Goal: Task Accomplishment & Management: Manage account settings

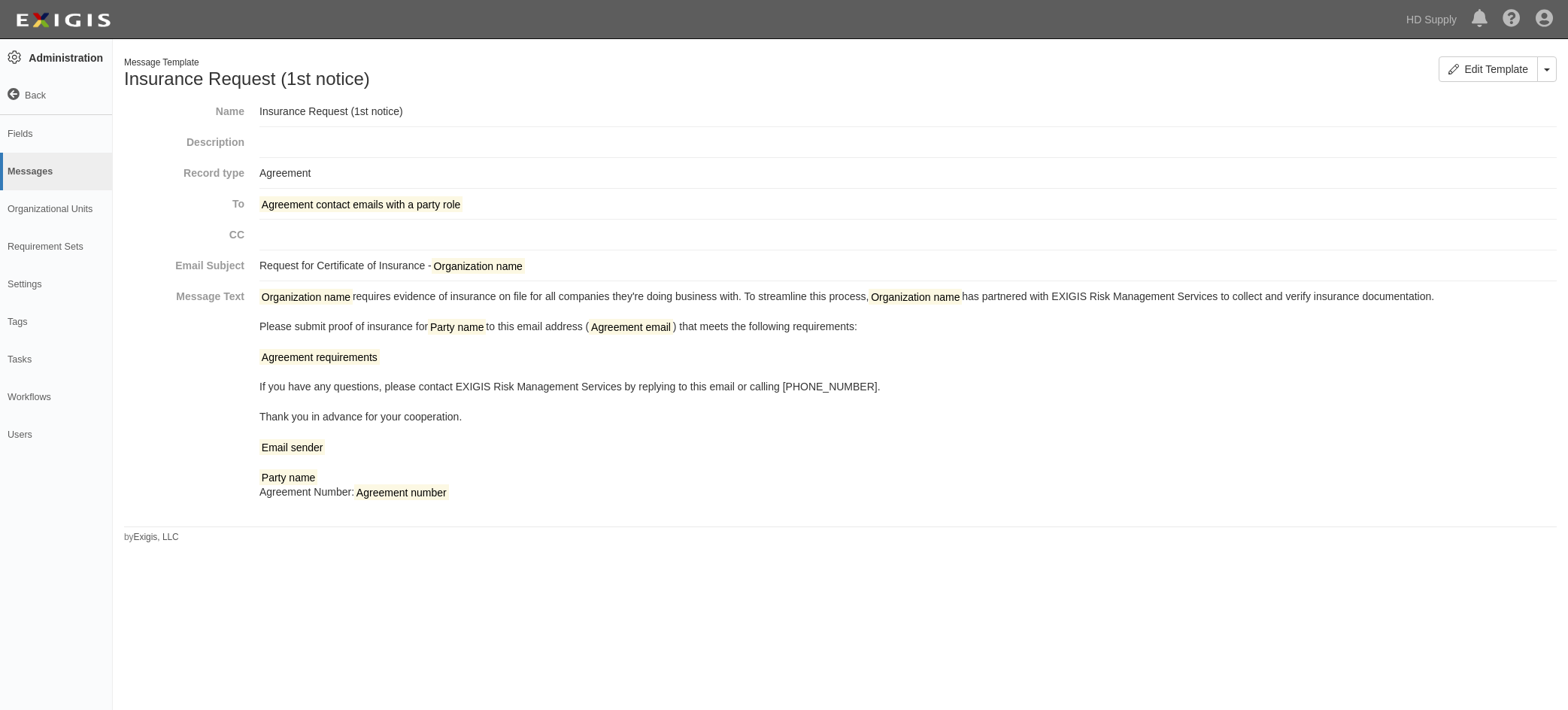
click at [1263, 62] on div "Edit Template Toggle Agreement Dropdown Delete Template" at bounding box center [1205, 75] width 728 height 37
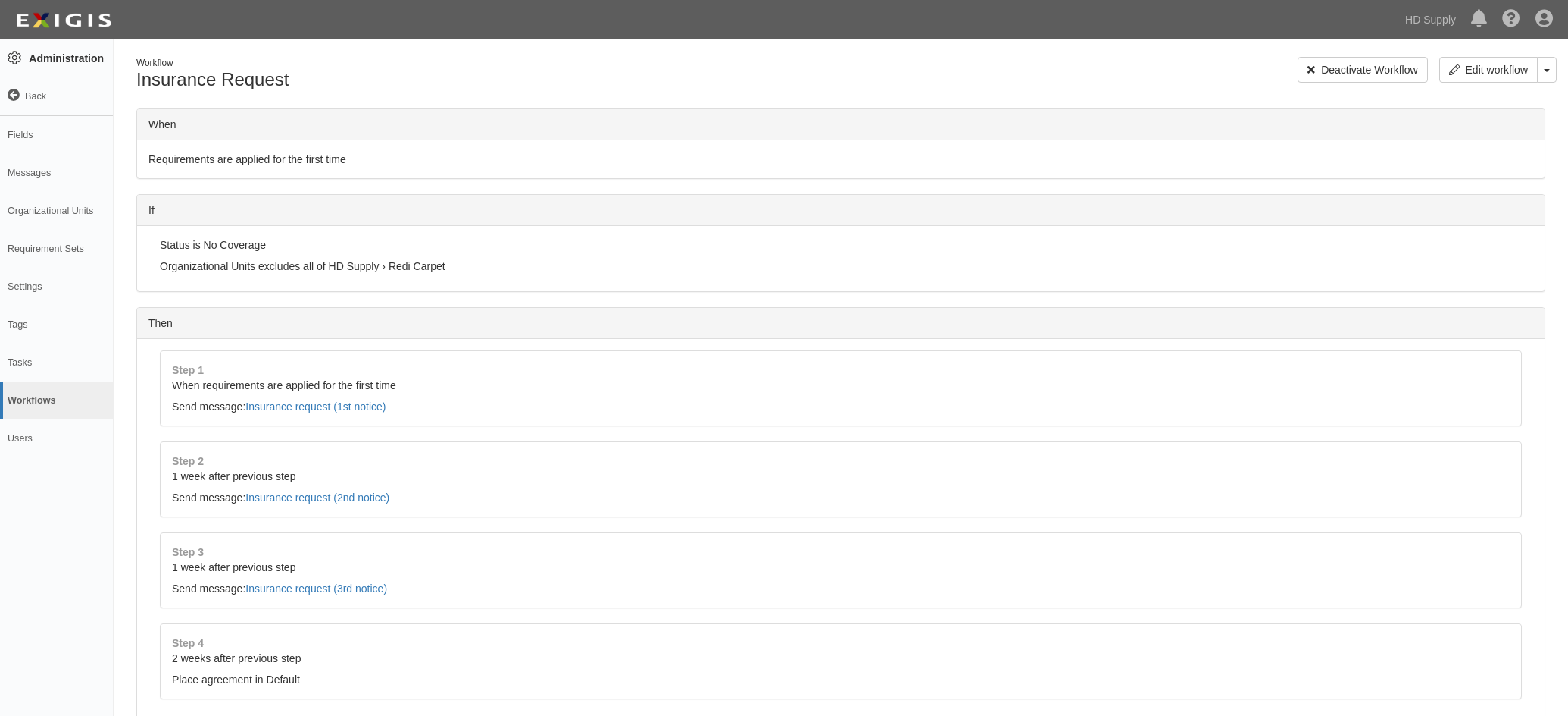
click at [17, 95] on icon at bounding box center [13, 95] width 12 height 12
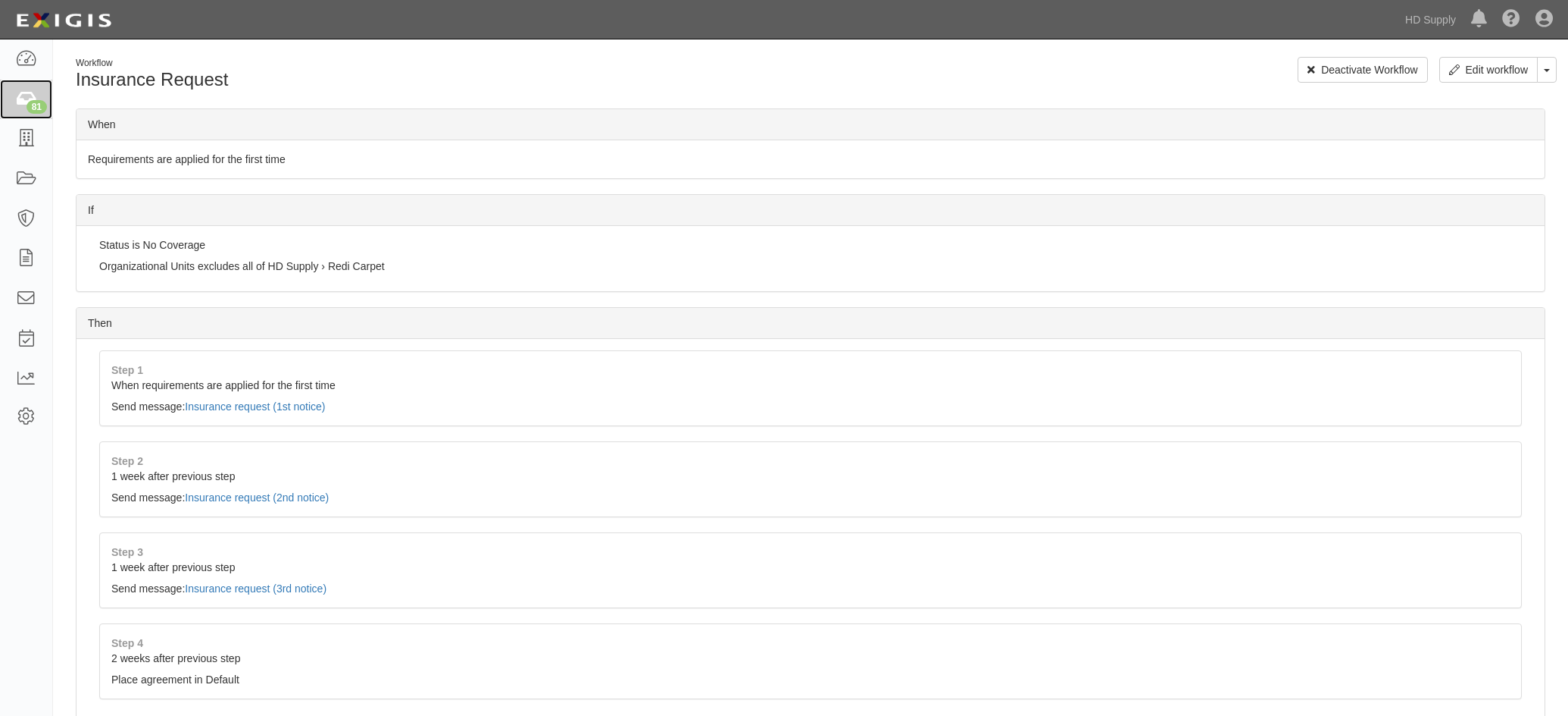
click at [30, 100] on icon at bounding box center [25, 99] width 21 height 17
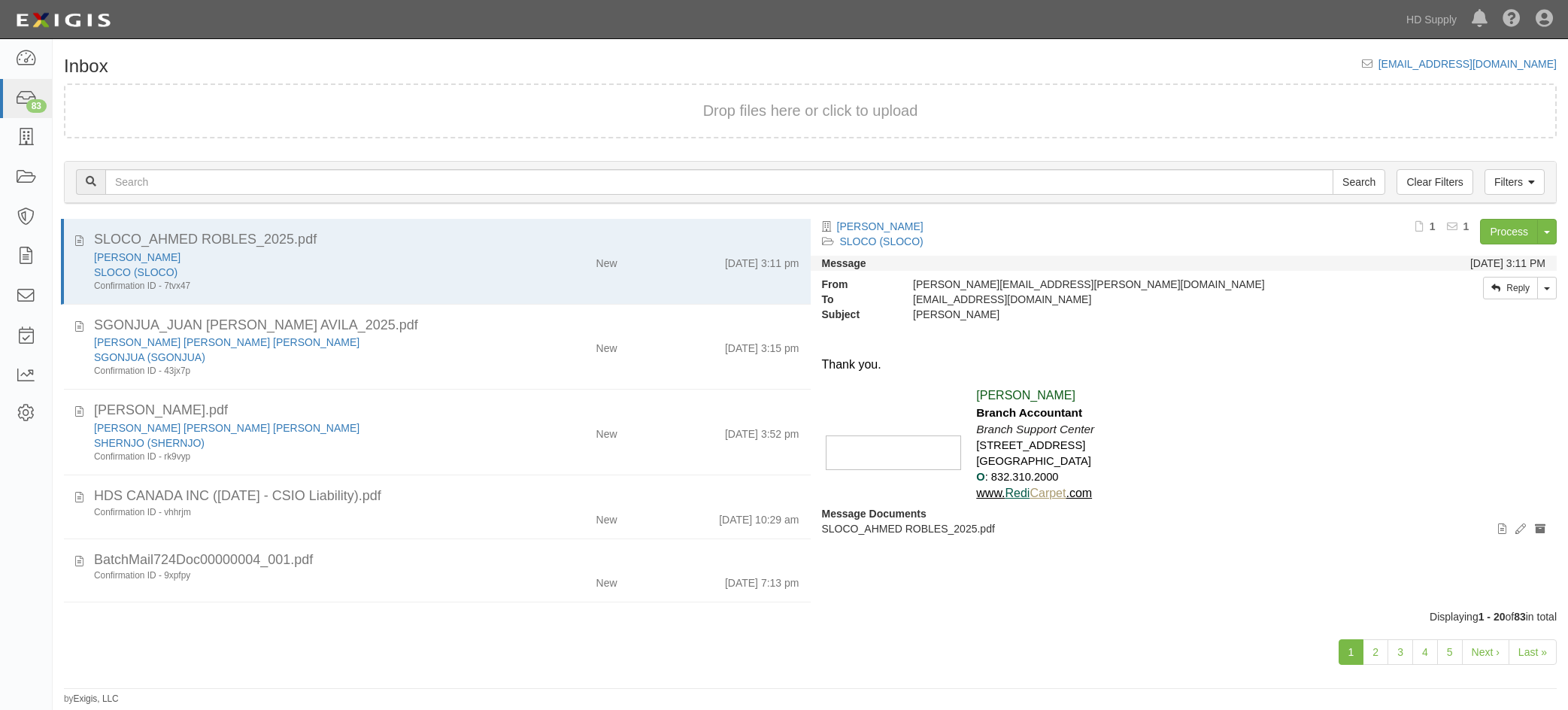
click at [441, 247] on div "SLOCO_AHMED ROBLES_2025.pdf" at bounding box center [447, 240] width 706 height 20
click at [1523, 232] on link "Process" at bounding box center [1509, 231] width 58 height 25
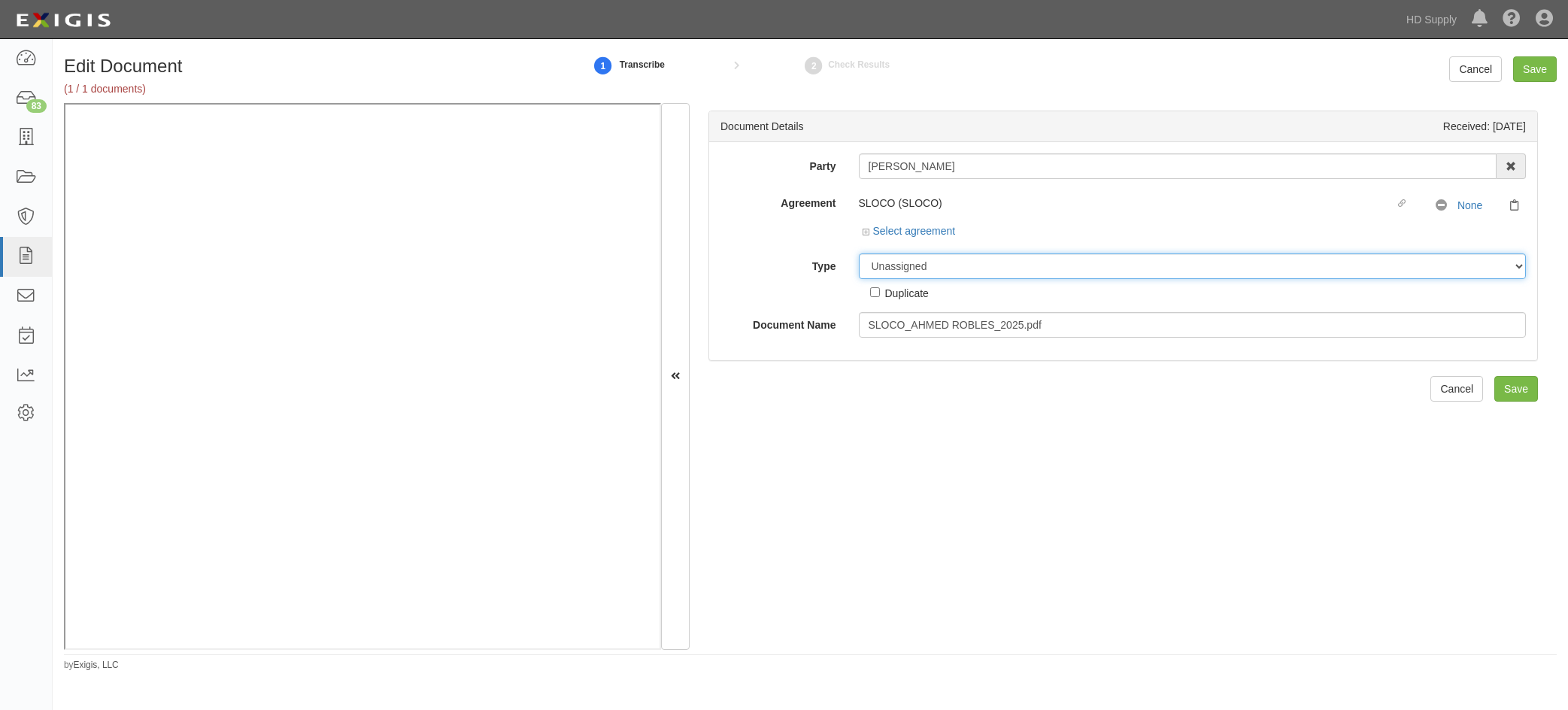
click at [885, 264] on select "Unassigned Binder Cancellation Notice Certificate Contract Endorsement Insuranc…" at bounding box center [1192, 266] width 668 height 25
select select "OtherDetail"
click at [859, 253] on select "Unassigned Binder Cancellation Notice Certificate Contract Endorsement Insuranc…" at bounding box center [1192, 266] width 668 height 25
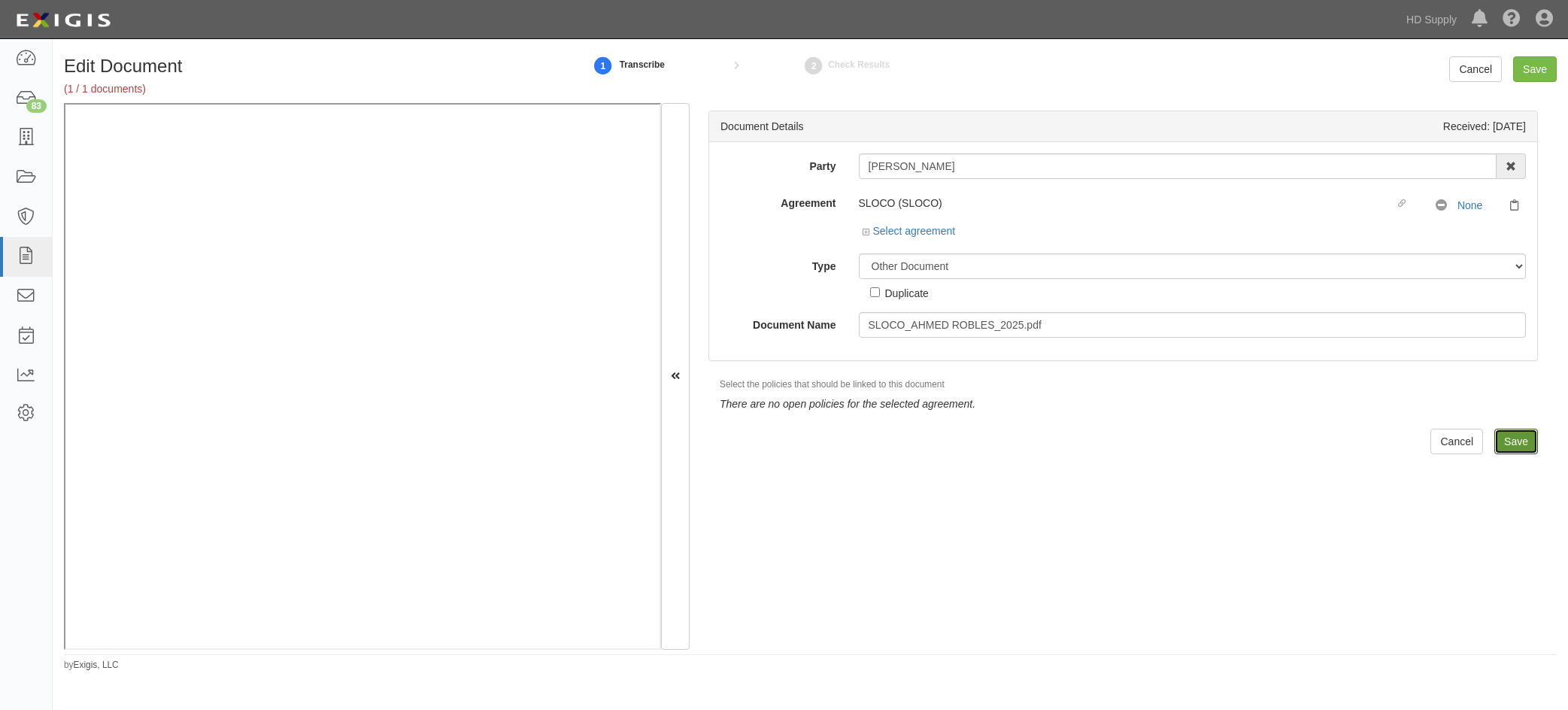
drag, startPoint x: 1497, startPoint y: 438, endPoint x: 1488, endPoint y: 436, distance: 9.2
click at [1494, 438] on input "Save" at bounding box center [1516, 441] width 44 height 25
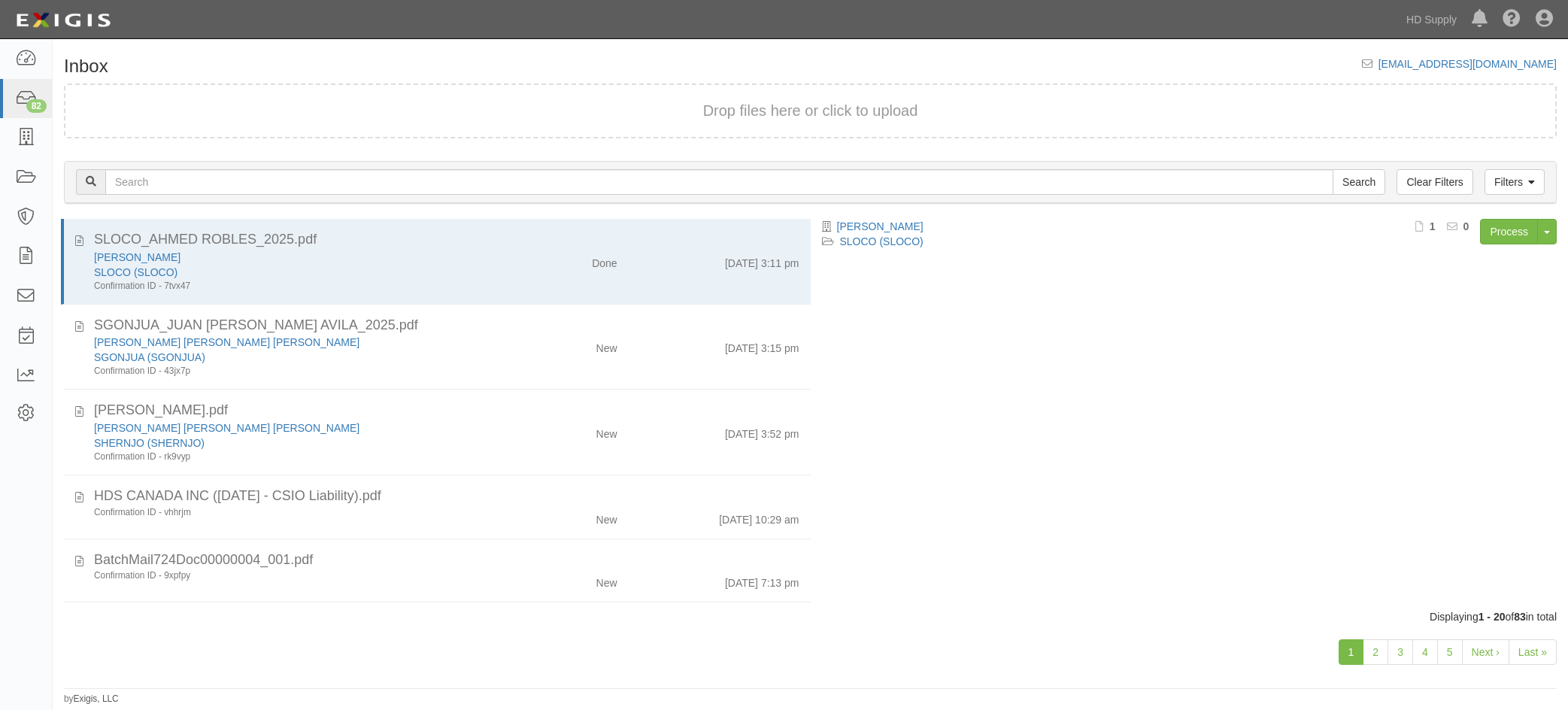
click at [490, 350] on div "[PERSON_NAME] [PERSON_NAME] [PERSON_NAME] [GEOGRAPHIC_DATA] ([GEOGRAPHIC_DATA])…" at bounding box center [295, 356] width 424 height 43
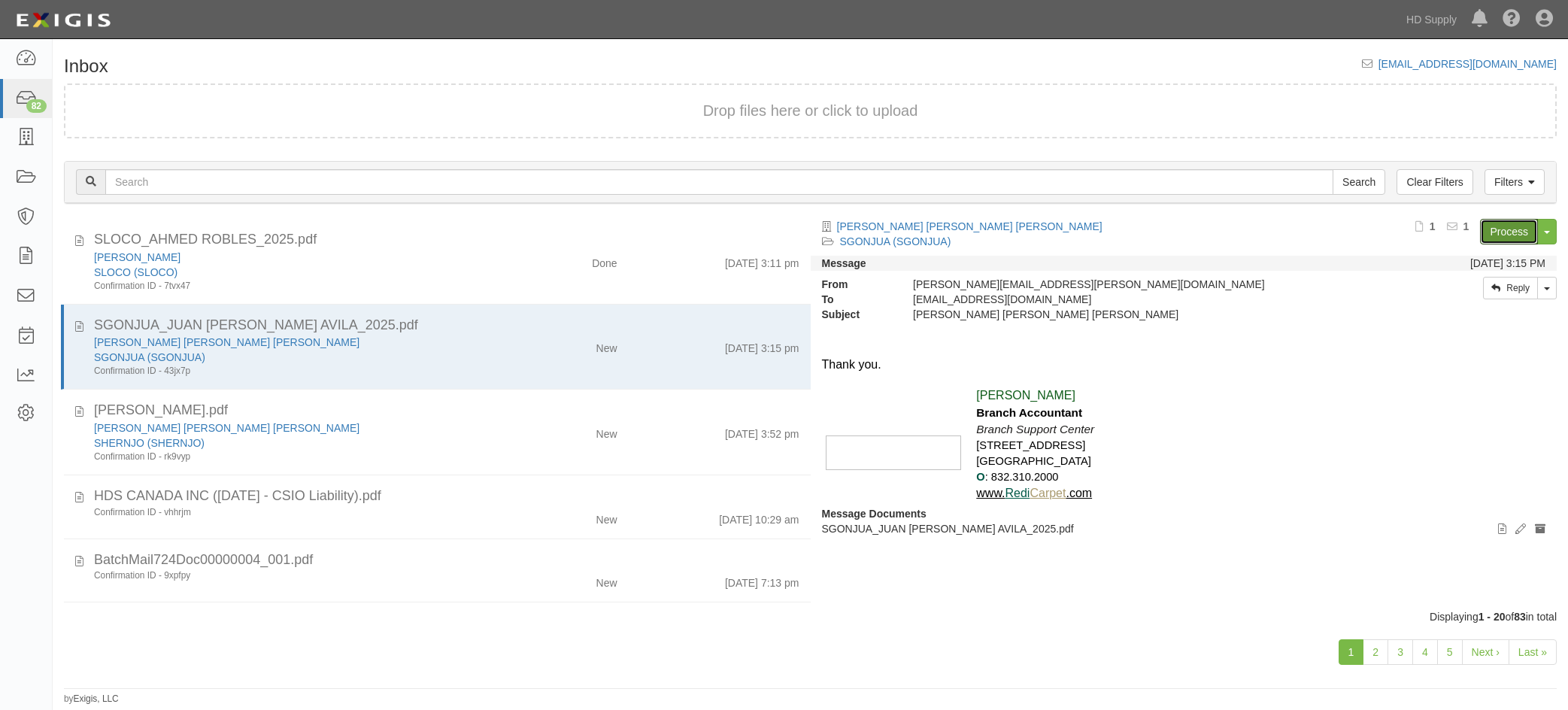
click at [1520, 233] on link "Process" at bounding box center [1509, 231] width 58 height 25
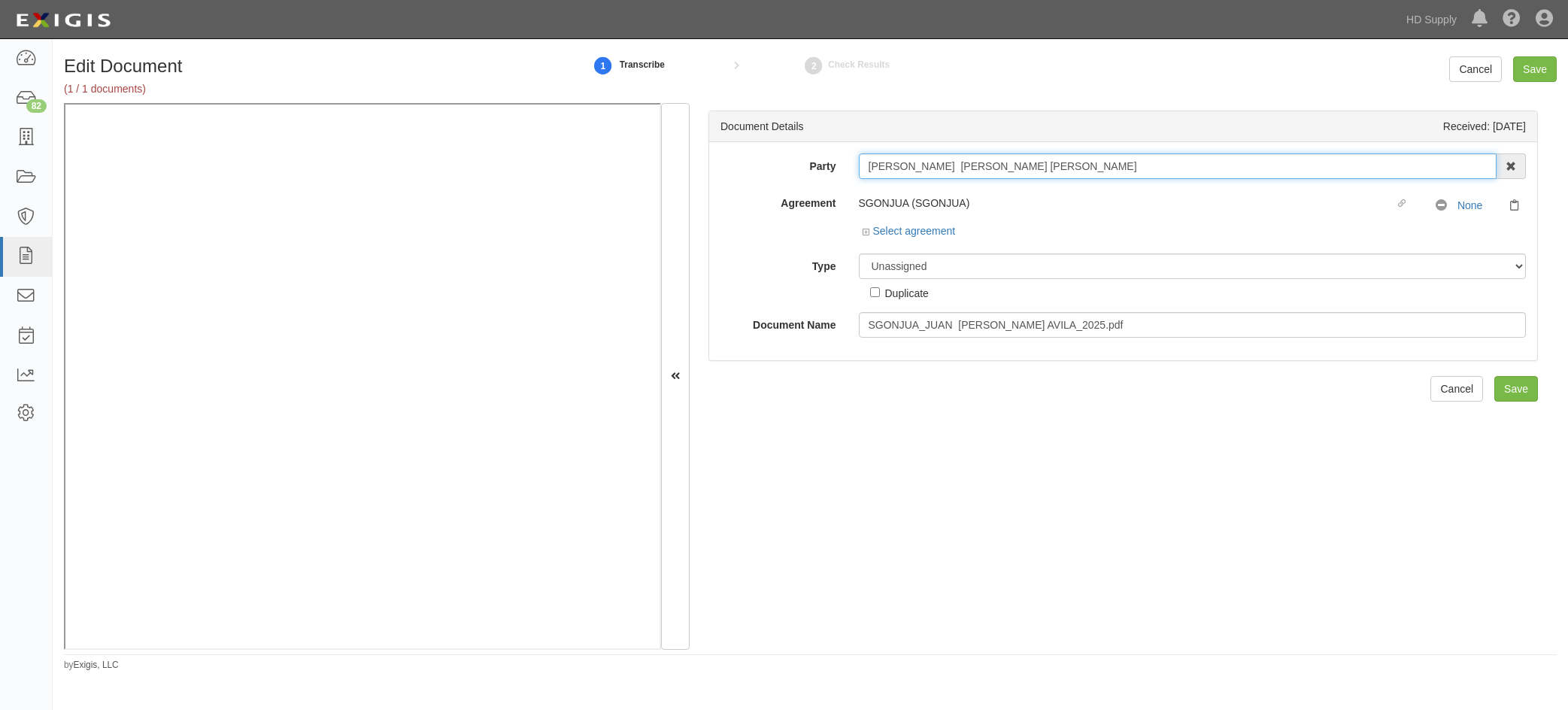
click at [959, 171] on input "[PERSON_NAME] [PERSON_NAME] [PERSON_NAME]" at bounding box center [1178, 166] width 638 height 25
drag, startPoint x: 1063, startPoint y: 166, endPoint x: 838, endPoint y: 173, distance: 225.1
click at [838, 173] on div "Party JUAN ALBERTO GONZALEZ AVILA 1031 Investment Services 1888 MILLS 1888 MILL…" at bounding box center [1123, 166] width 828 height 25
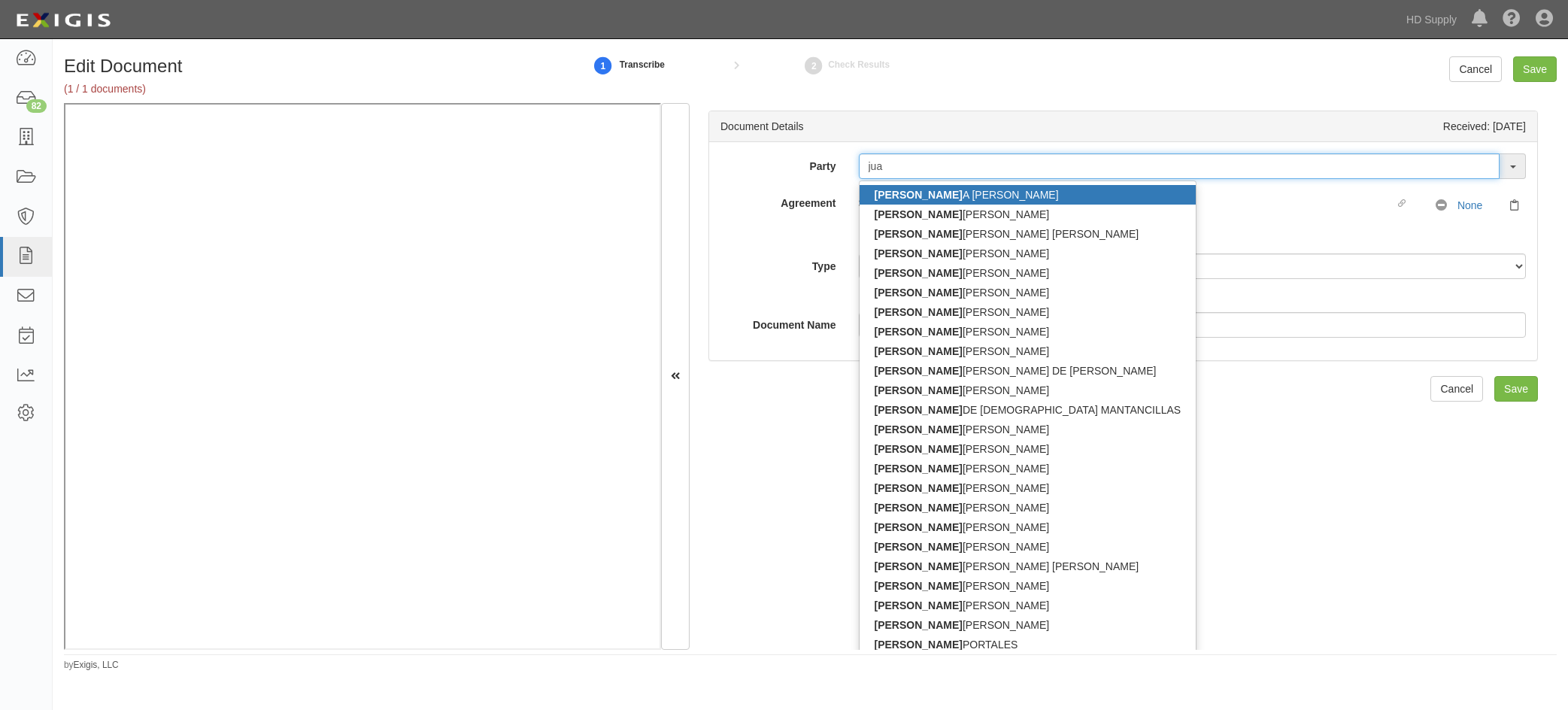
type input "jua"
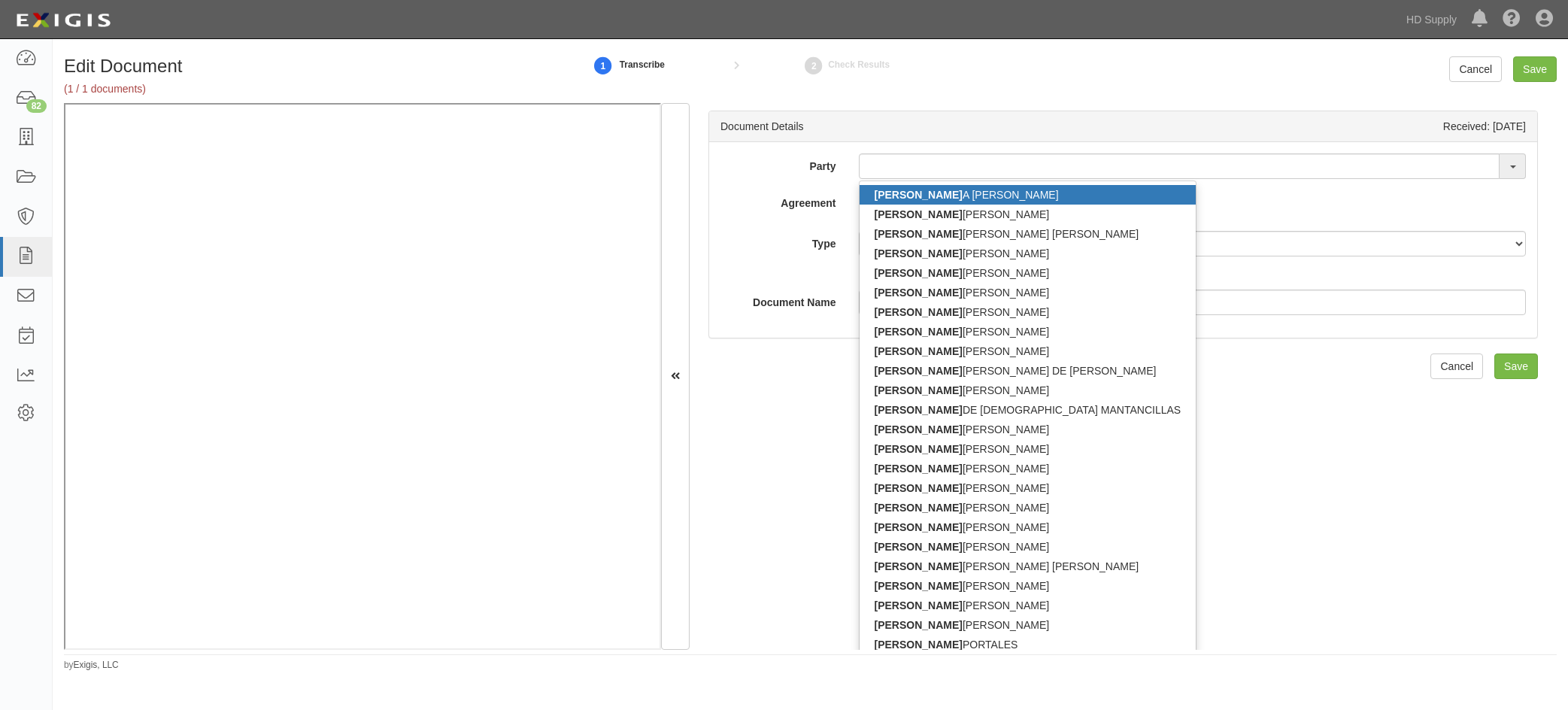
click at [763, 193] on label "Agreement" at bounding box center [779, 200] width 138 height 21
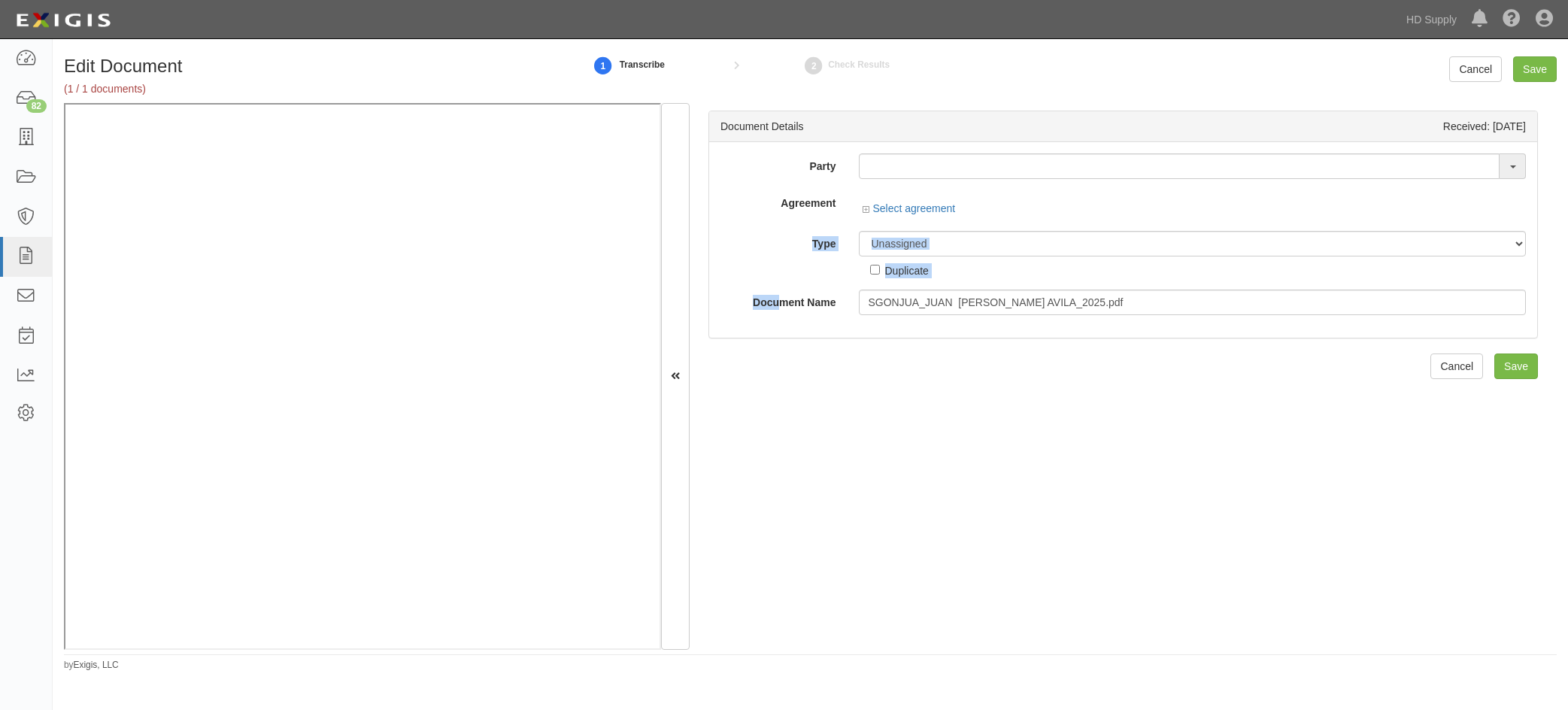
drag, startPoint x: 775, startPoint y: 278, endPoint x: 771, endPoint y: 269, distance: 9.8
click at [772, 271] on div "Party JUAN A INES RODRIGUEZ LEMUS JUAN ALBERTO GONZALEZ JUAN ALBERTO GONZALEZ A…" at bounding box center [1123, 235] width 806 height 162
click at [706, 160] on div "Document Details Received: 09/10/2025 Party JUAN A INES RODRIGUEZ LEMUS JUAN AL…" at bounding box center [1123, 377] width 867 height 546
click at [891, 437] on div "Document Details Received: 09/10/2025 Party JUAN A INES RODRIGUEZ LEMUS JUAN AL…" at bounding box center [1123, 377] width 867 height 546
click at [911, 166] on input "text" at bounding box center [1179, 166] width 641 height 25
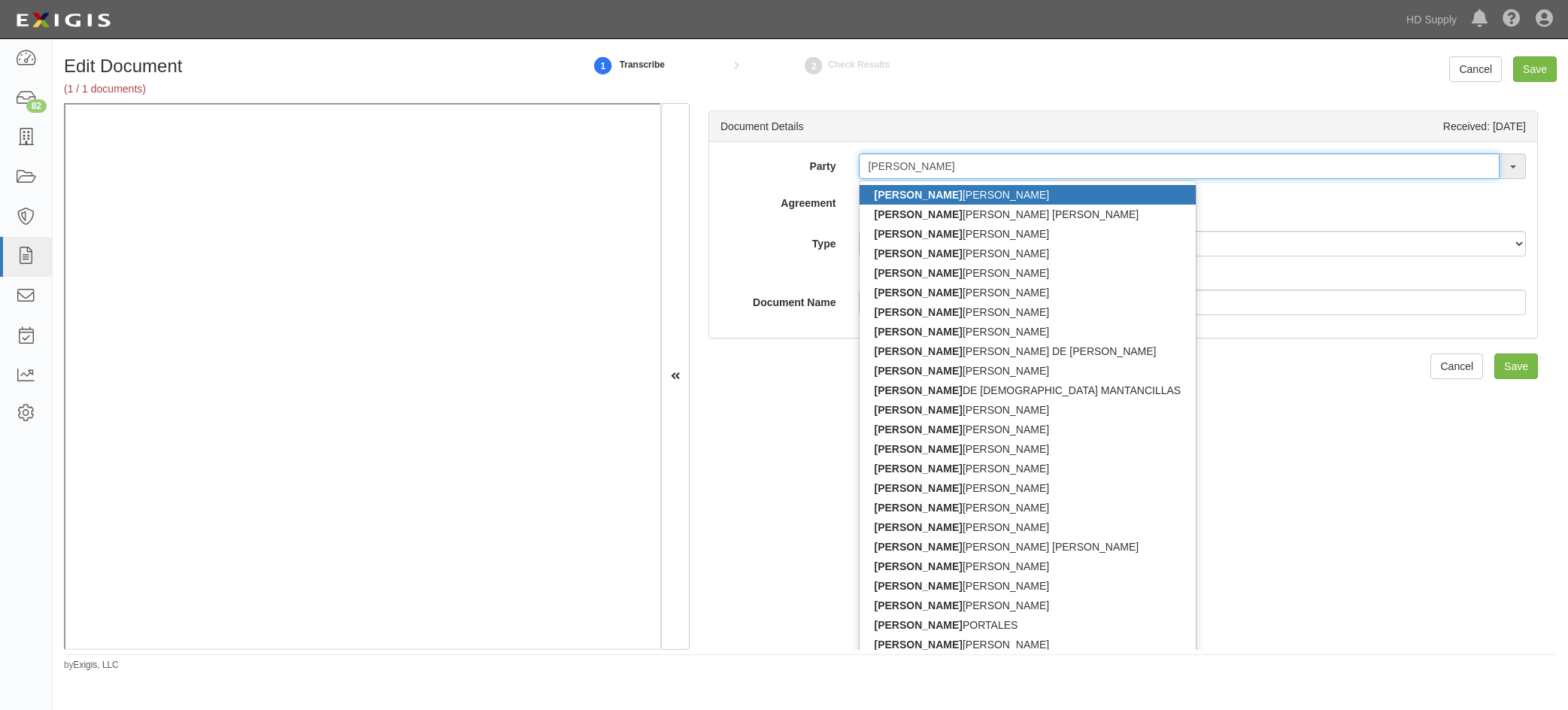
type input "juan"
click at [923, 195] on link "JUAN ALBERTO GONZALEZ" at bounding box center [1028, 195] width 337 height 20
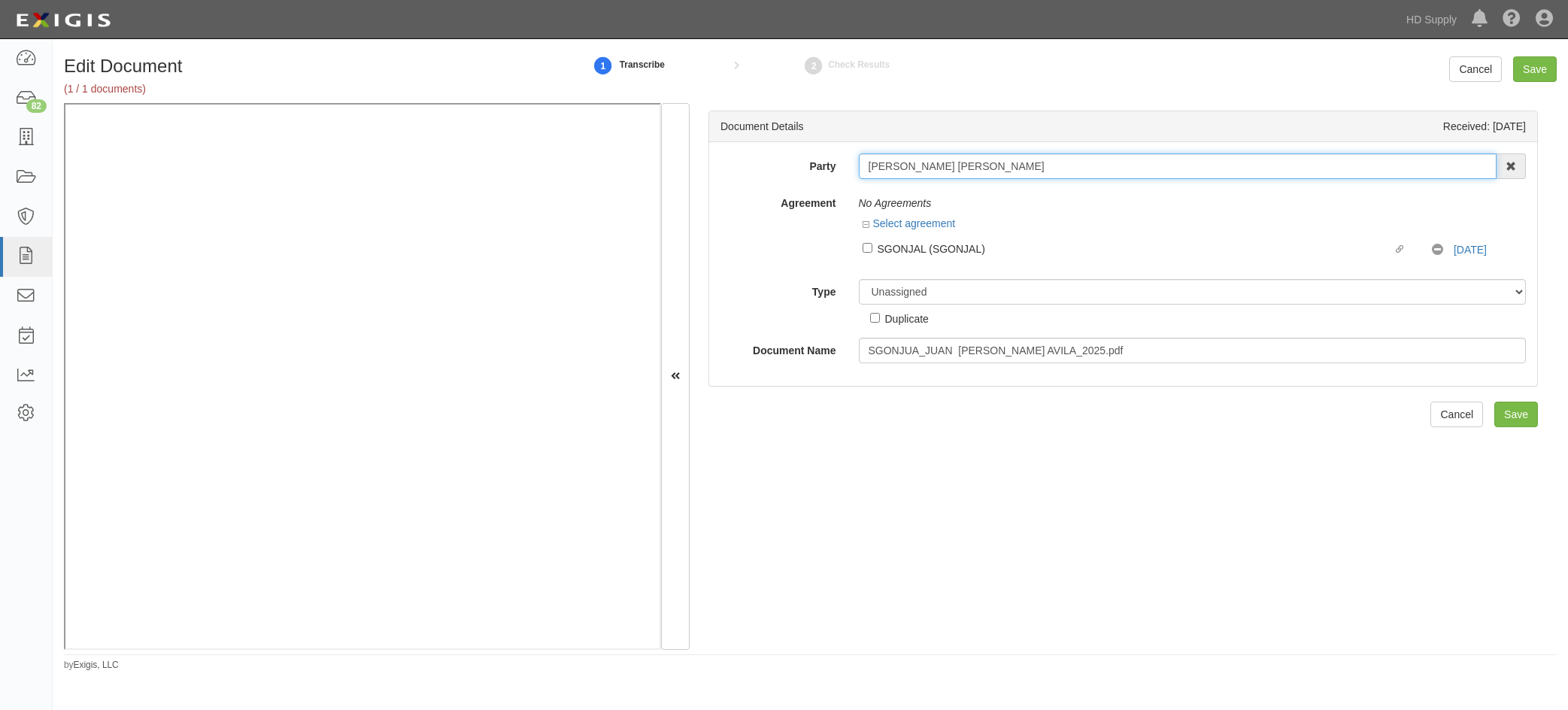
click at [1018, 168] on input "[PERSON_NAME] [PERSON_NAME]" at bounding box center [1178, 166] width 638 height 25
drag, startPoint x: 1018, startPoint y: 168, endPoint x: 738, endPoint y: 175, distance: 280.1
click at [738, 175] on div "Party JUAN ALBERTO GONZALEZ JUAN ALBERTO GONZALEZ JUAN ALBERTO GONZALEZ AVILA J…" at bounding box center [1123, 166] width 828 height 25
type input "juan al"
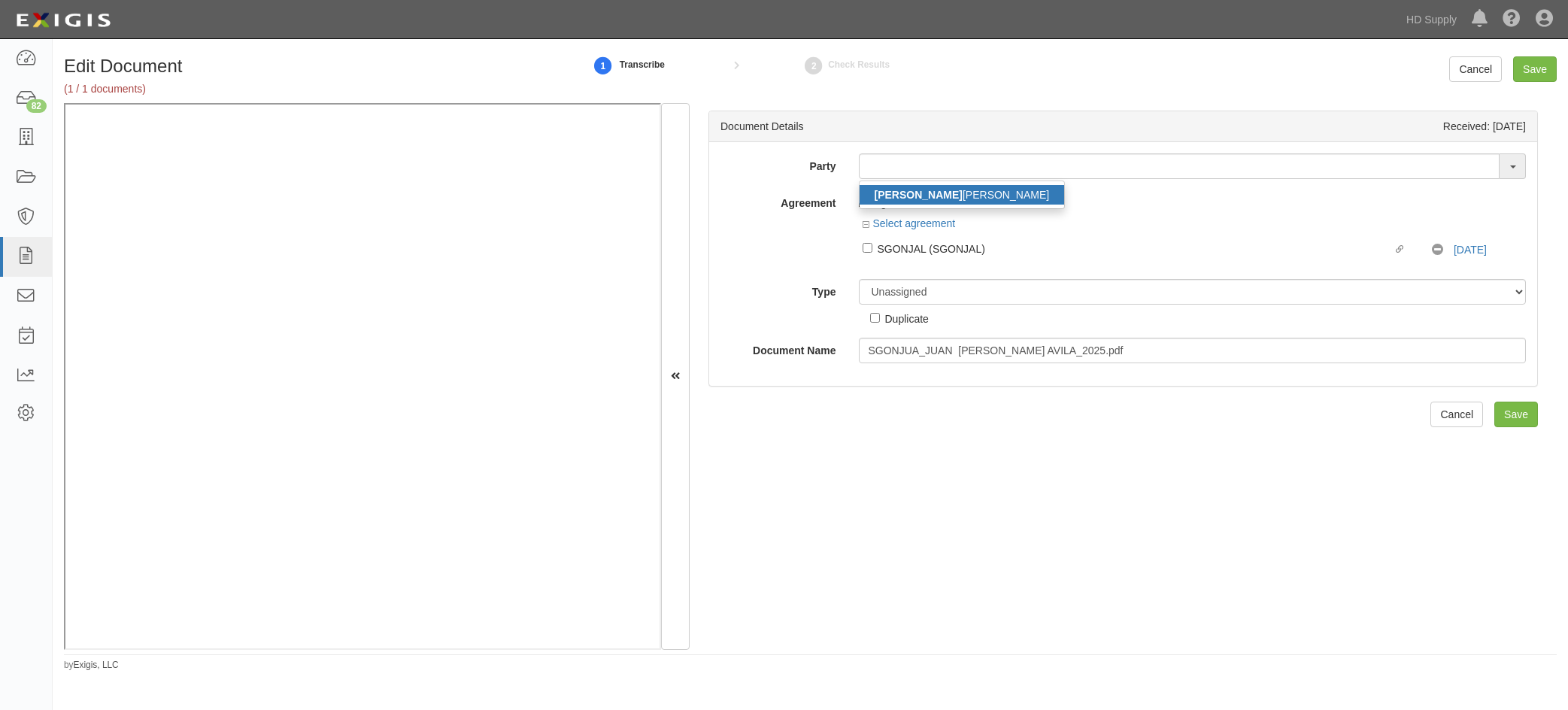
click at [727, 245] on div "Party JUAN AL BERTO GONZALEZ 1031 Investment Services 1888 MILLS 1888 MILLS - I…" at bounding box center [1123, 258] width 806 height 209
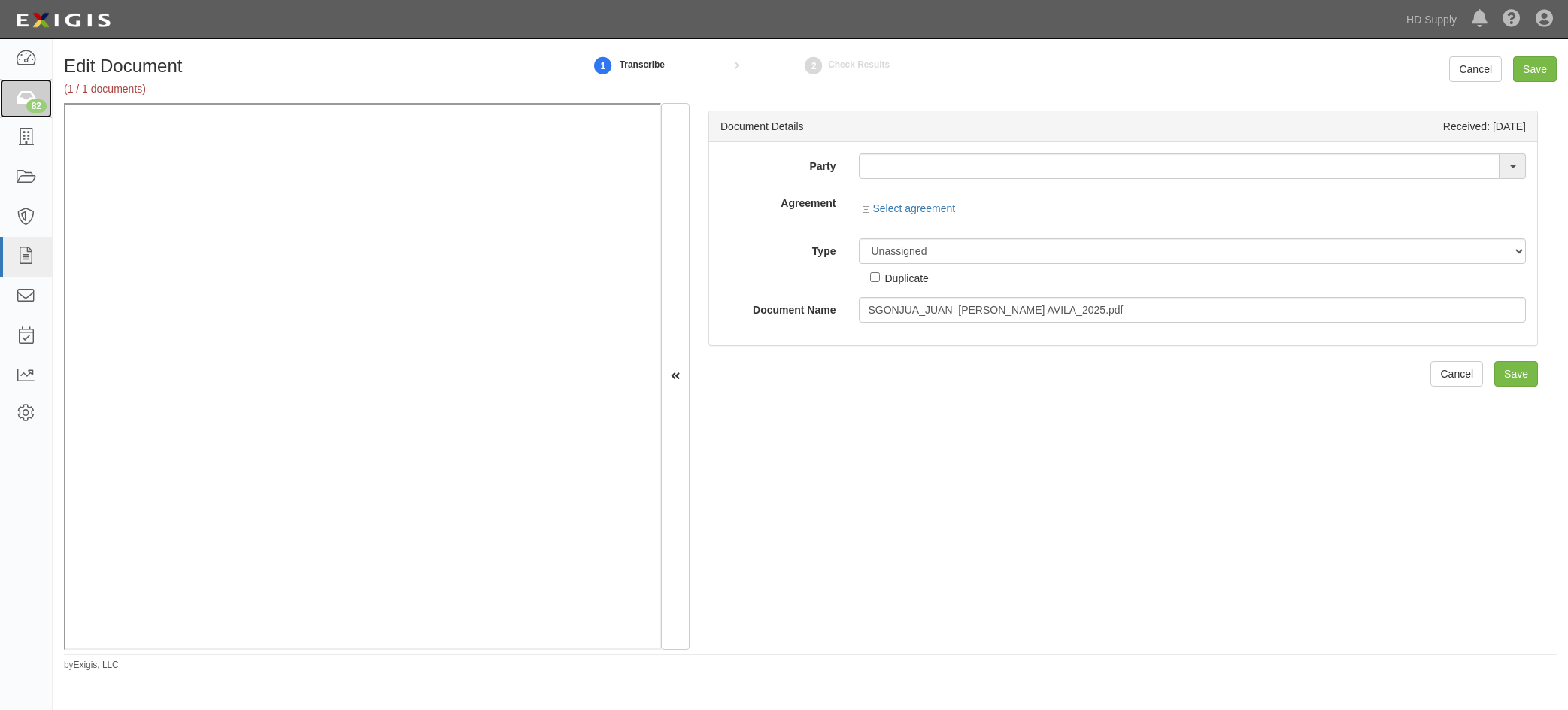
click at [31, 93] on icon at bounding box center [25, 98] width 21 height 17
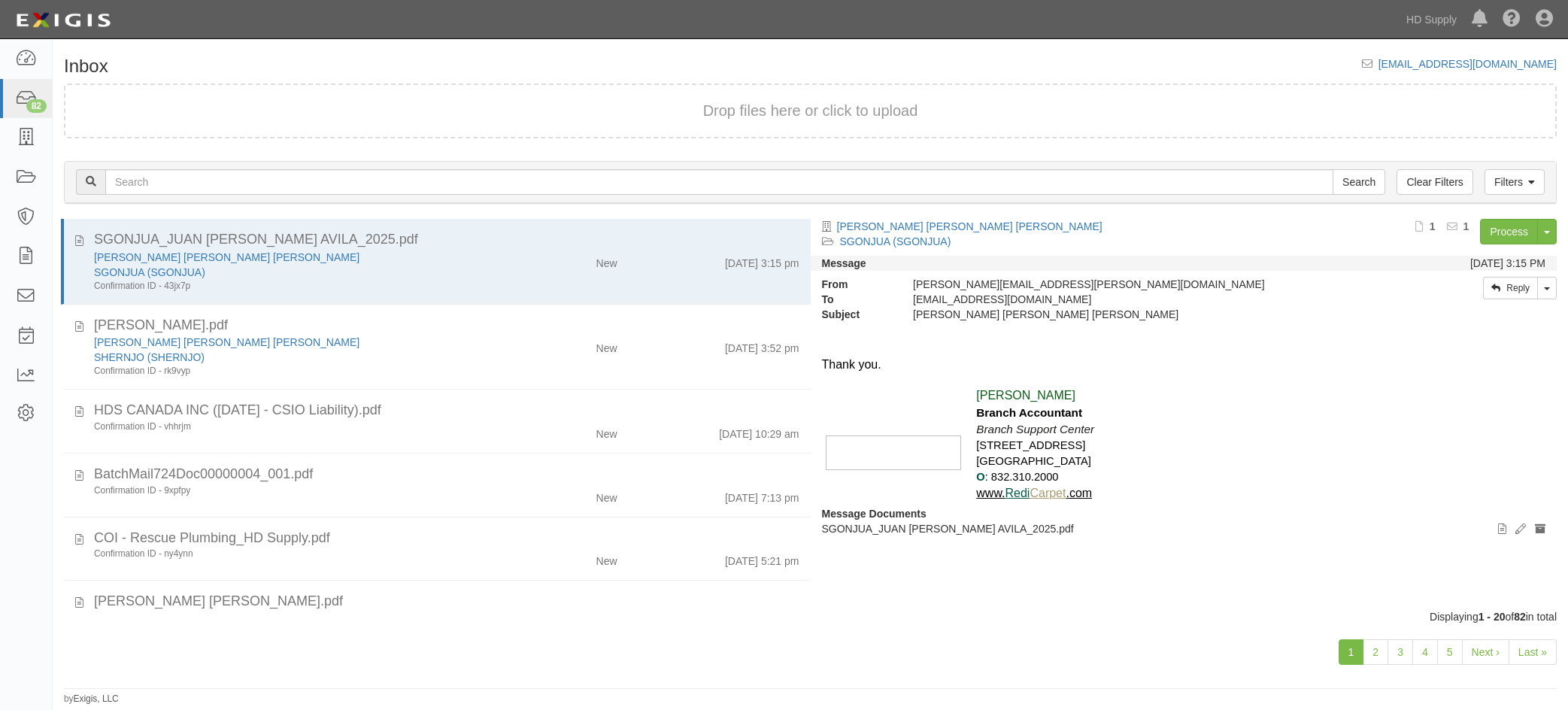
click at [512, 262] on div "New" at bounding box center [567, 260] width 121 height 21
click at [1493, 235] on link "Process" at bounding box center [1509, 231] width 58 height 25
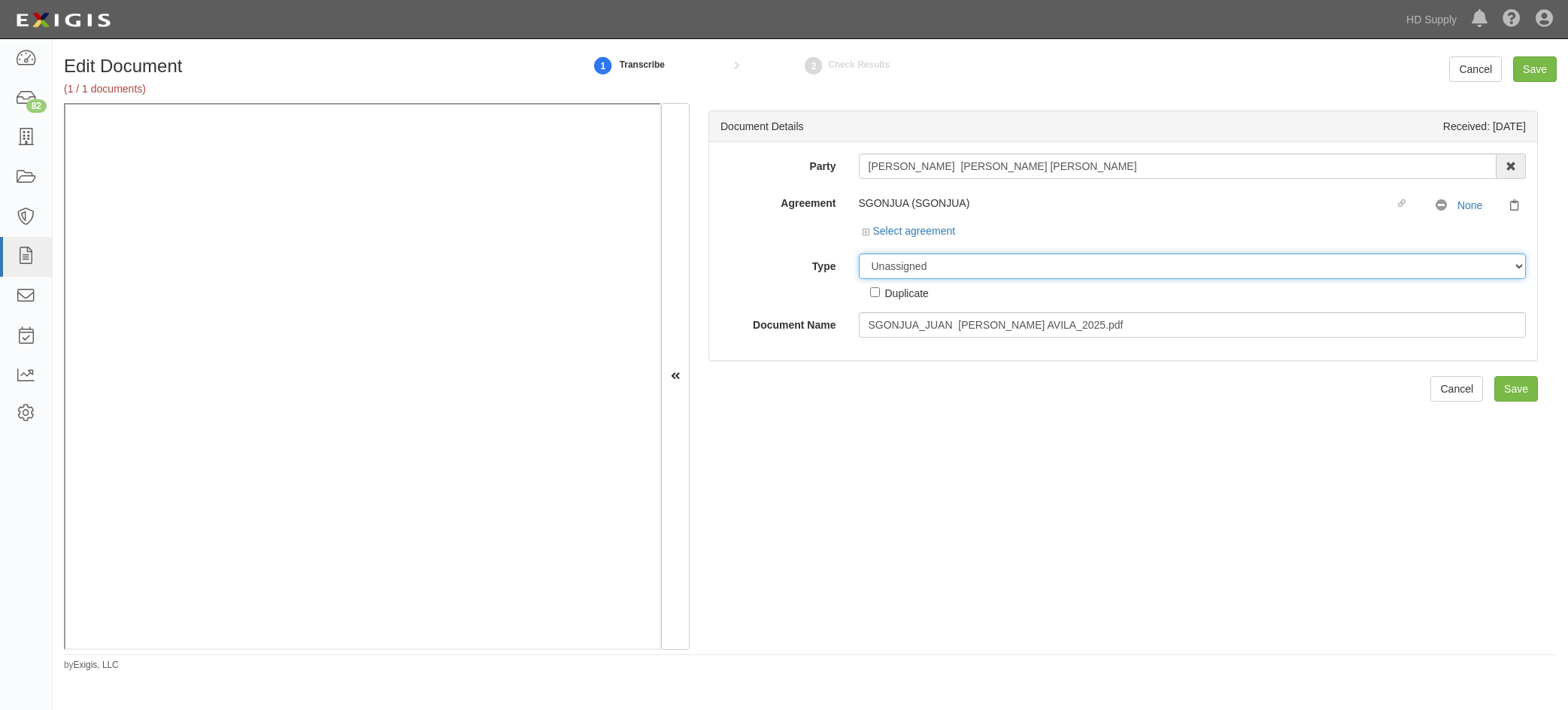
click at [880, 259] on select "Unassigned Binder Cancellation Notice Certificate Contract Endorsement Insuranc…" at bounding box center [1192, 266] width 668 height 25
select select "OtherDetail"
click at [859, 253] on select "Unassigned Binder Cancellation Notice Certificate Contract Endorsement Insuranc…" at bounding box center [1192, 266] width 668 height 25
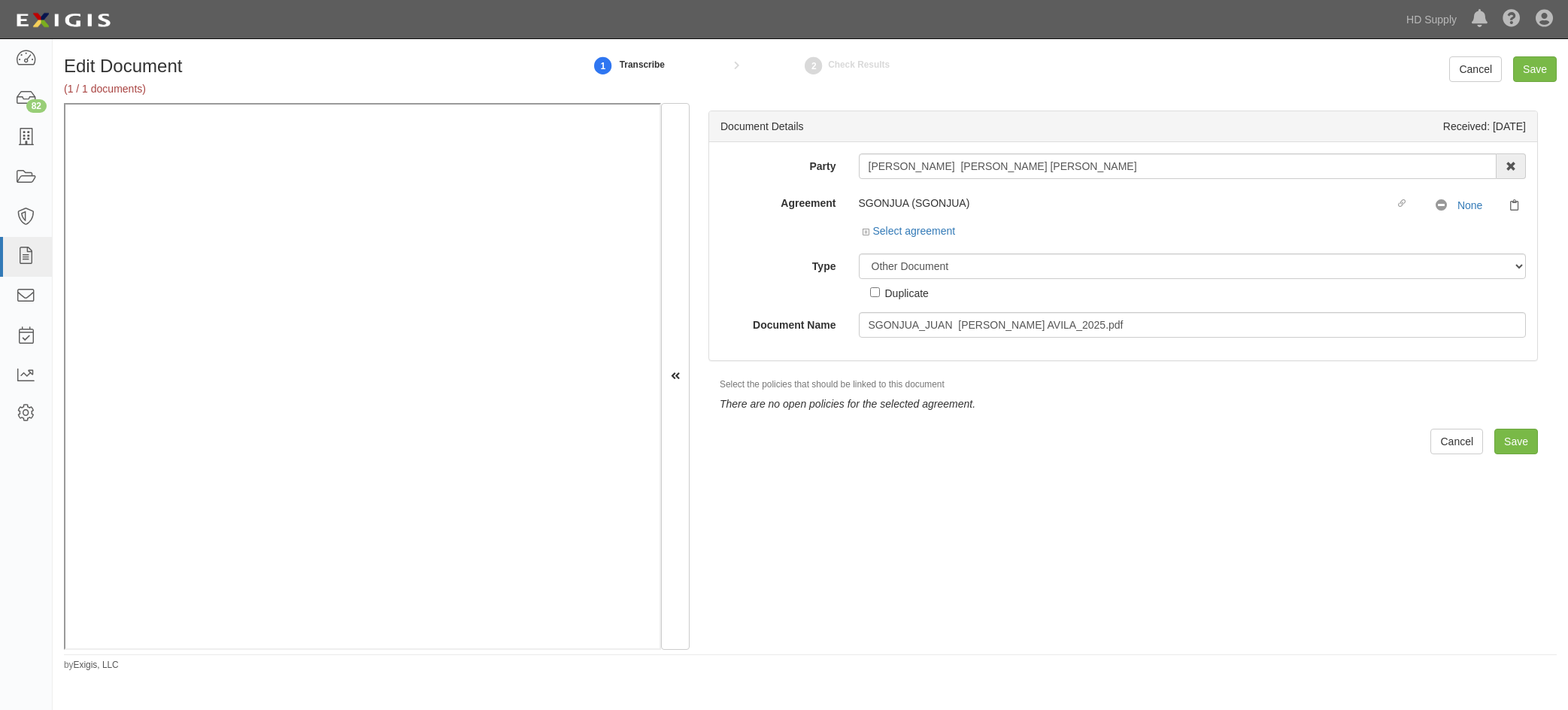
click at [1503, 424] on div "Document Details Received: 09/10/2025 Party JUAN ALBERTO GONZALEZ AVILA 1031 In…" at bounding box center [1123, 377] width 867 height 546
click at [1502, 430] on input "Save" at bounding box center [1516, 441] width 44 height 25
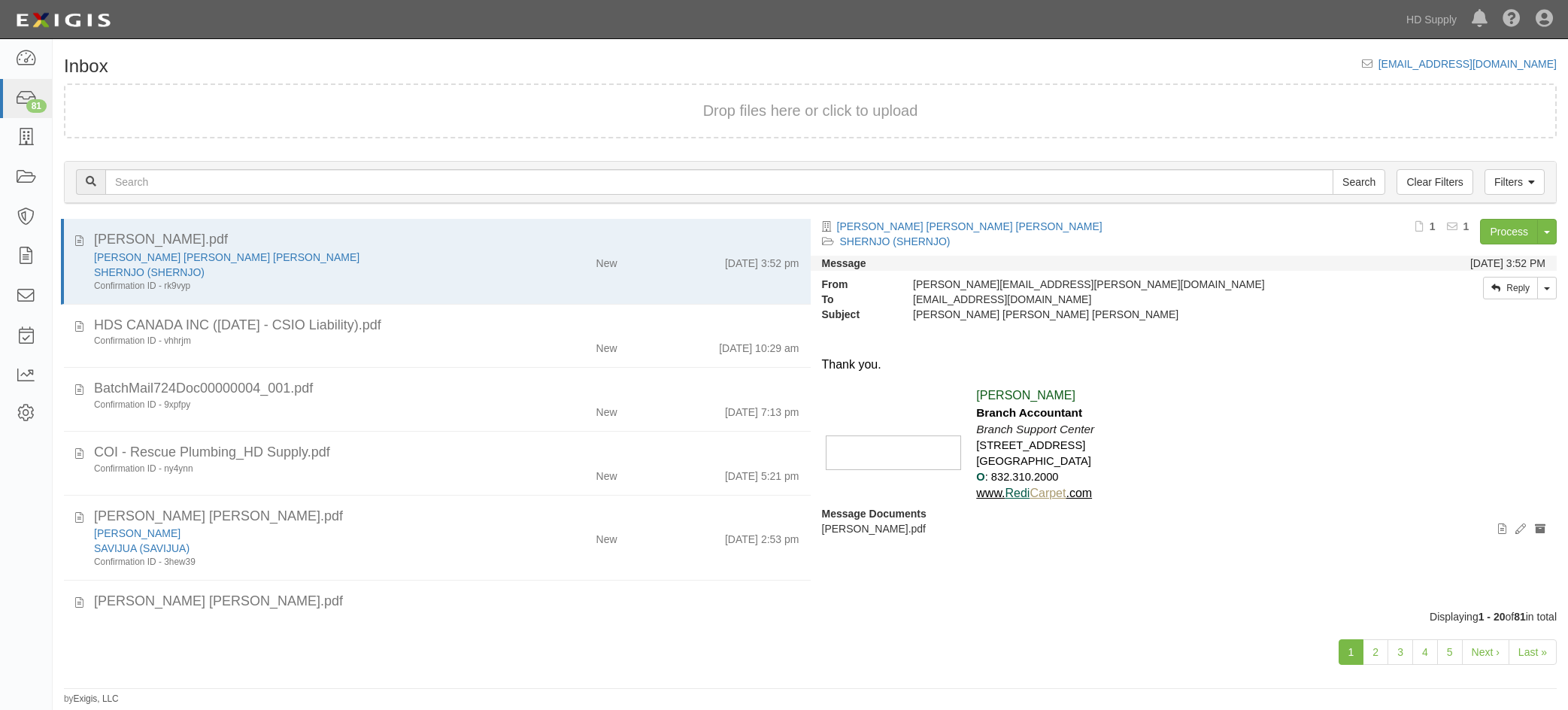
drag, startPoint x: 499, startPoint y: 273, endPoint x: 526, endPoint y: 281, distance: 28.2
click at [500, 274] on div "[PERSON_NAME] [PERSON_NAME] [PERSON_NAME] [PERSON_NAME] ([GEOGRAPHIC_DATA]) Con…" at bounding box center [295, 271] width 424 height 43
click at [1519, 244] on link "Process" at bounding box center [1509, 231] width 58 height 25
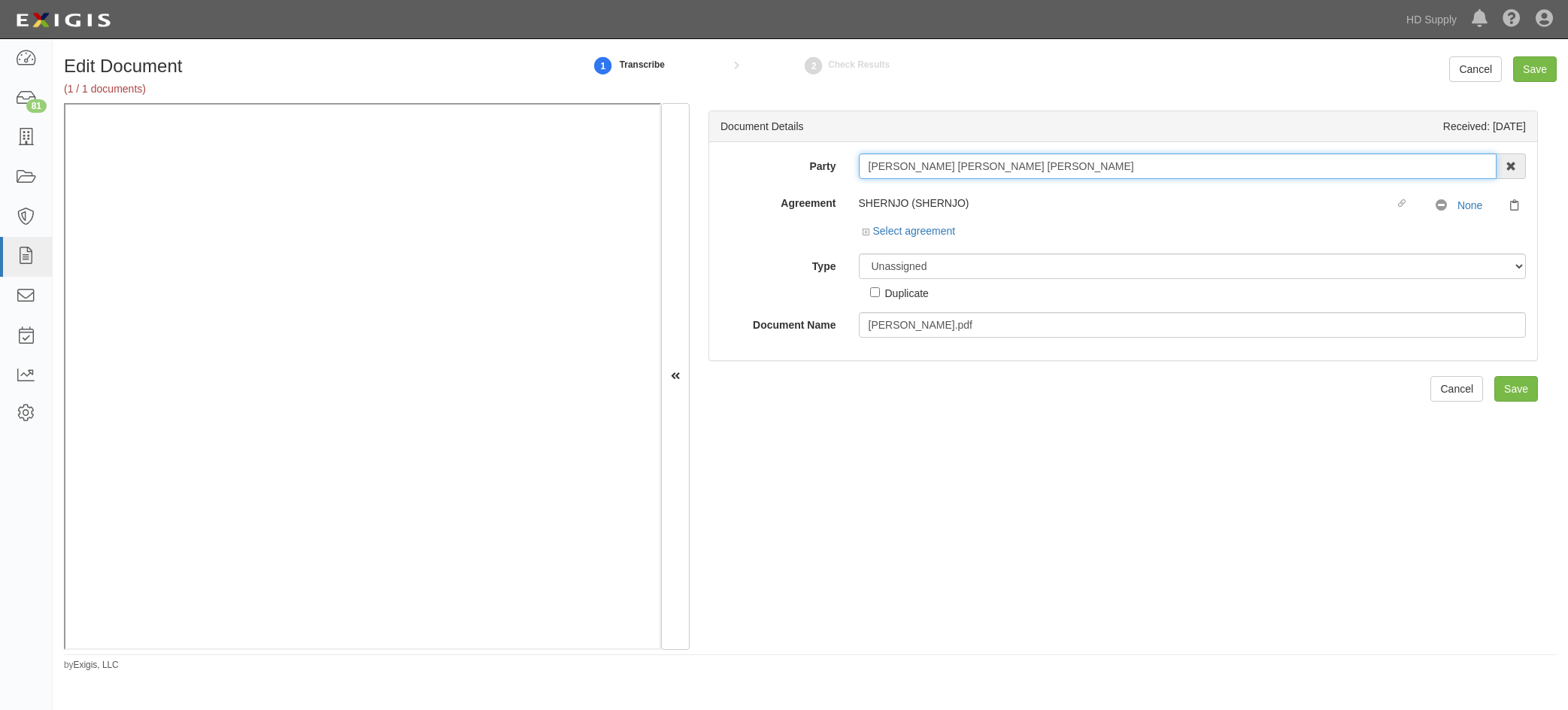
drag, startPoint x: 1128, startPoint y: 169, endPoint x: 724, endPoint y: 147, distance: 404.6
click at [720, 160] on div "Party [PERSON_NAME] [PERSON_NAME] [PERSON_NAME] 1031 Investment Services 1888 […" at bounding box center [1123, 166] width 828 height 25
type input "luiz hernandez"
click at [994, 218] on div "SHERNJO (SHERNJO) Linked agreement No Coverage None Select agreement Linked agr…" at bounding box center [1193, 217] width 690 height 52
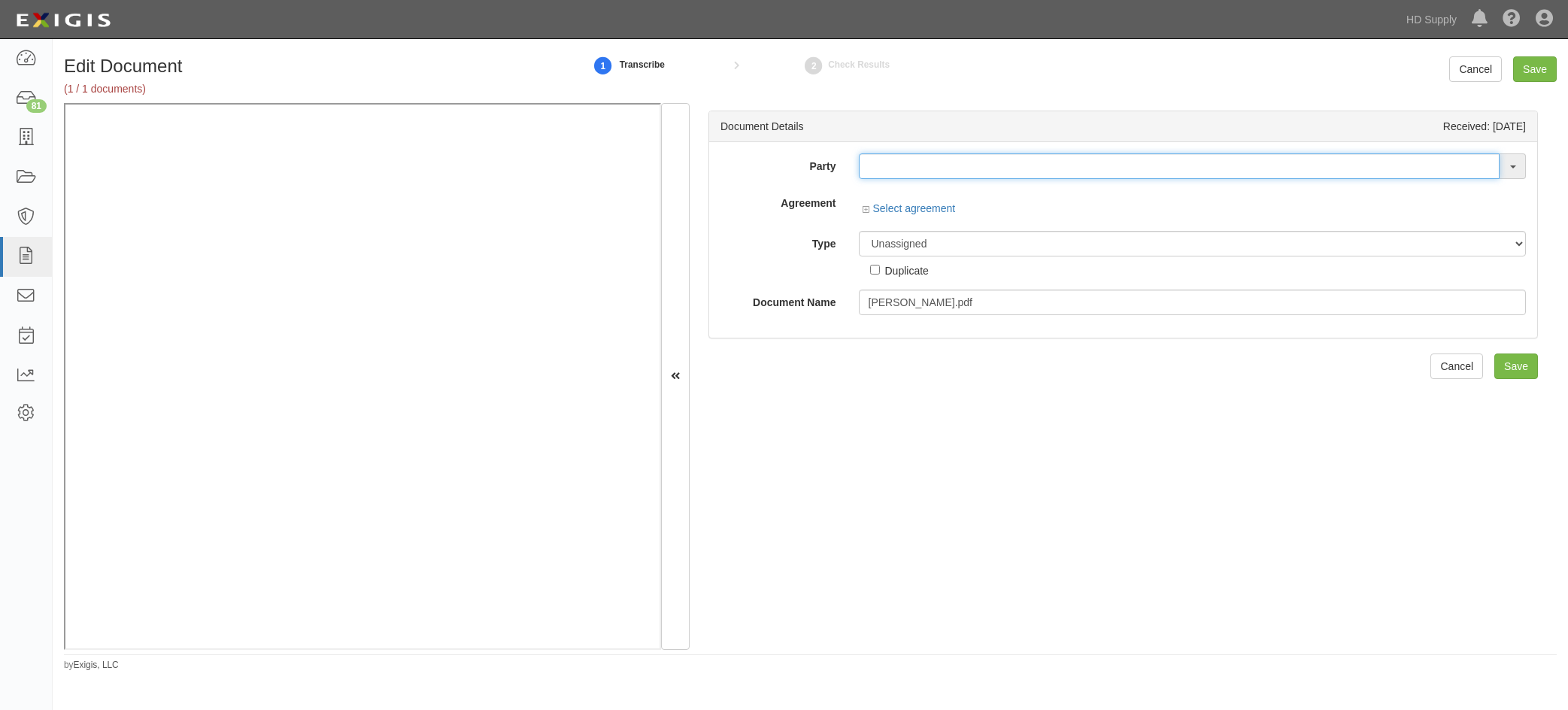
click at [971, 176] on input "text" at bounding box center [1179, 166] width 641 height 25
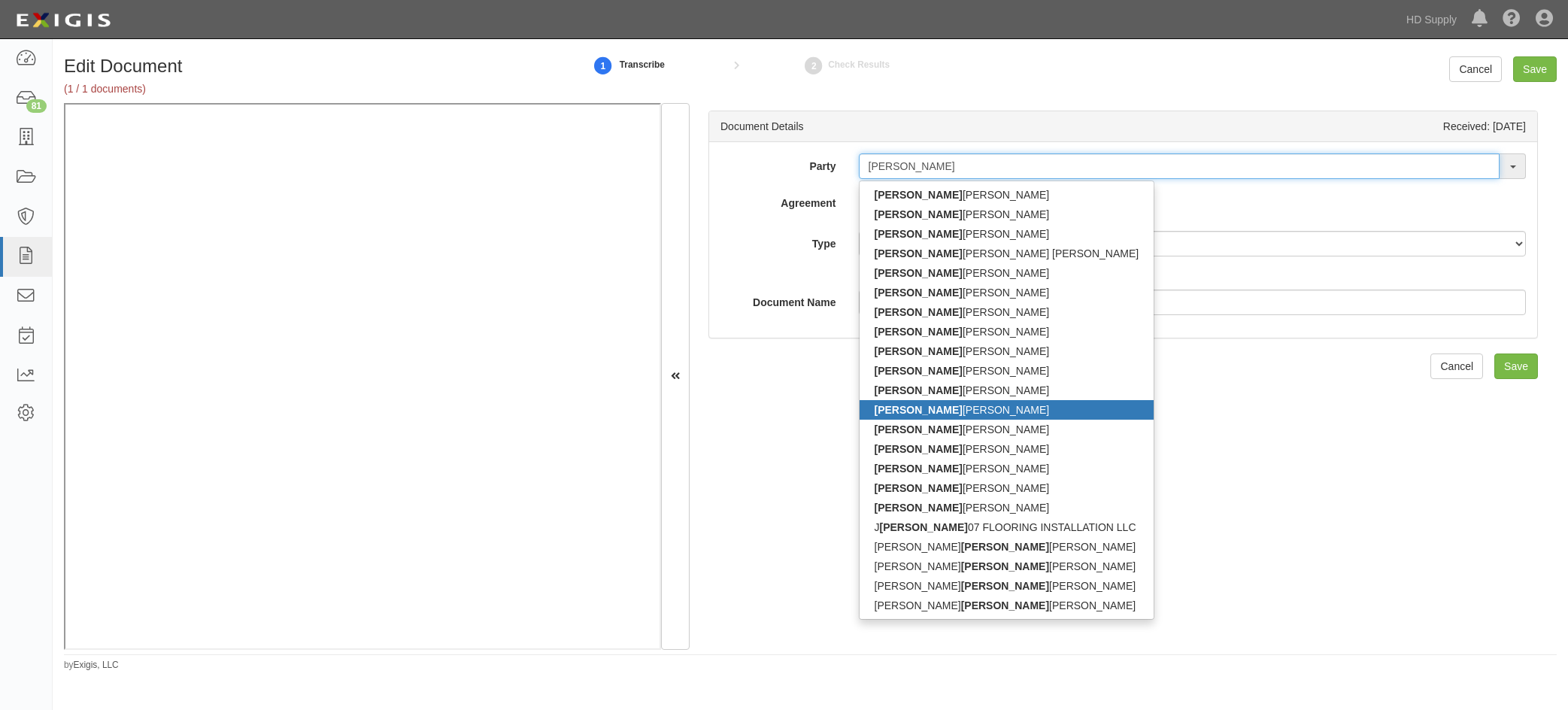
type input "luis"
click at [940, 412] on link "LUIS HERNANDEZ" at bounding box center [1007, 410] width 295 height 20
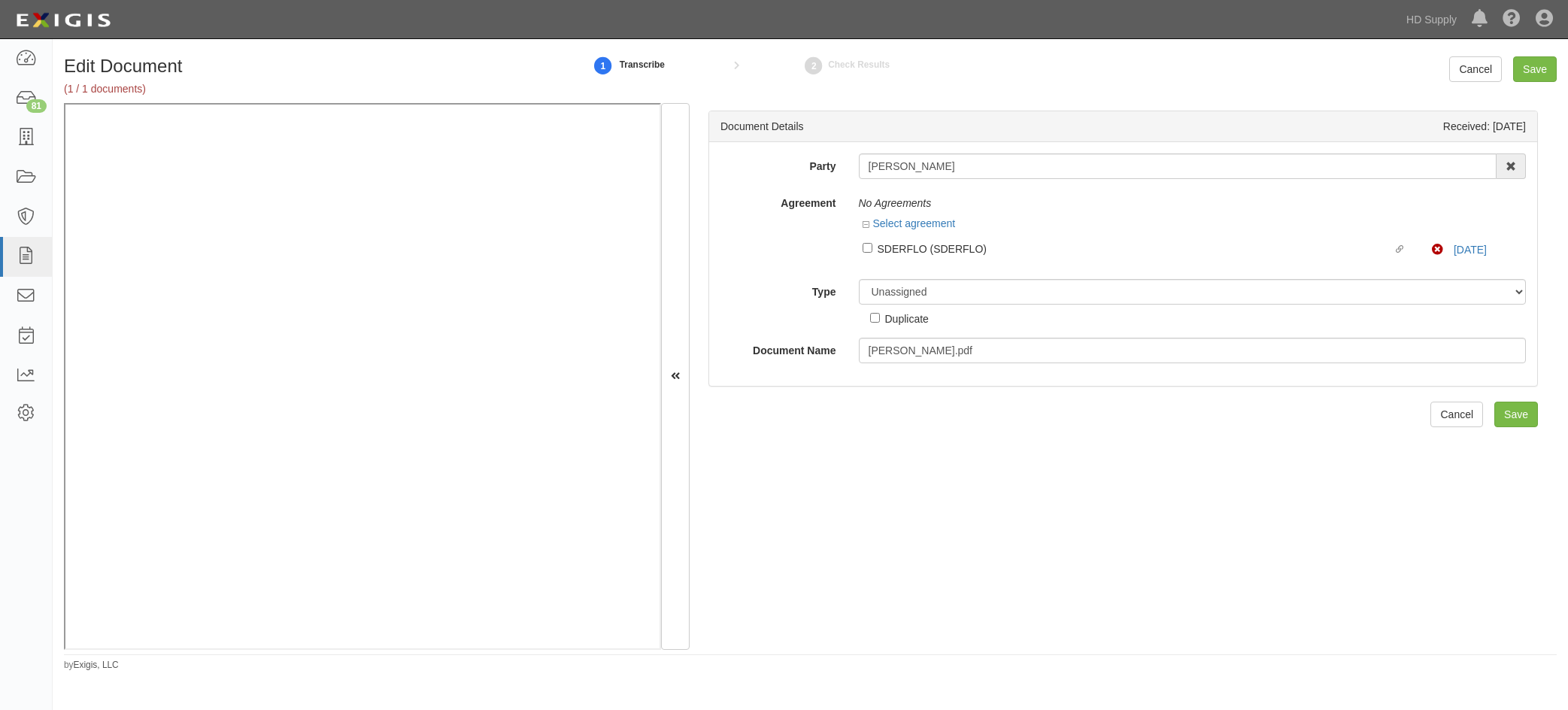
click at [1033, 503] on div "Document Details Received: 09/11/2025 Party LUIS HERNANDEZ LUIS ADALBERTO ZAMOR…" at bounding box center [1123, 377] width 867 height 546
drag, startPoint x: 1008, startPoint y: 169, endPoint x: 717, endPoint y: 164, distance: 291.0
click at [717, 169] on div "Party LUIS HERNANDEZ LUIS ADALBERTO ZAMORA BARAHONA LUIS AGUERO FLORES LUIS ALO…" at bounding box center [1123, 166] width 828 height 25
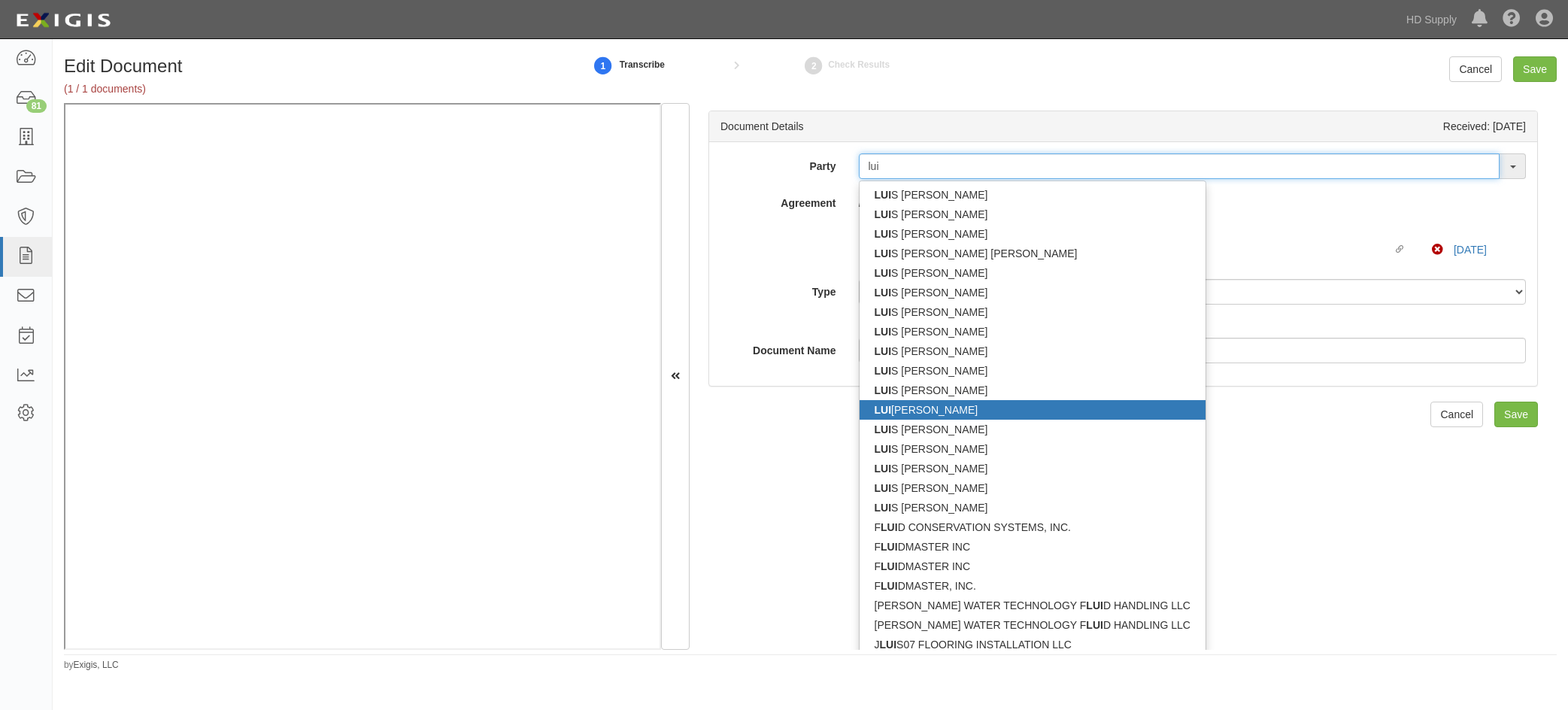
type input "lui"
click at [942, 408] on link "LUI S HERNANDEZ" at bounding box center [1032, 410] width 346 height 20
type input "LUIS HERNANDEZ"
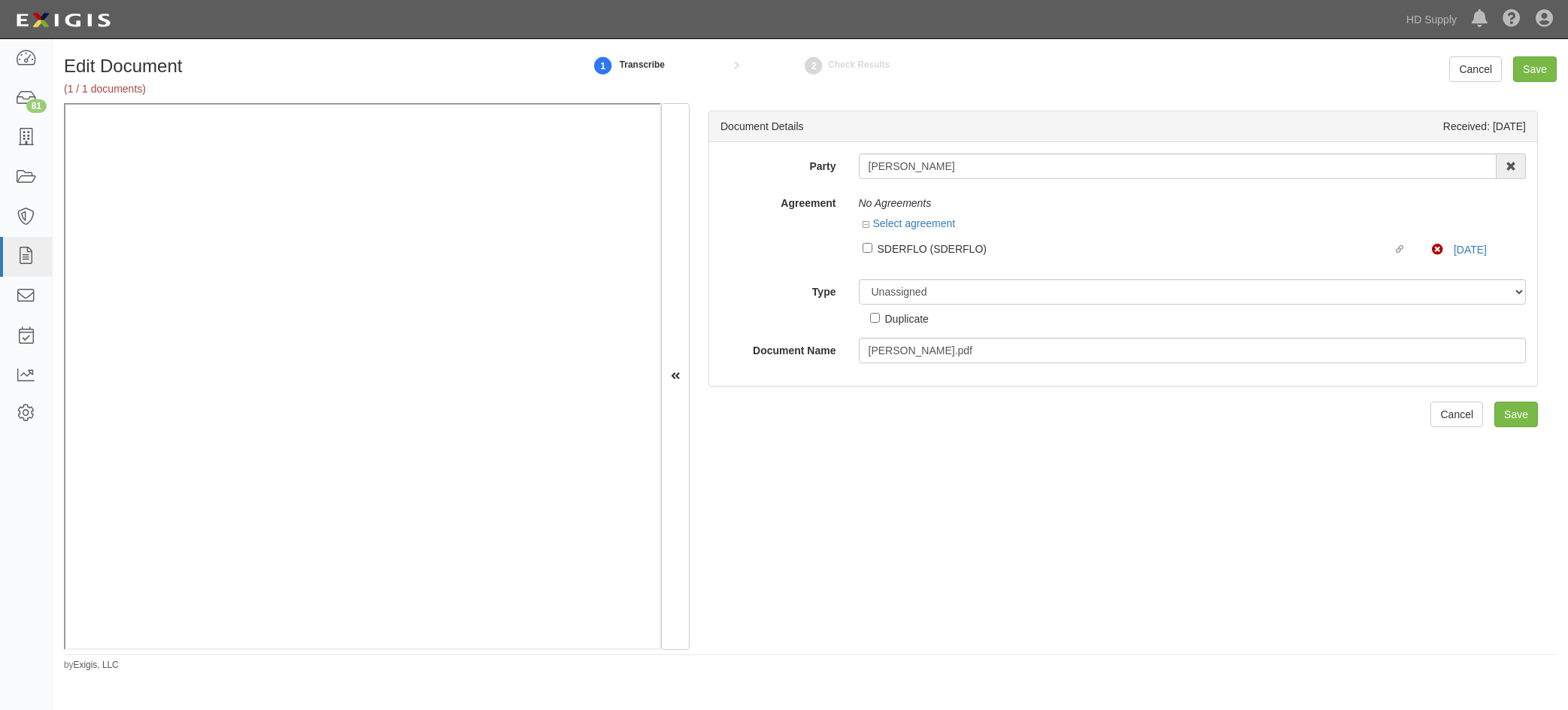
click at [795, 269] on div "Party LUIS HERNANDEZ LUI S ADALBERTO ZAMORA BARAHONA LUI S AGUERO FLORES LUI S …" at bounding box center [1123, 258] width 806 height 209
click at [922, 297] on select "Unassigned Binder Cancellation Notice Certificate Contract Endorsement Insuranc…" at bounding box center [1192, 291] width 668 height 25
select select "OtherDetail"
click at [859, 279] on select "Unassigned Binder Cancellation Notice Certificate Contract Endorsement Insuranc…" at bounding box center [1192, 291] width 668 height 25
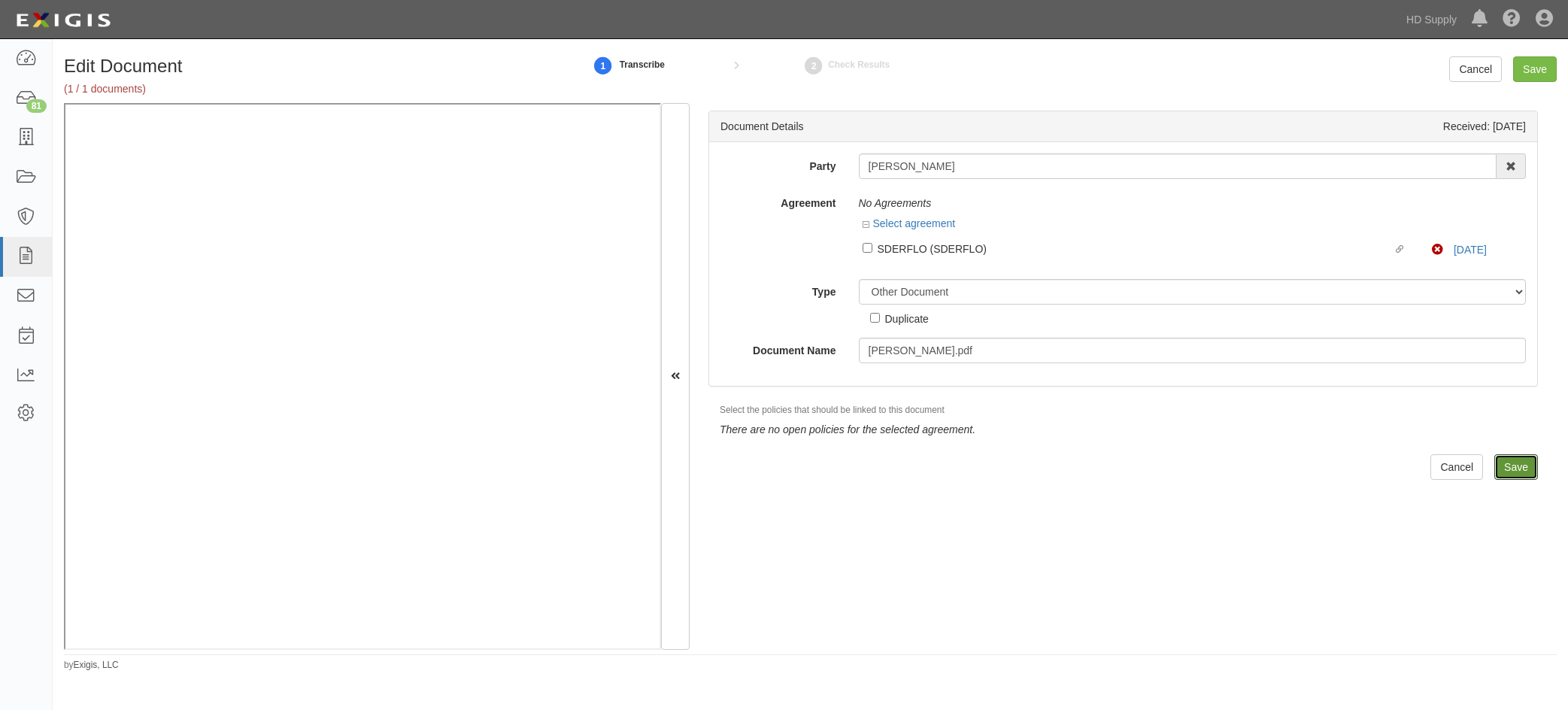
click at [1495, 475] on input "Save" at bounding box center [1516, 466] width 44 height 25
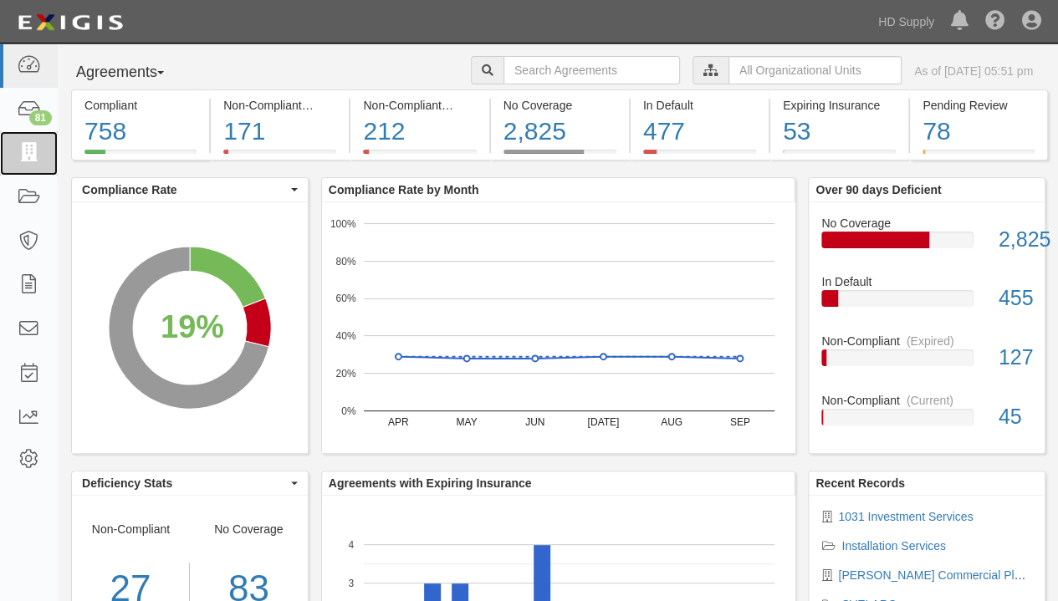
click at [23, 155] on icon at bounding box center [28, 153] width 23 height 19
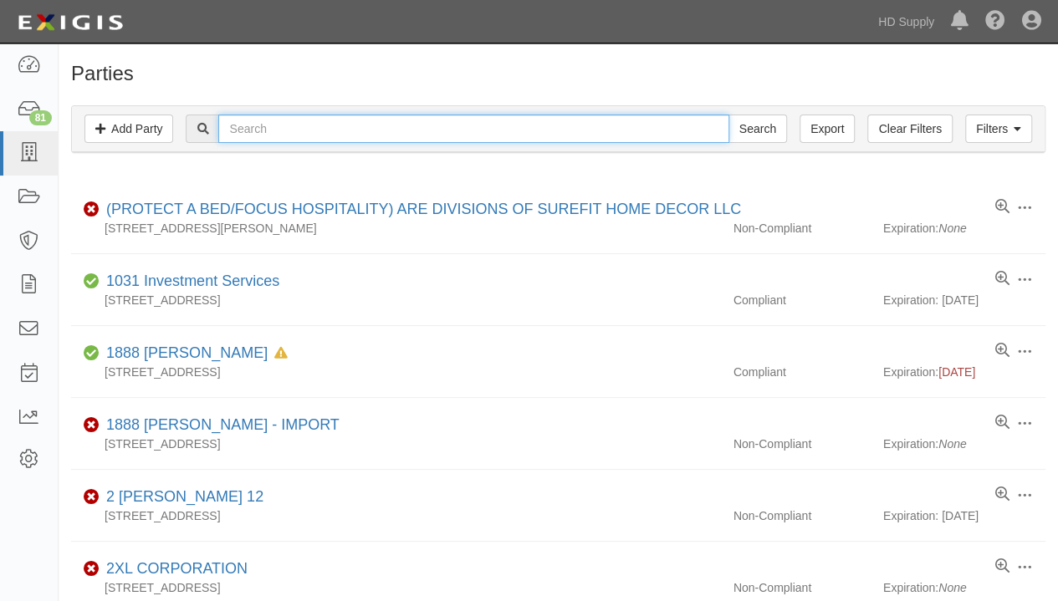
click at [322, 132] on input "text" at bounding box center [473, 129] width 510 height 28
type input "[PERSON_NAME]"
click at [729, 115] on input "Search" at bounding box center [758, 129] width 59 height 28
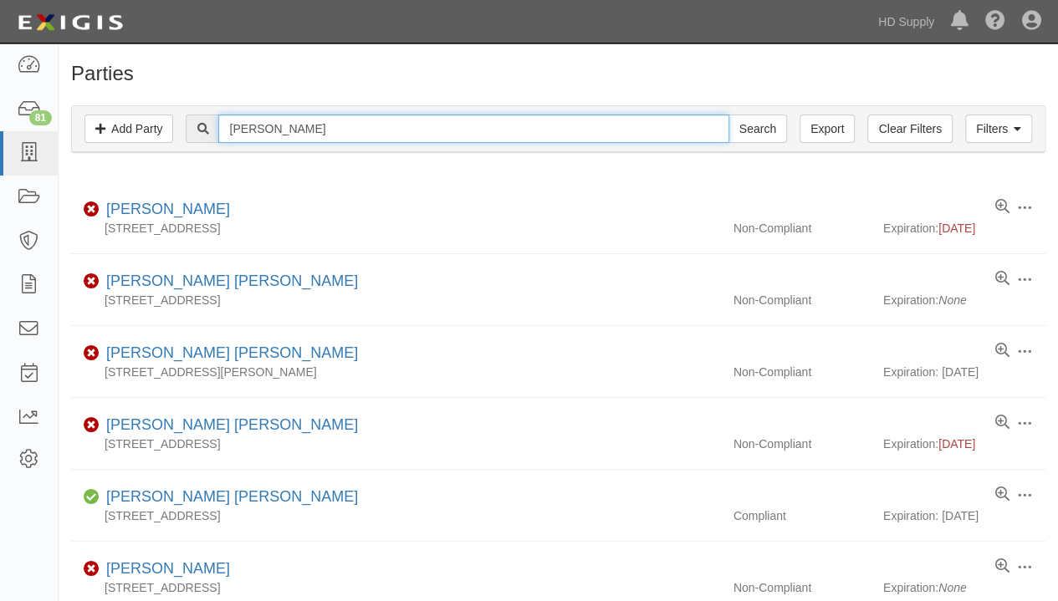
drag, startPoint x: 338, startPoint y: 126, endPoint x: 112, endPoint y: 111, distance: 226.3
click at [112, 111] on div "Filters Add Party Clear Filters Export [PERSON_NAME] her Search Filters" at bounding box center [558, 129] width 973 height 46
type input "rescue"
click at [729, 115] on input "Search" at bounding box center [758, 129] width 59 height 28
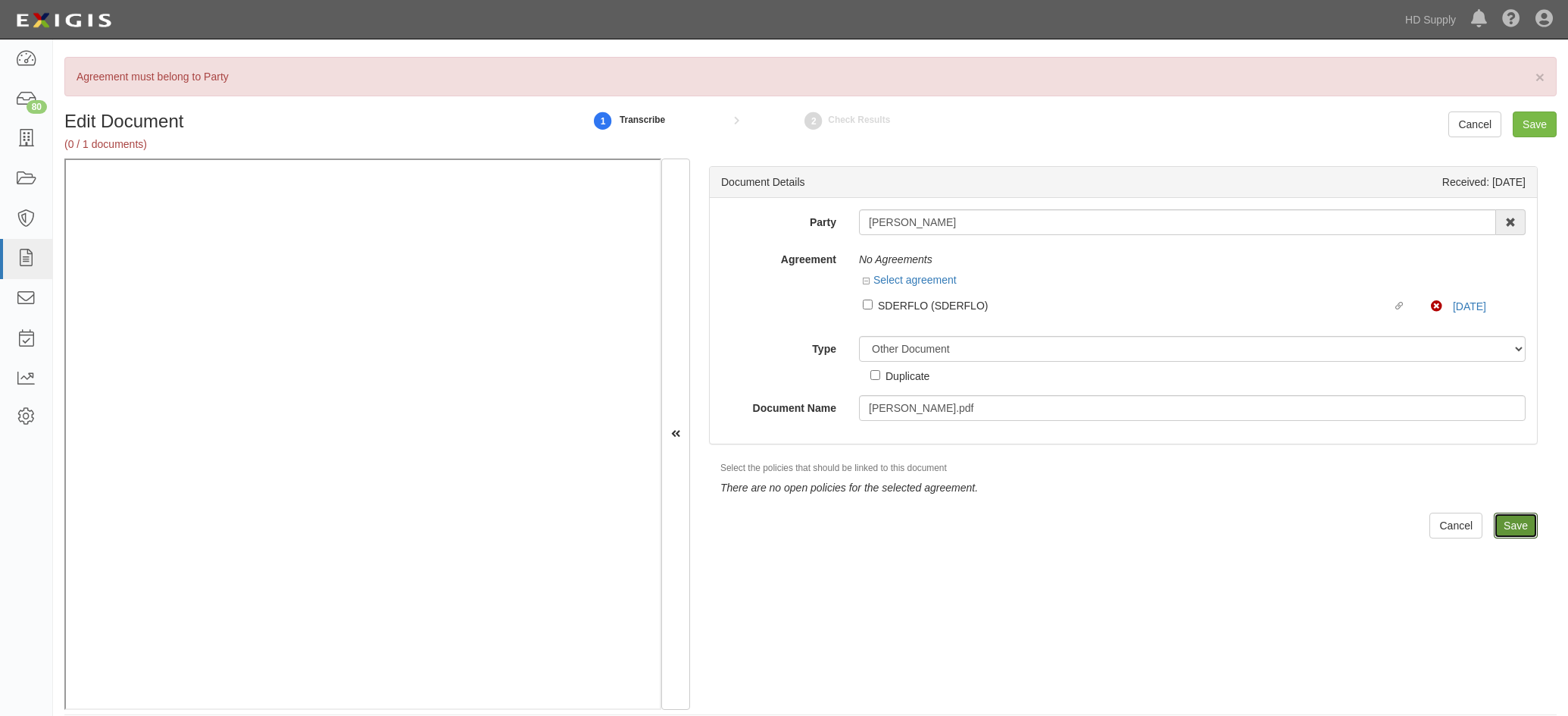
click at [1503, 519] on input "Save" at bounding box center [1515, 525] width 44 height 25
click at [1135, 258] on div "No Agreements" at bounding box center [1193, 259] width 667 height 25
click at [1129, 278] on div "Select agreement" at bounding box center [1193, 281] width 667 height 19
click at [869, 305] on input "Linked agreement SDERFLO (SDERFLO) Linked agreement" at bounding box center [868, 304] width 10 height 10
checkbox input "true"
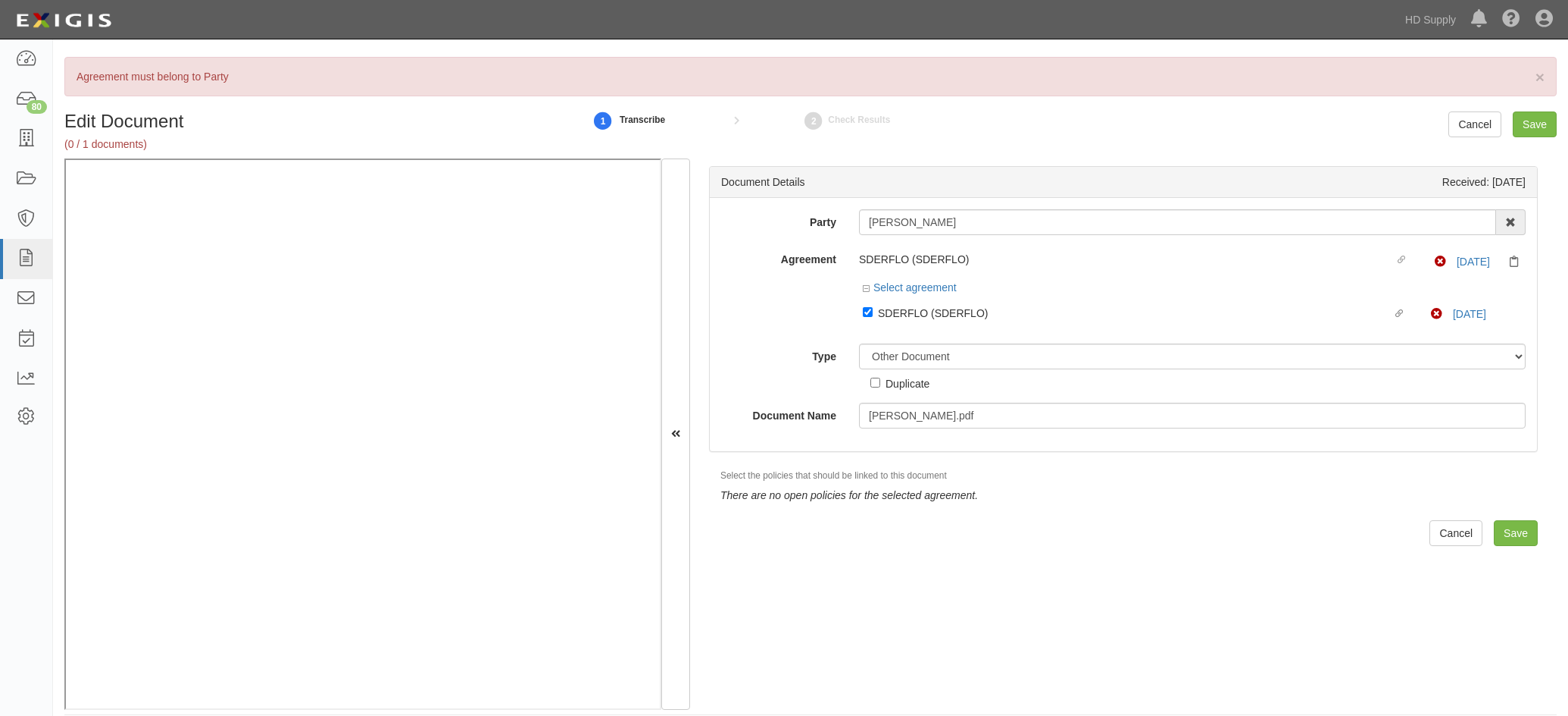
click at [1083, 295] on div "Select agreement" at bounding box center [1193, 289] width 667 height 19
click at [1503, 529] on input "Save" at bounding box center [1515, 533] width 44 height 25
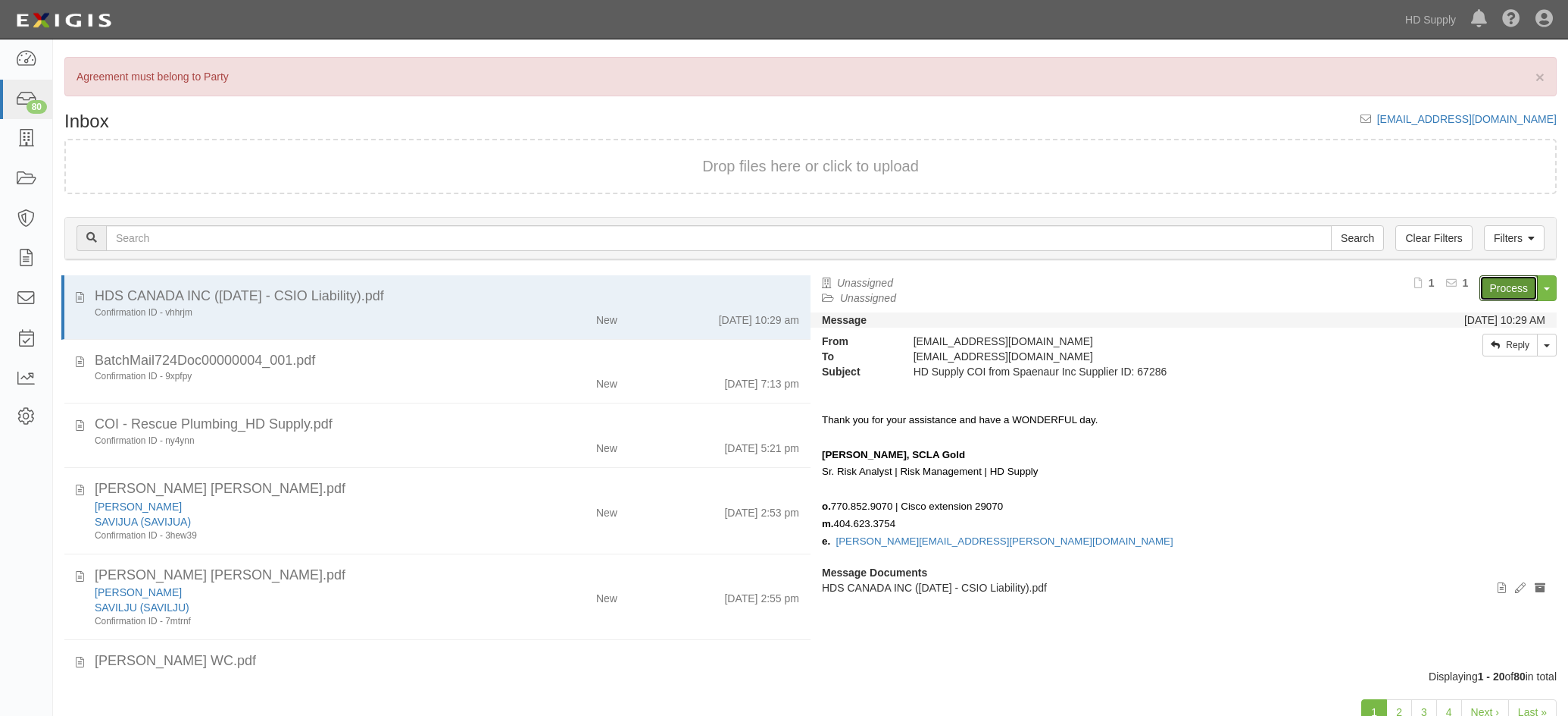
click at [1503, 290] on link "Process" at bounding box center [1509, 288] width 58 height 25
click at [477, 369] on div "BatchMail724Doc00000004_001.pdf" at bounding box center [447, 361] width 705 height 20
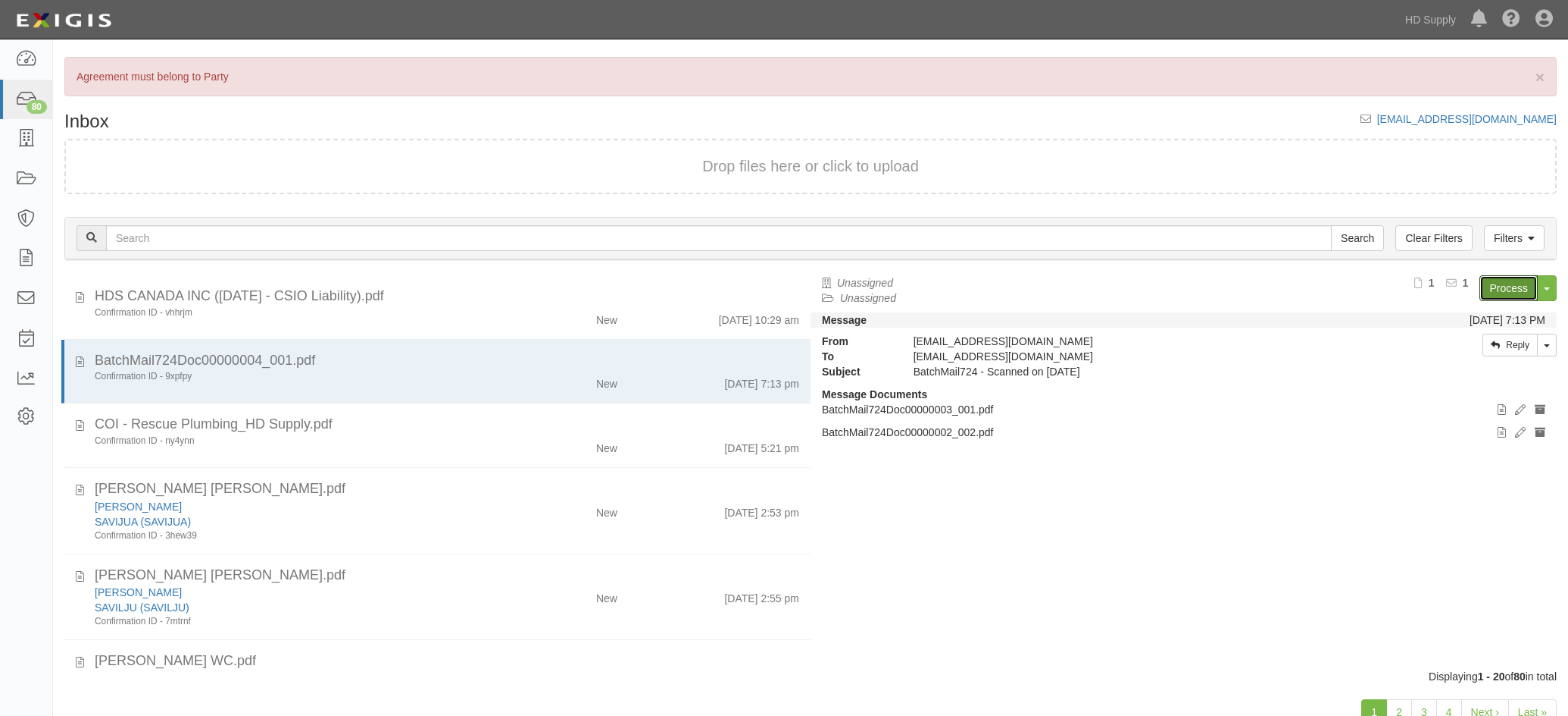
click at [1534, 284] on link "Process" at bounding box center [1509, 288] width 58 height 25
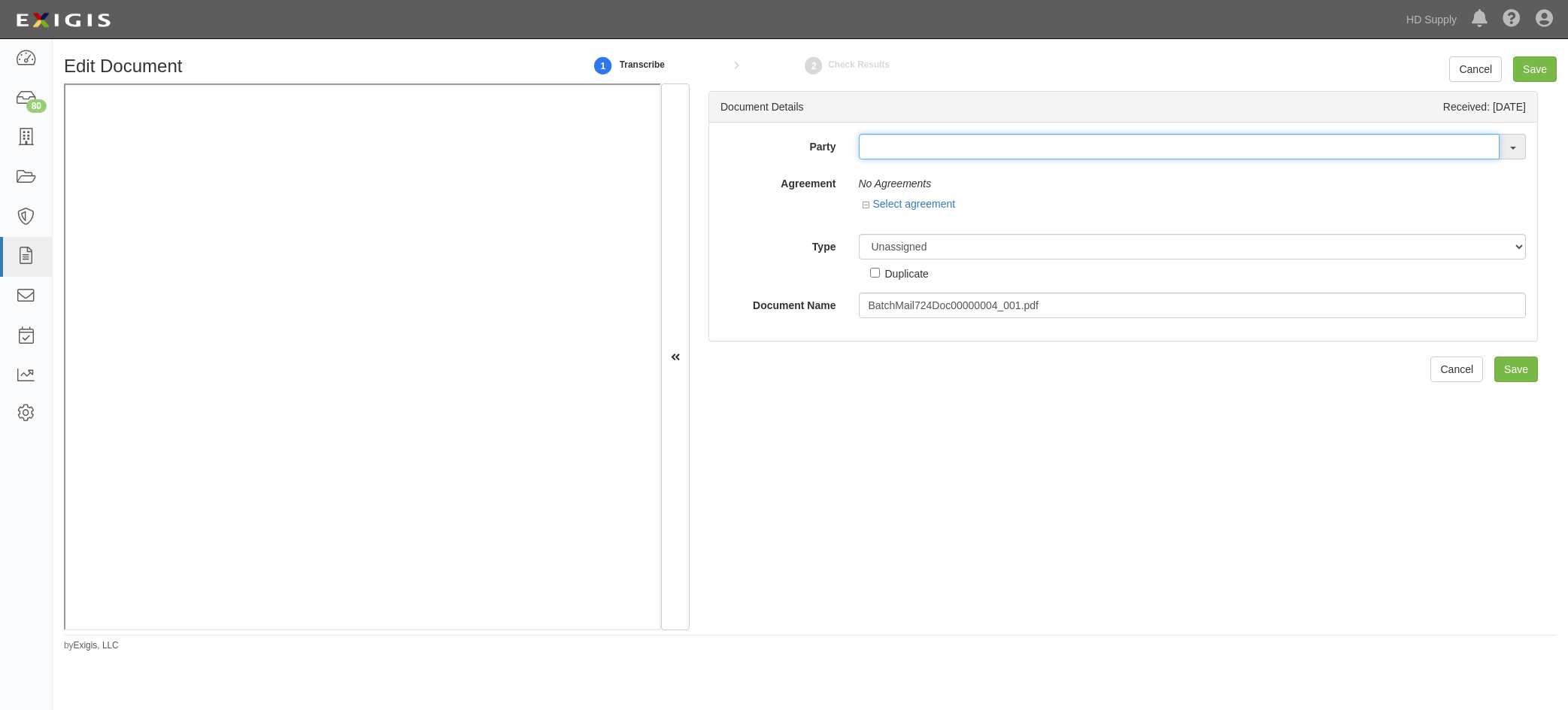
drag, startPoint x: 893, startPoint y: 154, endPoint x: 894, endPoint y: 130, distance: 24.0
click at [893, 151] on input "text" at bounding box center [1179, 146] width 641 height 25
drag, startPoint x: 852, startPoint y: 140, endPoint x: 811, endPoint y: 139, distance: 41.0
click at [811, 139] on div "Party friend FRIE DRICH A/C & REFRIG. FRIE DRICH AIR CONDITIONING CO. RALPH FRI…" at bounding box center [1123, 146] width 828 height 25
type input "_"
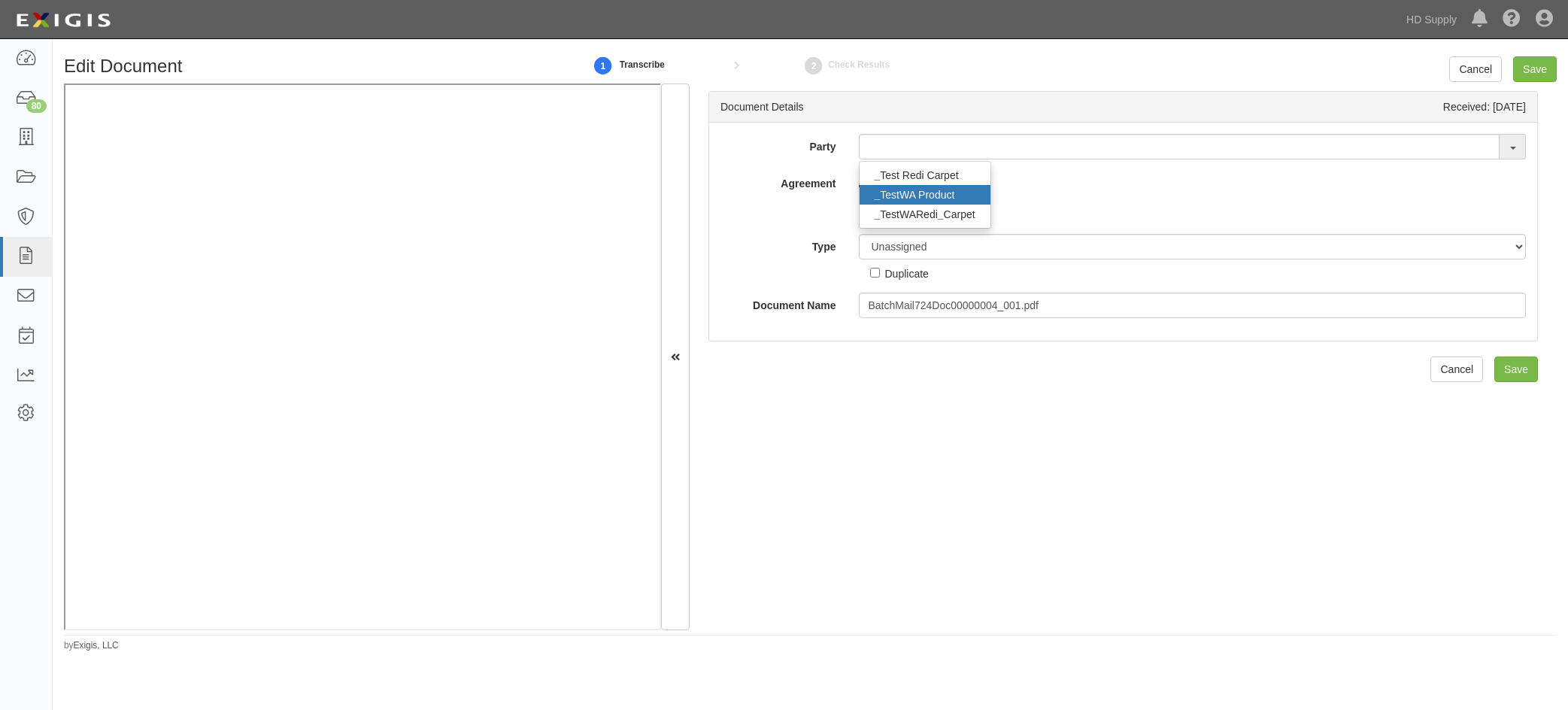
click at [908, 190] on link "_ TestWA Product" at bounding box center [925, 195] width 131 height 20
type input "_TestWA Product"
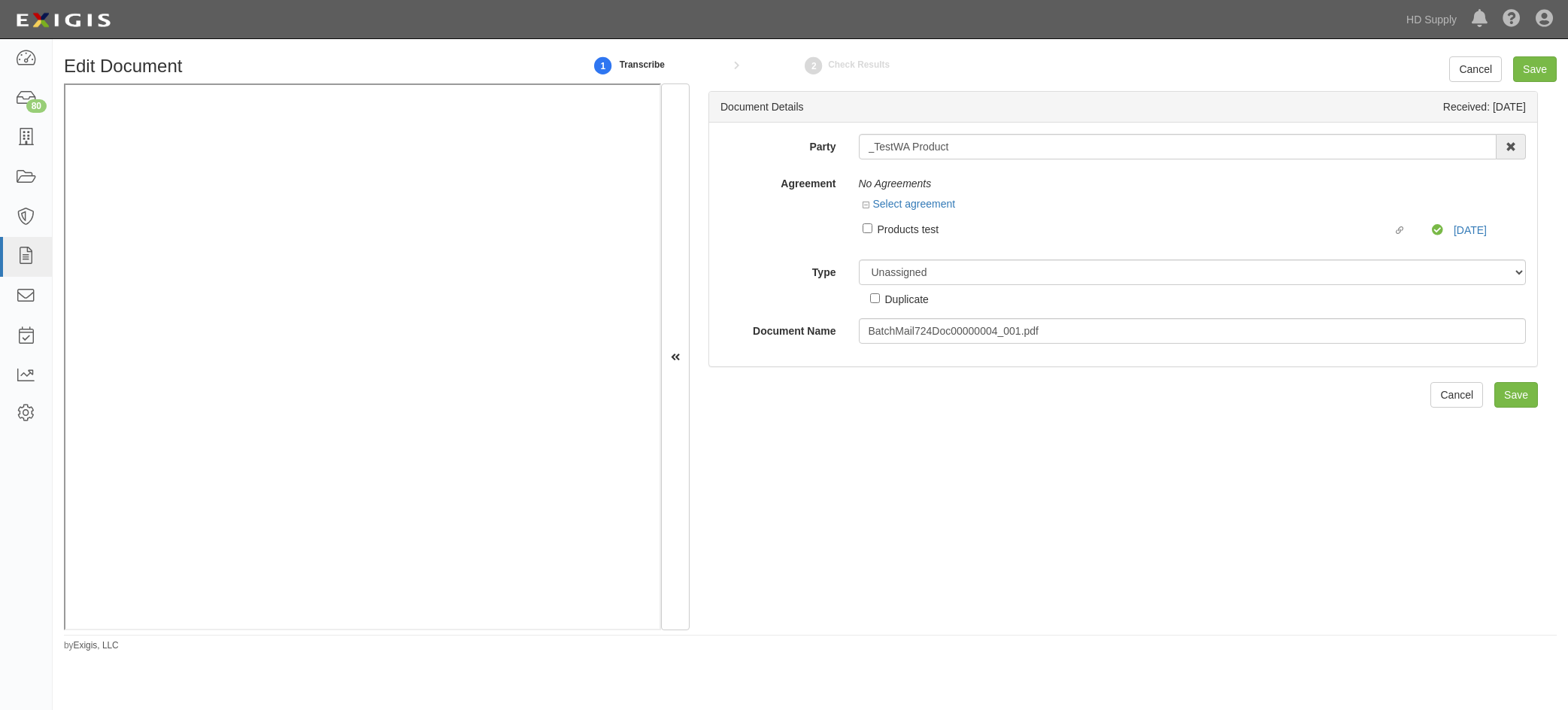
click at [1487, 351] on div "Party _TestWA Product _ Test Redi Carpet _ TestWA Product _ TestWARedi _ Carpet…" at bounding box center [1123, 244] width 828 height 244
click at [1506, 402] on input "Save" at bounding box center [1516, 395] width 44 height 25
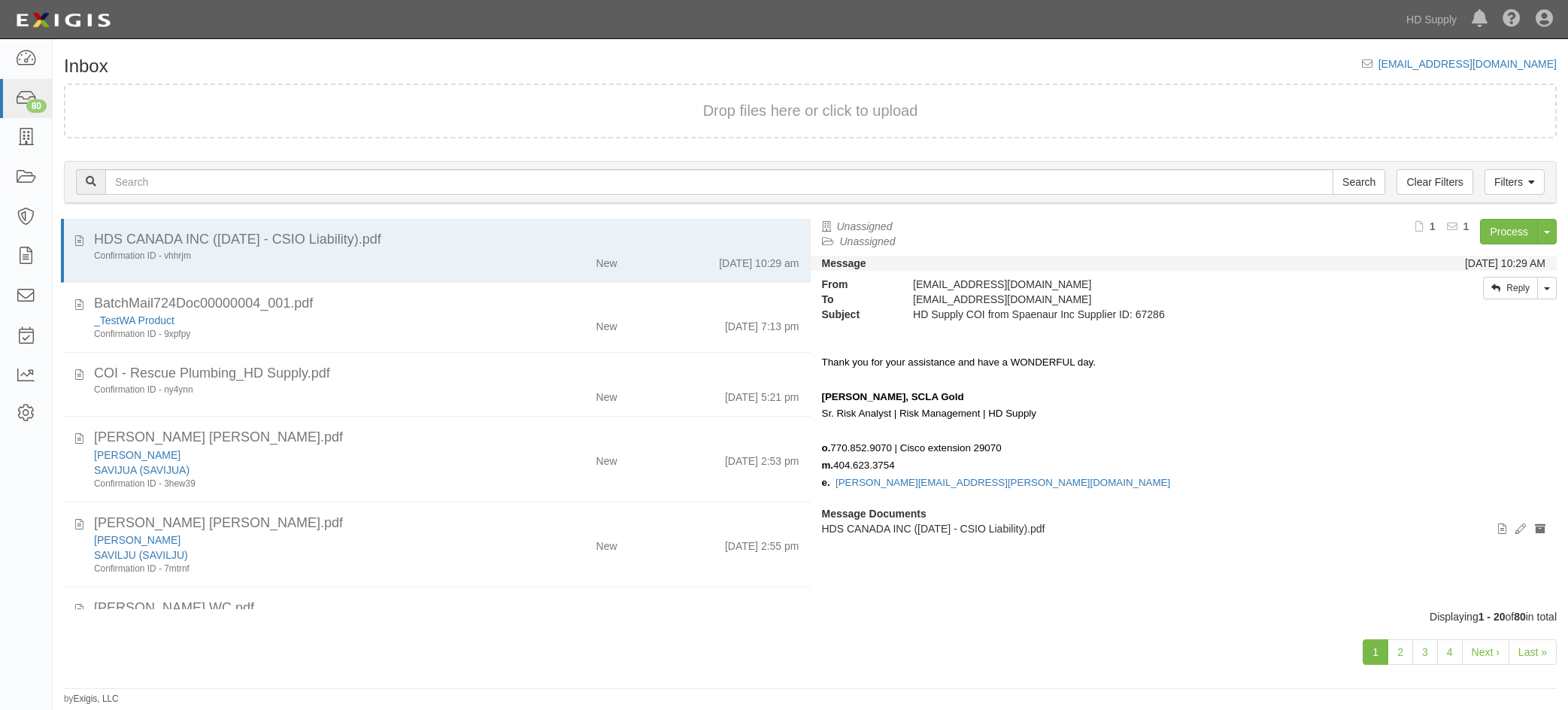
click at [460, 320] on div "_TestWA Product" at bounding box center [295, 320] width 402 height 15
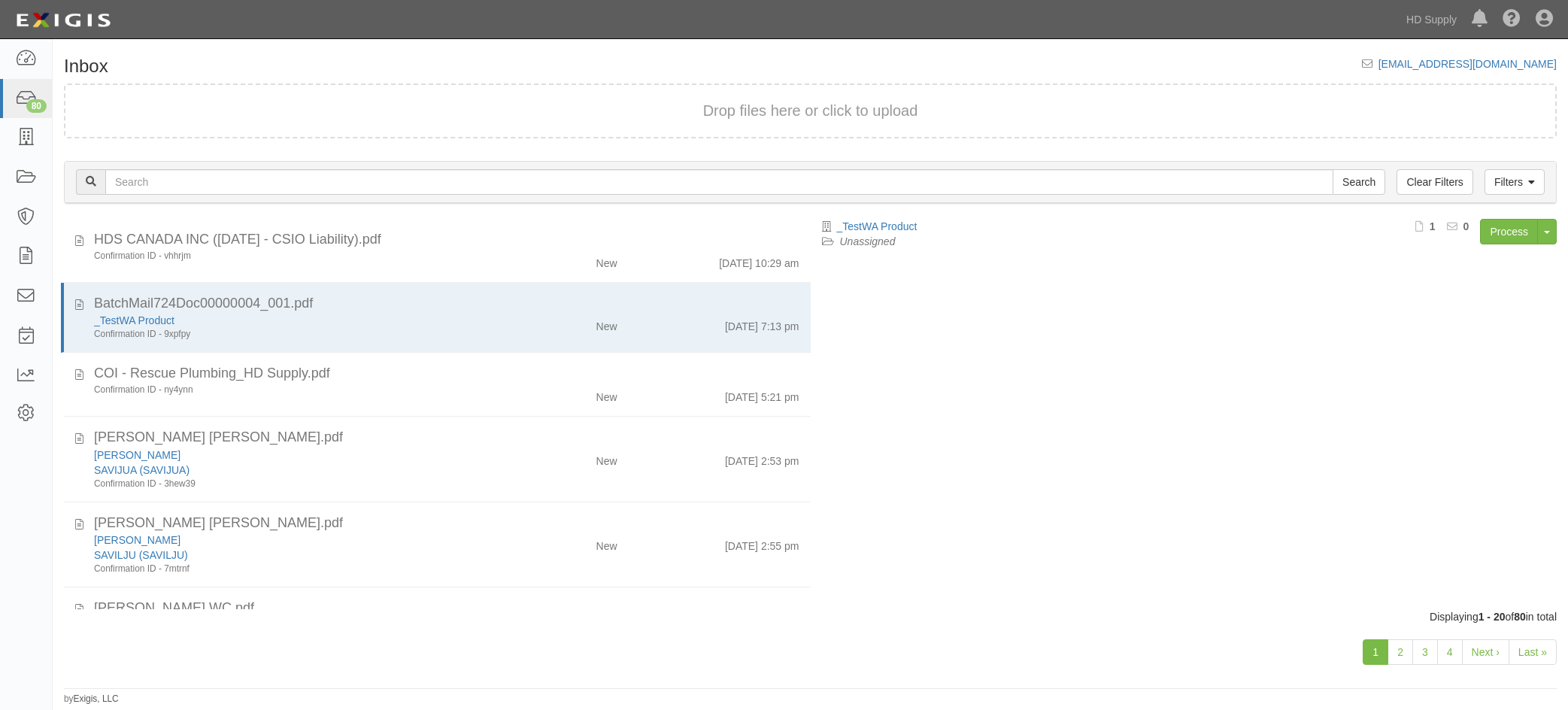
click at [477, 386] on div "Confirmation ID - ny4ynn" at bounding box center [295, 390] width 402 height 13
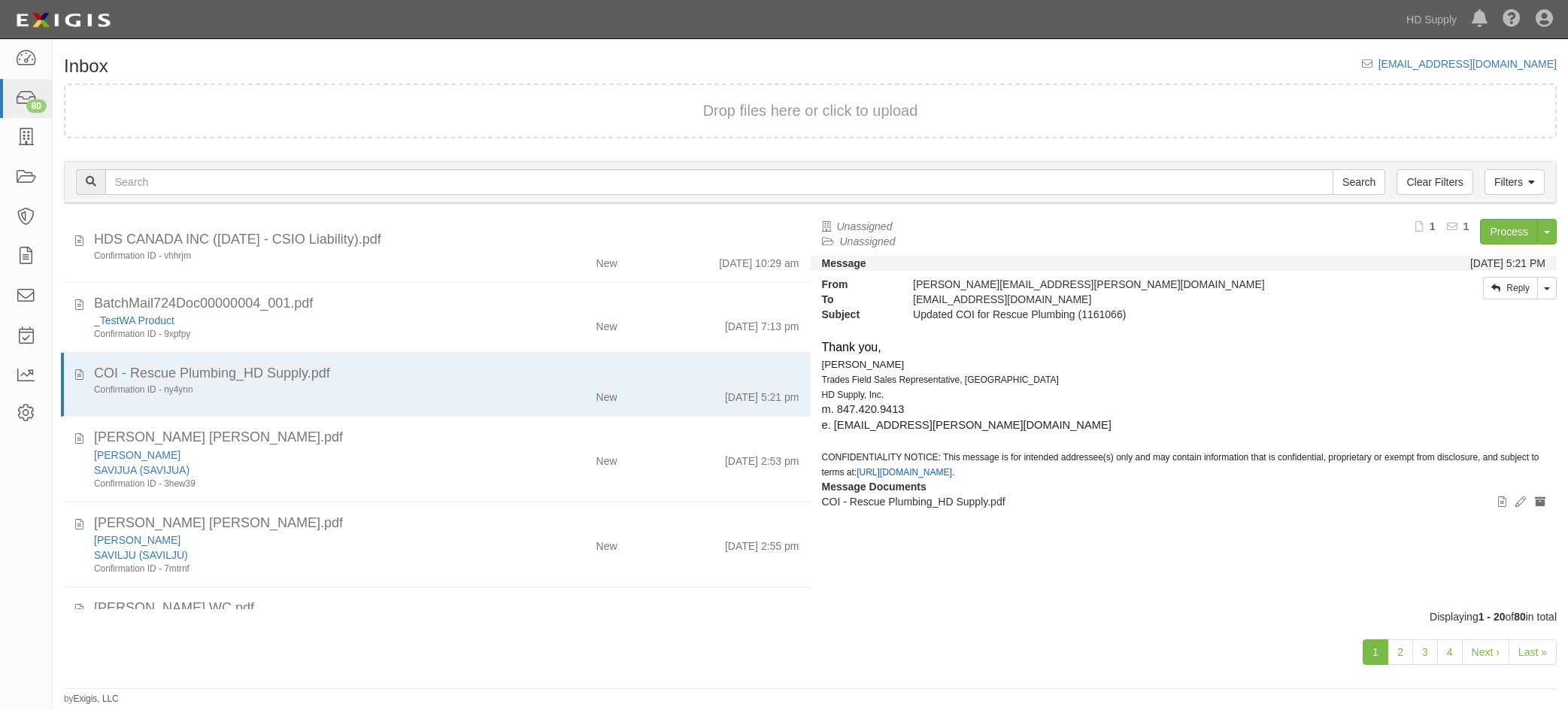
click at [465, 284] on li "BatchMail724Doc00000004_001.pdf _TestWA Product Confirmation ID - 9xpfpy New 10…" at bounding box center [437, 317] width 747 height 71
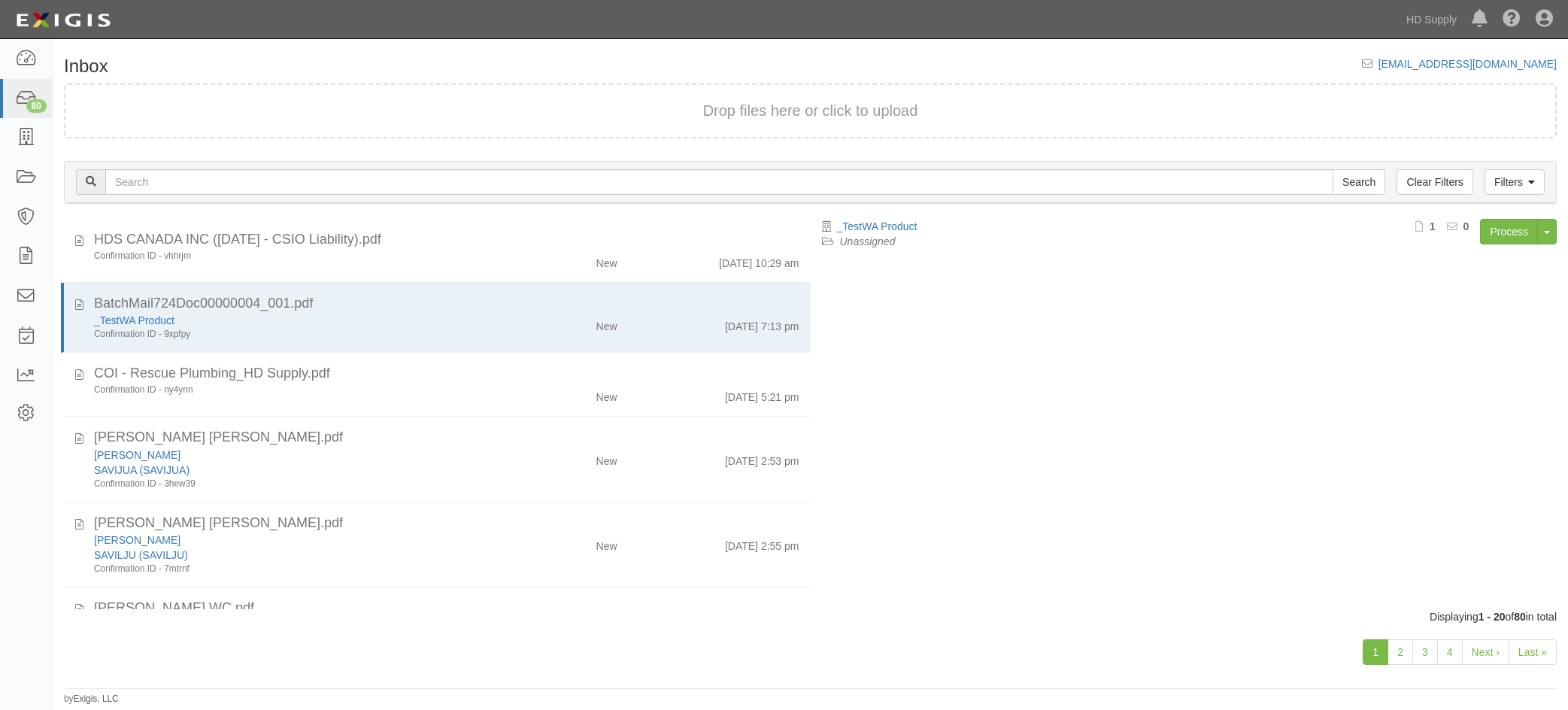
click at [510, 386] on div "New" at bounding box center [567, 394] width 121 height 21
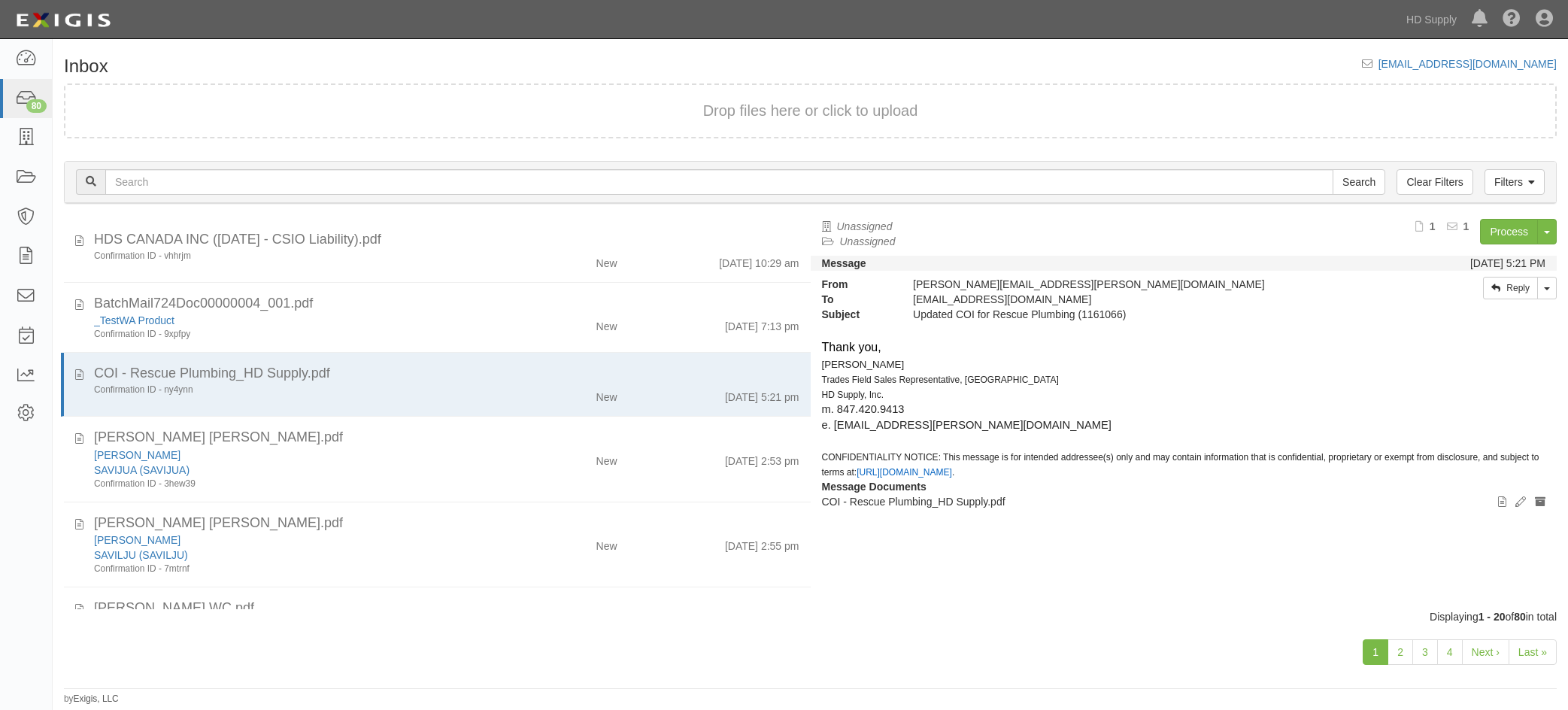
click at [494, 328] on div "_TestWA Product Confirmation ID - 9xpfpy" at bounding box center [295, 326] width 424 height 28
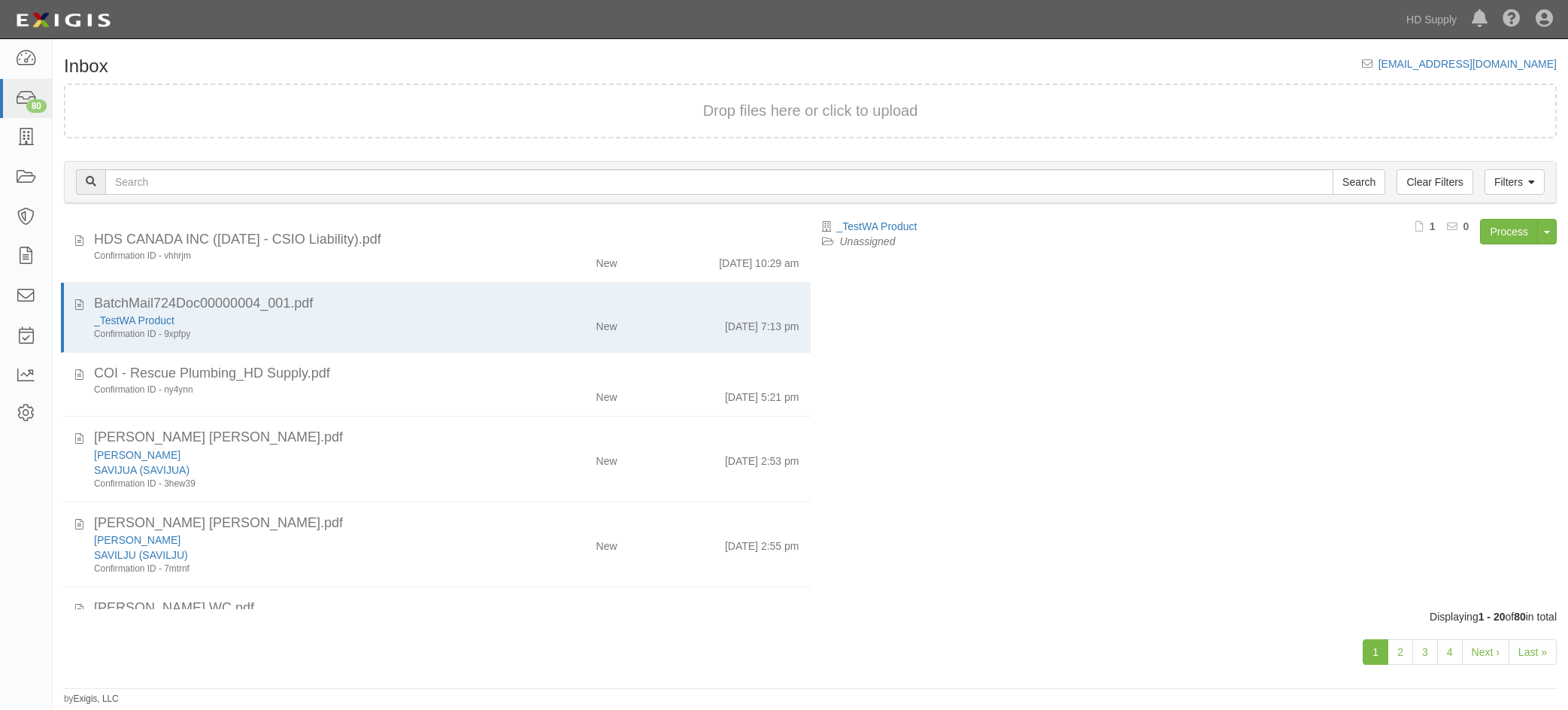
click at [512, 385] on div "New" at bounding box center [567, 394] width 121 height 21
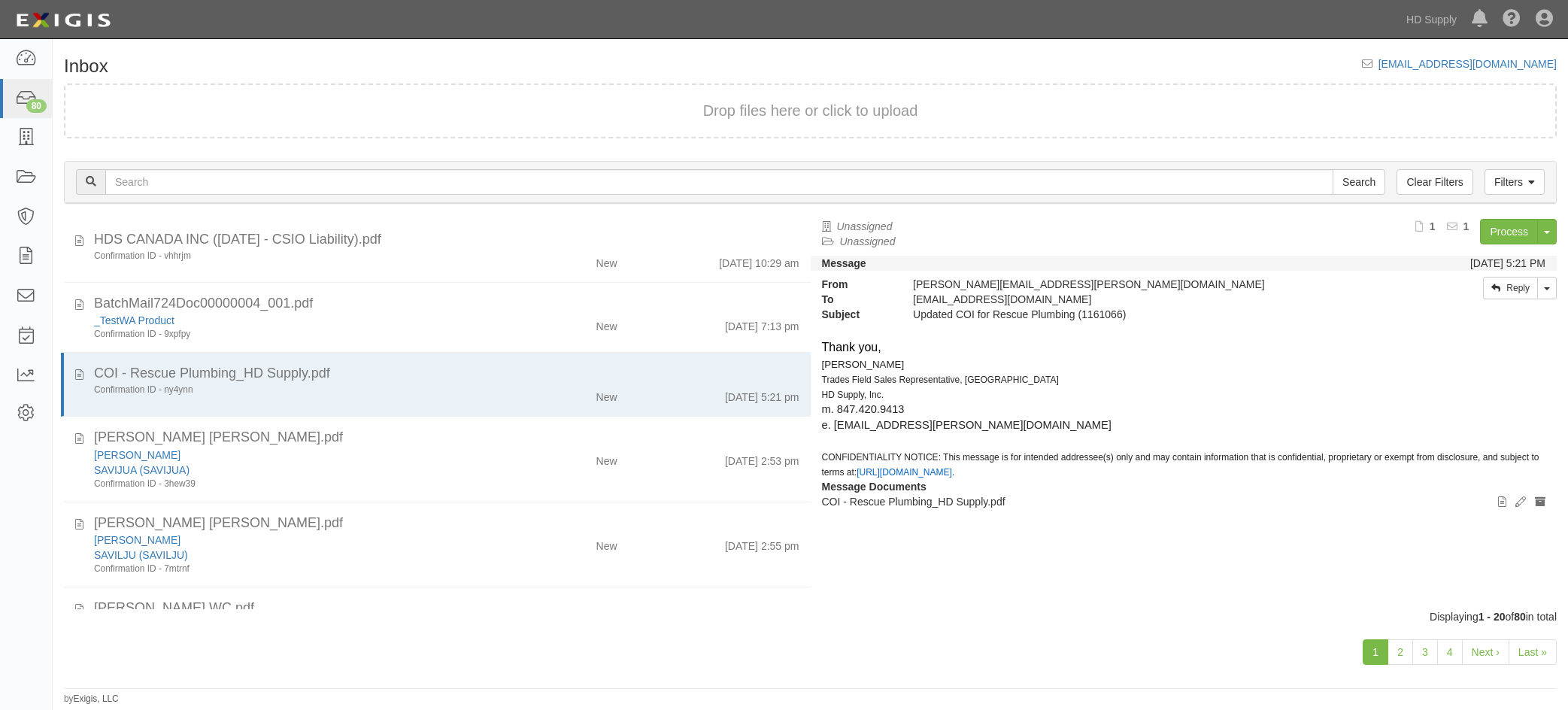
click at [515, 322] on div "New" at bounding box center [567, 323] width 121 height 21
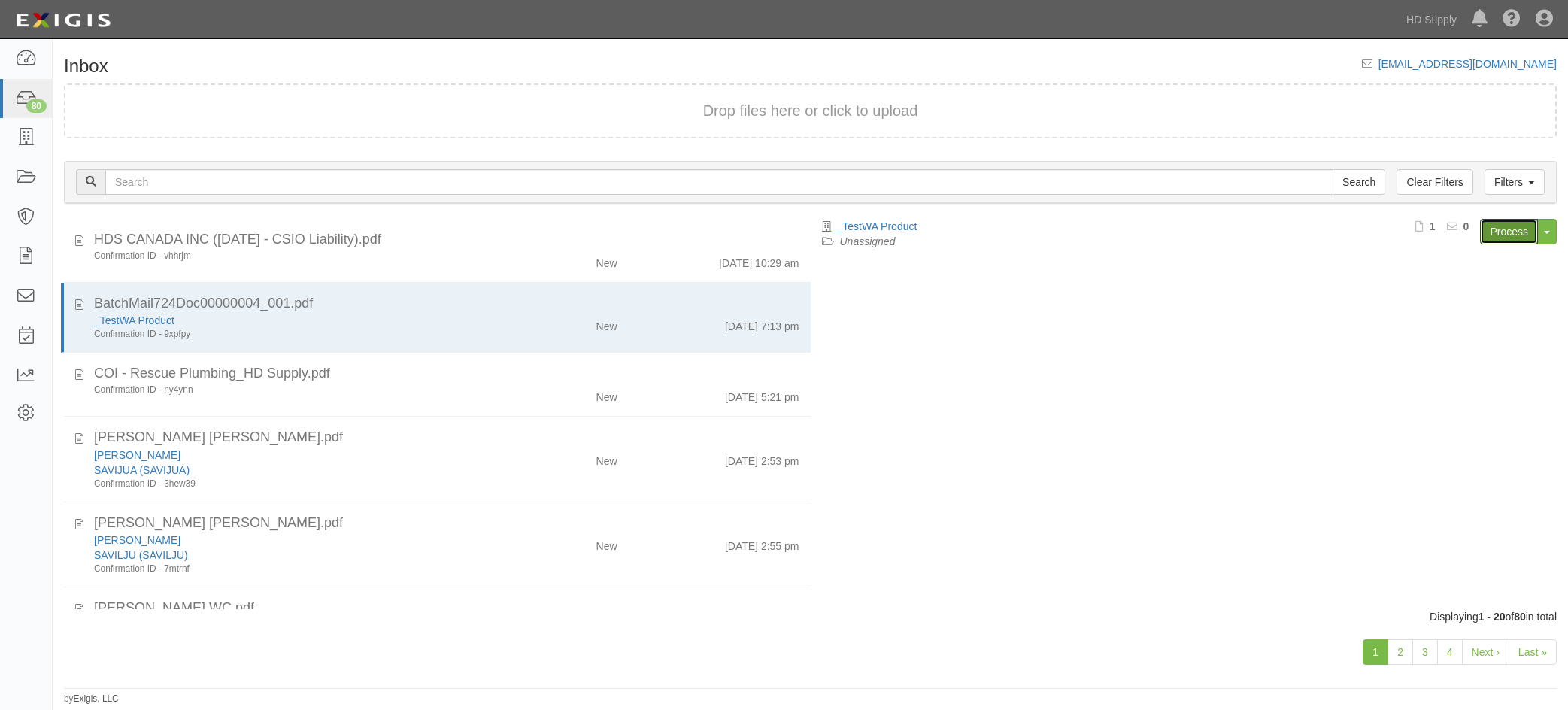
click at [1503, 222] on link "Process" at bounding box center [1509, 231] width 58 height 25
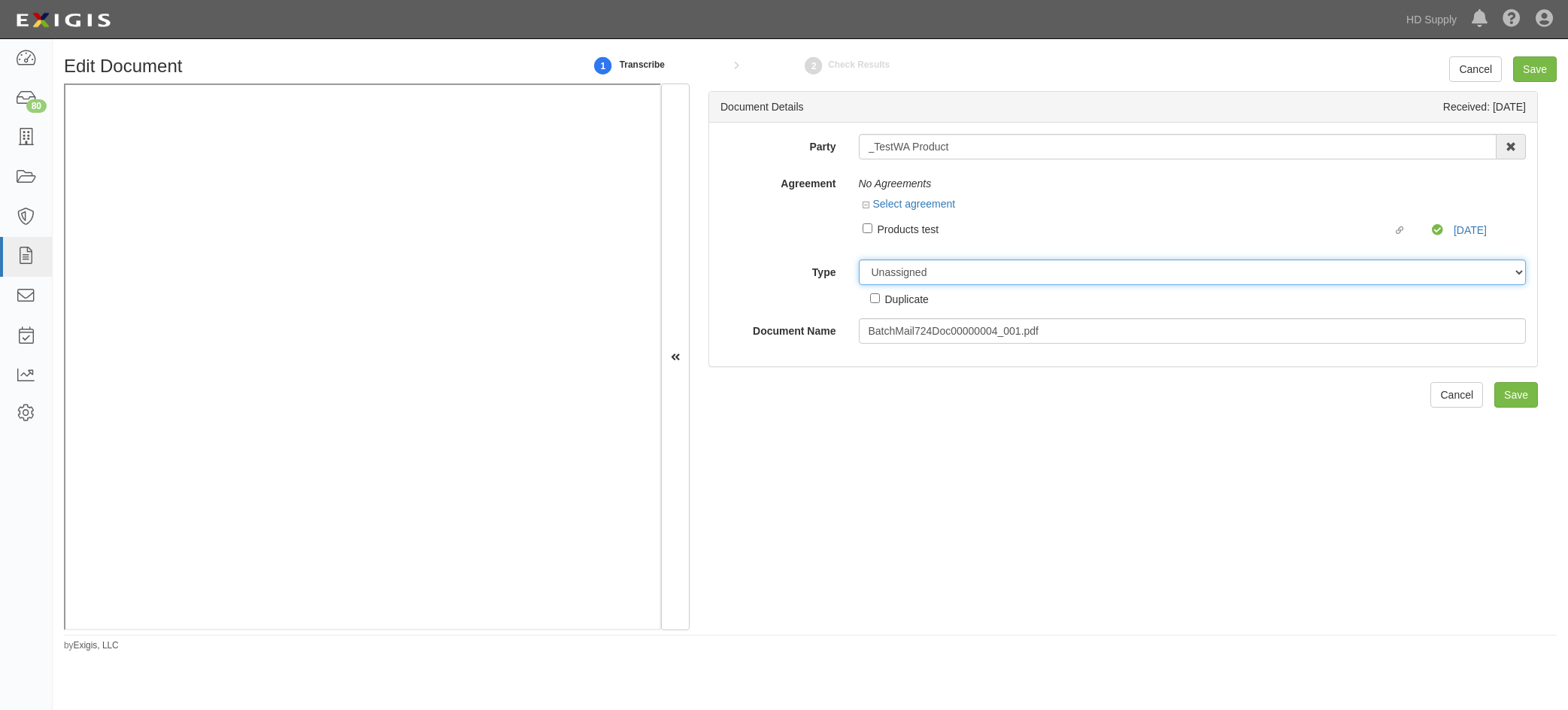
click at [903, 273] on select "Unassigned Binder Cancellation Notice Certificate Contract Endorsement Insuranc…" at bounding box center [1192, 272] width 668 height 25
select select "OtherDetail"
click at [859, 260] on select "Unassigned Binder Cancellation Notice Certificate Contract Endorsement Insuranc…" at bounding box center [1192, 272] width 668 height 25
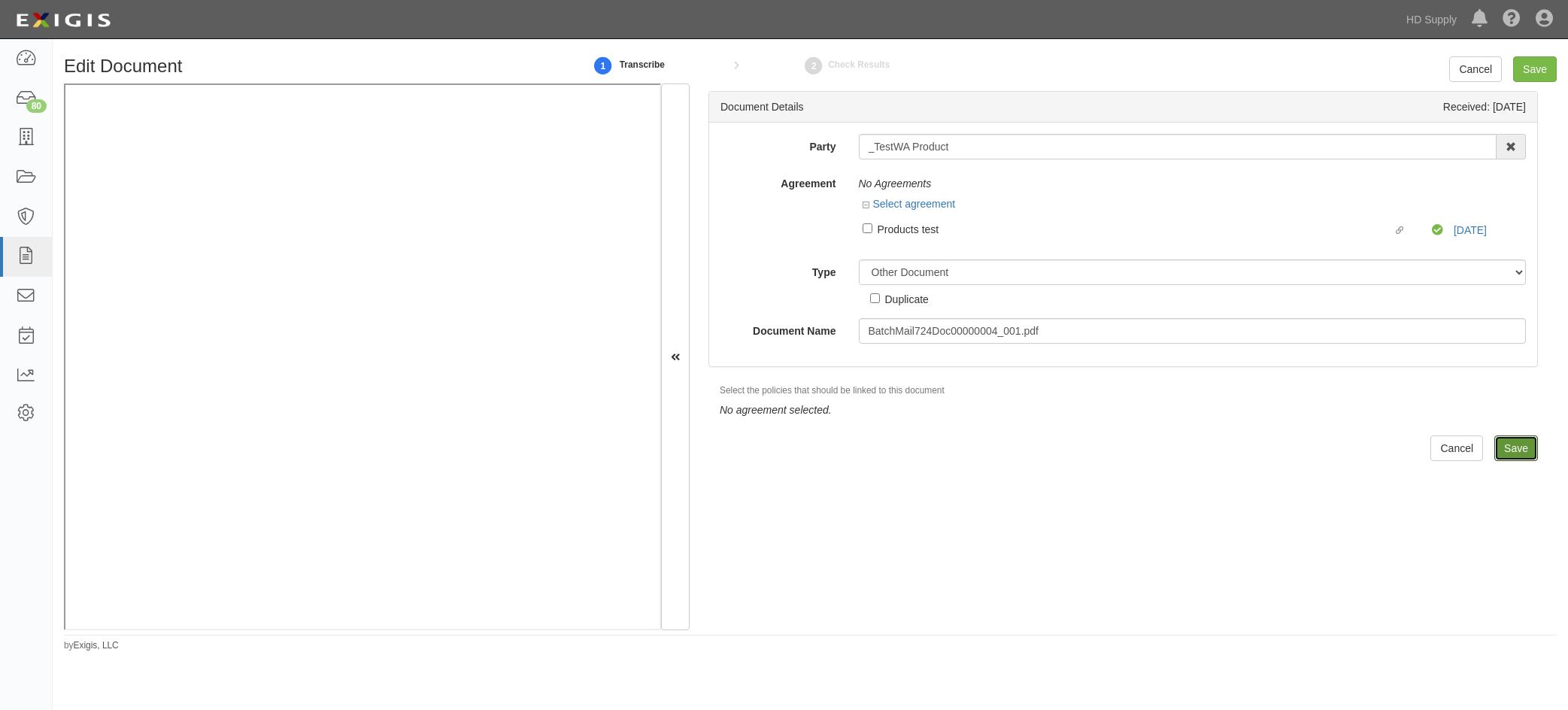
drag, startPoint x: 1496, startPoint y: 440, endPoint x: 1490, endPoint y: 437, distance: 6.7
click at [1496, 441] on input "Save" at bounding box center [1516, 448] width 44 height 25
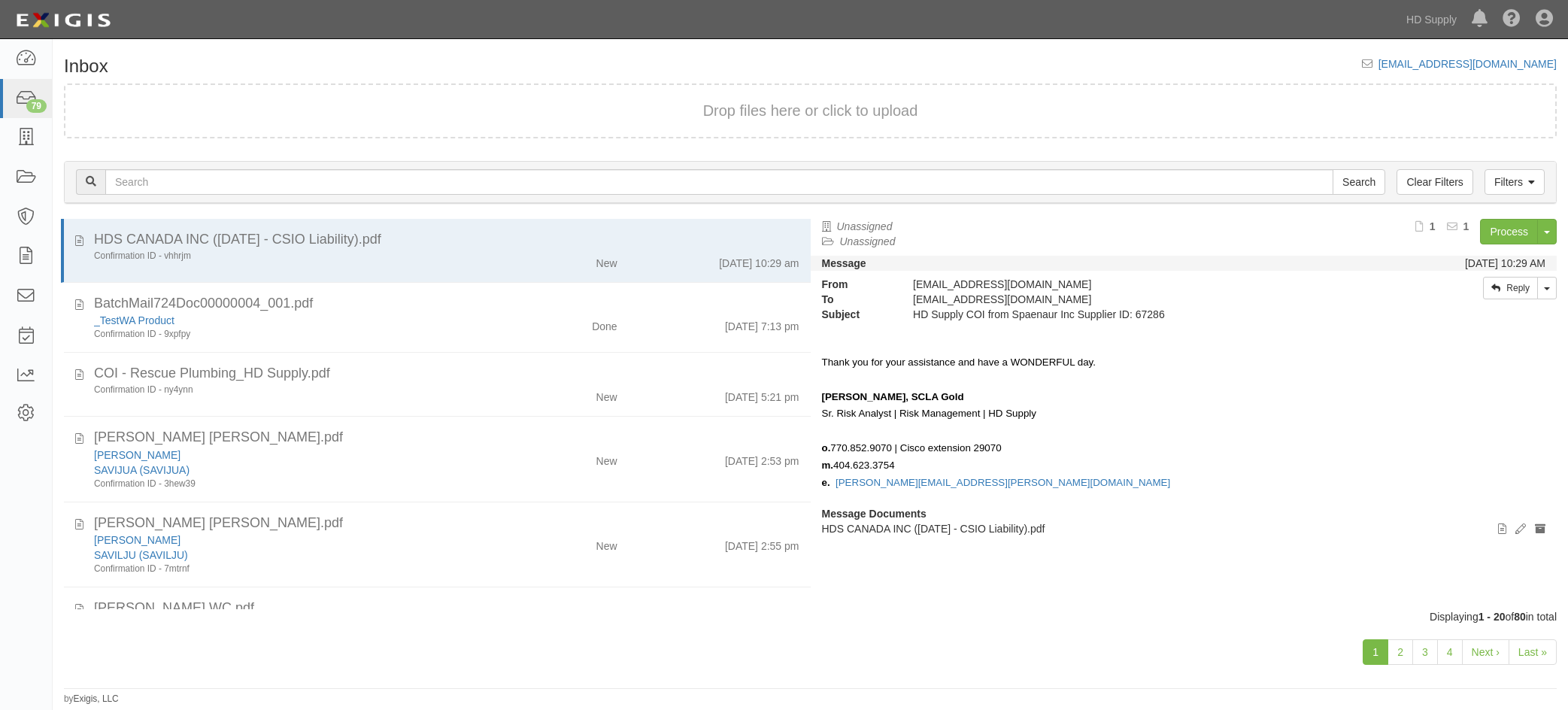
click at [456, 395] on div "Confirmation ID - ny4ynn" at bounding box center [295, 390] width 402 height 13
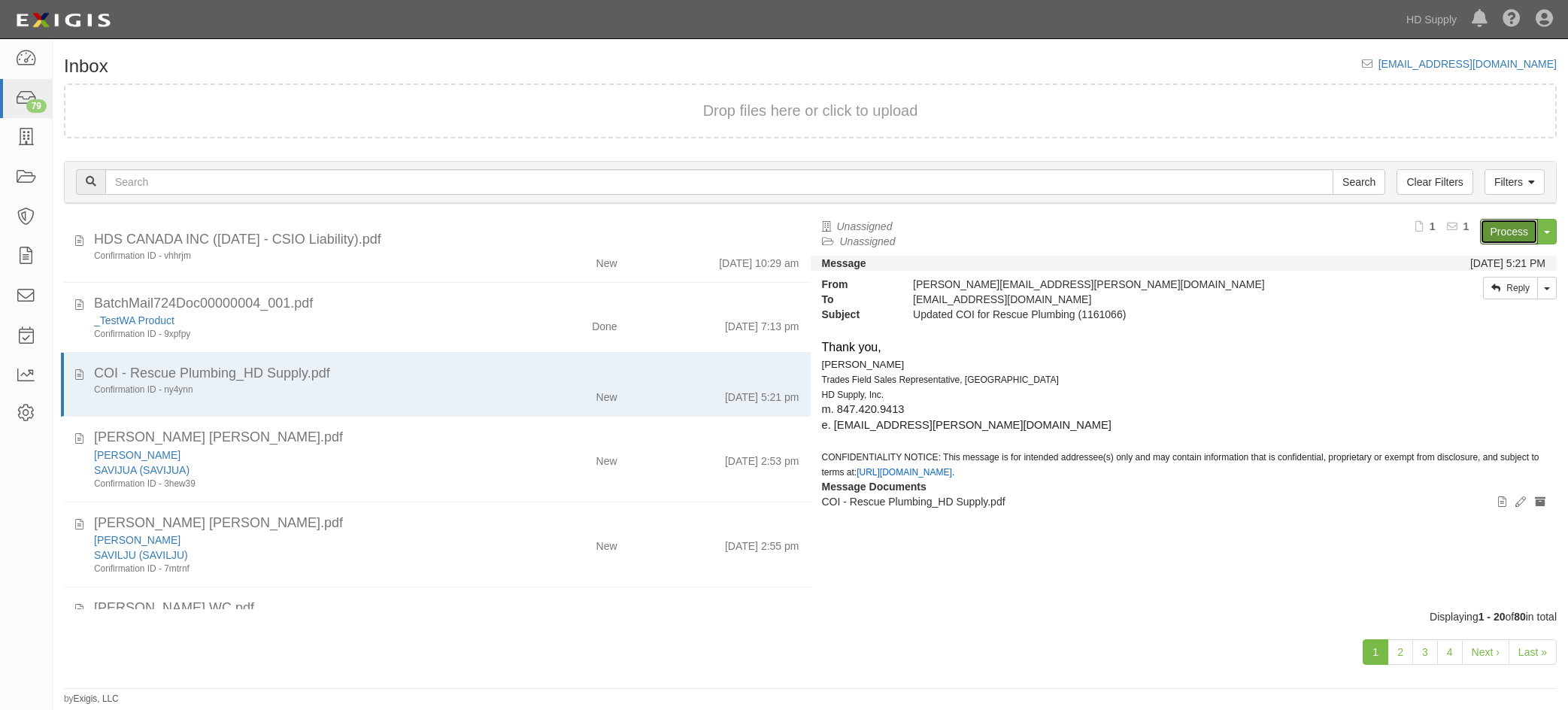
click at [1513, 222] on link "Process" at bounding box center [1509, 231] width 58 height 25
click at [497, 452] on div "[PERSON_NAME] SAVIJUA ([GEOGRAPHIC_DATA]) Confirmation ID - 3hew39" at bounding box center [295, 469] width 424 height 43
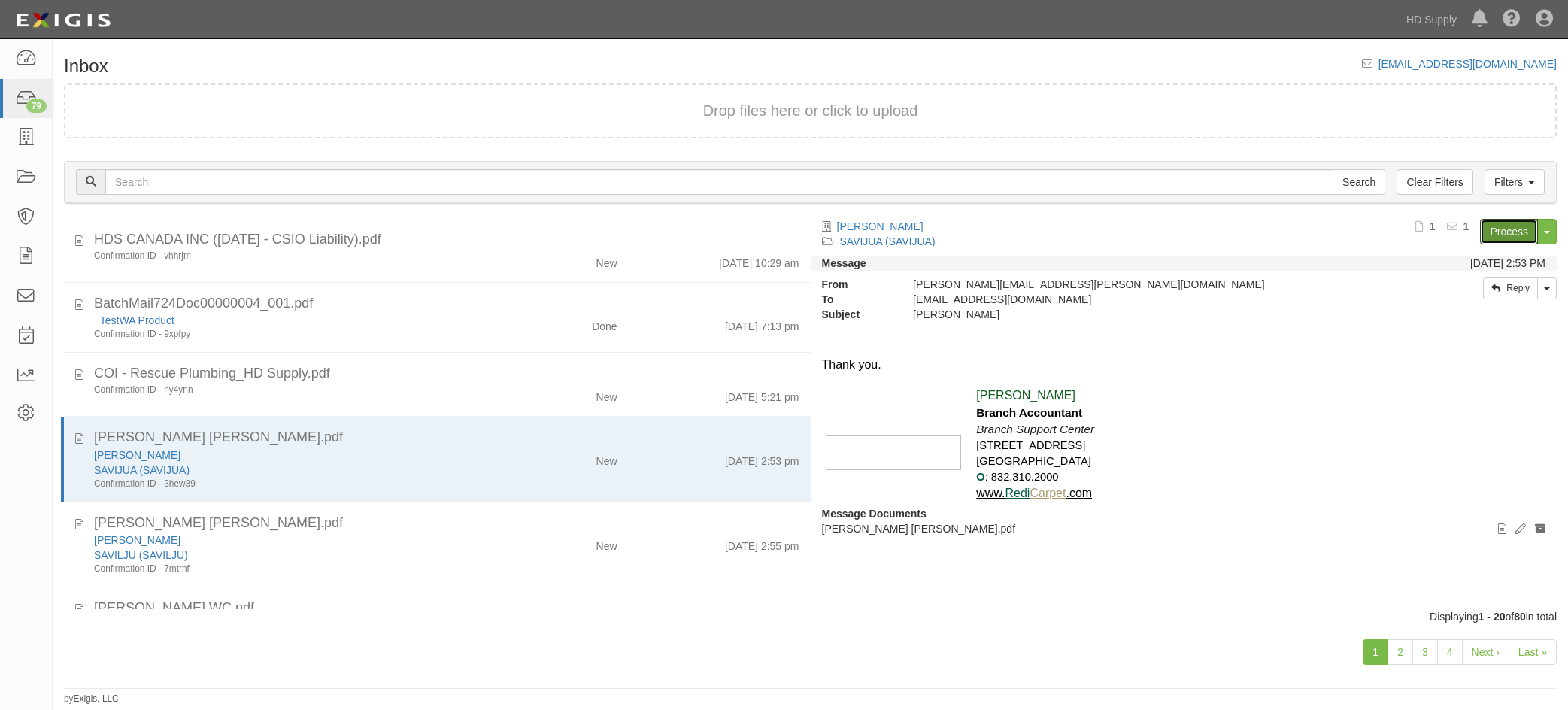
click at [1519, 228] on link "Process" at bounding box center [1509, 231] width 58 height 25
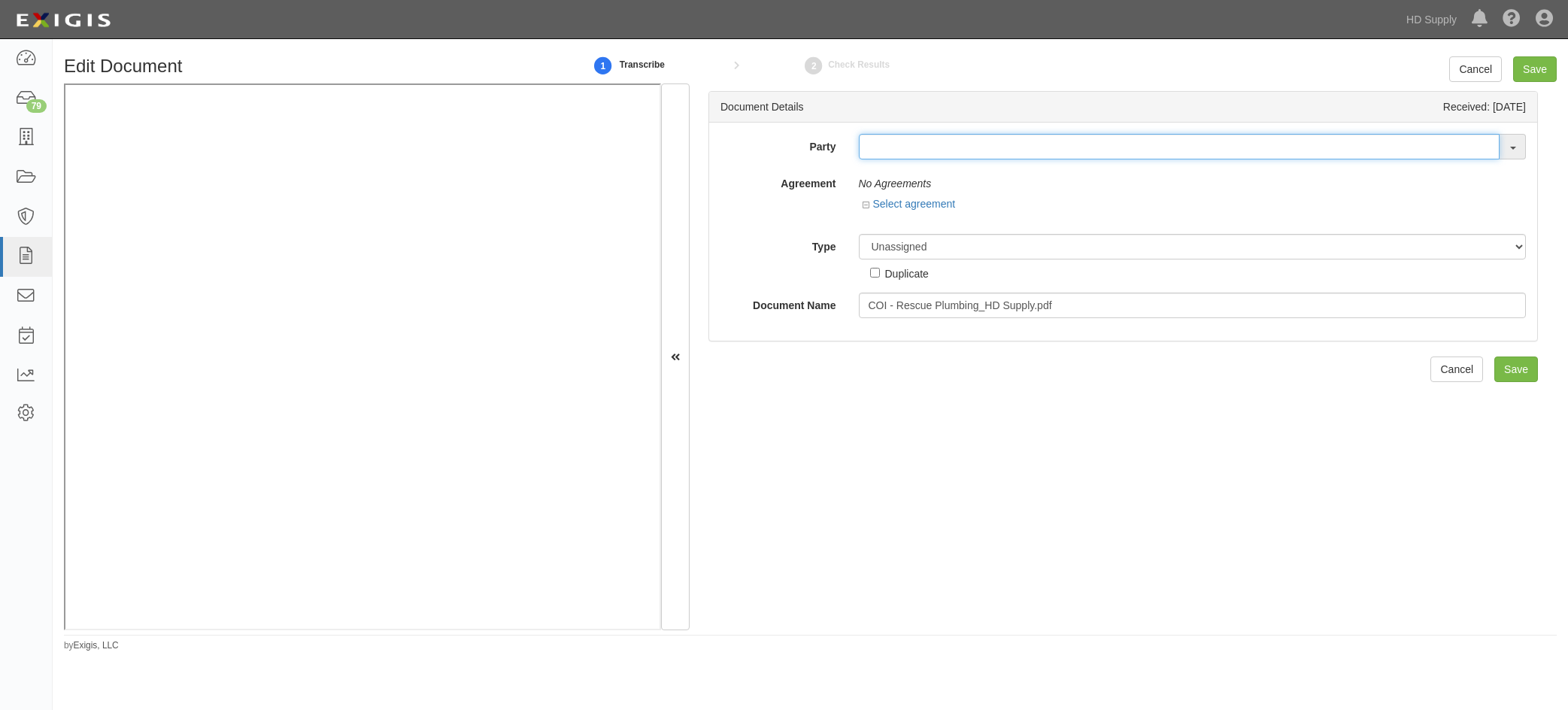
click at [982, 145] on input "text" at bounding box center [1179, 146] width 641 height 25
click at [940, 155] on input "rescue" at bounding box center [1179, 146] width 641 height 25
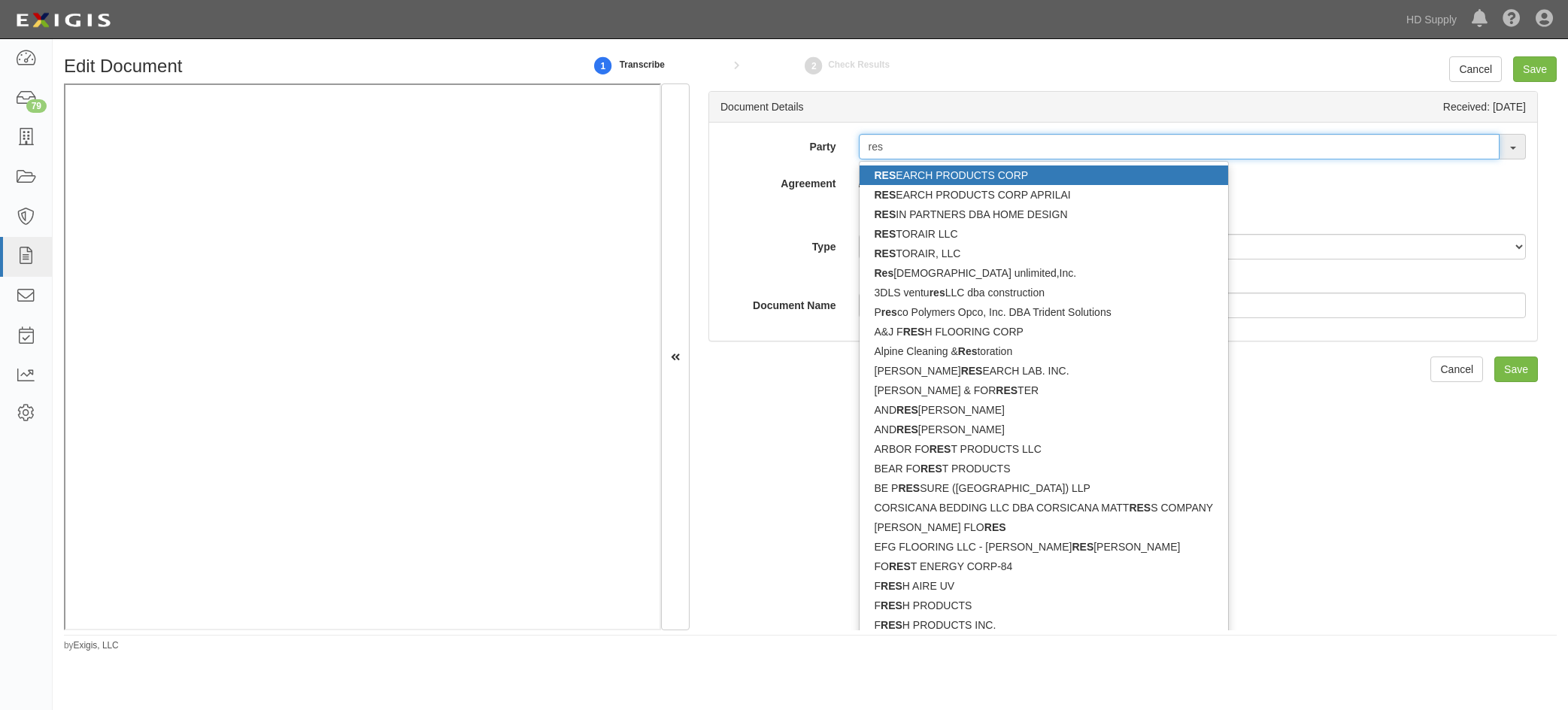
type input "res"
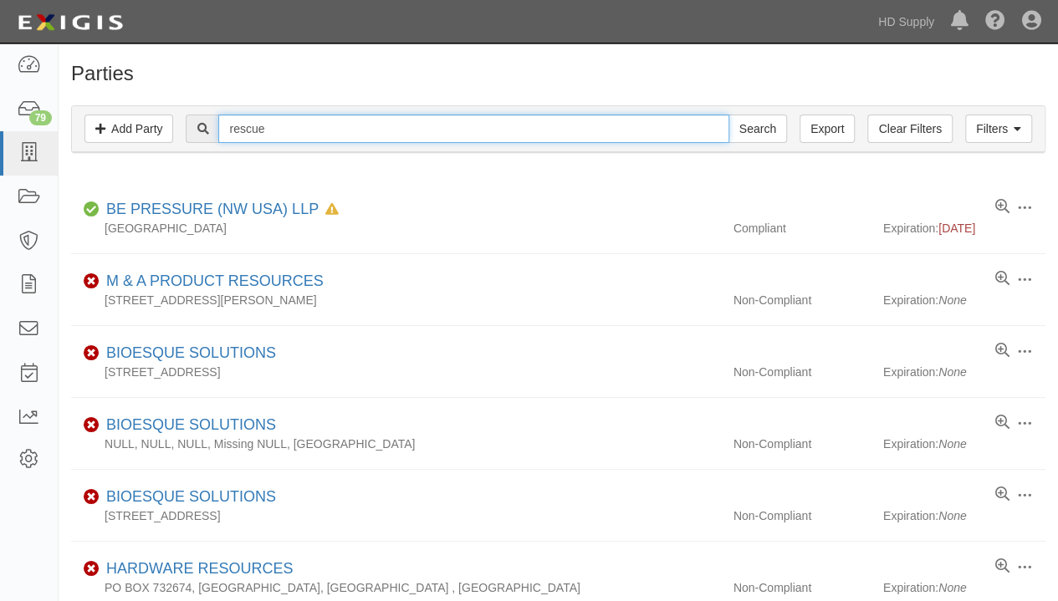
click at [281, 125] on input "rescue" at bounding box center [473, 129] width 510 height 28
type input "rescue plum"
click at [729, 115] on input "Search" at bounding box center [758, 129] width 59 height 28
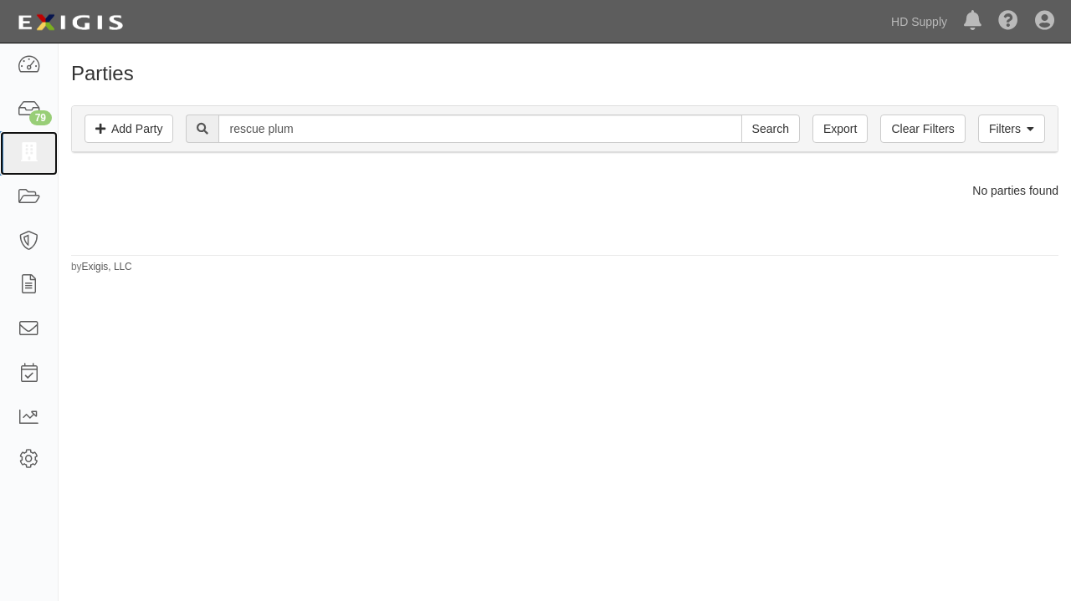
click at [28, 158] on icon at bounding box center [28, 153] width 23 height 19
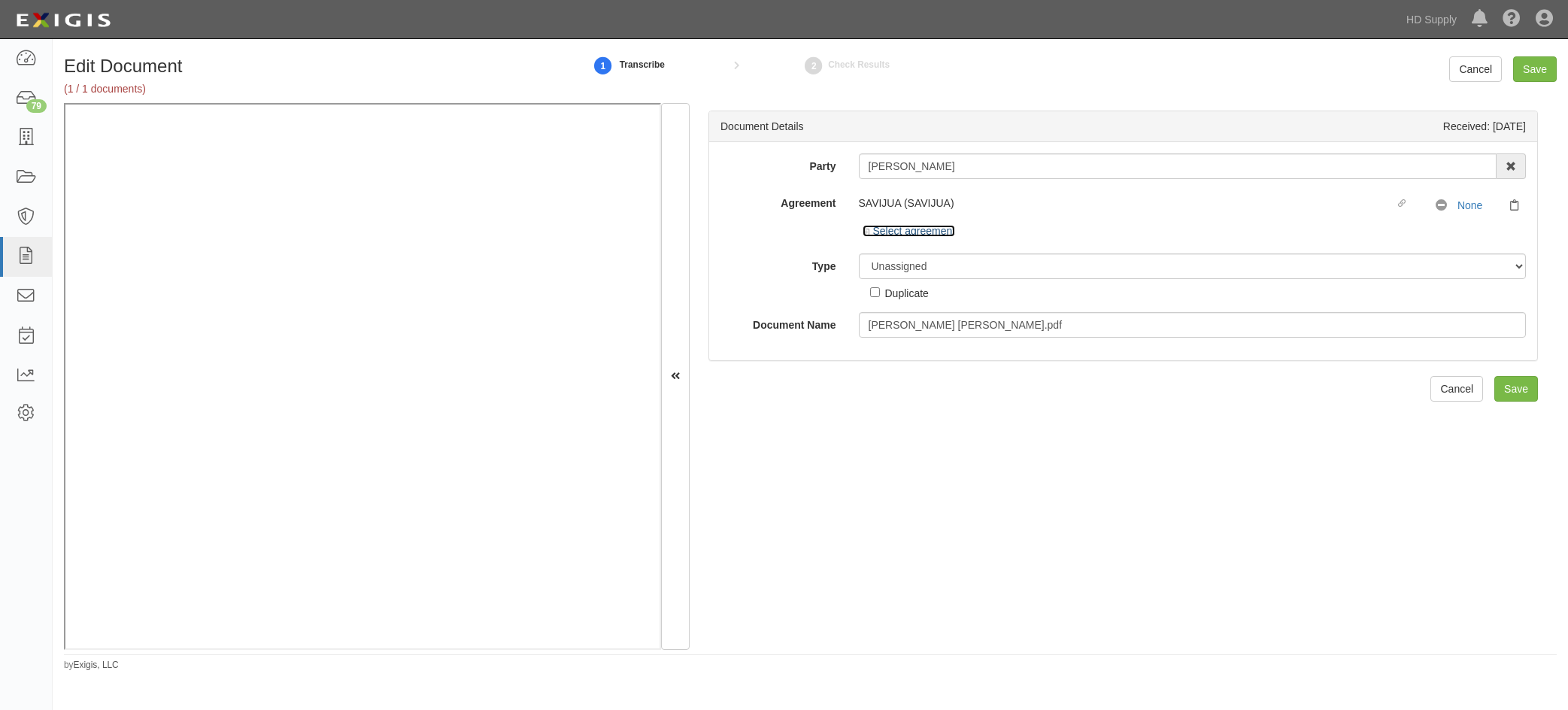
click at [862, 233] on icon at bounding box center [868, 232] width 11 height 7
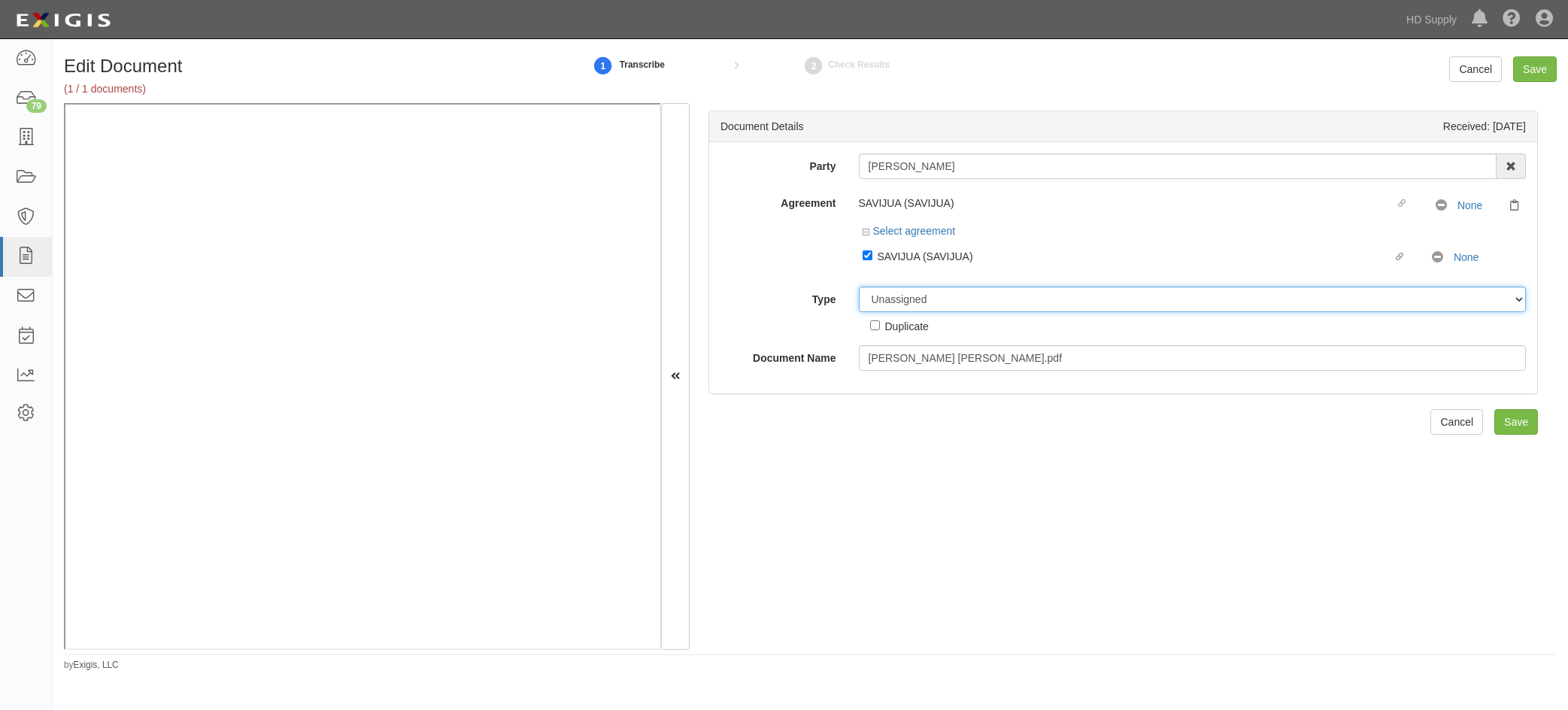
click at [904, 302] on select "Unassigned Binder Cancellation Notice Certificate Contract Endorsement Insuranc…" at bounding box center [1192, 299] width 668 height 25
select select "CertificateDetail"
click at [859, 287] on select "Unassigned Binder Cancellation Notice Certificate Contract Endorsement Insuranc…" at bounding box center [1192, 299] width 668 height 25
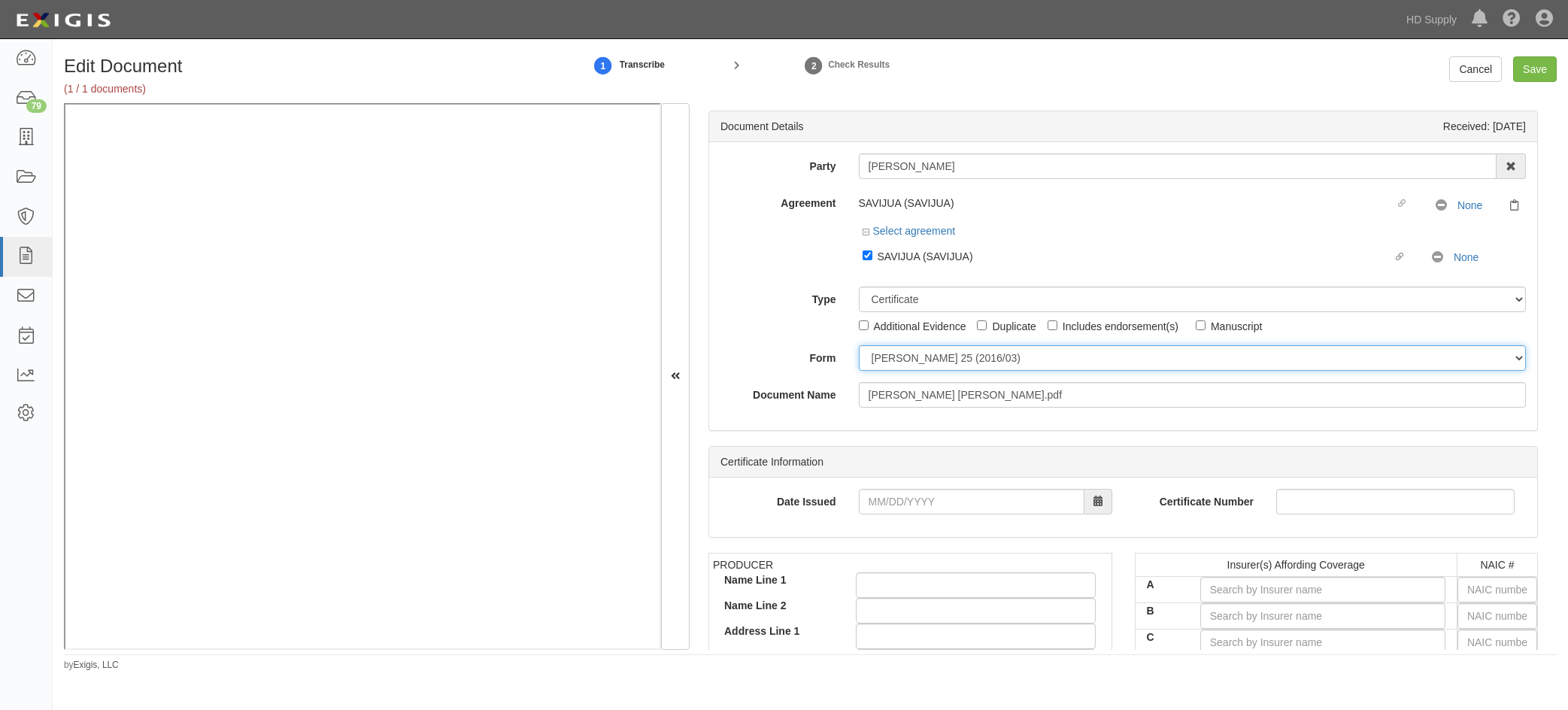
click at [889, 352] on select "ACORD 25 (2016/03) ACORD 101 ACORD 855 NY (2014/05) General" at bounding box center [1192, 358] width 668 height 25
select select "GeneralFormDetail"
click at [859, 345] on select "ACORD 25 (2016/03) ACORD 101 ACORD 855 NY (2014/05) General" at bounding box center [1192, 358] width 668 height 25
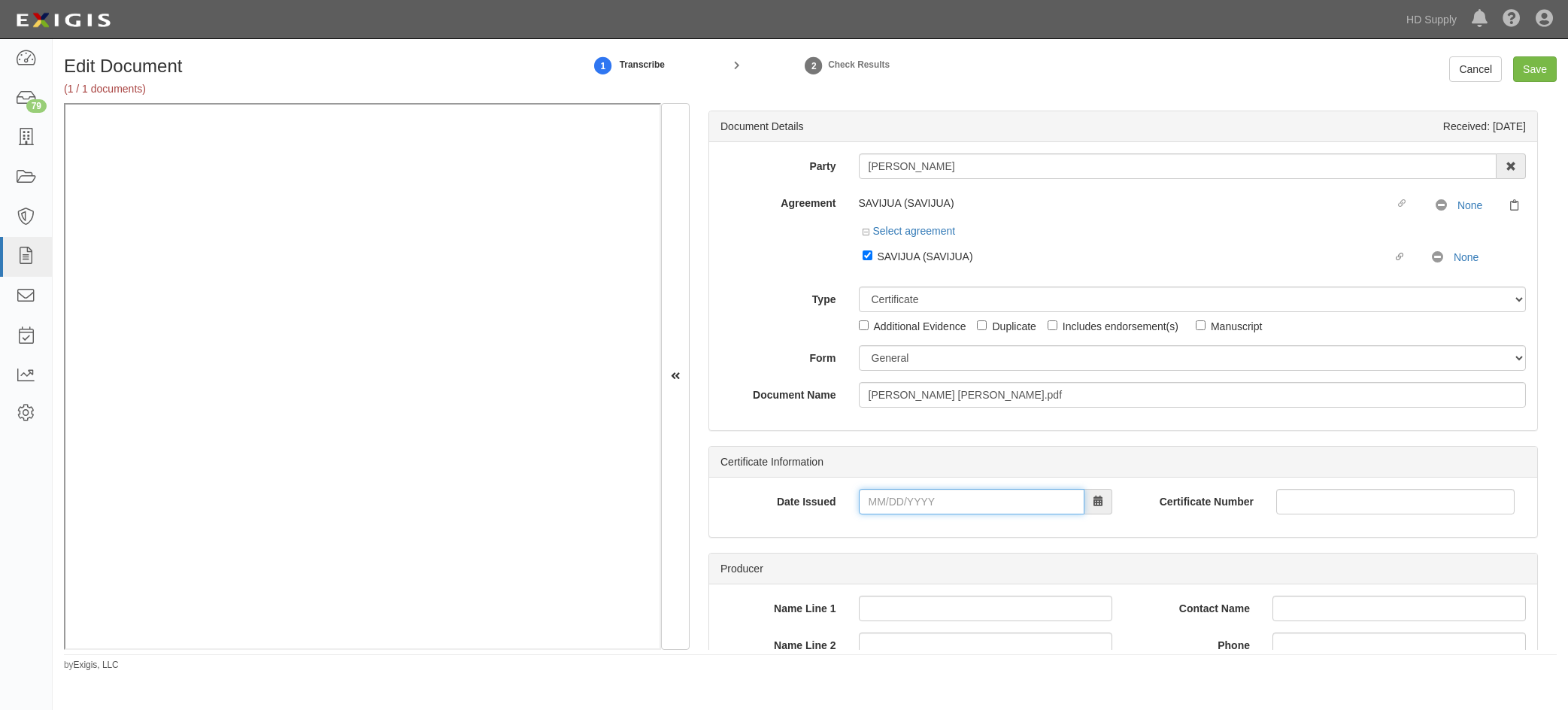
click at [874, 496] on input "Date Issued" at bounding box center [971, 501] width 226 height 25
type input "09/15/2025"
click at [792, 512] on div "Date Issued 09/15/2025" at bounding box center [916, 501] width 414 height 25
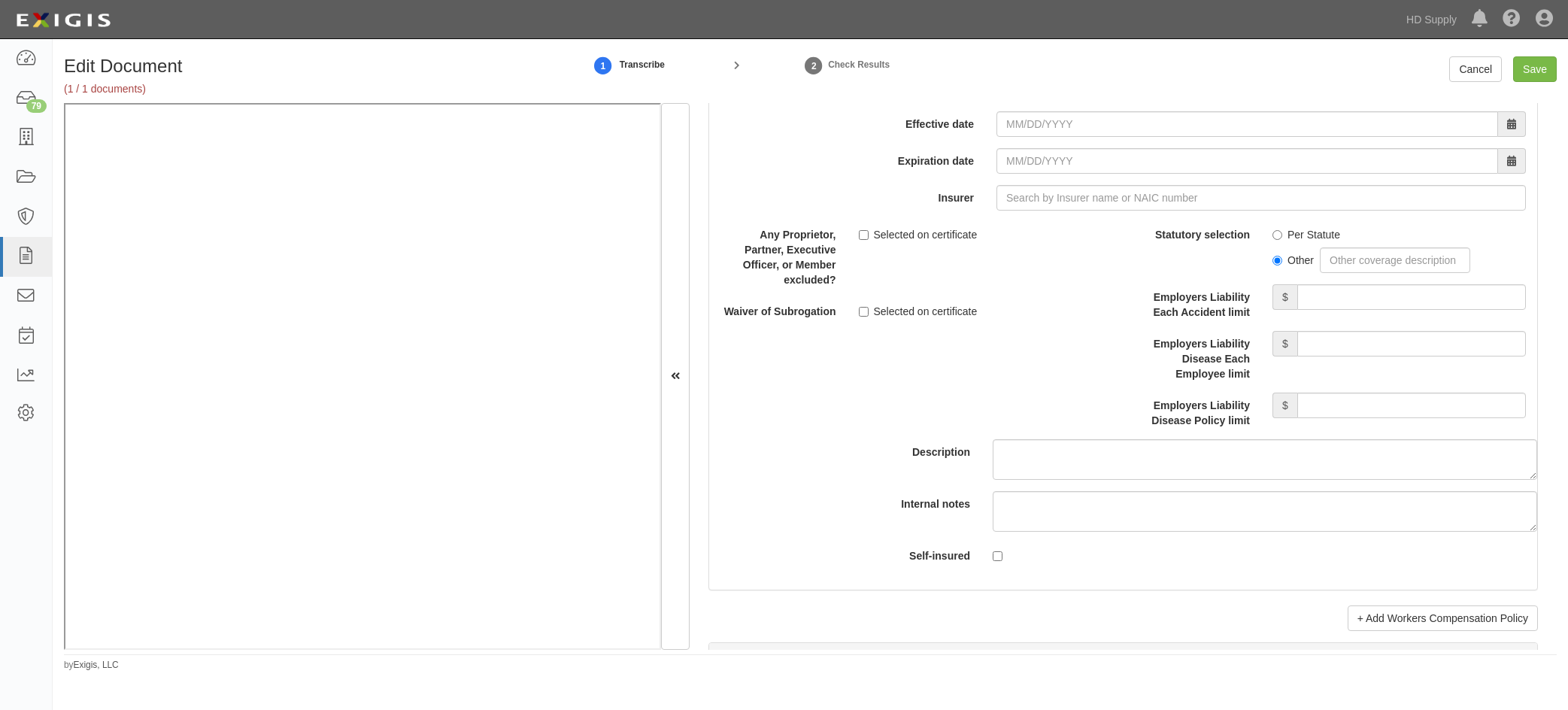
scroll to position [3590, 0]
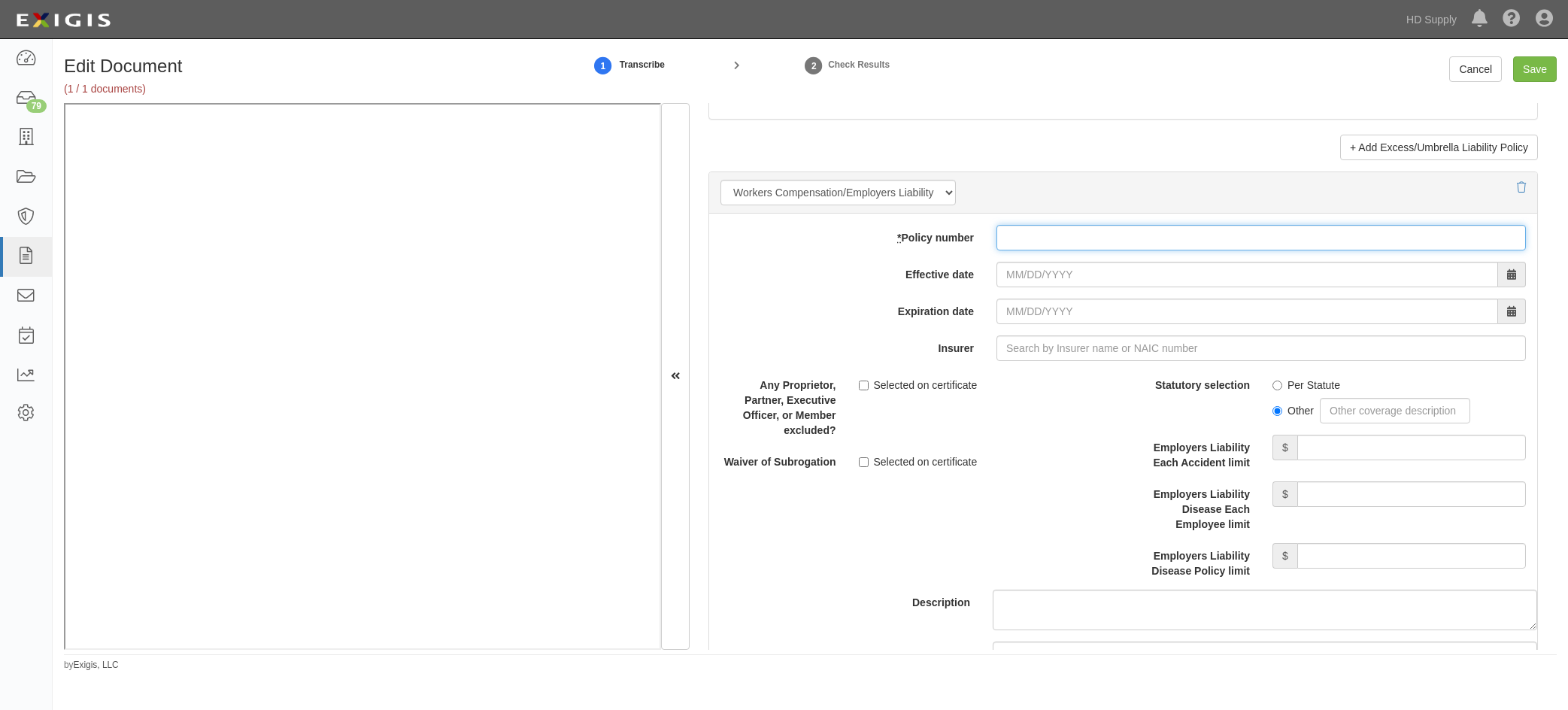
click at [1032, 232] on input "* Policy number" at bounding box center [1261, 237] width 530 height 25
type input "T"
drag, startPoint x: 1051, startPoint y: 242, endPoint x: 1041, endPoint y: 234, distance: 12.8
click at [1050, 241] on input "* Policy number" at bounding box center [1261, 237] width 530 height 25
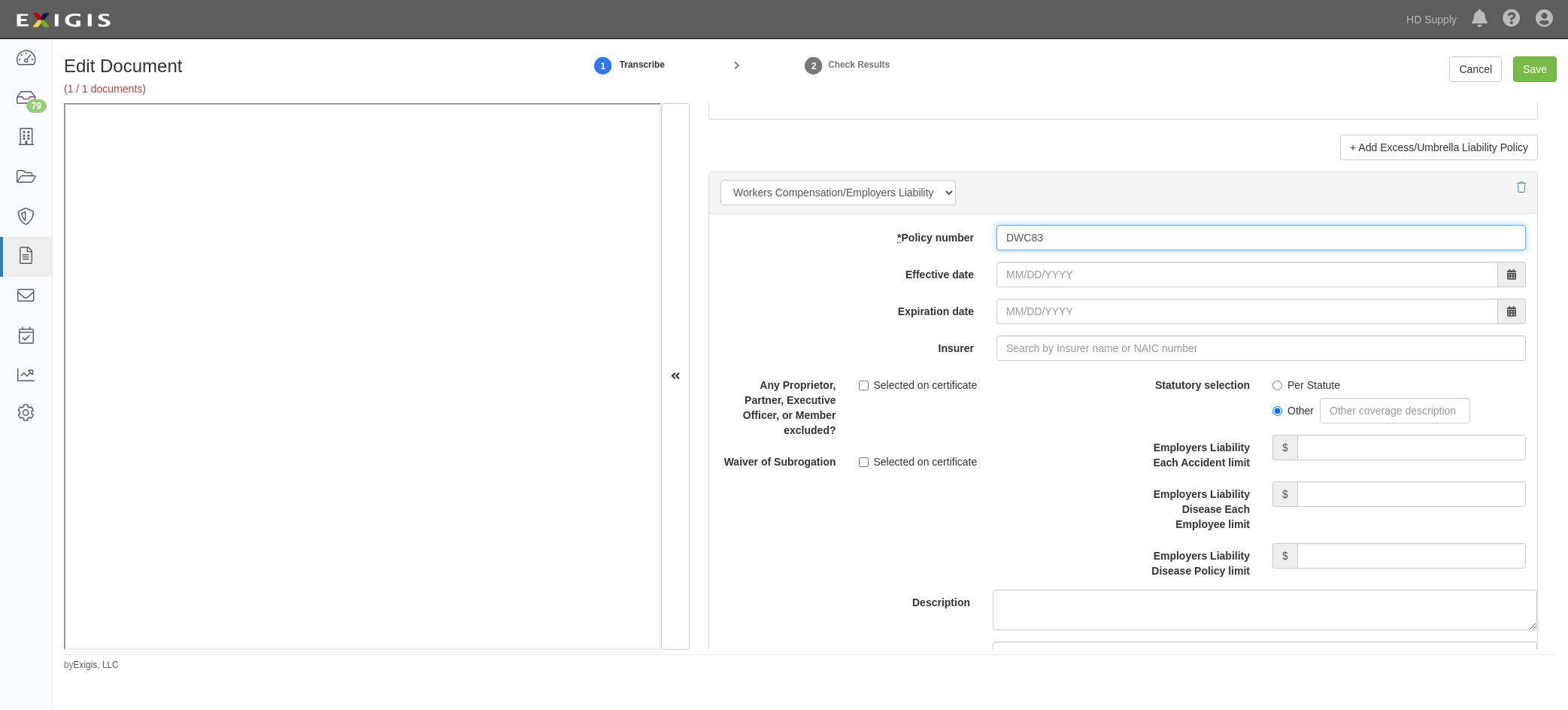
type input "DWC83"
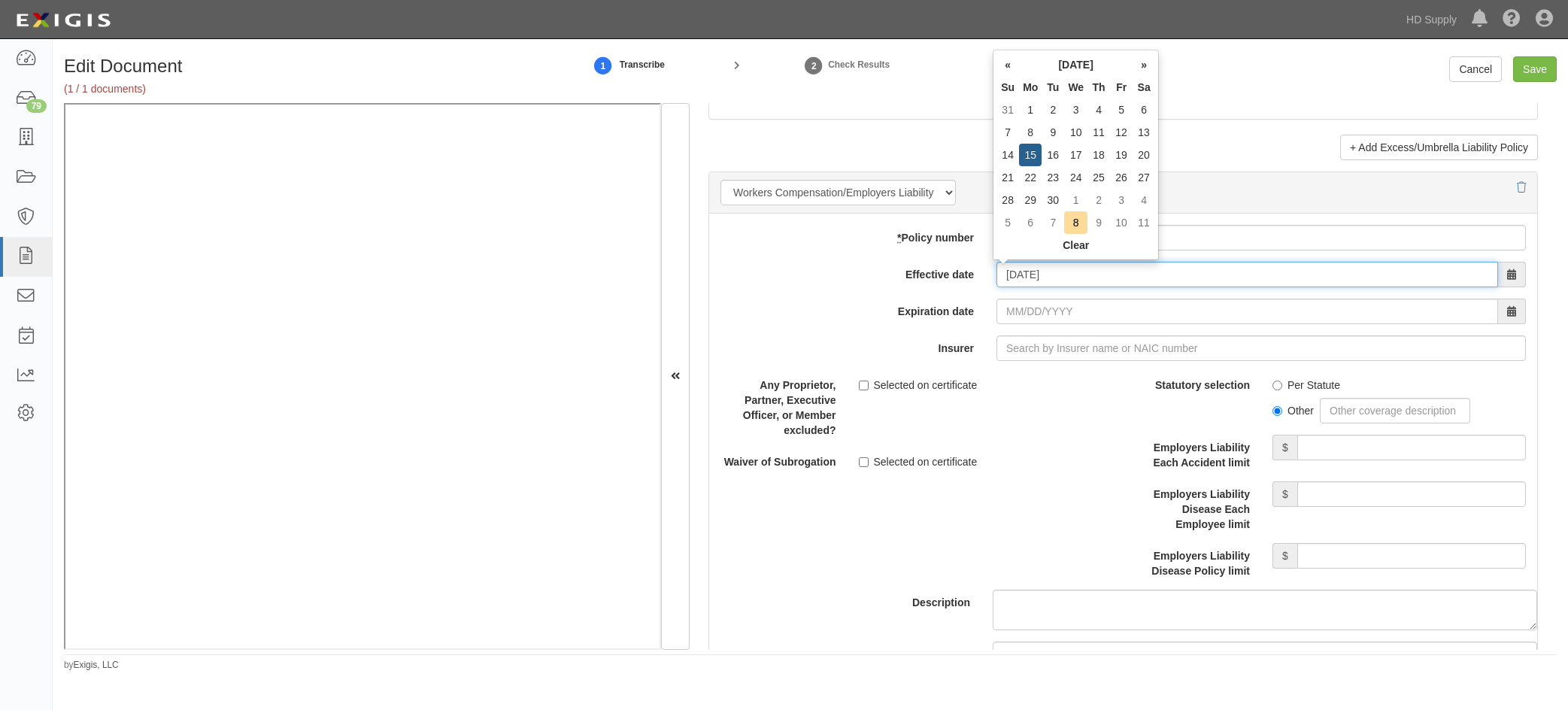
type input "09/15/2025"
type input "09/15/2026"
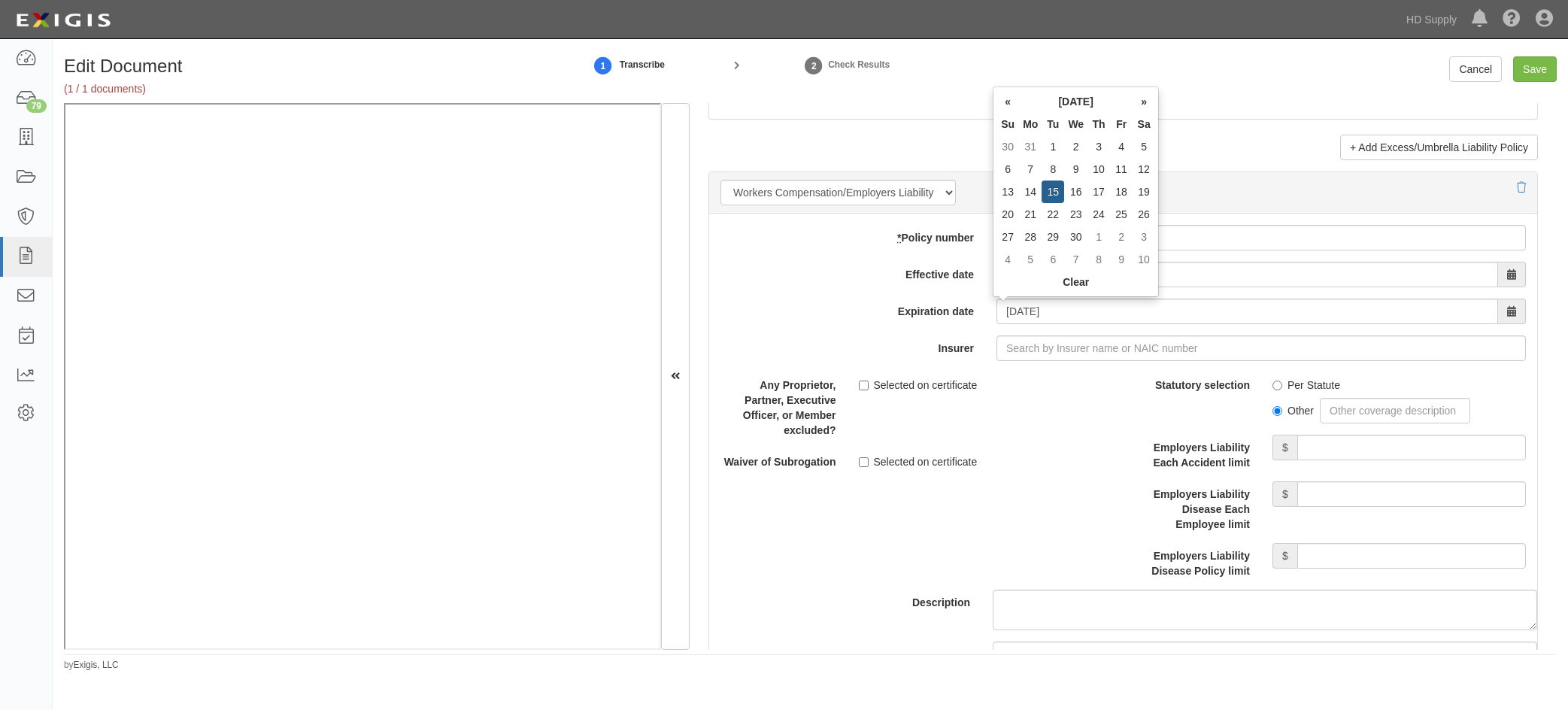
click at [1076, 506] on div "Description" at bounding box center [1123, 501] width 851 height 258
click at [1528, 67] on input "Save" at bounding box center [1535, 69] width 44 height 25
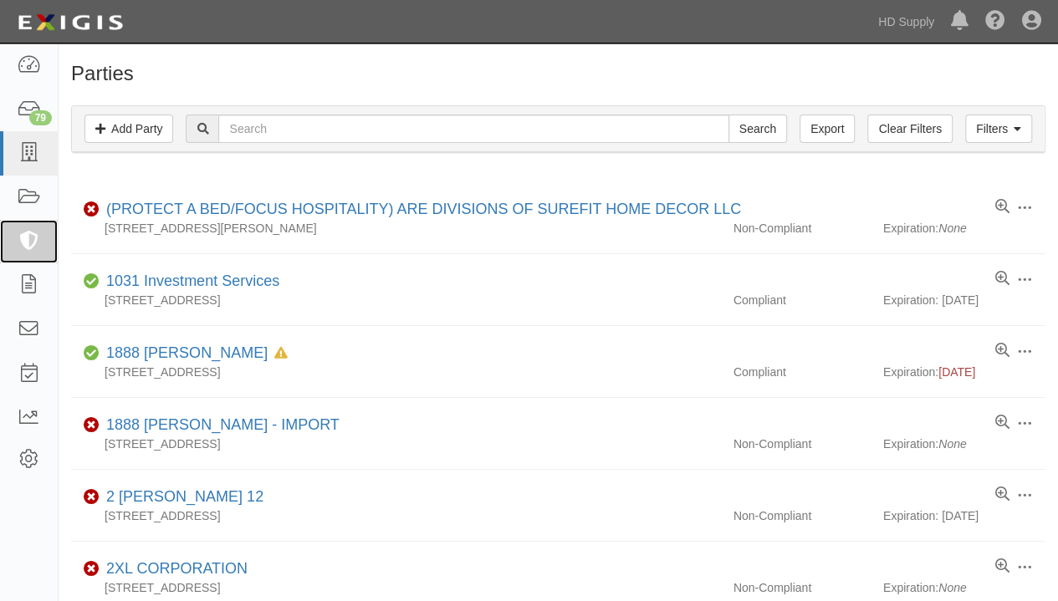
click at [33, 238] on icon at bounding box center [28, 242] width 23 height 19
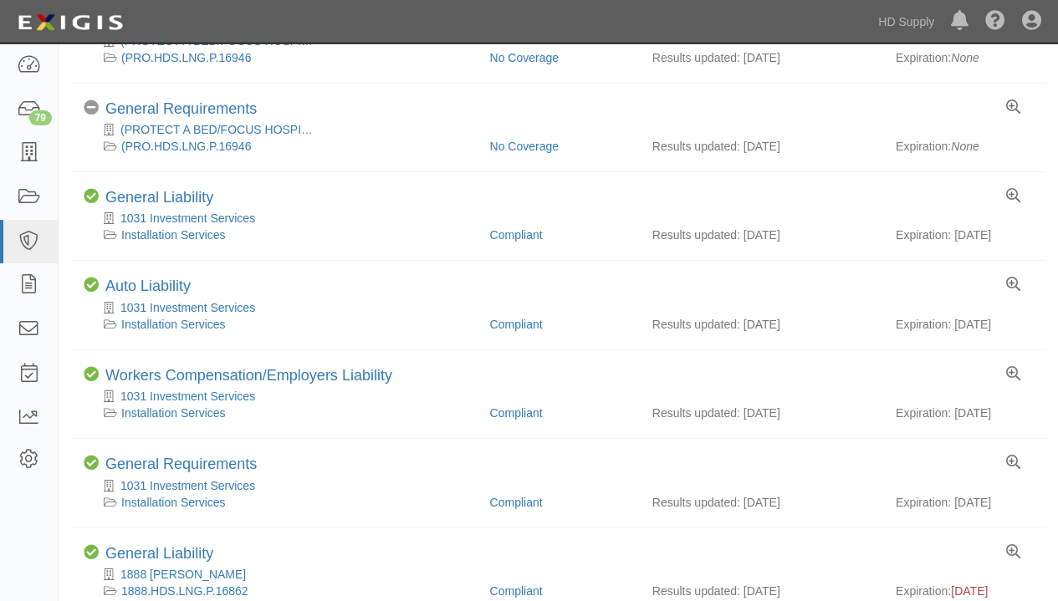
scroll to position [418, 0]
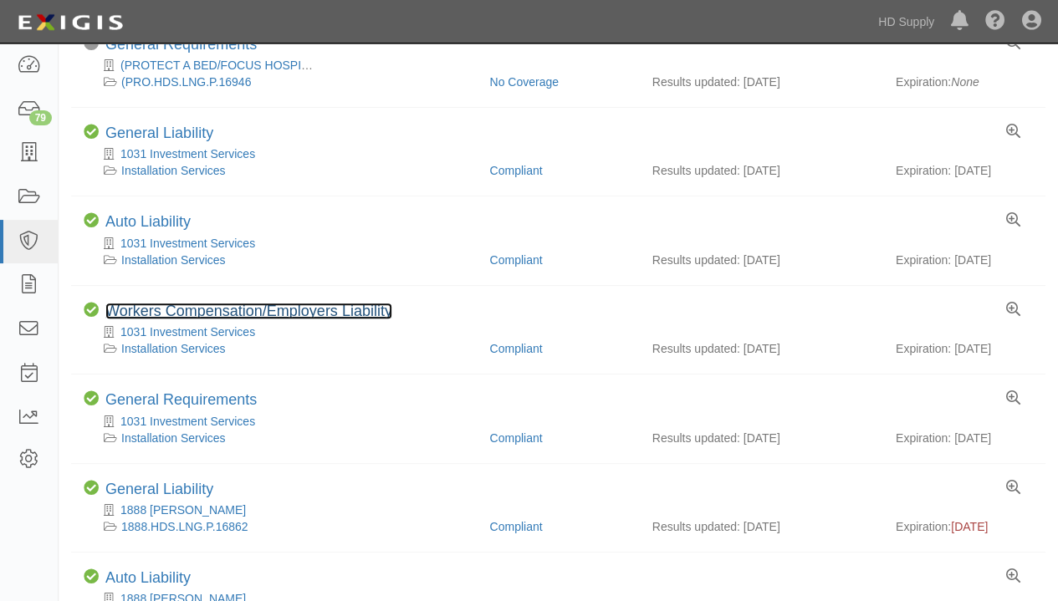
click at [178, 303] on link "Workers Compensation/Employers Liability" at bounding box center [248, 311] width 287 height 17
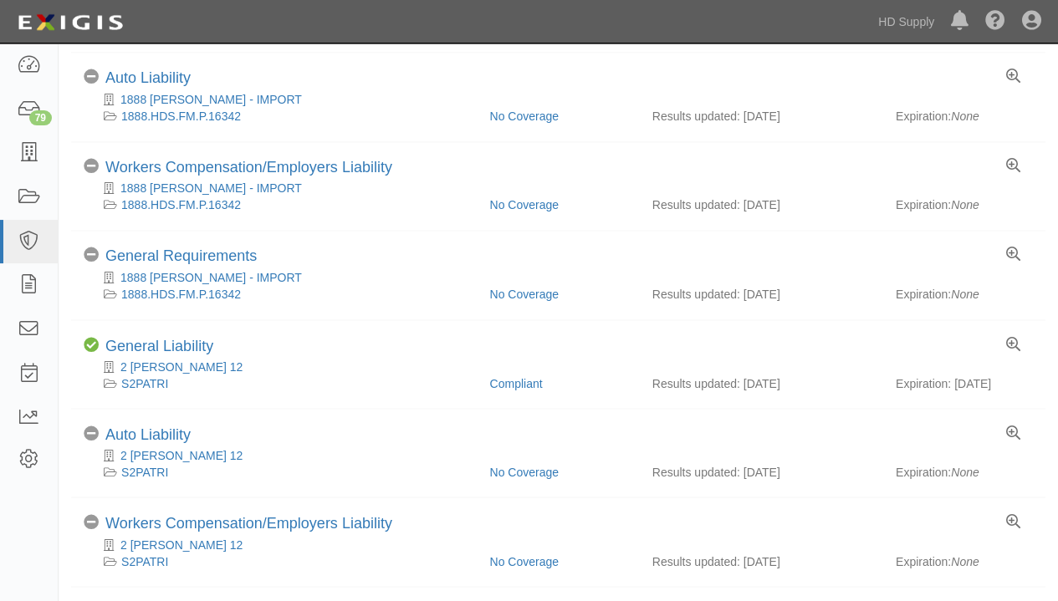
scroll to position [1455, 0]
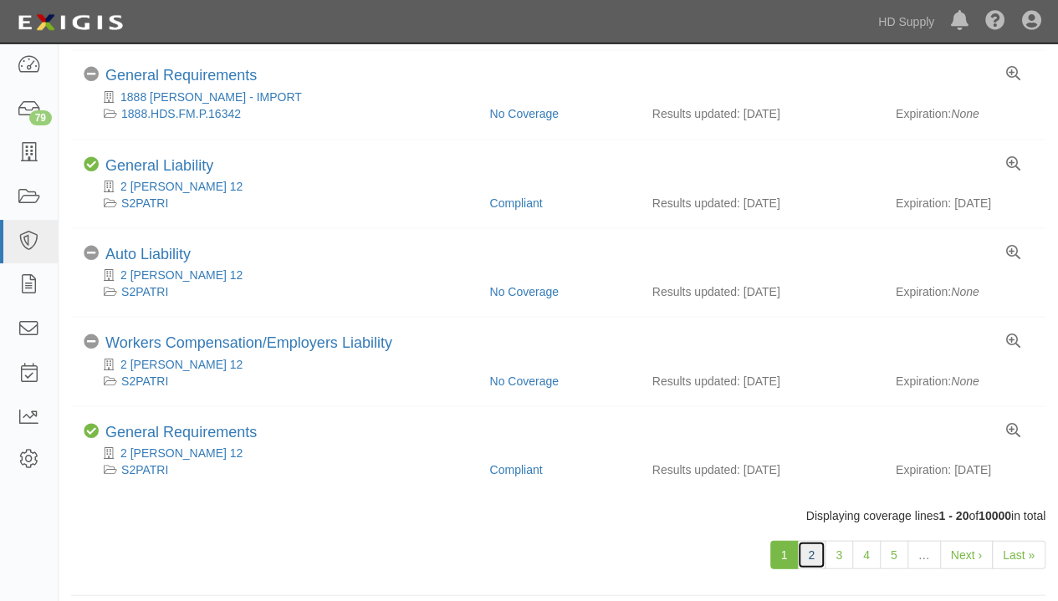
click at [815, 540] on link "2" at bounding box center [811, 554] width 28 height 28
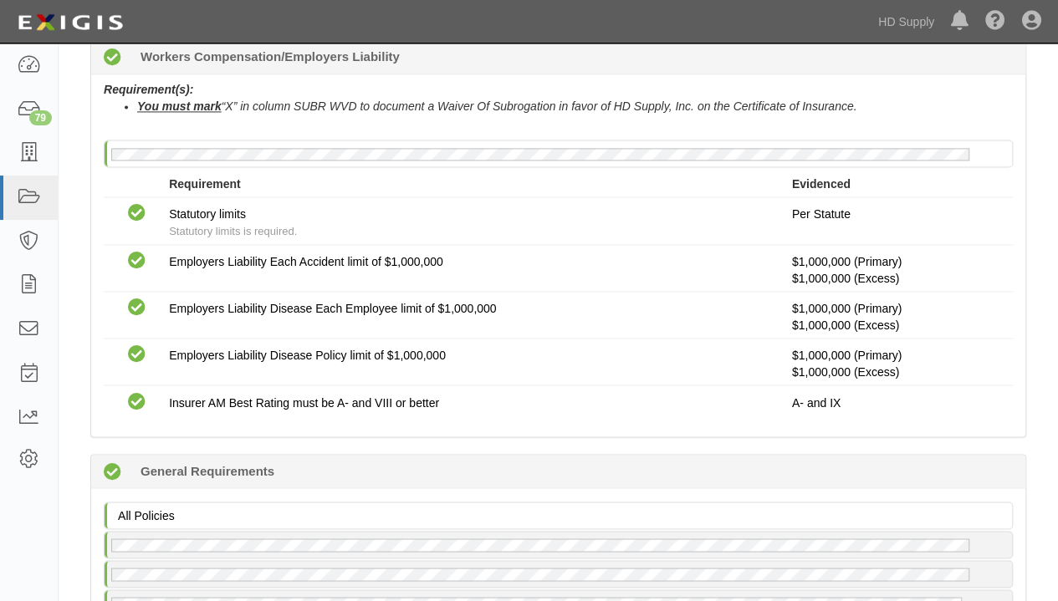
scroll to position [1255, 0]
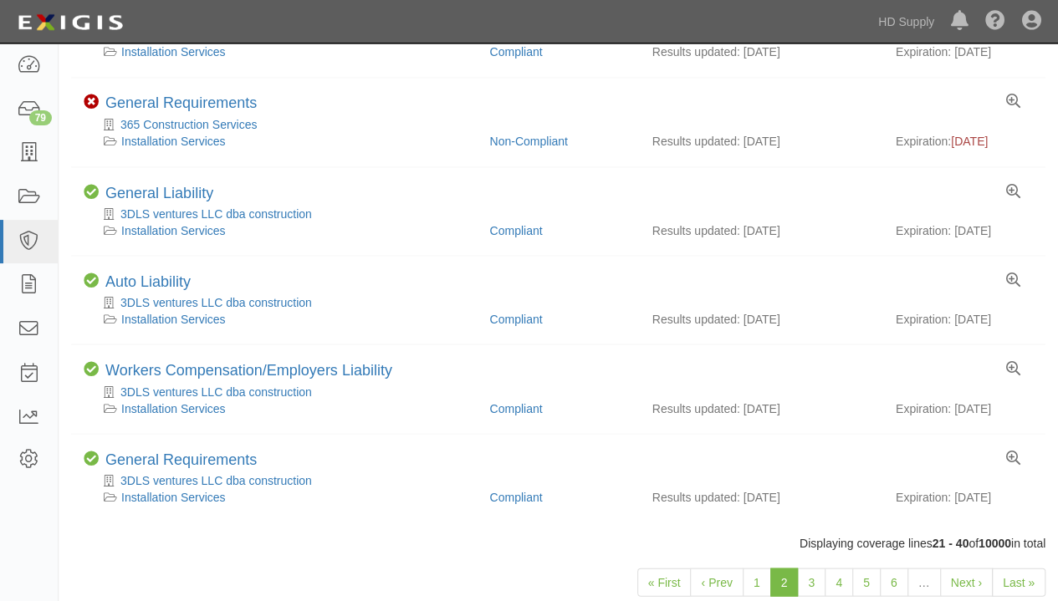
scroll to position [1455, 0]
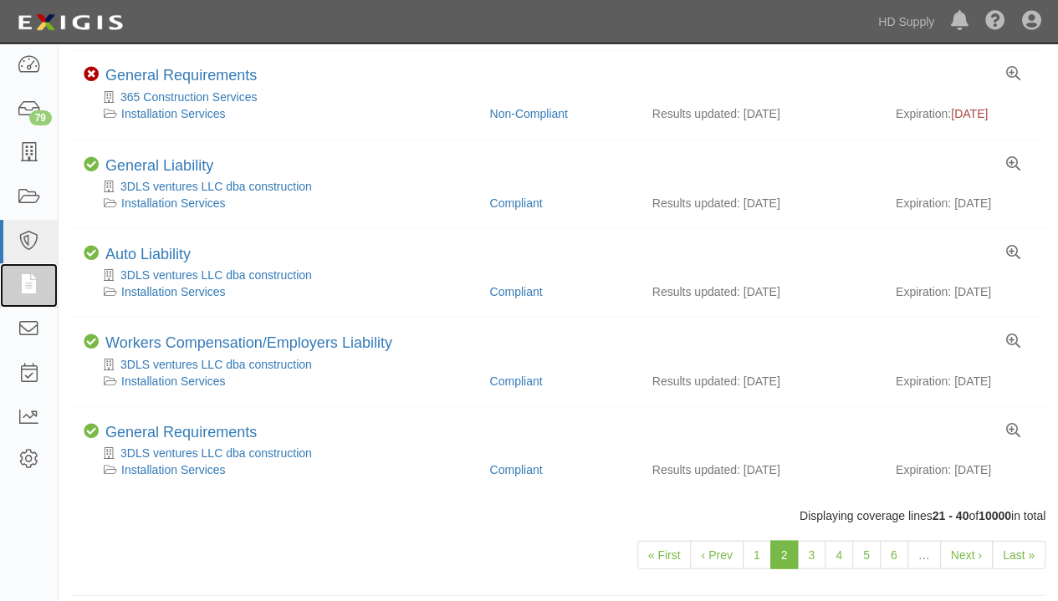
click at [32, 291] on icon at bounding box center [28, 285] width 23 height 19
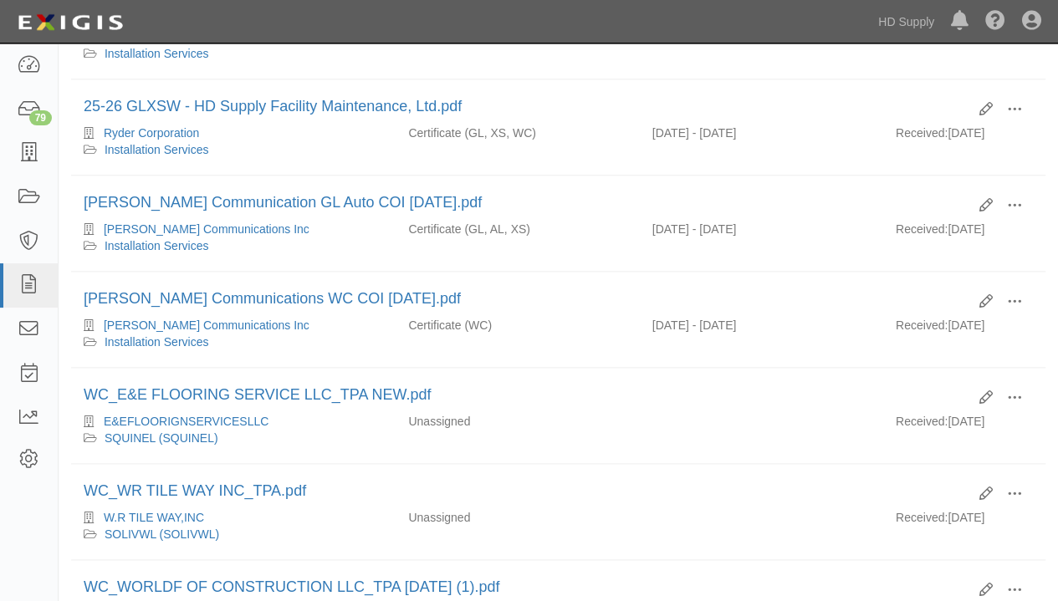
scroll to position [836, 0]
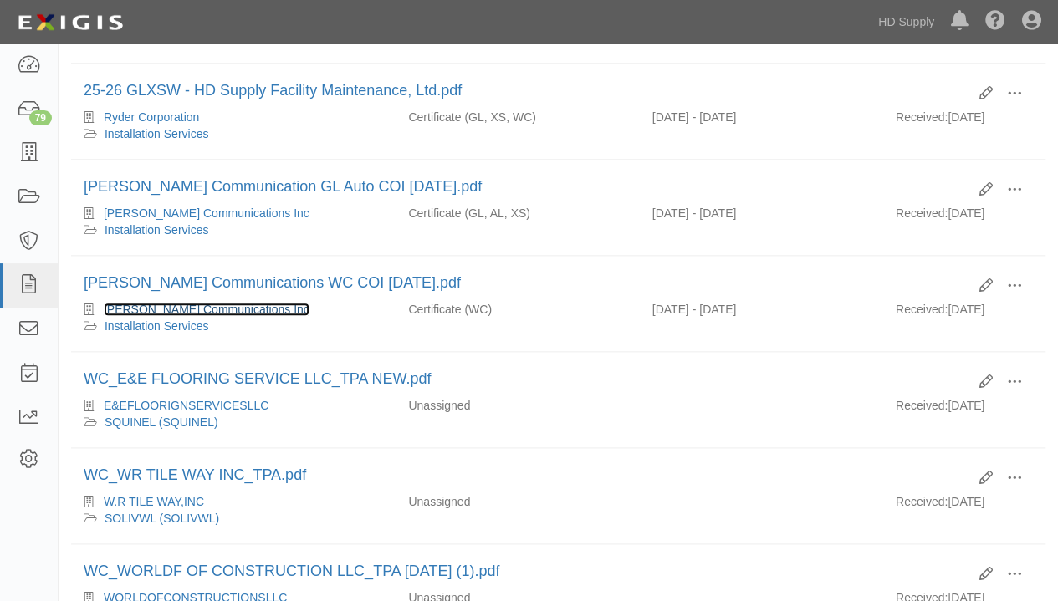
click at [169, 303] on link "Goff Communications Inc" at bounding box center [207, 309] width 206 height 13
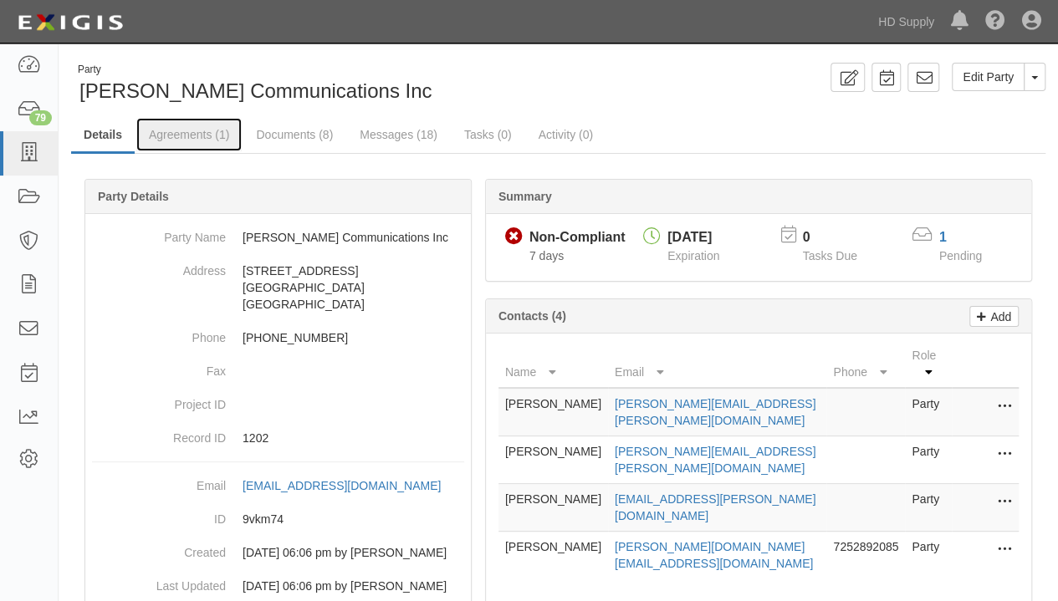
click at [199, 133] on link "Agreements (1)" at bounding box center [188, 134] width 105 height 33
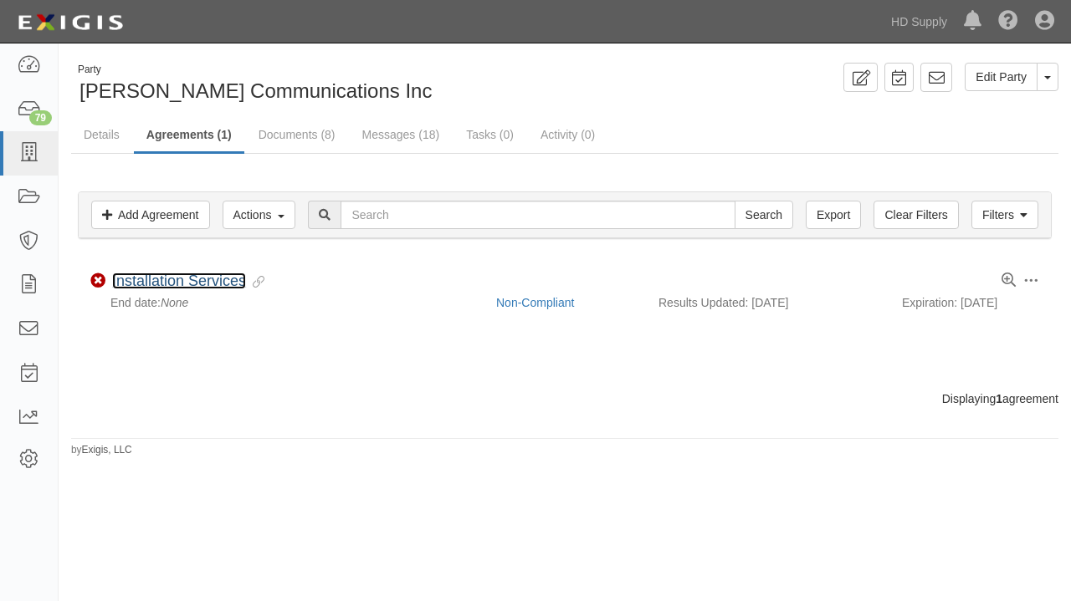
click at [151, 277] on link "Installation Services" at bounding box center [179, 281] width 134 height 17
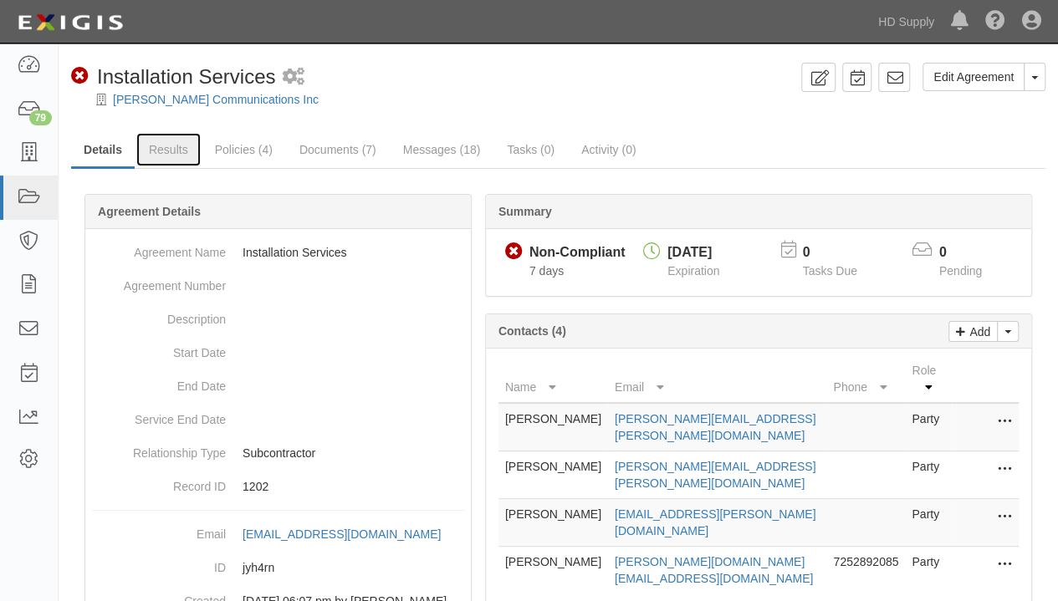
click at [161, 155] on link "Results" at bounding box center [168, 149] width 64 height 33
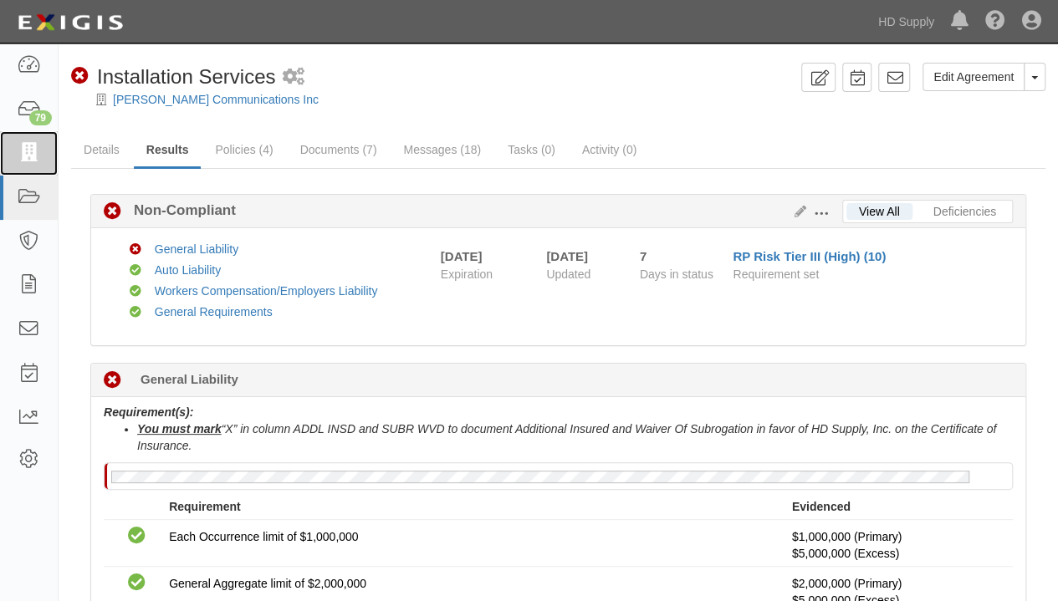
click at [22, 163] on icon at bounding box center [28, 153] width 23 height 19
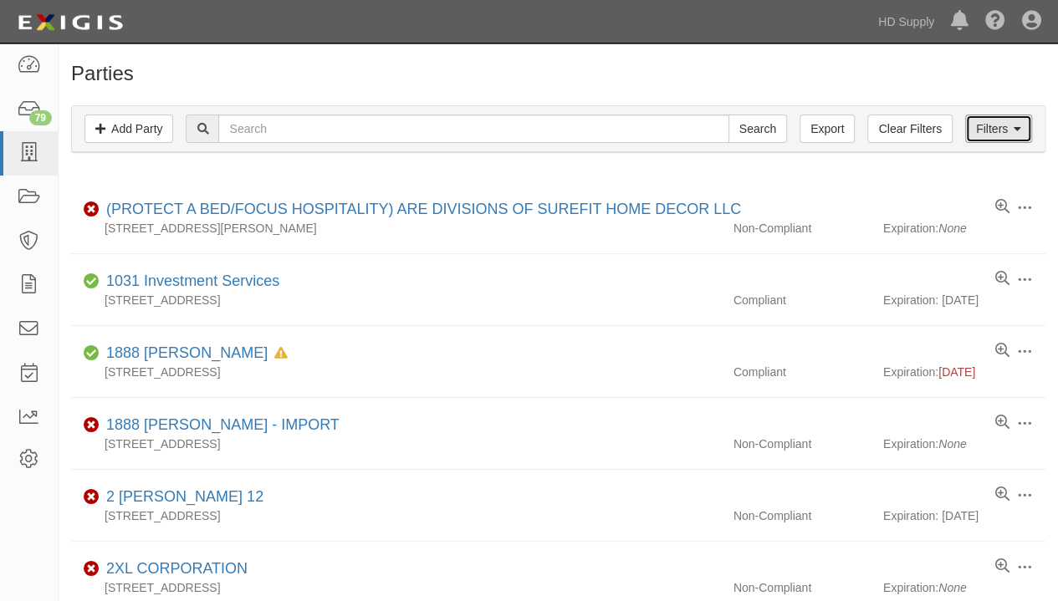
click at [976, 127] on link "Filters" at bounding box center [998, 129] width 67 height 28
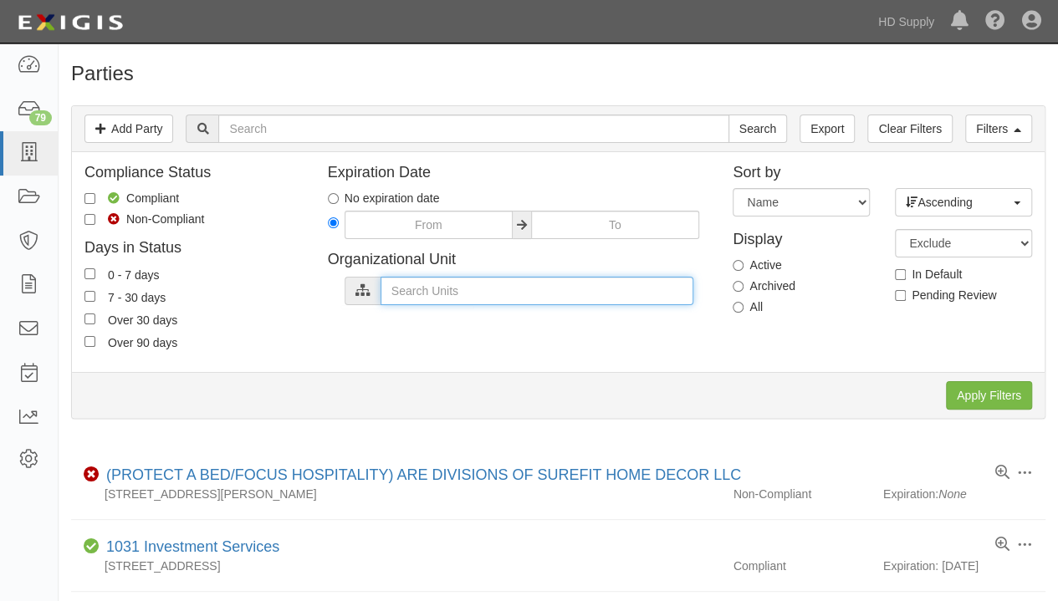
click at [412, 294] on input "text" at bounding box center [537, 291] width 313 height 28
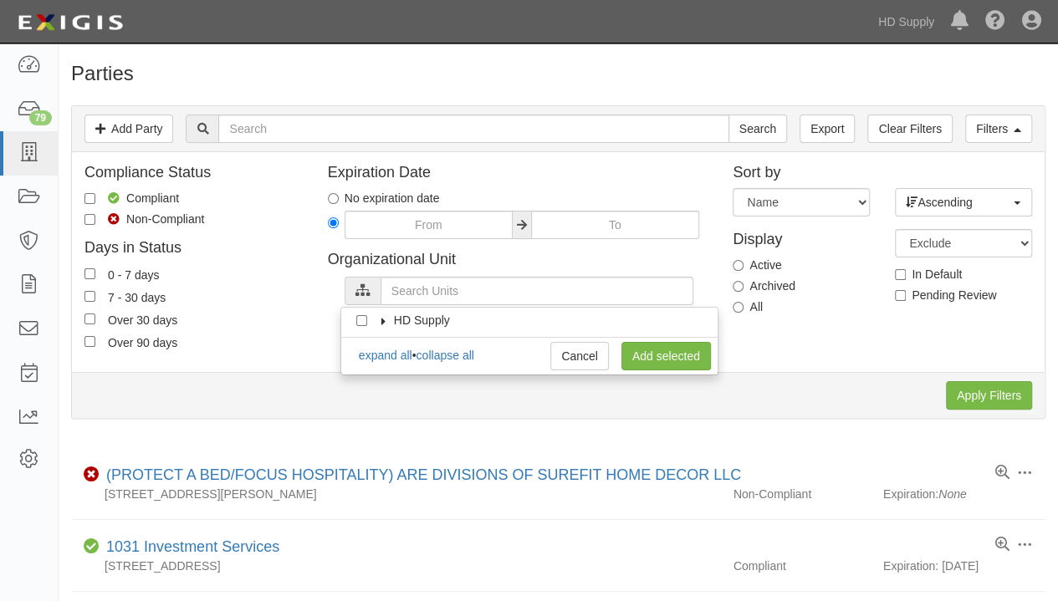
click at [377, 322] on icon at bounding box center [383, 321] width 12 height 8
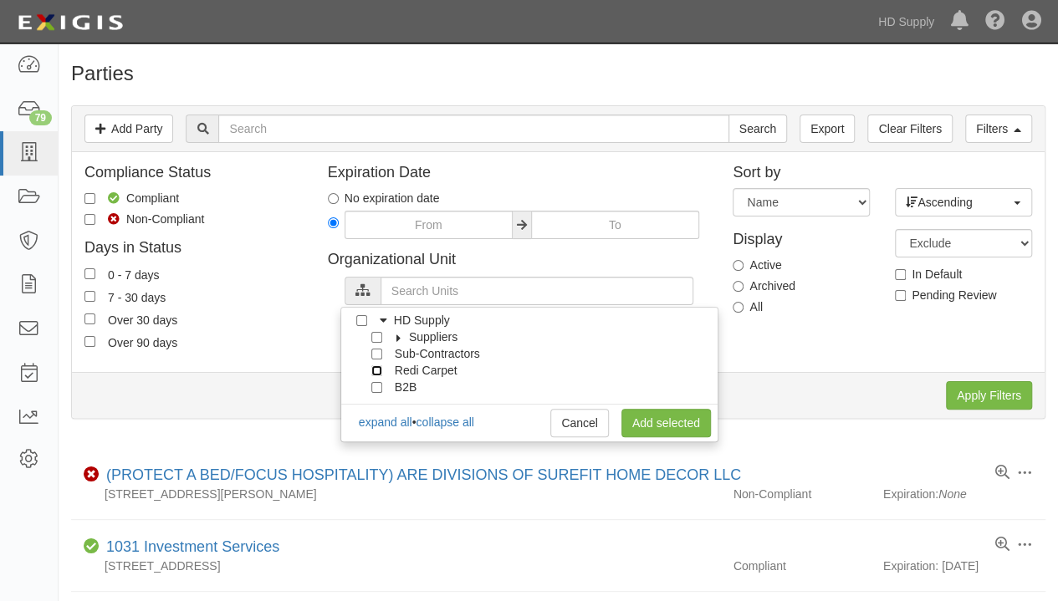
click at [376, 369] on input "Redi Carpet" at bounding box center [376, 371] width 11 height 11
checkbox input "true"
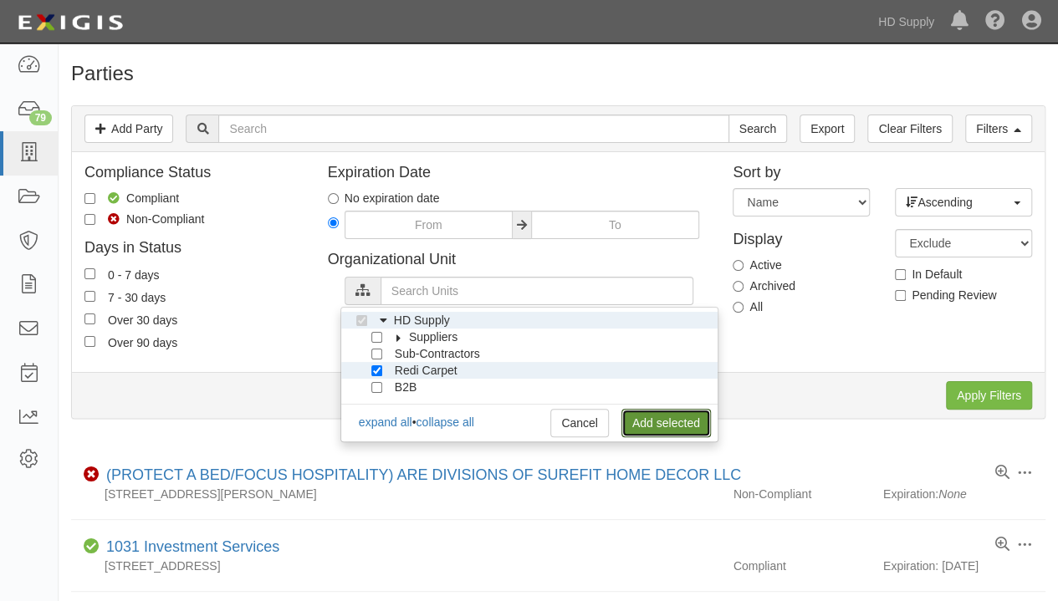
click at [652, 420] on link "Add selected" at bounding box center [665, 423] width 89 height 28
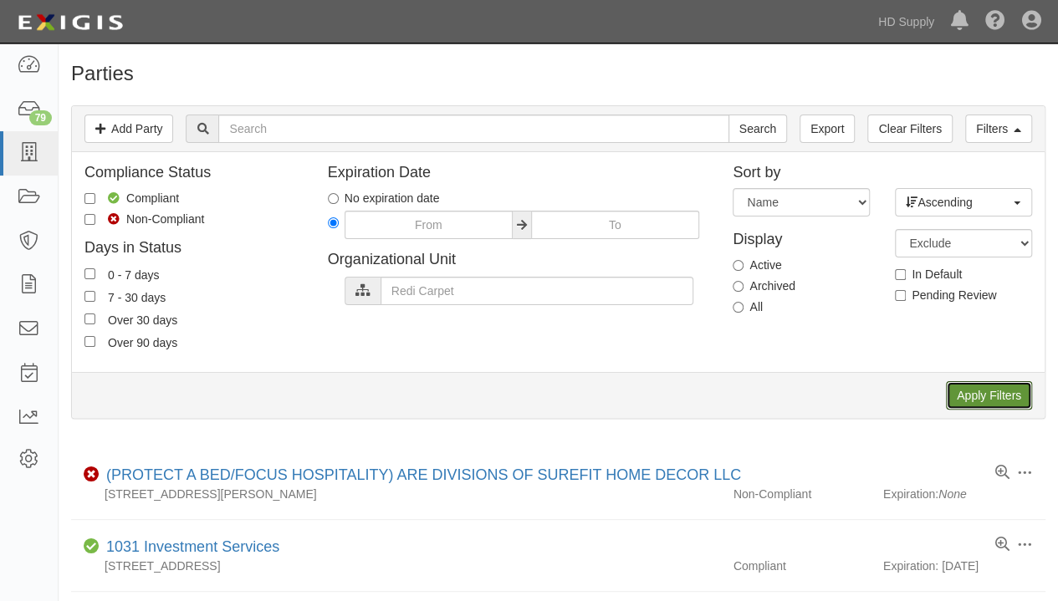
click at [987, 392] on input "Apply Filters" at bounding box center [989, 395] width 86 height 28
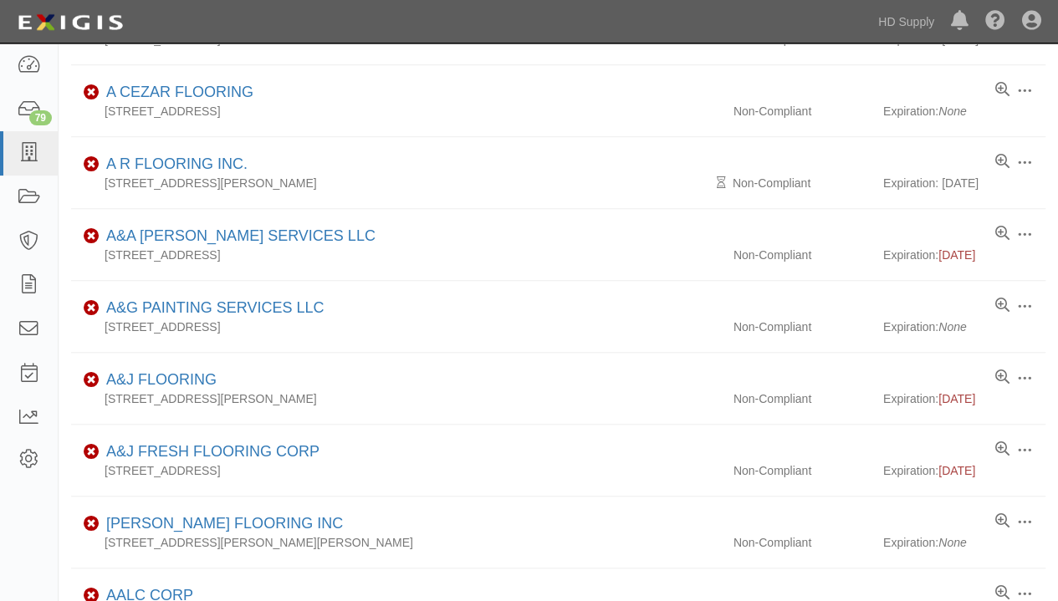
scroll to position [669, 0]
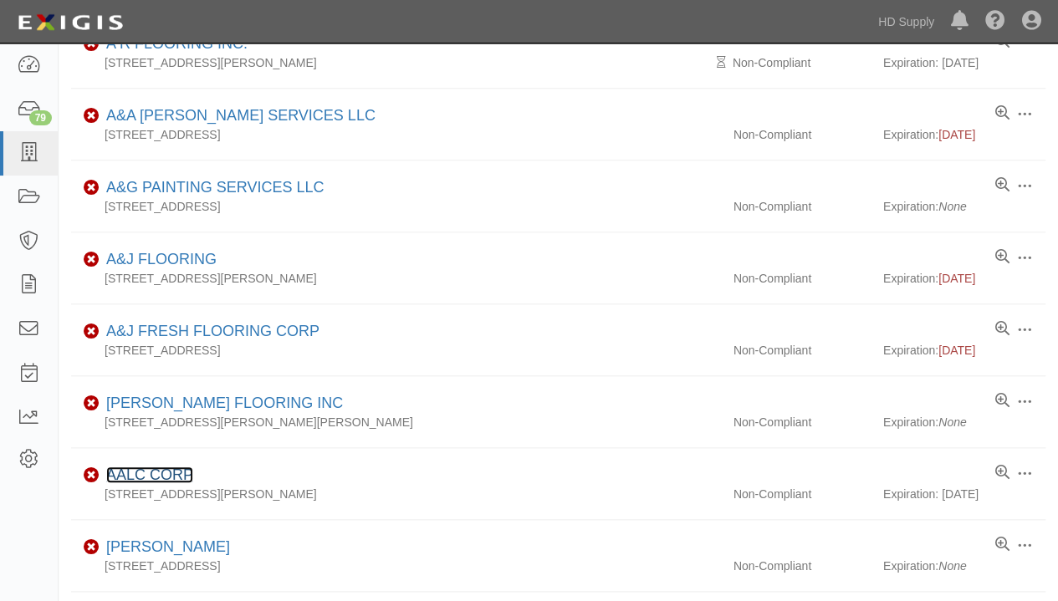
click at [156, 468] on link "AALC CORP" at bounding box center [149, 475] width 87 height 17
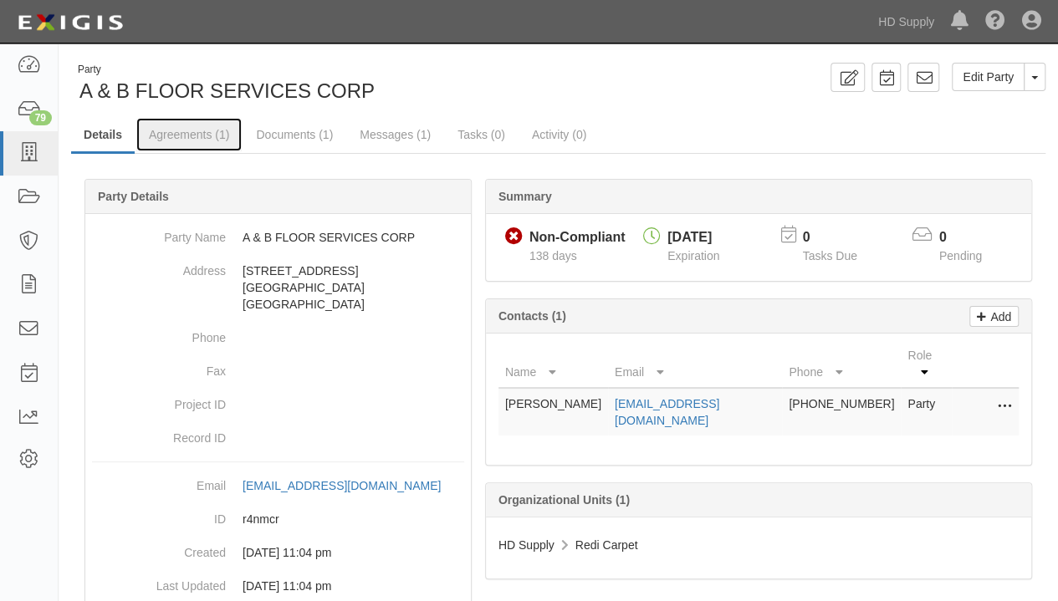
click at [195, 140] on link "Agreements (1)" at bounding box center [188, 134] width 105 height 33
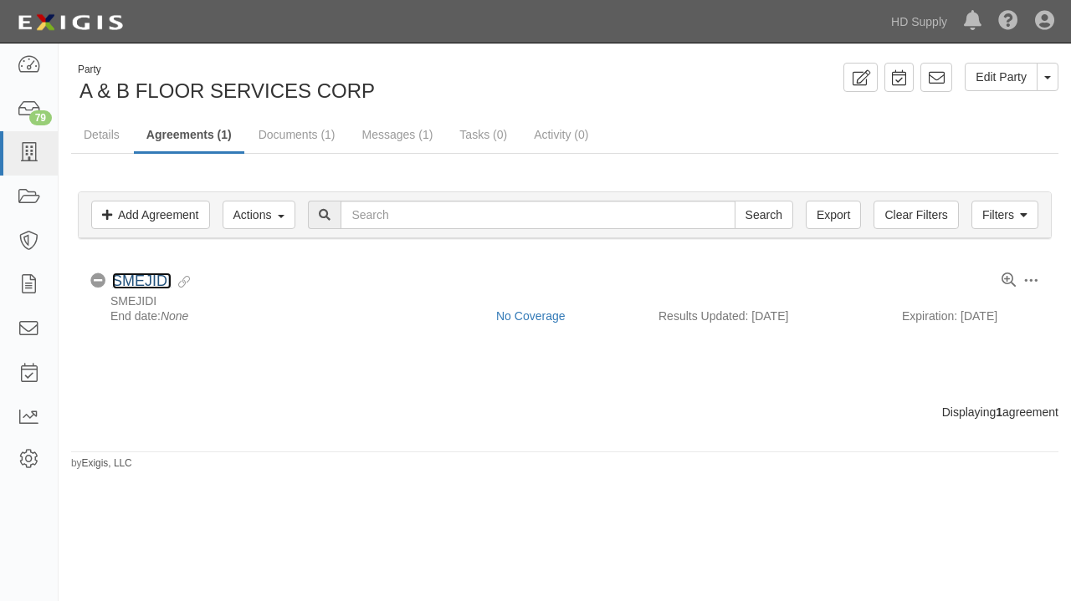
click at [135, 277] on link "SMEJIDI" at bounding box center [141, 281] width 59 height 17
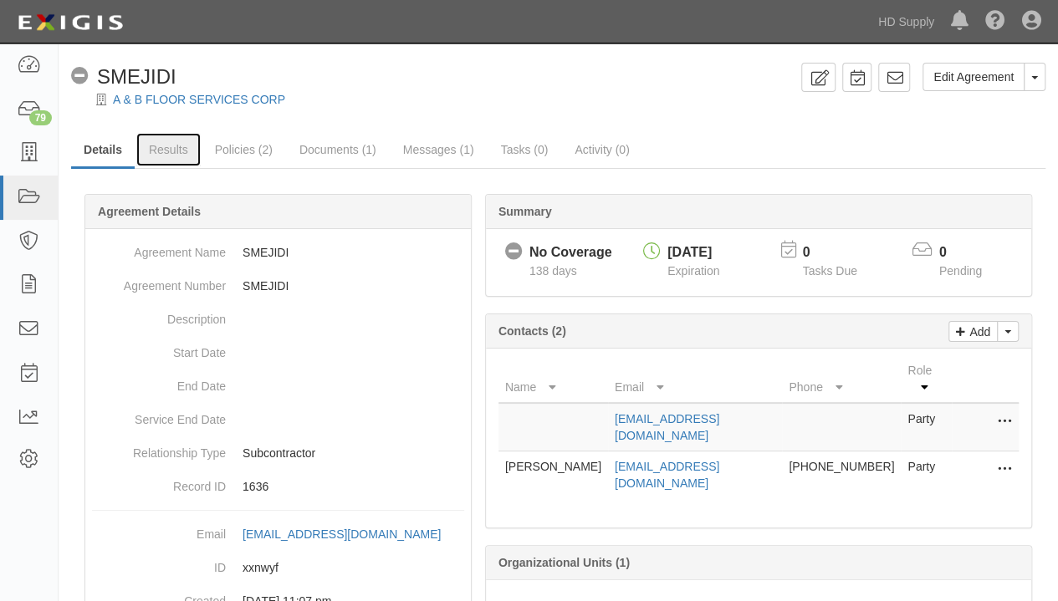
click at [168, 158] on link "Results" at bounding box center [168, 149] width 64 height 33
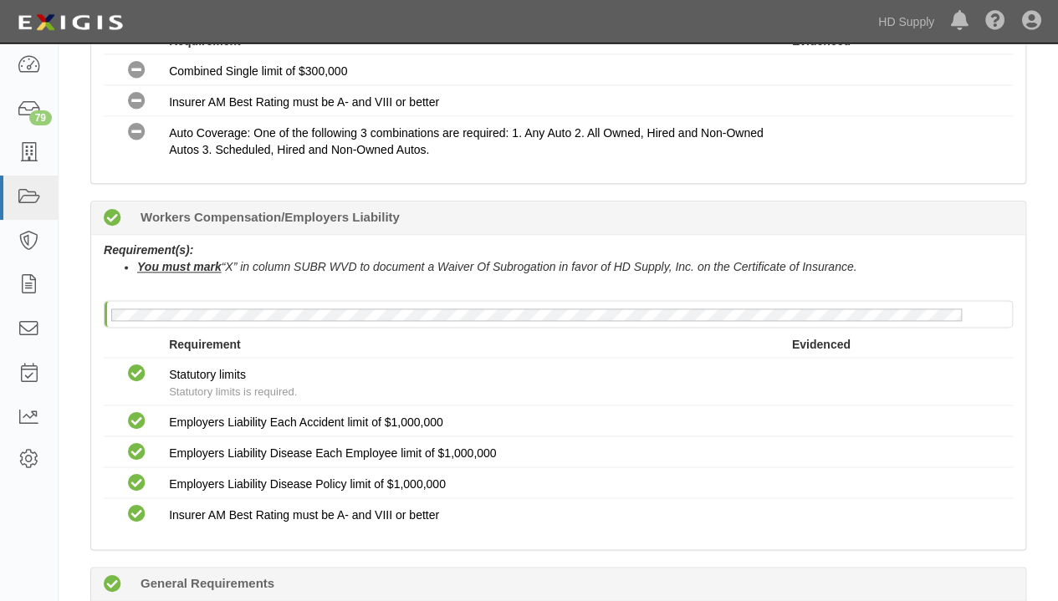
scroll to position [1087, 0]
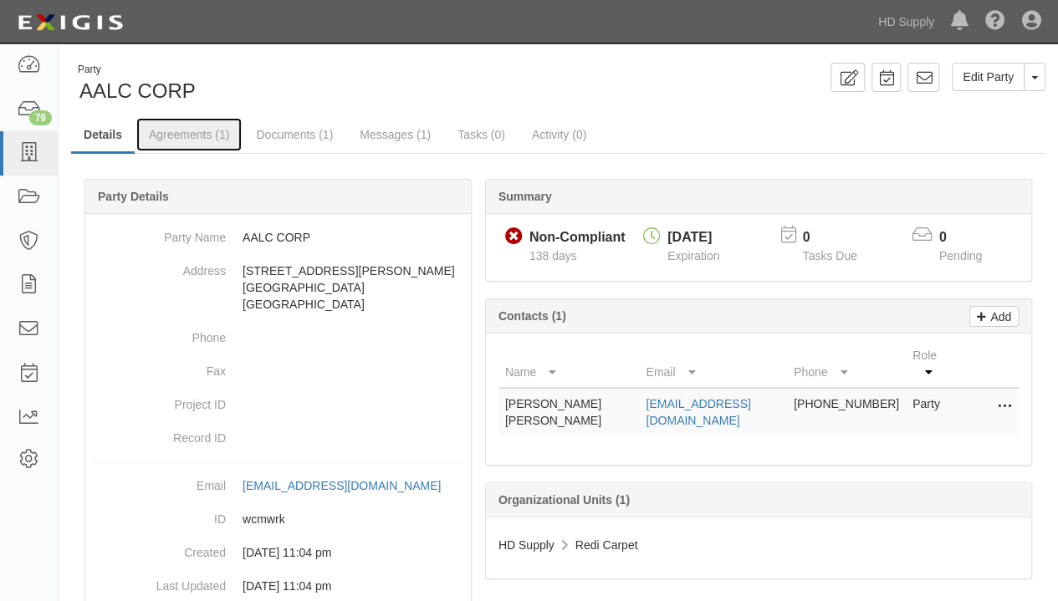
click at [186, 136] on link "Agreements (1)" at bounding box center [188, 134] width 105 height 33
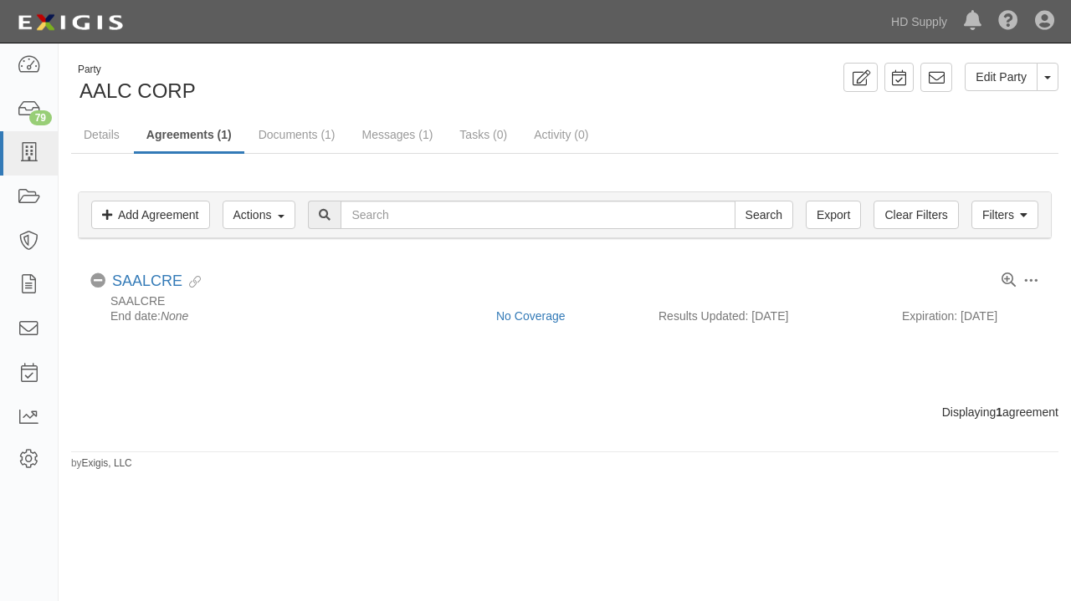
click at [151, 270] on li "Toggle Agreement Dropdown Edit Log activity Add task Send message Archive Delet…" at bounding box center [565, 298] width 974 height 85
click at [153, 280] on link "SAALCRE" at bounding box center [147, 281] width 70 height 17
click at [25, 151] on icon at bounding box center [28, 153] width 23 height 19
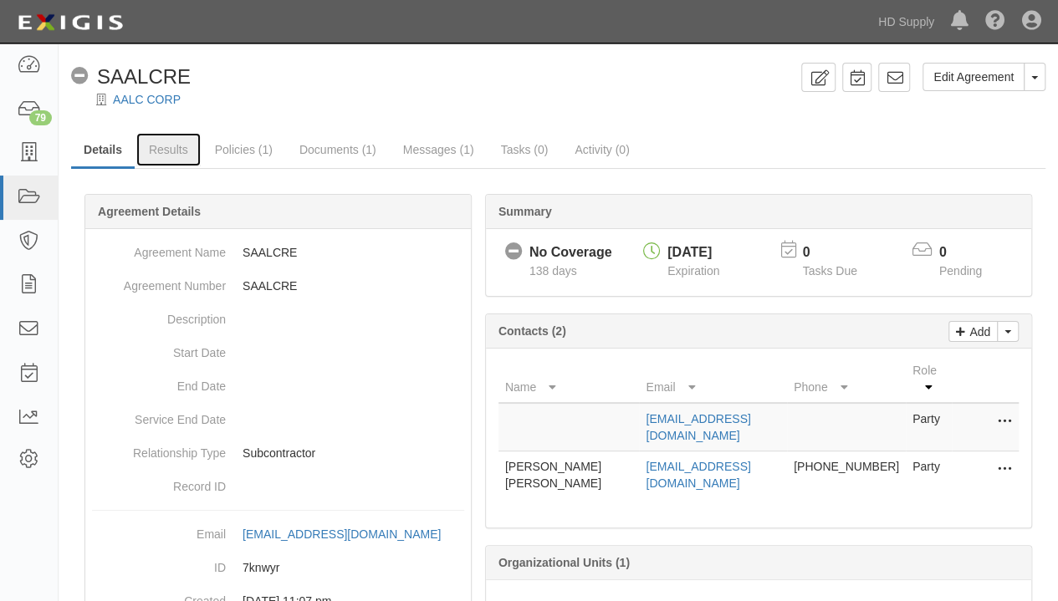
click at [175, 153] on link "Results" at bounding box center [168, 149] width 64 height 33
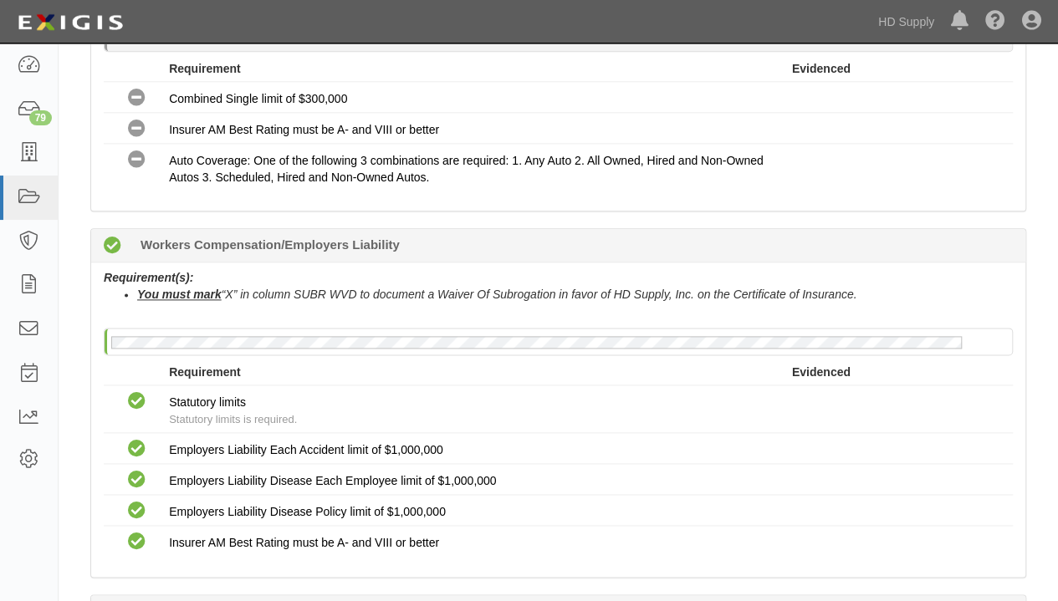
scroll to position [920, 0]
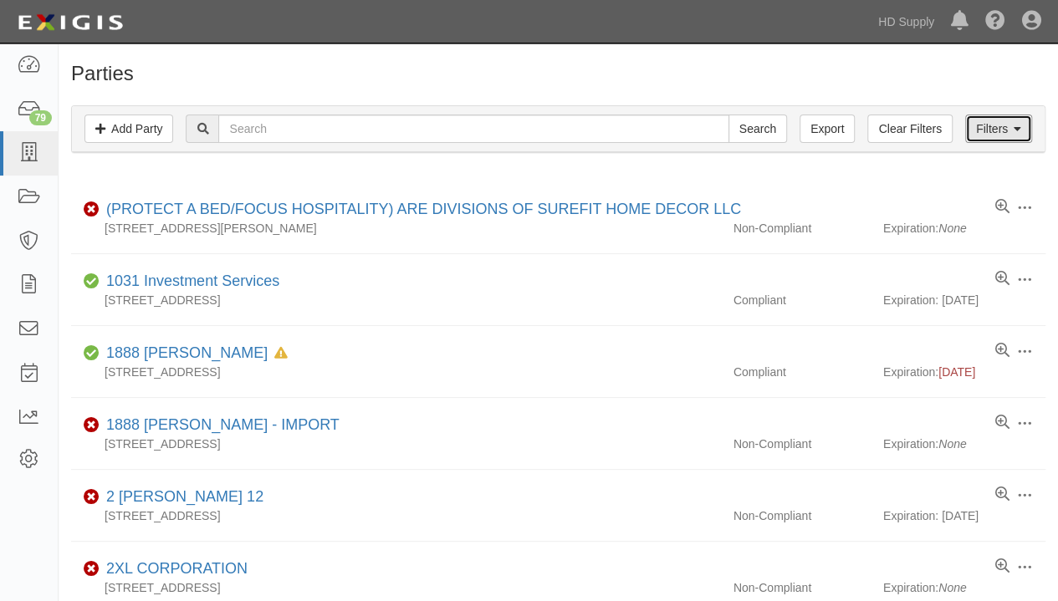
click at [995, 133] on link "Filters" at bounding box center [998, 129] width 67 height 28
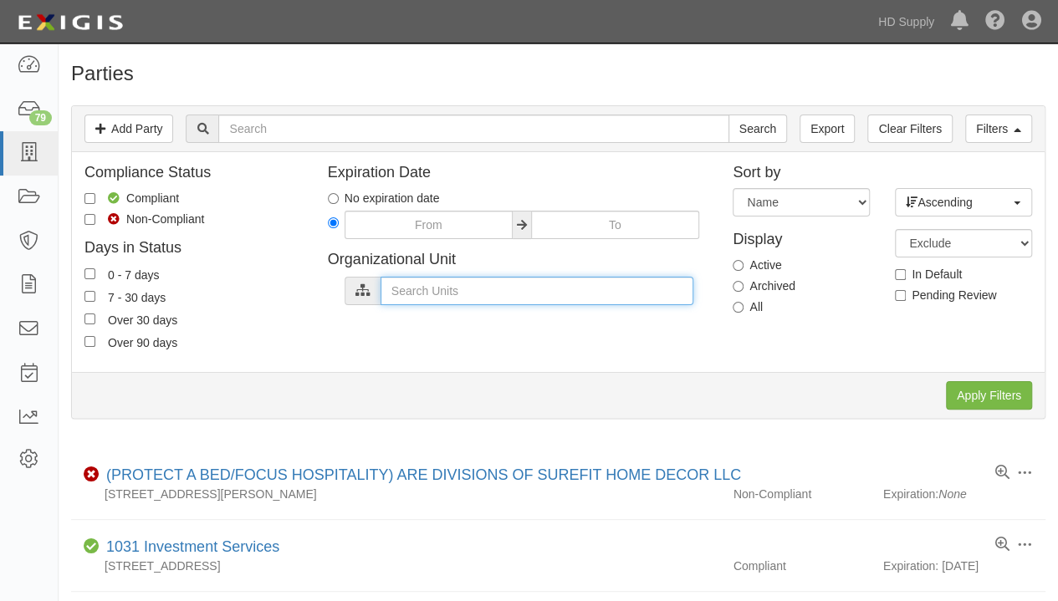
click at [411, 287] on input "text" at bounding box center [537, 291] width 313 height 28
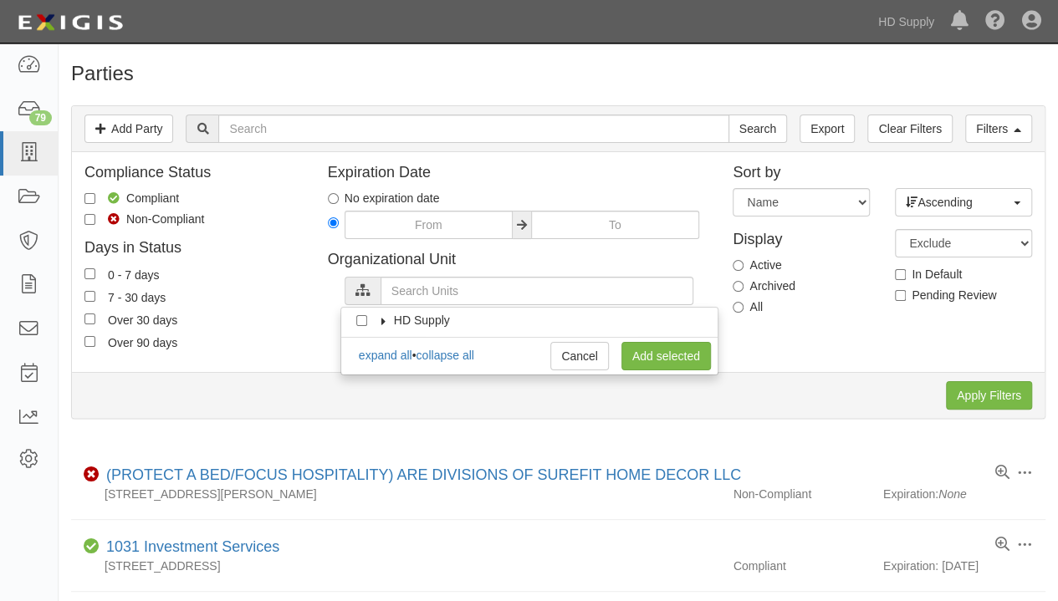
click at [378, 320] on icon at bounding box center [383, 321] width 12 height 8
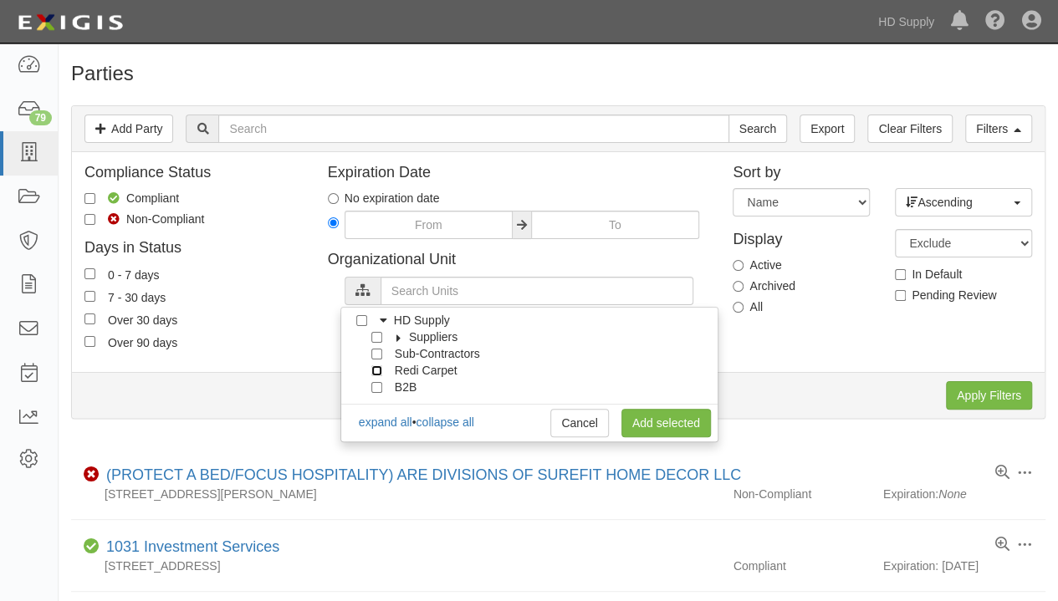
click at [374, 367] on input "Redi Carpet" at bounding box center [376, 371] width 11 height 11
checkbox input "true"
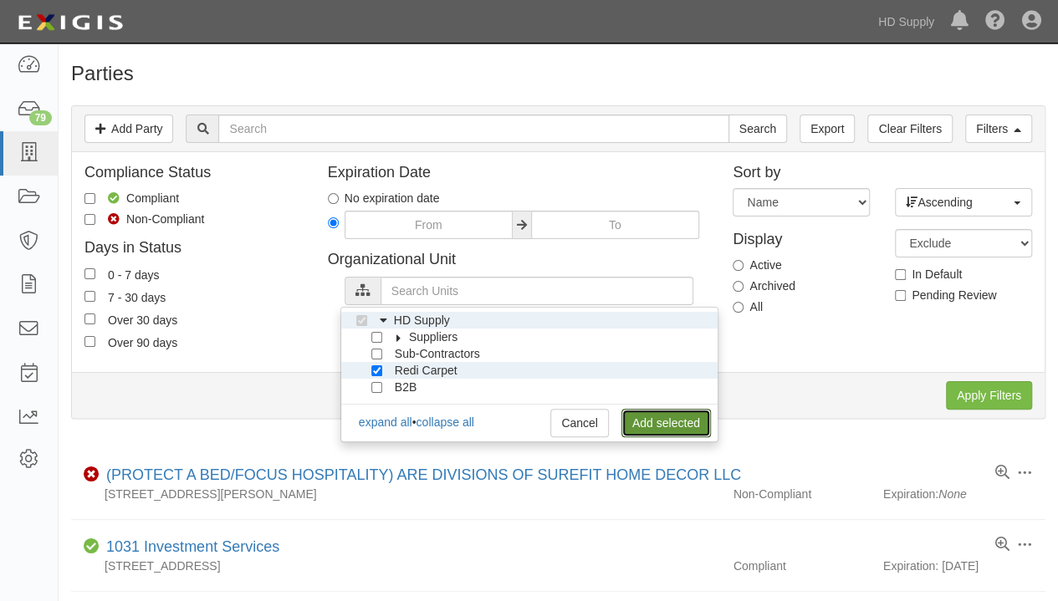
click at [662, 418] on link "Add selected" at bounding box center [665, 423] width 89 height 28
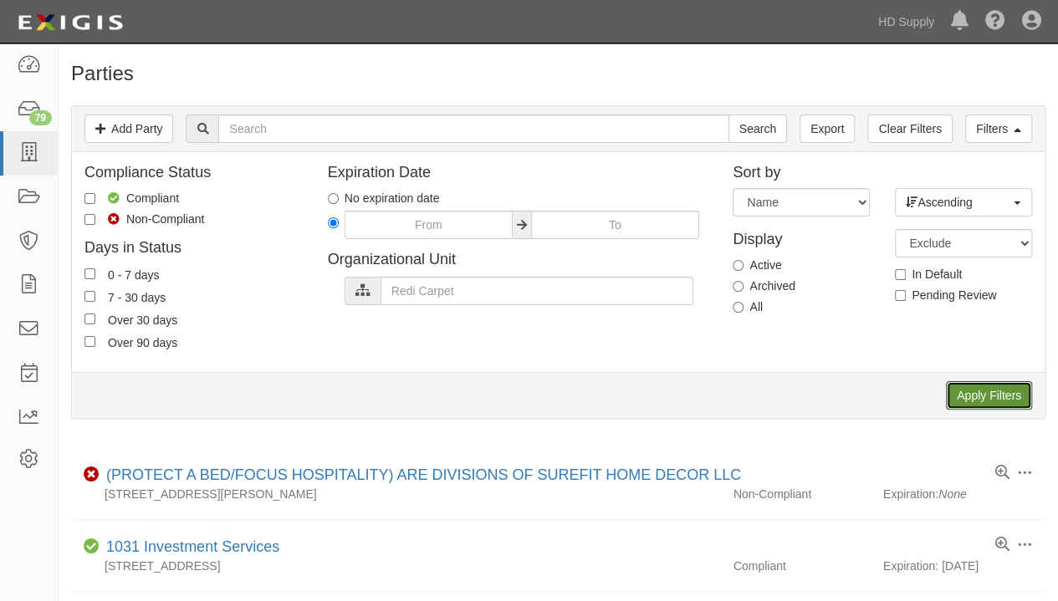
click at [964, 389] on input "Apply Filters" at bounding box center [989, 395] width 86 height 28
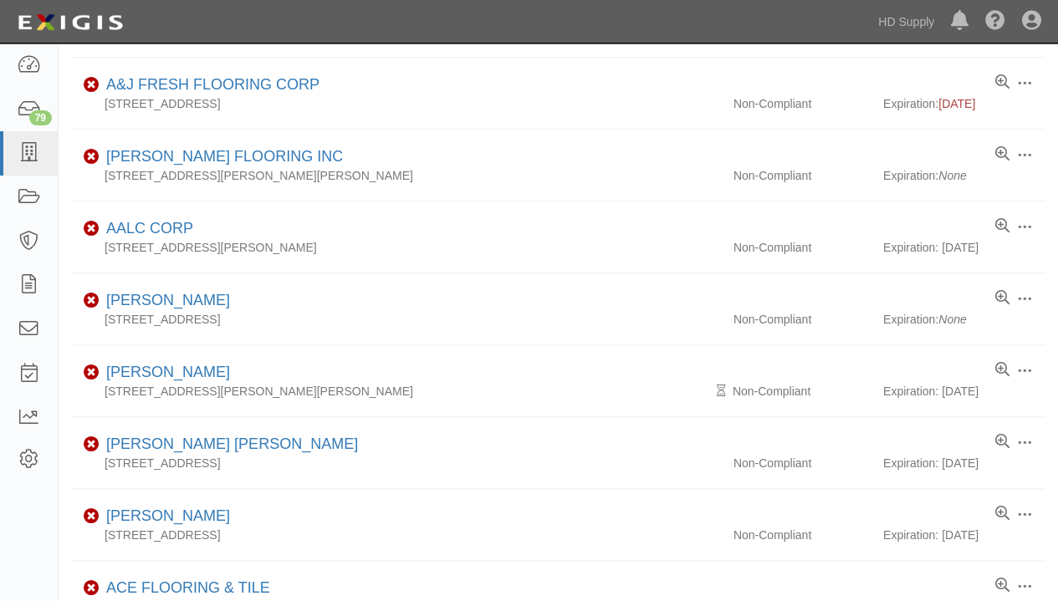
scroll to position [1161, 0]
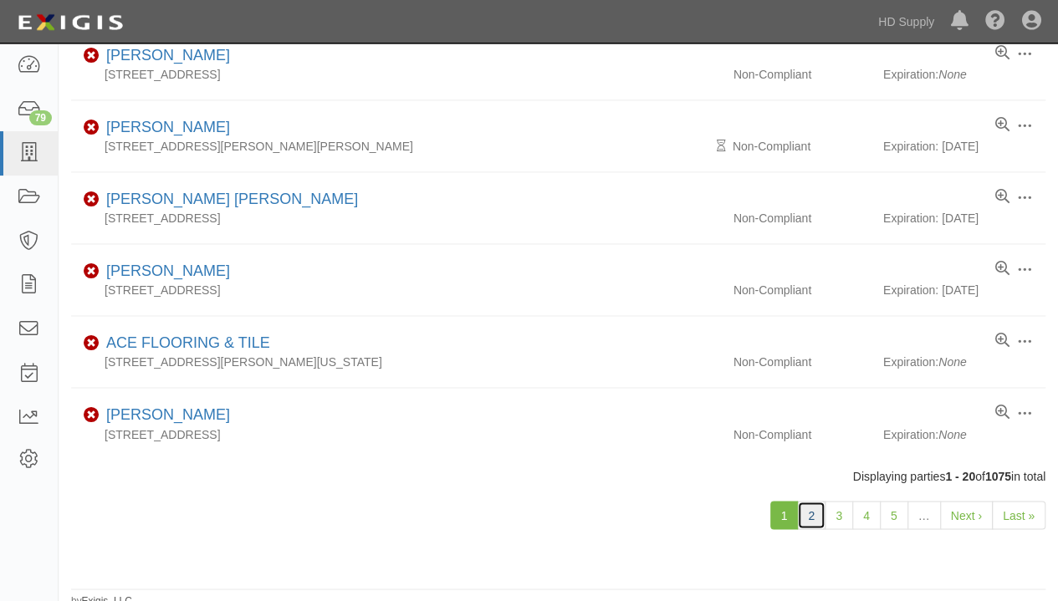
click at [816, 510] on link "2" at bounding box center [811, 515] width 28 height 28
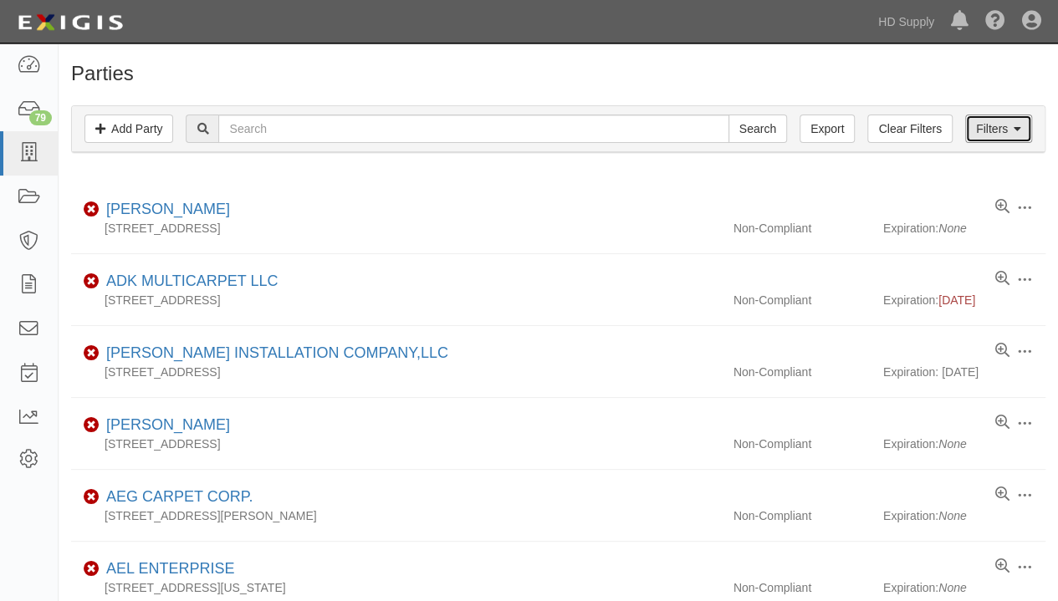
click at [1001, 123] on link "Filters" at bounding box center [998, 129] width 67 height 28
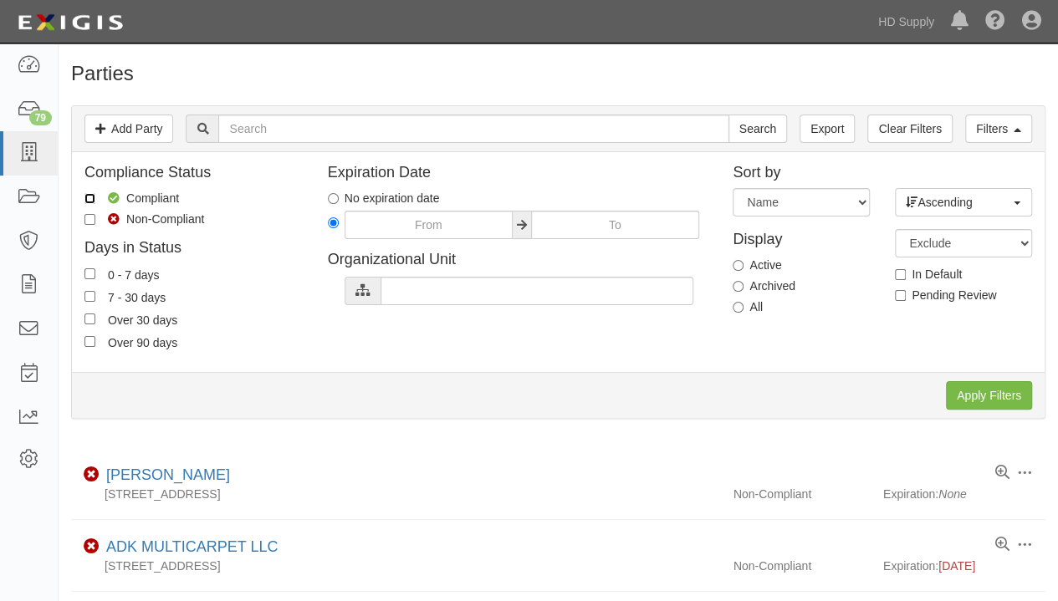
click at [93, 200] on input "Compliant" at bounding box center [89, 198] width 11 height 11
checkbox input "true"
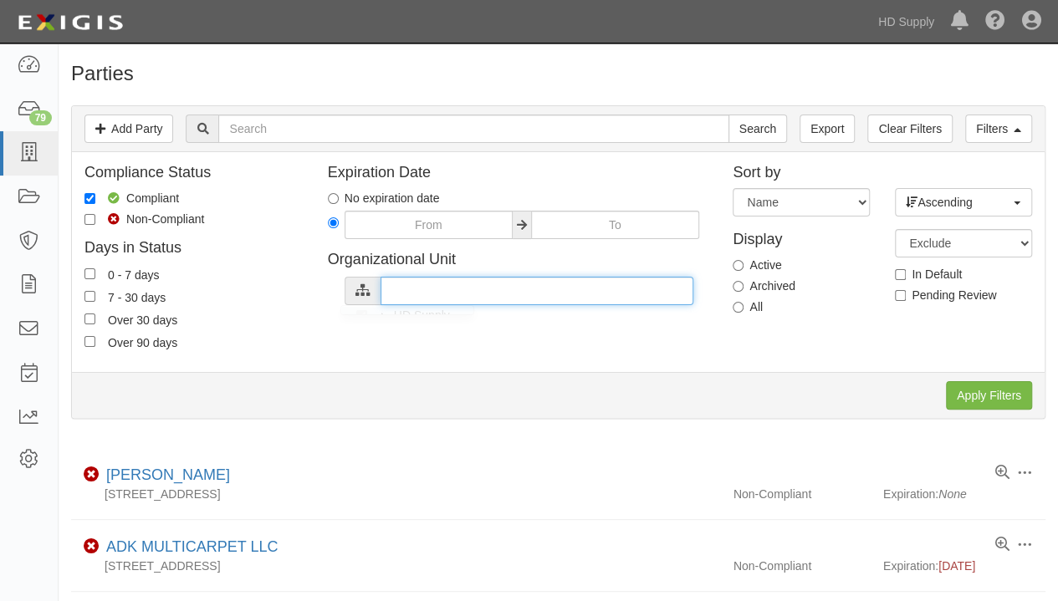
click at [419, 292] on input "text" at bounding box center [537, 291] width 313 height 28
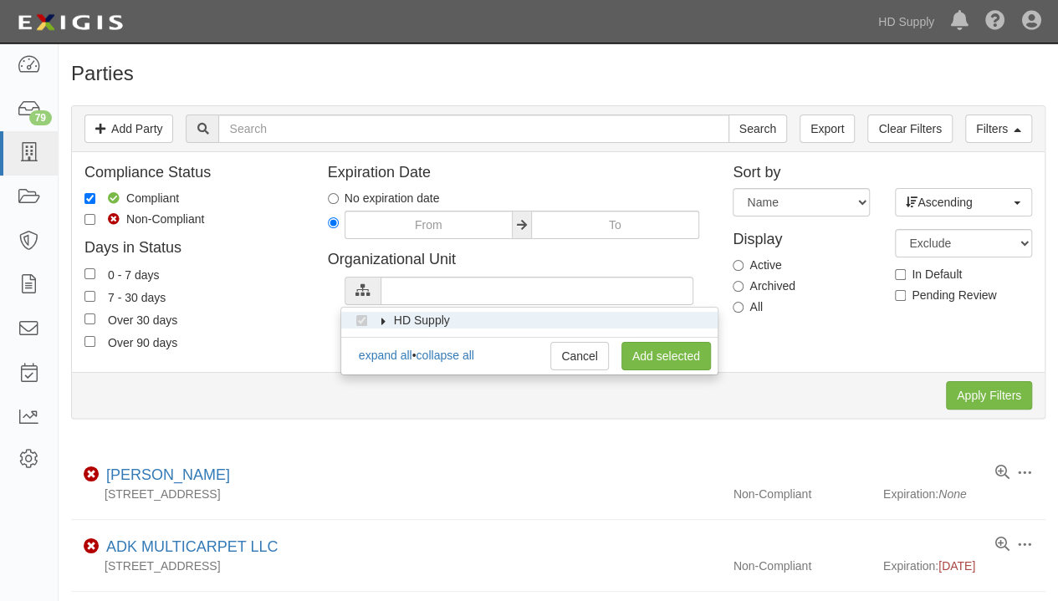
click at [377, 320] on icon at bounding box center [383, 321] width 12 height 8
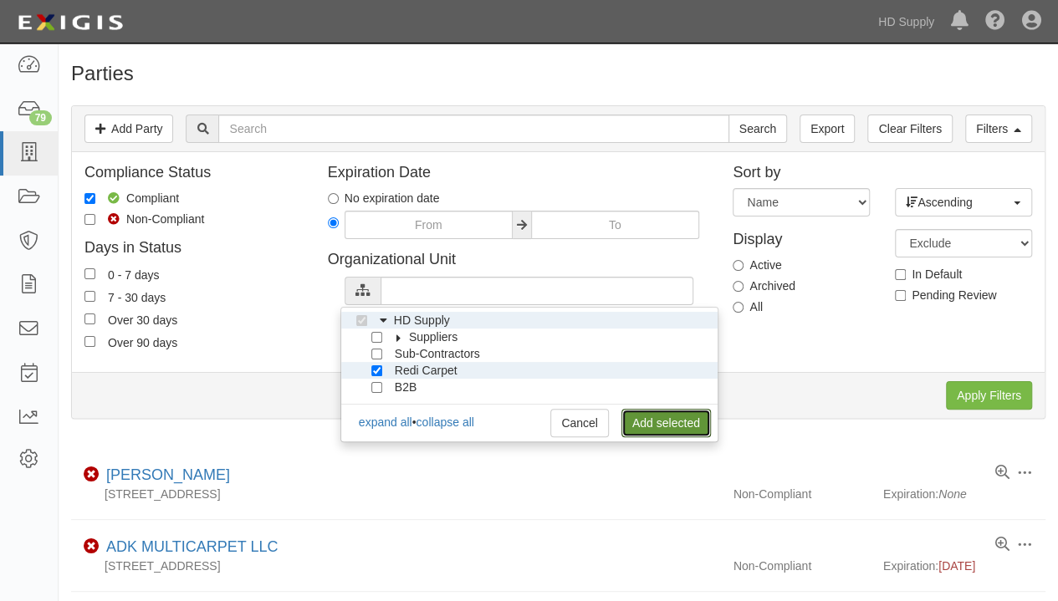
click at [651, 426] on link "Add selected" at bounding box center [665, 423] width 89 height 28
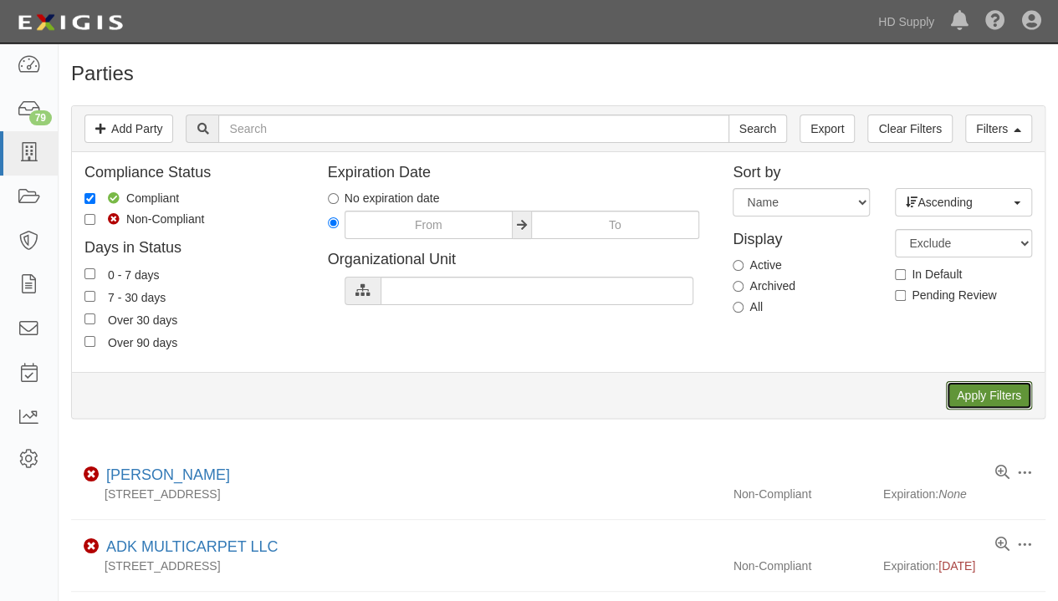
click at [984, 396] on input "Apply Filters" at bounding box center [989, 395] width 86 height 28
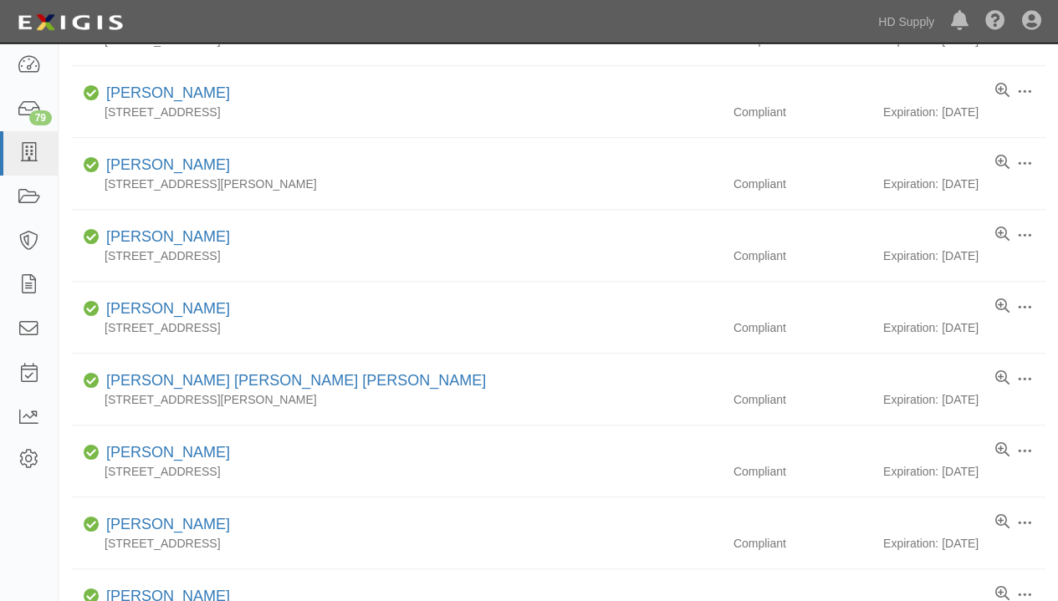
scroll to position [335, 0]
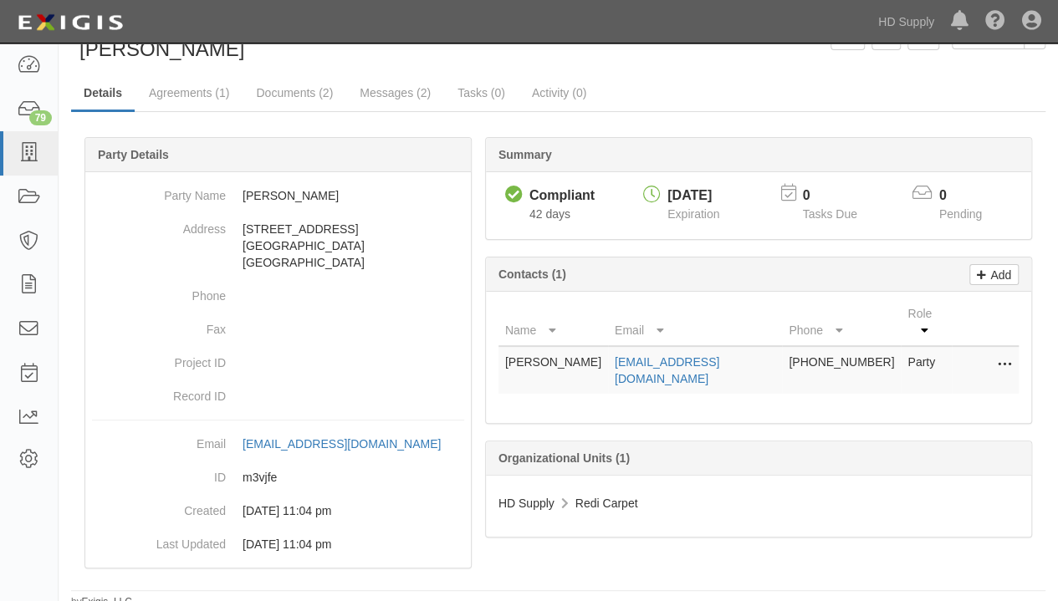
scroll to position [64, 0]
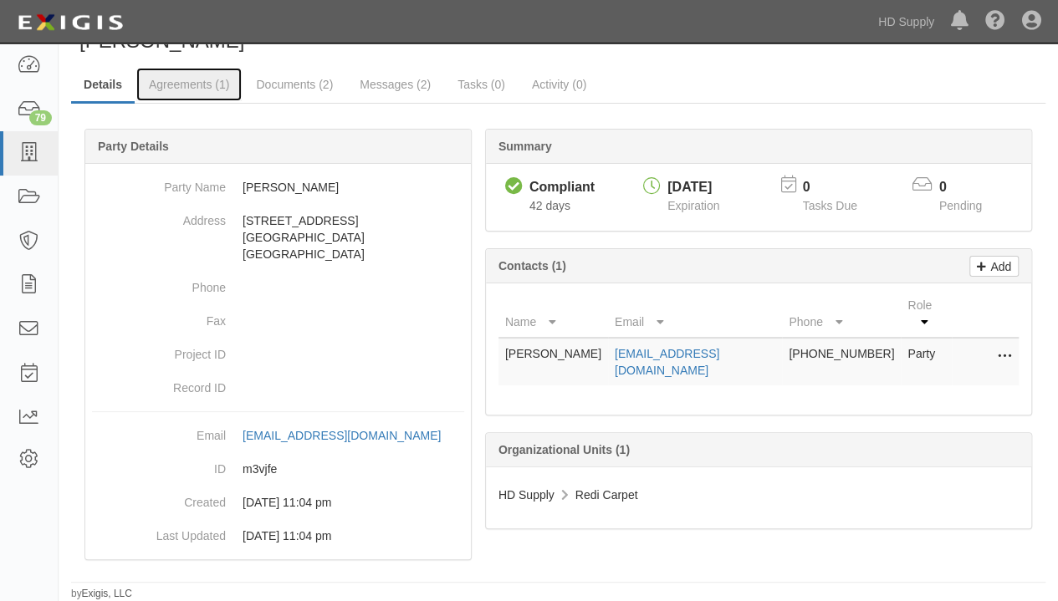
click at [179, 74] on link "Agreements (1)" at bounding box center [188, 84] width 105 height 33
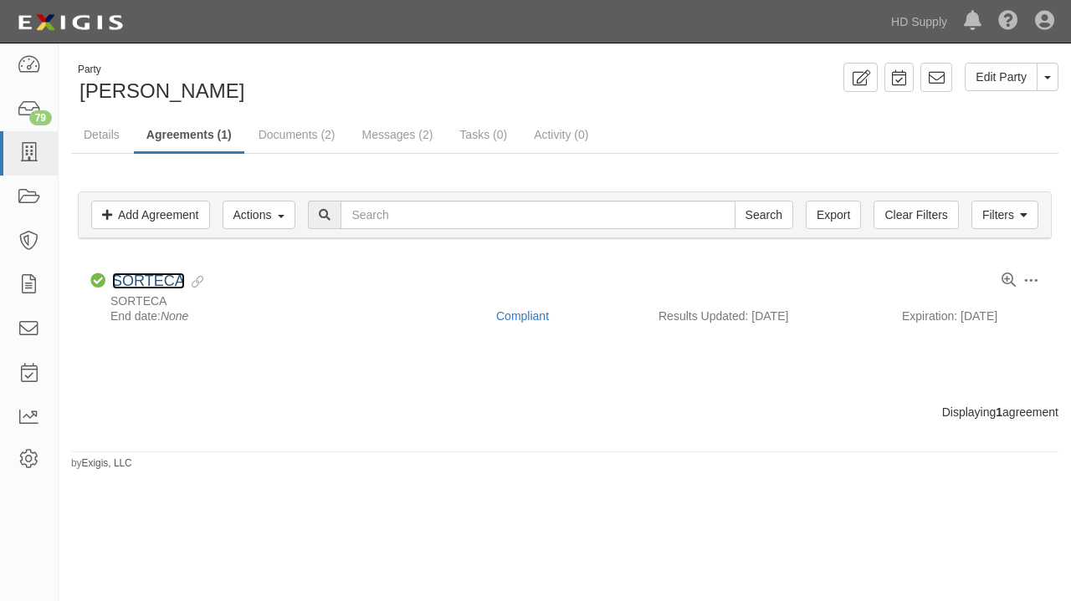
click at [146, 276] on link "SORTECA" at bounding box center [148, 281] width 73 height 17
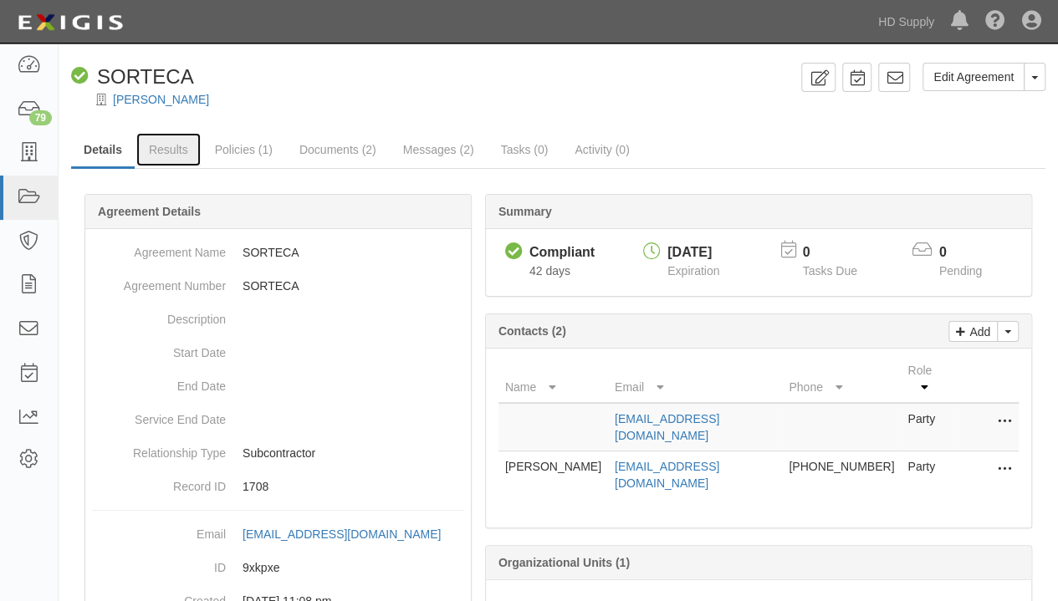
click at [167, 149] on link "Results" at bounding box center [168, 149] width 64 height 33
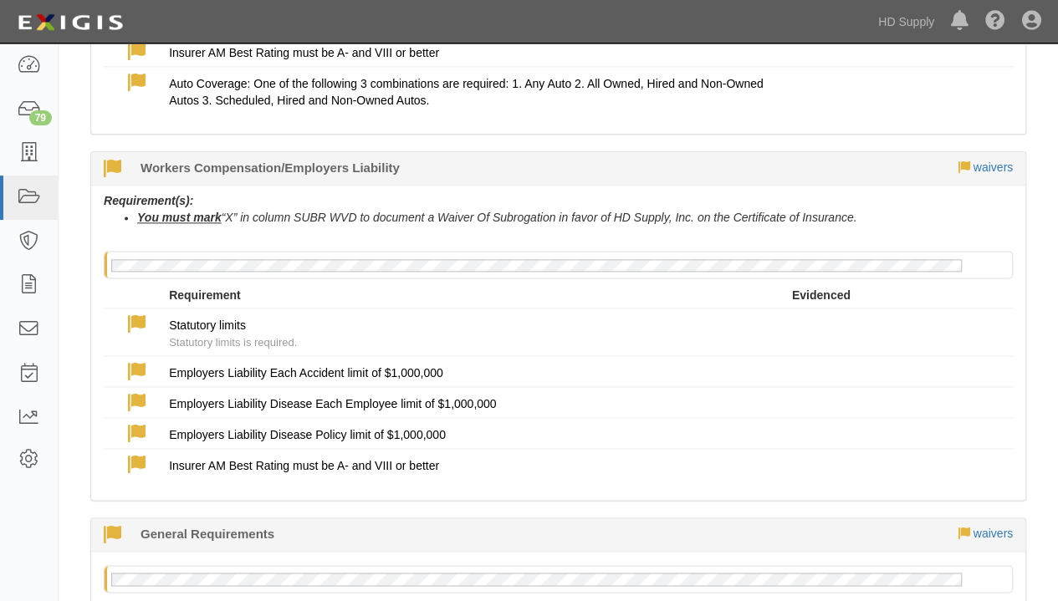
scroll to position [1087, 0]
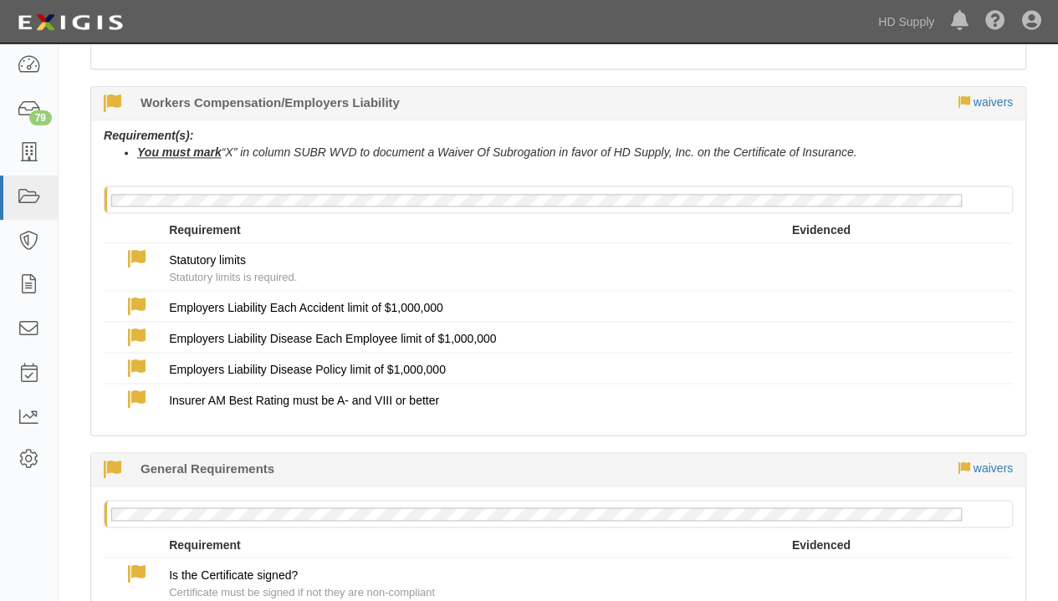
click at [205, 267] on div "Statutory limits Statutory limits is required." at bounding box center [480, 269] width 623 height 34
click at [185, 299] on div "Employers Liability Each Accident limit of $1,000,000" at bounding box center [480, 307] width 623 height 17
click at [142, 302] on icon at bounding box center [137, 308] width 18 height 18
click at [137, 300] on icon at bounding box center [137, 308] width 18 height 18
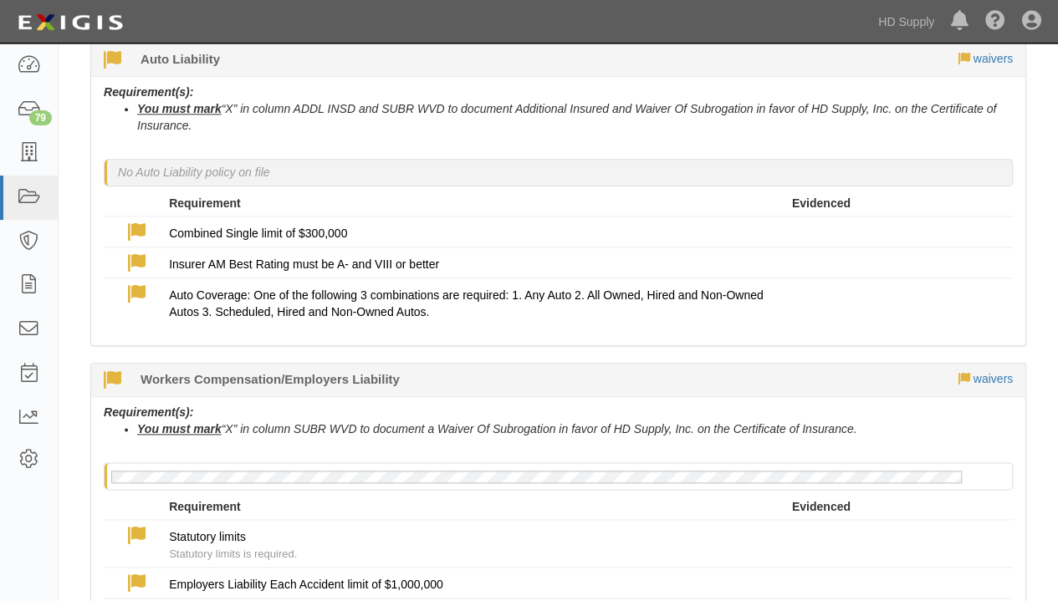
scroll to position [753, 0]
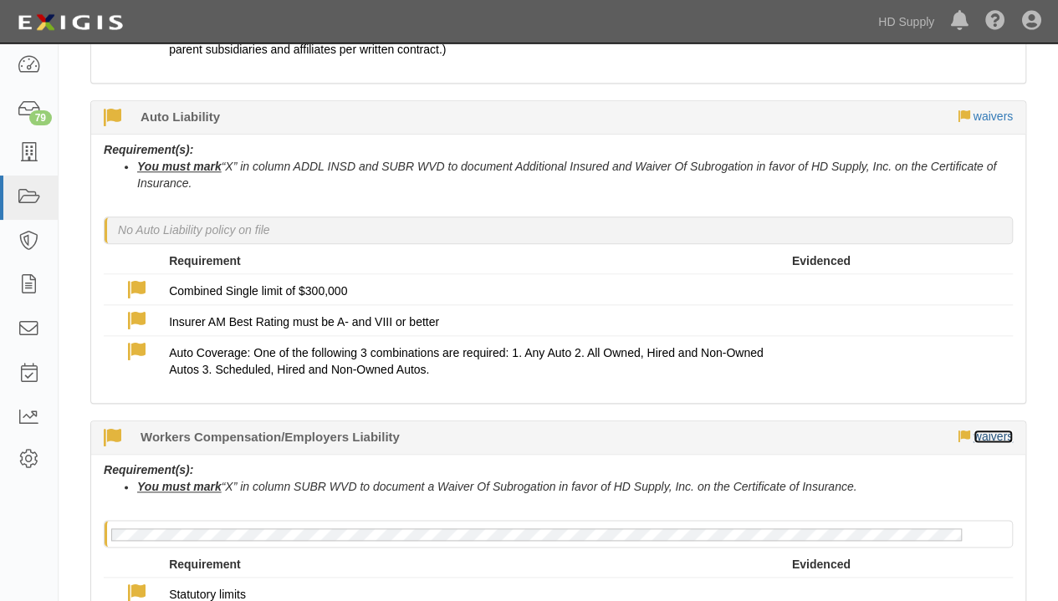
click at [997, 432] on link "waivers" at bounding box center [993, 436] width 39 height 13
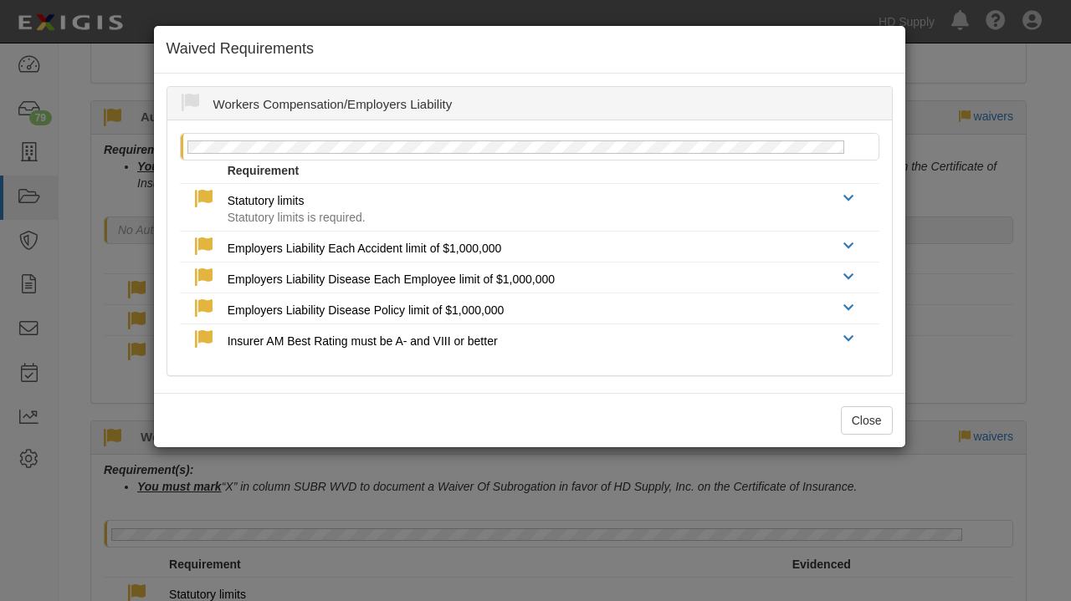
click at [191, 199] on div at bounding box center [197, 198] width 60 height 21
click at [202, 243] on icon at bounding box center [204, 247] width 18 height 18
click at [282, 245] on span "Employers Liability Each Accident limit of $1,000,000" at bounding box center [365, 248] width 274 height 13
click at [289, 248] on span "Employers Liability Each Accident limit of $1,000,000" at bounding box center [365, 248] width 274 height 13
drag, startPoint x: 387, startPoint y: 234, endPoint x: 569, endPoint y: 247, distance: 181.9
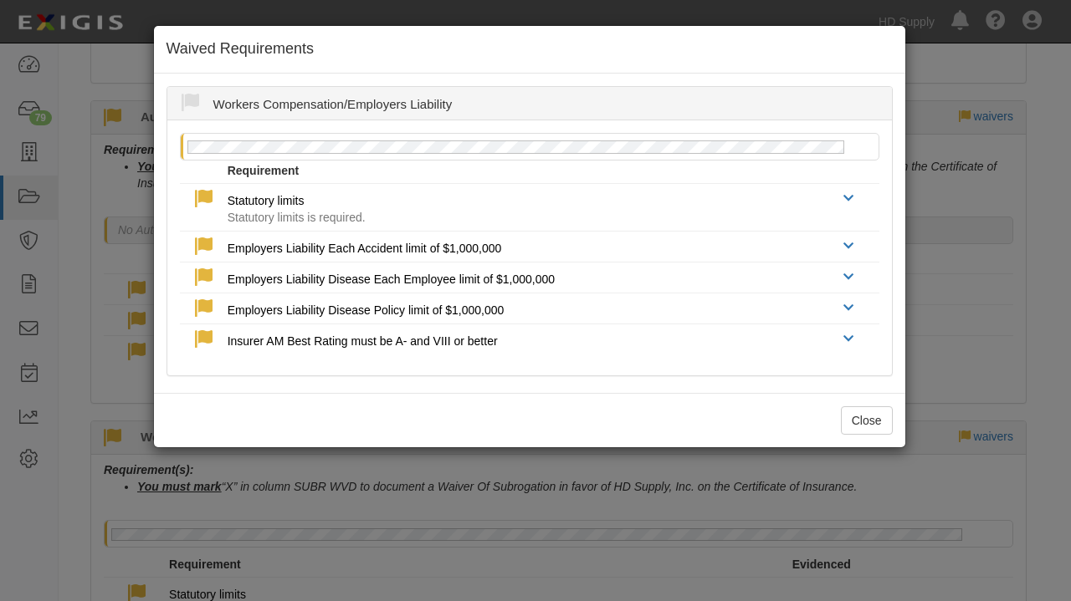
click at [412, 237] on div "Employers Liability Each Accident limit of $1,000,000" at bounding box center [529, 246] width 724 height 21
click at [846, 238] on link at bounding box center [848, 244] width 10 height 13
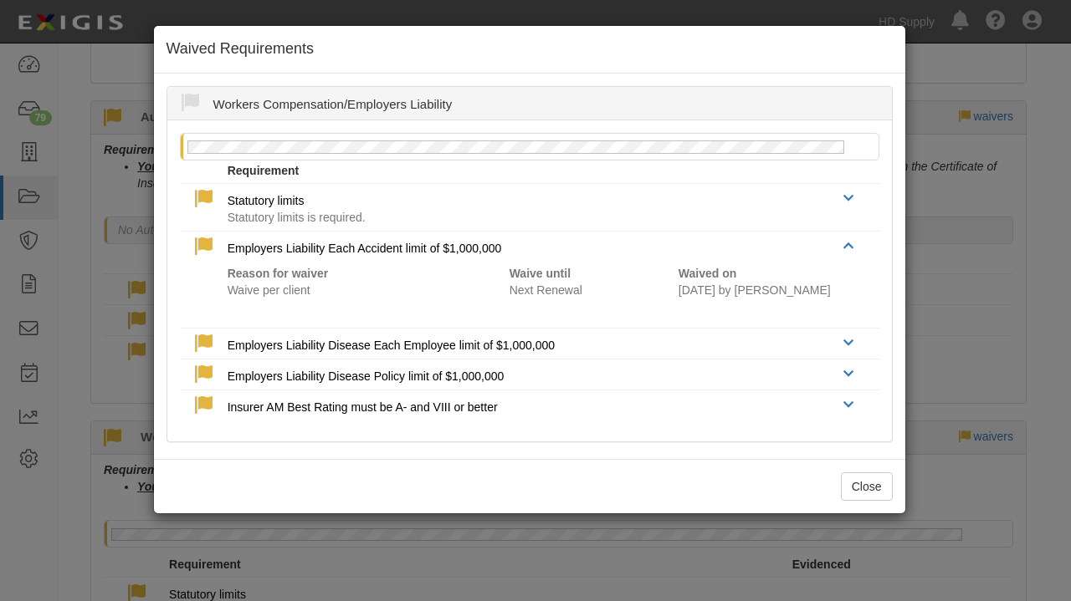
click at [479, 454] on div "Waived Requirements Workers Compensation/Employers Liability Reason for waiver …" at bounding box center [529, 269] width 753 height 489
click at [844, 344] on icon at bounding box center [848, 344] width 10 height 12
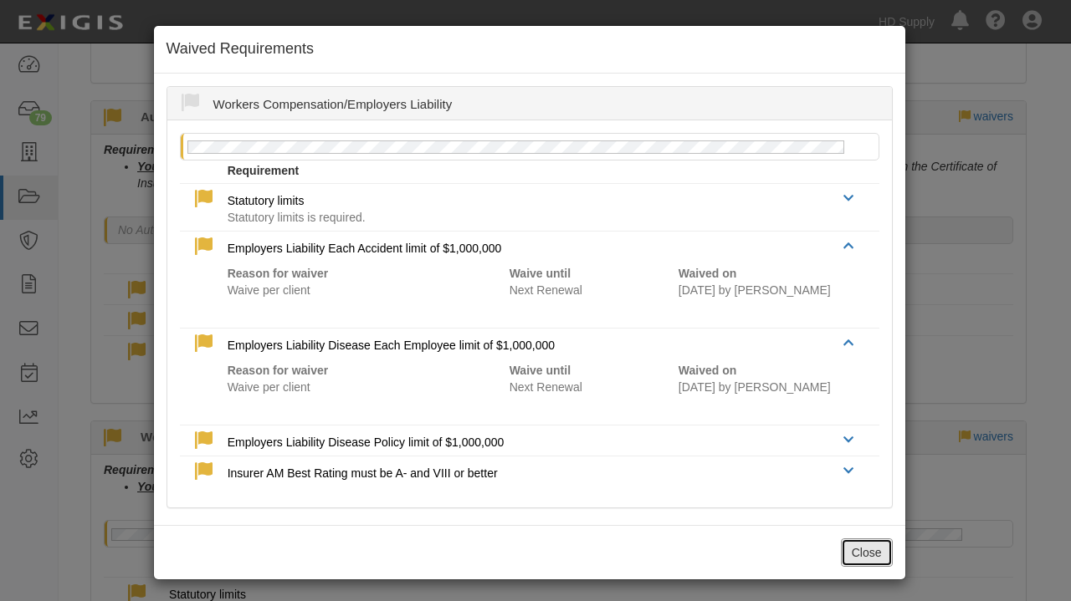
click at [853, 560] on button "Close" at bounding box center [867, 553] width 52 height 28
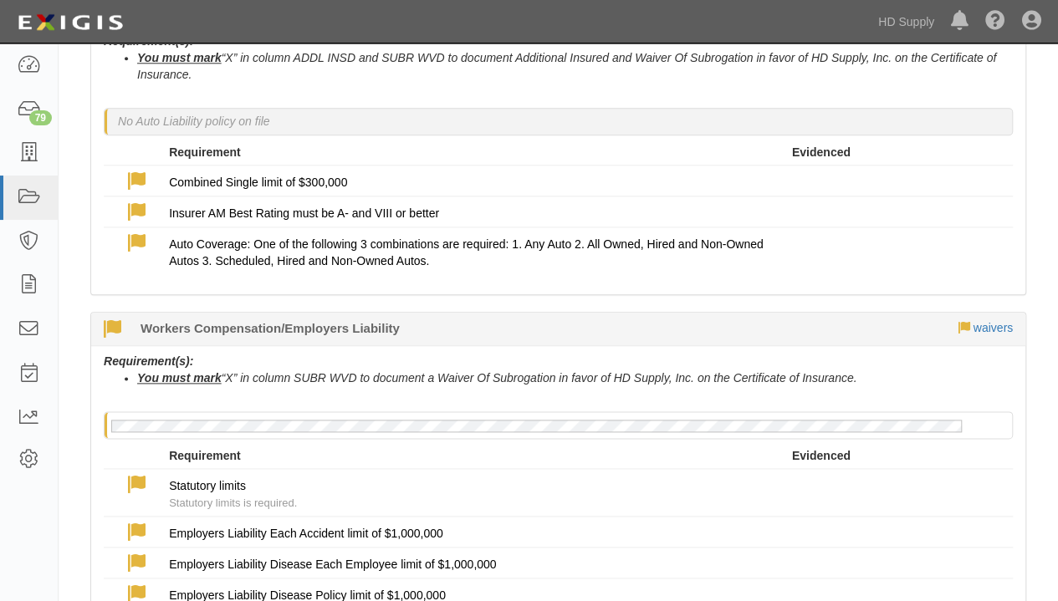
scroll to position [1004, 0]
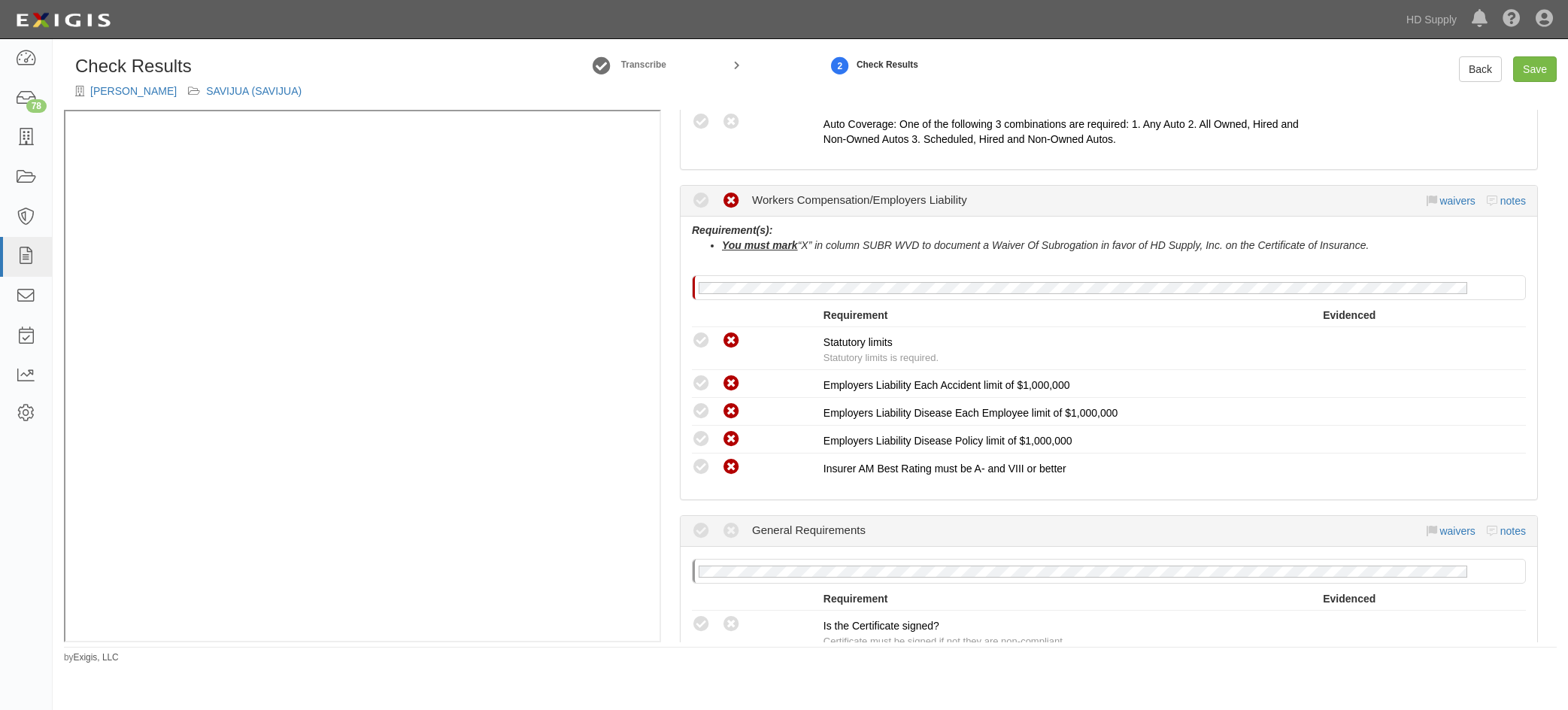
scroll to position [977, 0]
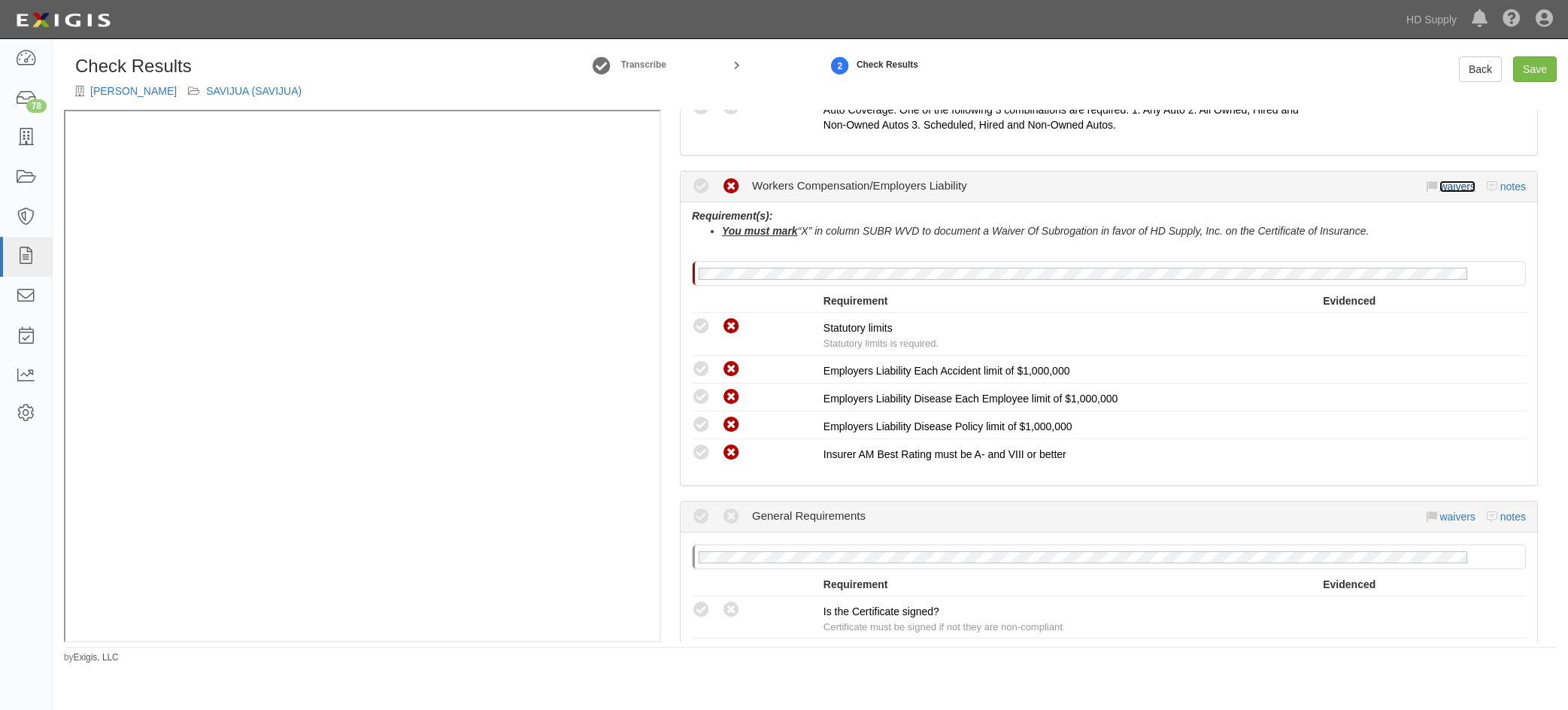
click at [1439, 188] on link "waivers" at bounding box center [1457, 186] width 35 height 12
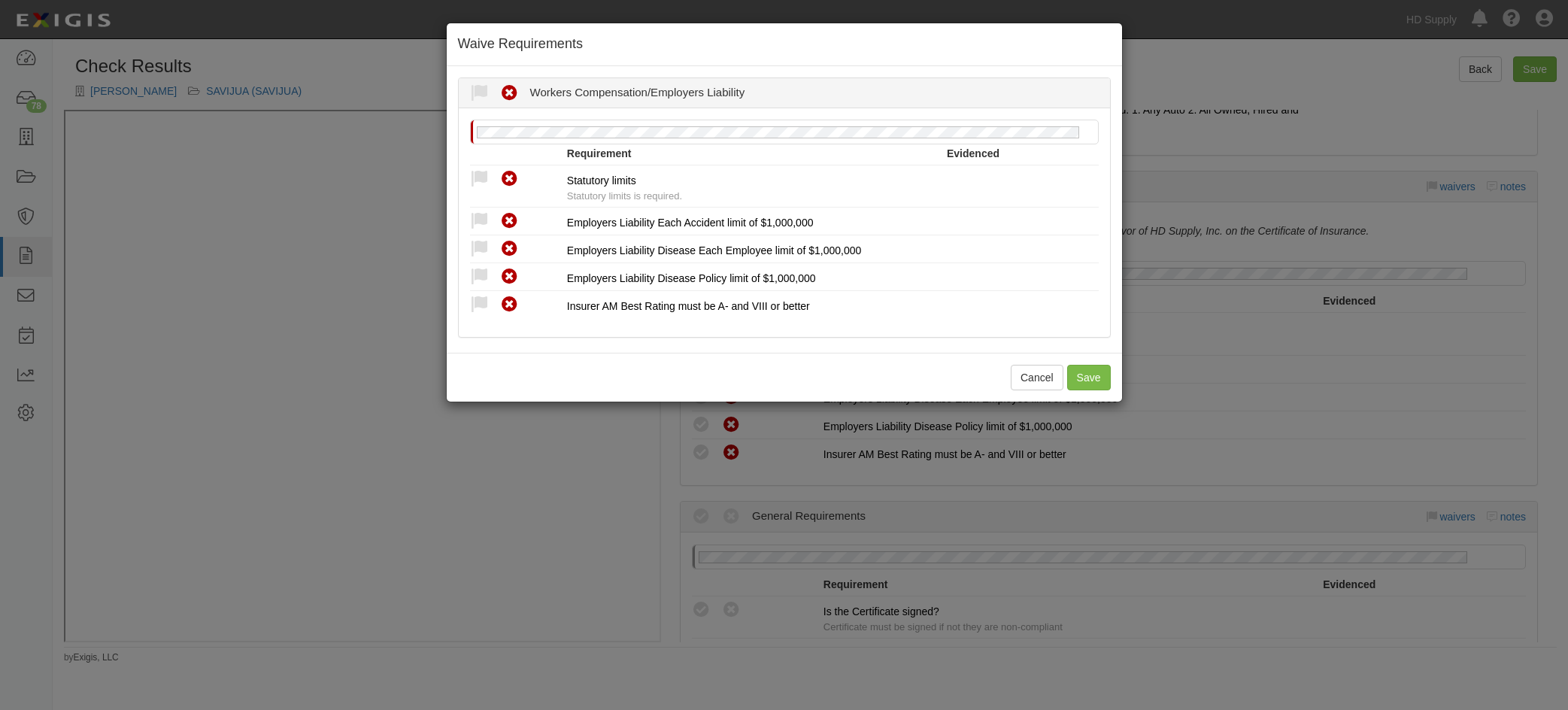
click at [478, 173] on icon at bounding box center [479, 179] width 19 height 19
radio input "true"
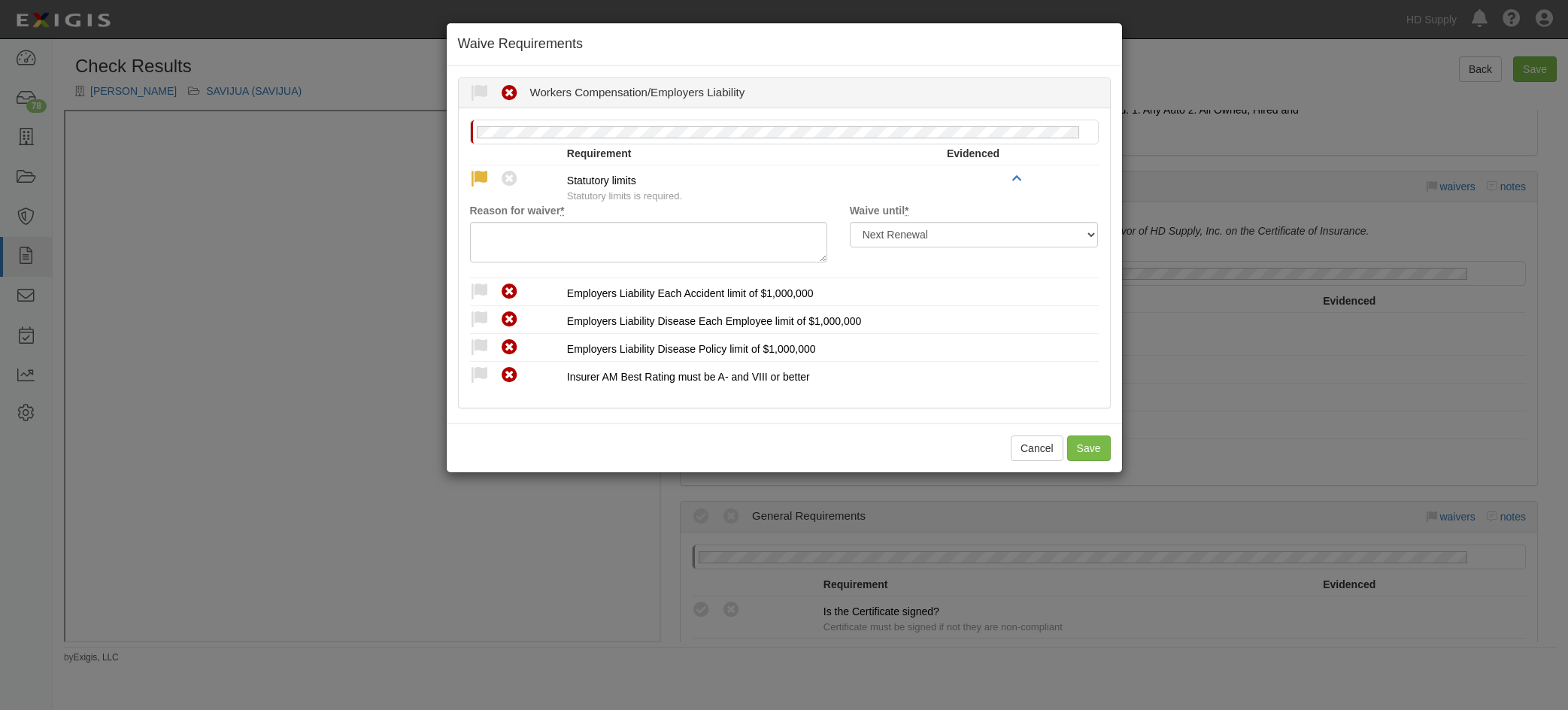
click at [480, 288] on icon at bounding box center [479, 291] width 19 height 19
radio input "true"
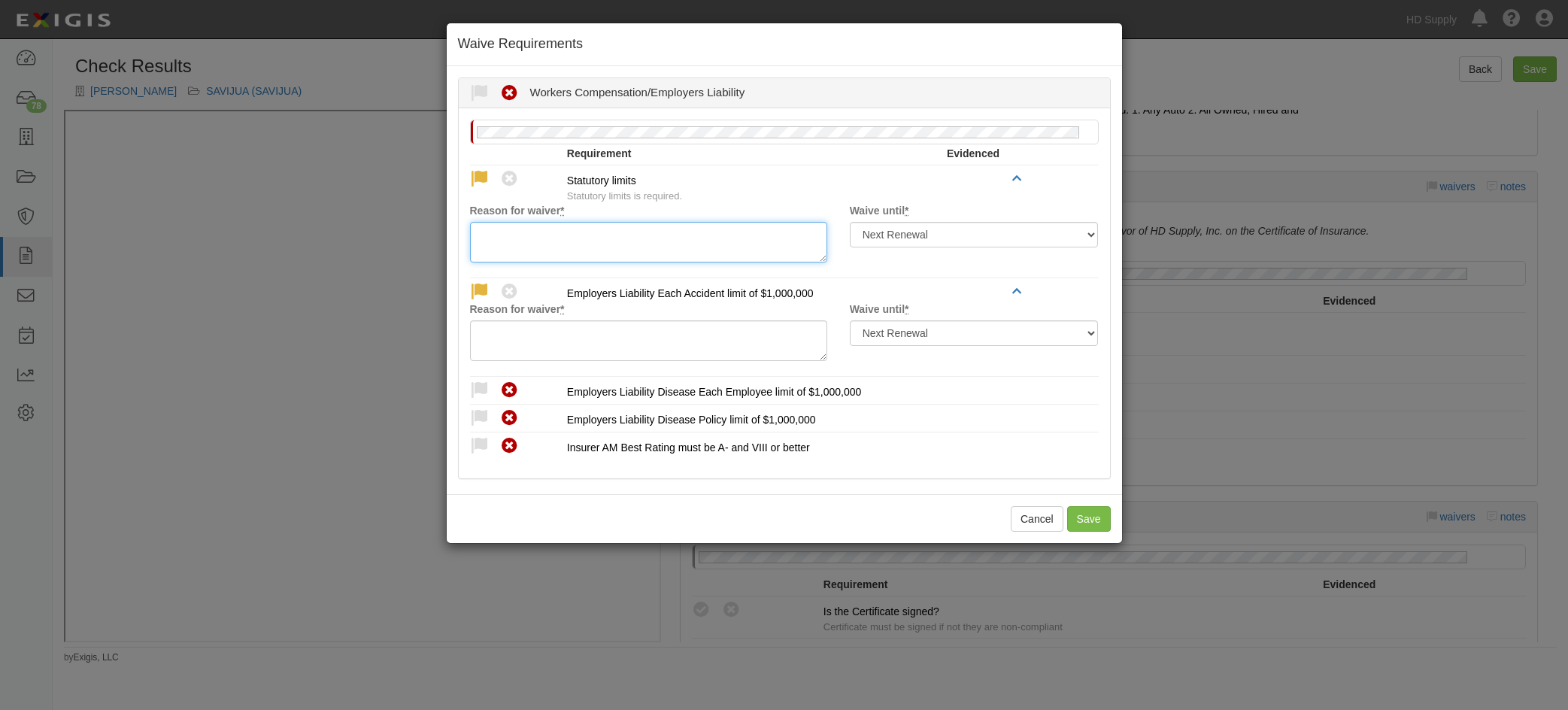
click at [490, 249] on textarea "Reason for waiver *" at bounding box center [648, 242] width 357 height 40
drag, startPoint x: 578, startPoint y: 244, endPoint x: 471, endPoint y: 232, distance: 107.7
click at [471, 232] on textarea "waived per client" at bounding box center [648, 242] width 357 height 40
type textarea "waived per client"
drag, startPoint x: 503, startPoint y: 333, endPoint x: 466, endPoint y: 360, distance: 45.8
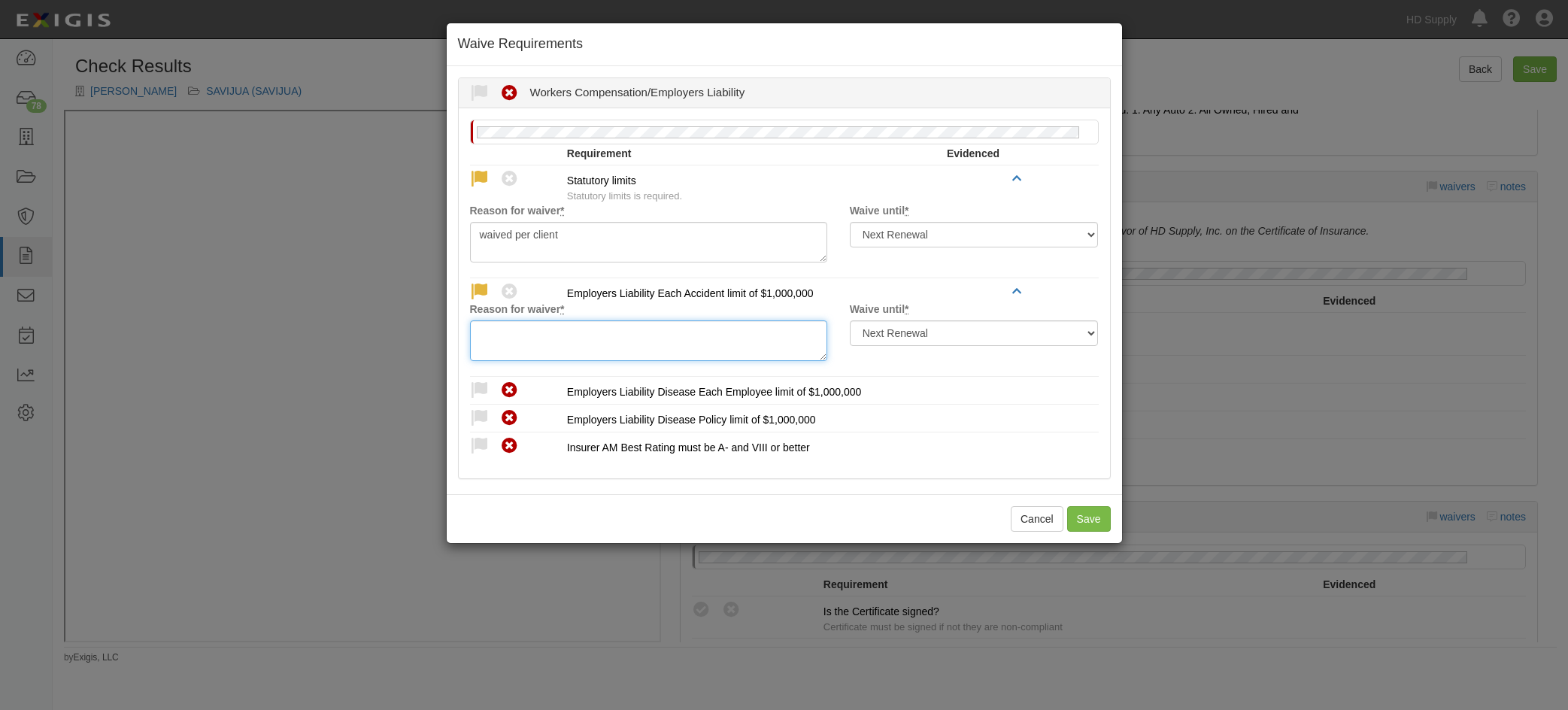
click at [503, 333] on textarea "Reason for waiver *" at bounding box center [648, 340] width 357 height 40
paste textarea "waived per client"
type textarea "waived per client"
click at [478, 383] on icon at bounding box center [479, 390] width 19 height 19
radio input "true"
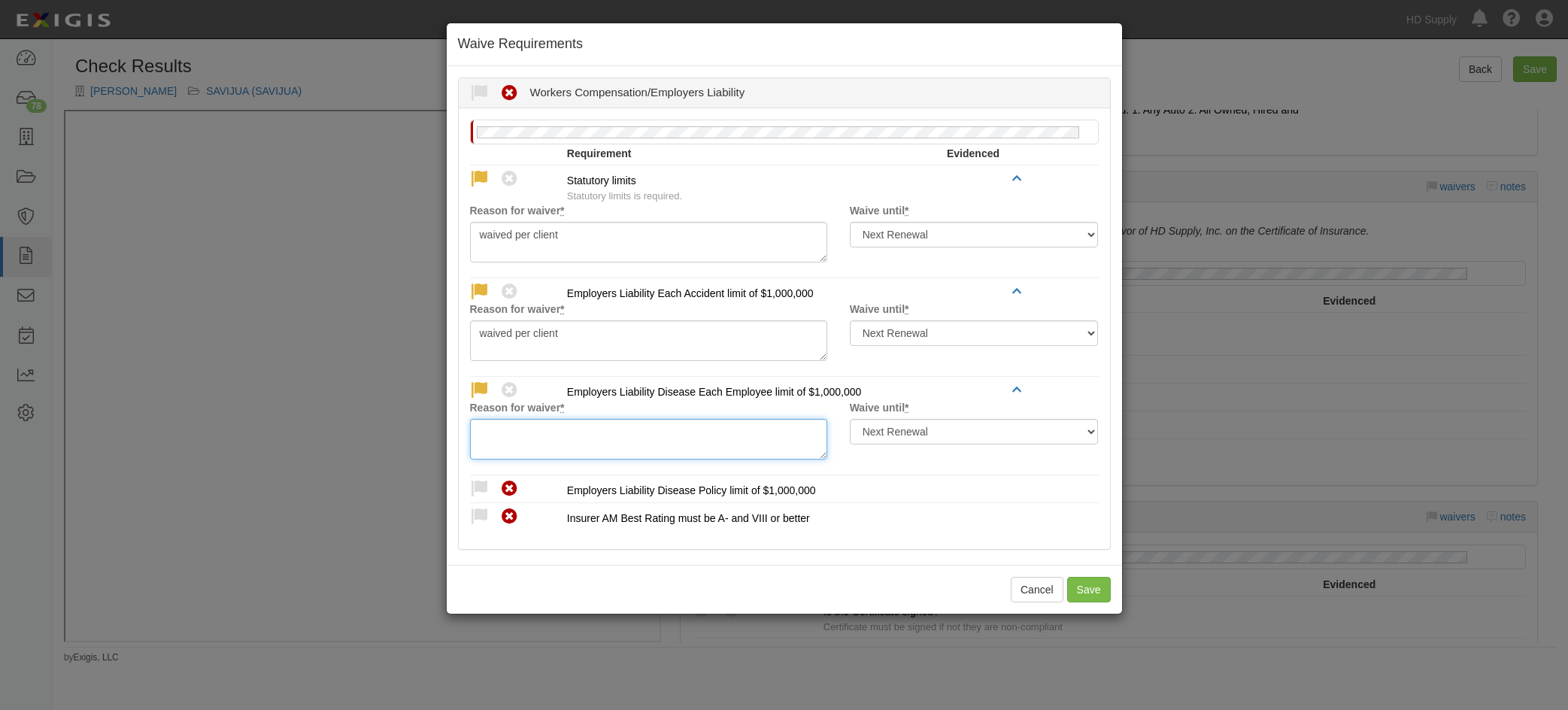
click at [493, 428] on textarea "Reason for waiver *" at bounding box center [648, 439] width 357 height 40
paste textarea "waived per client"
type textarea "waived per client"
click at [473, 481] on icon at bounding box center [479, 489] width 19 height 19
radio input "true"
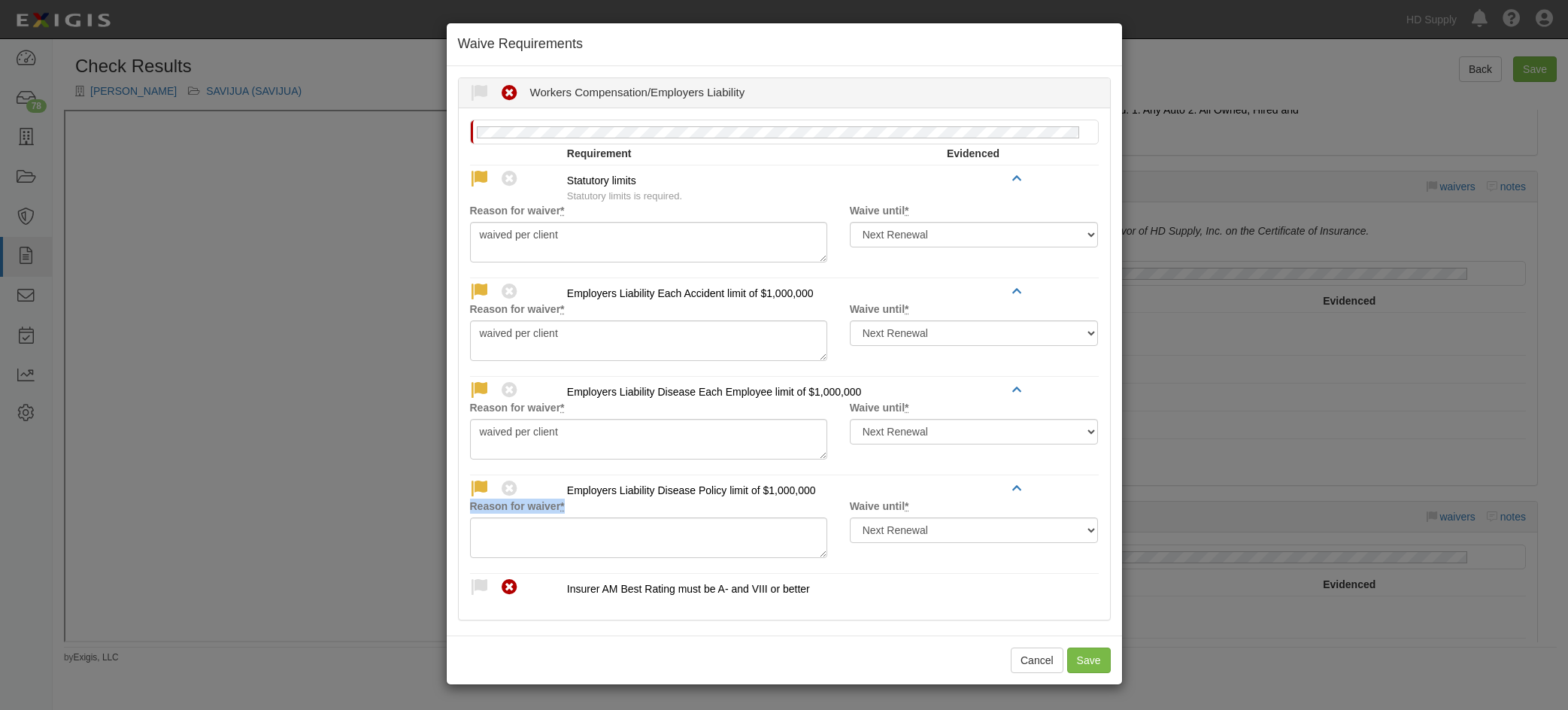
click at [511, 519] on div "Reason for waiver *" at bounding box center [648, 528] width 379 height 59
click at [492, 543] on textarea "Reason for waiver *" at bounding box center [648, 537] width 357 height 40
paste textarea "waived per client"
type textarea "waived per client"
click at [485, 578] on icon at bounding box center [479, 587] width 19 height 19
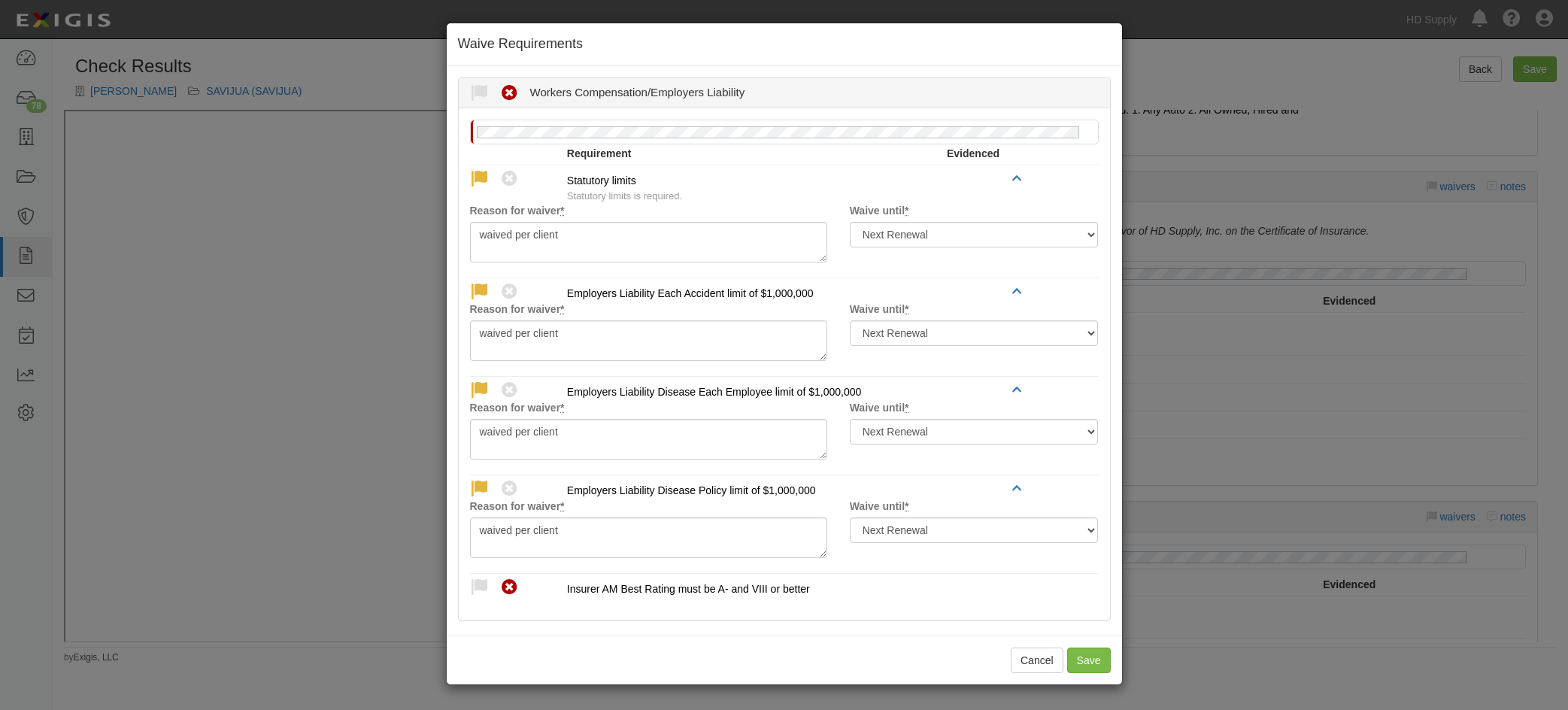
radio input "true"
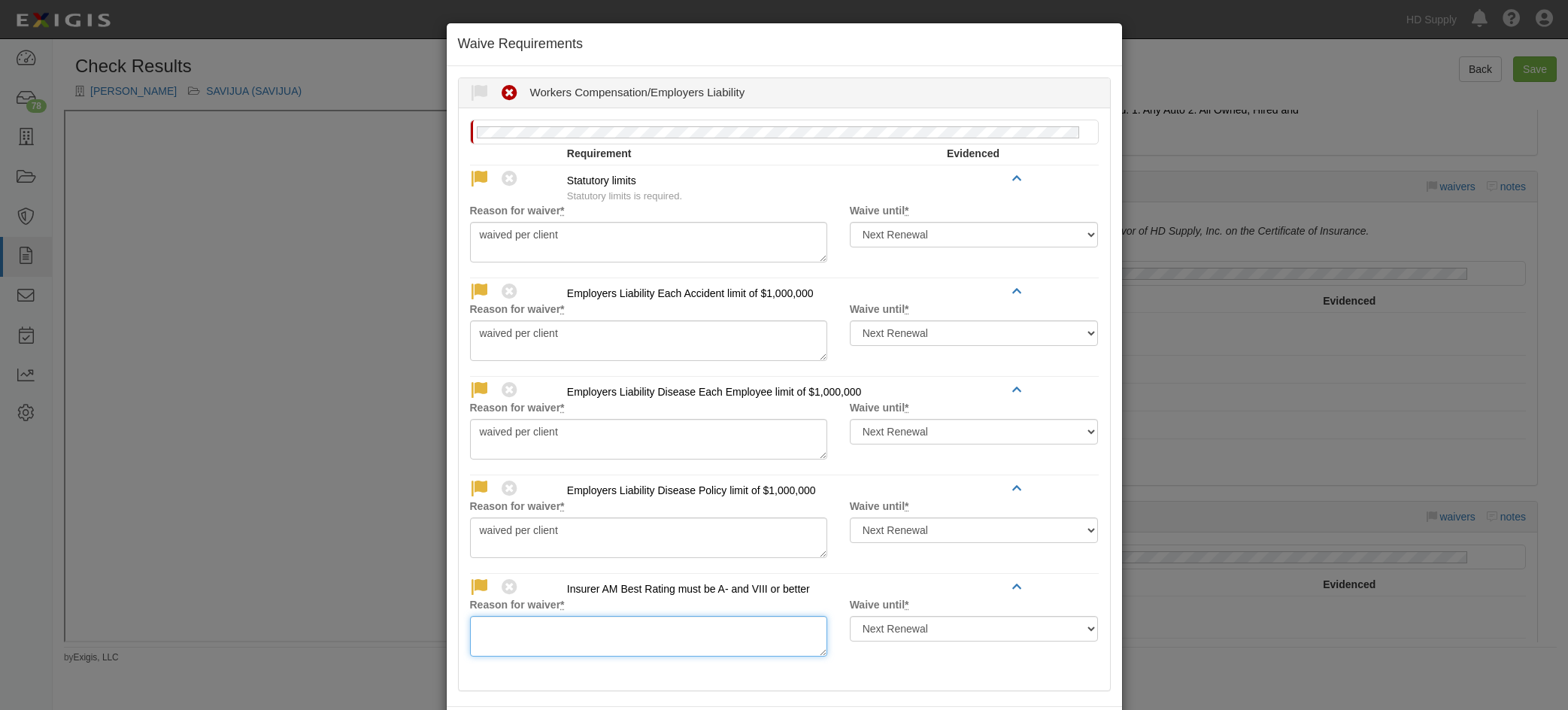
click at [504, 624] on textarea "Reason for waiver *" at bounding box center [648, 635] width 357 height 40
paste textarea "waived per client"
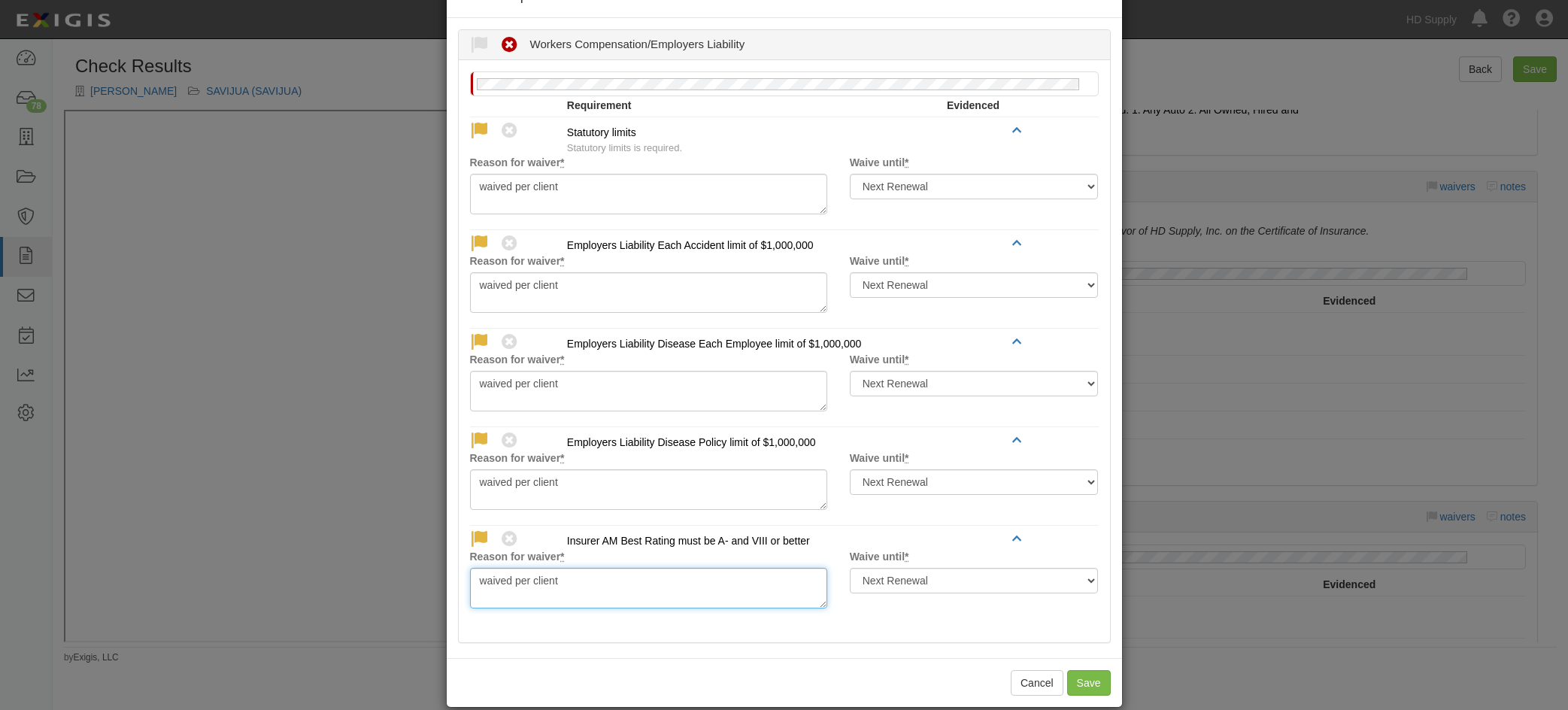
scroll to position [68, 0]
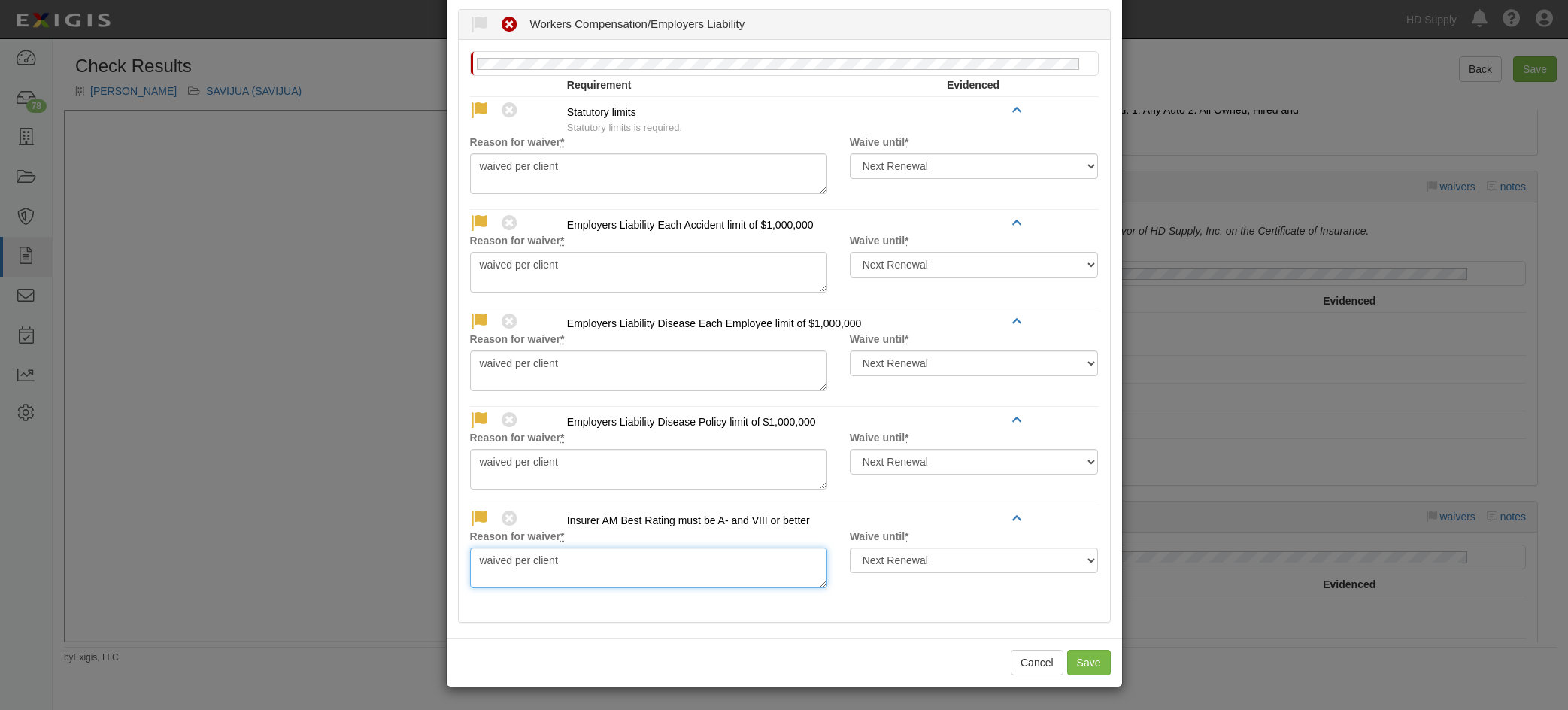
type textarea "waived per client"
click at [1087, 662] on button "Save" at bounding box center [1089, 662] width 44 height 25
radio input "true"
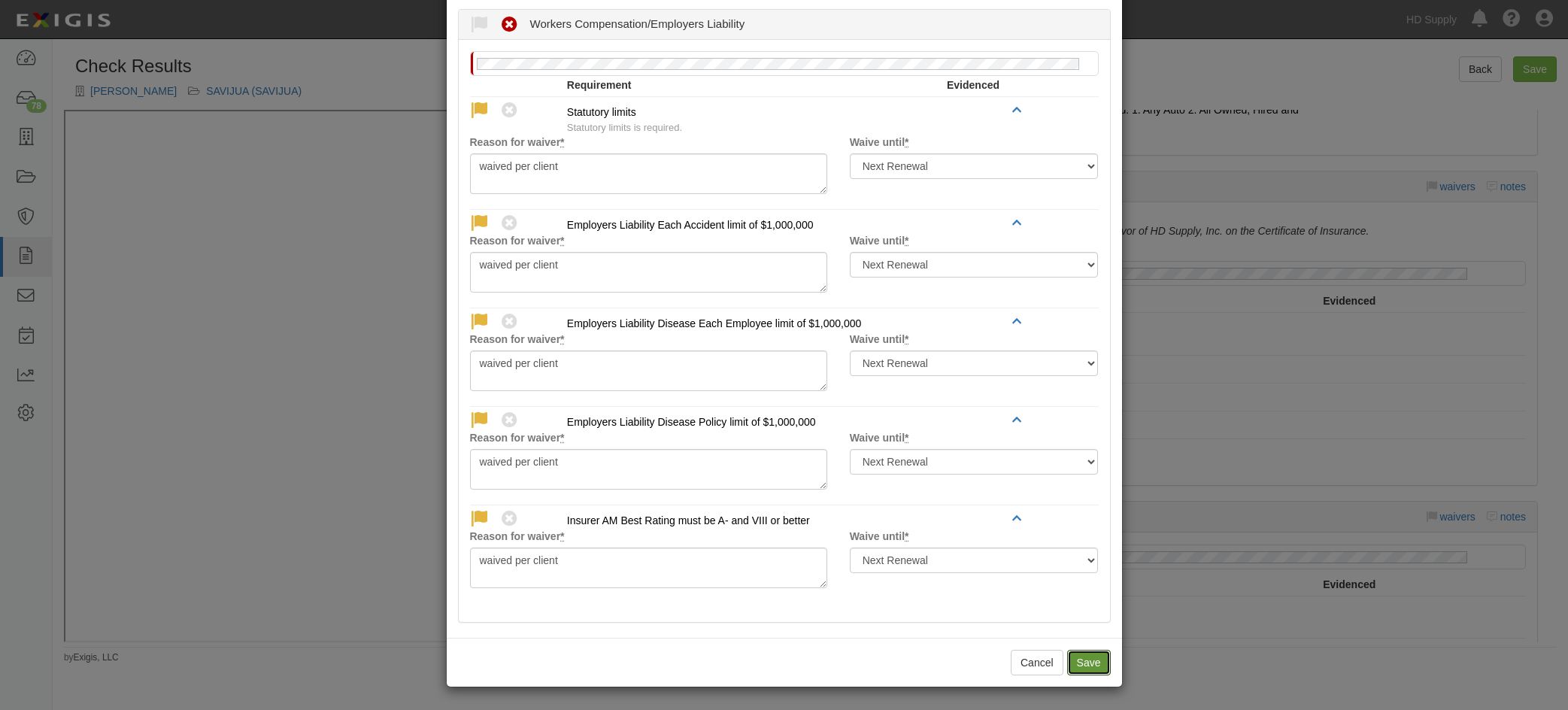
radio input "true"
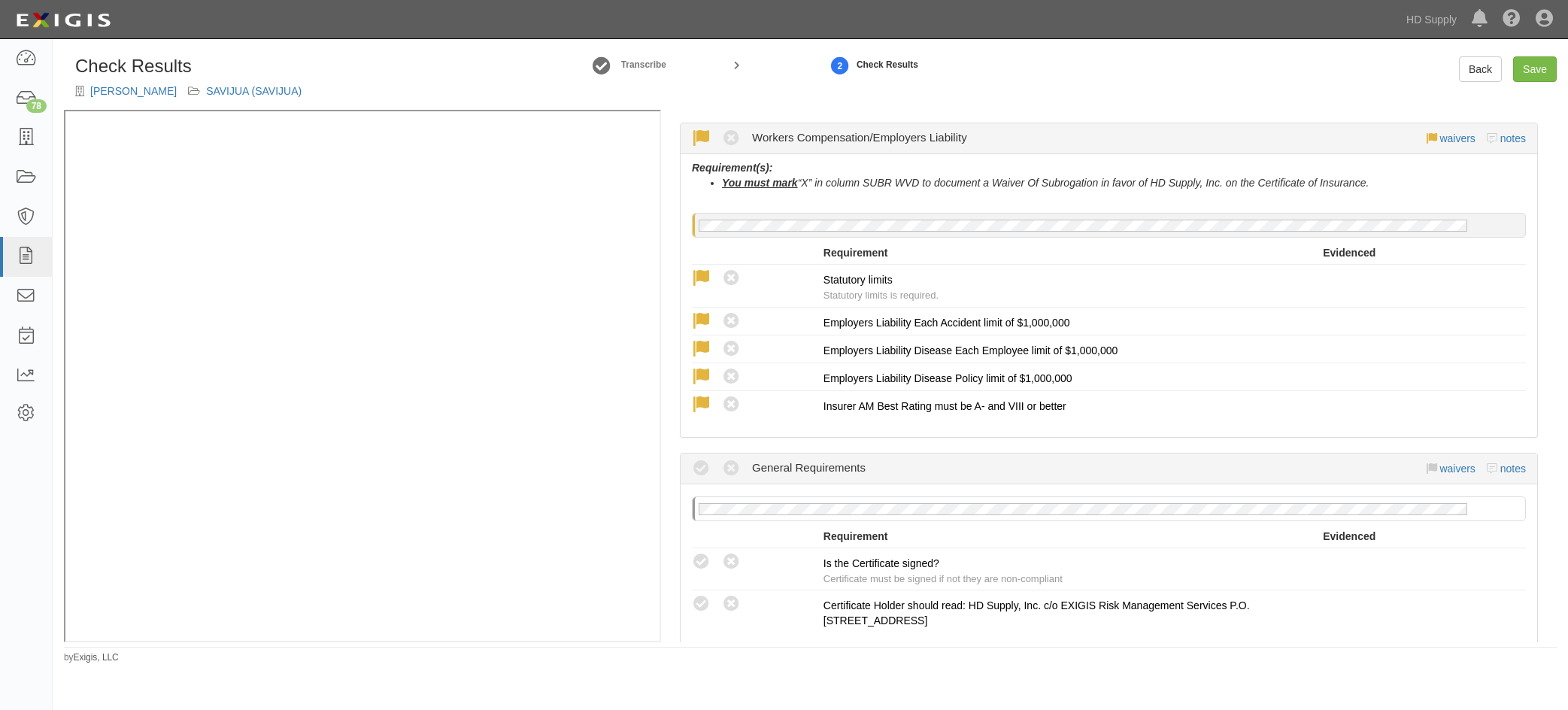
scroll to position [1052, 0]
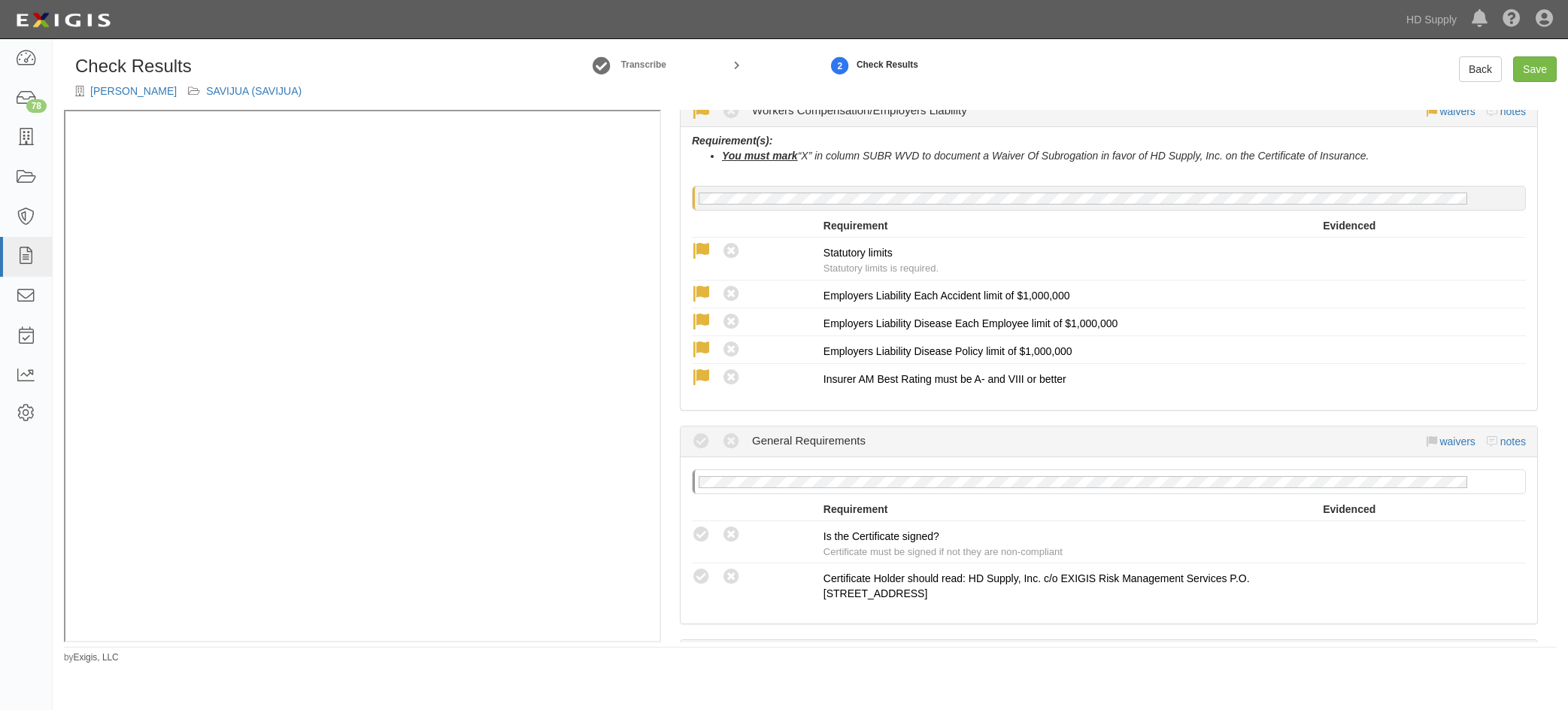
click at [709, 531] on icon at bounding box center [701, 535] width 19 height 19
radio input "true"
drag, startPoint x: 705, startPoint y: 583, endPoint x: 717, endPoint y: 575, distance: 14.4
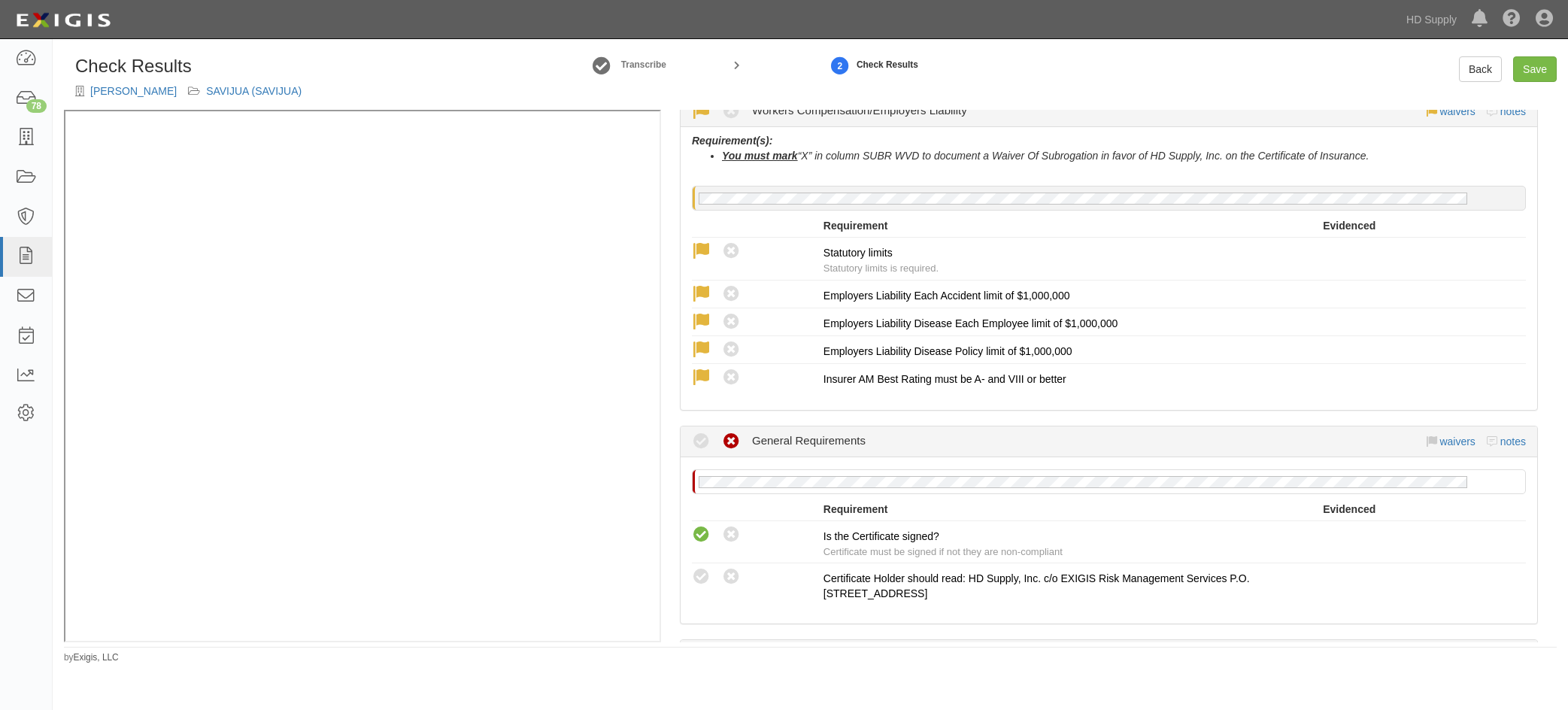
click at [706, 583] on icon at bounding box center [701, 576] width 19 height 19
radio input "true"
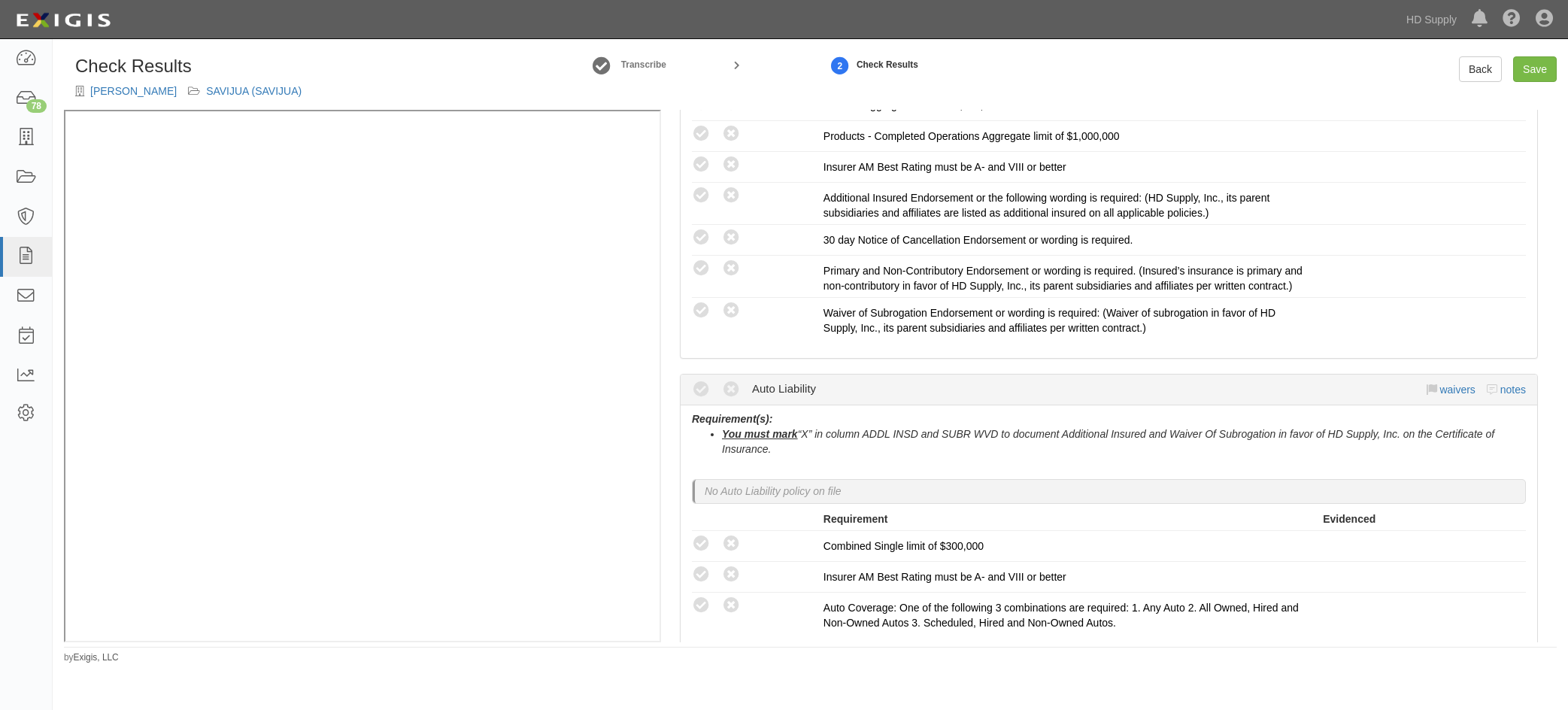
scroll to position [451, 0]
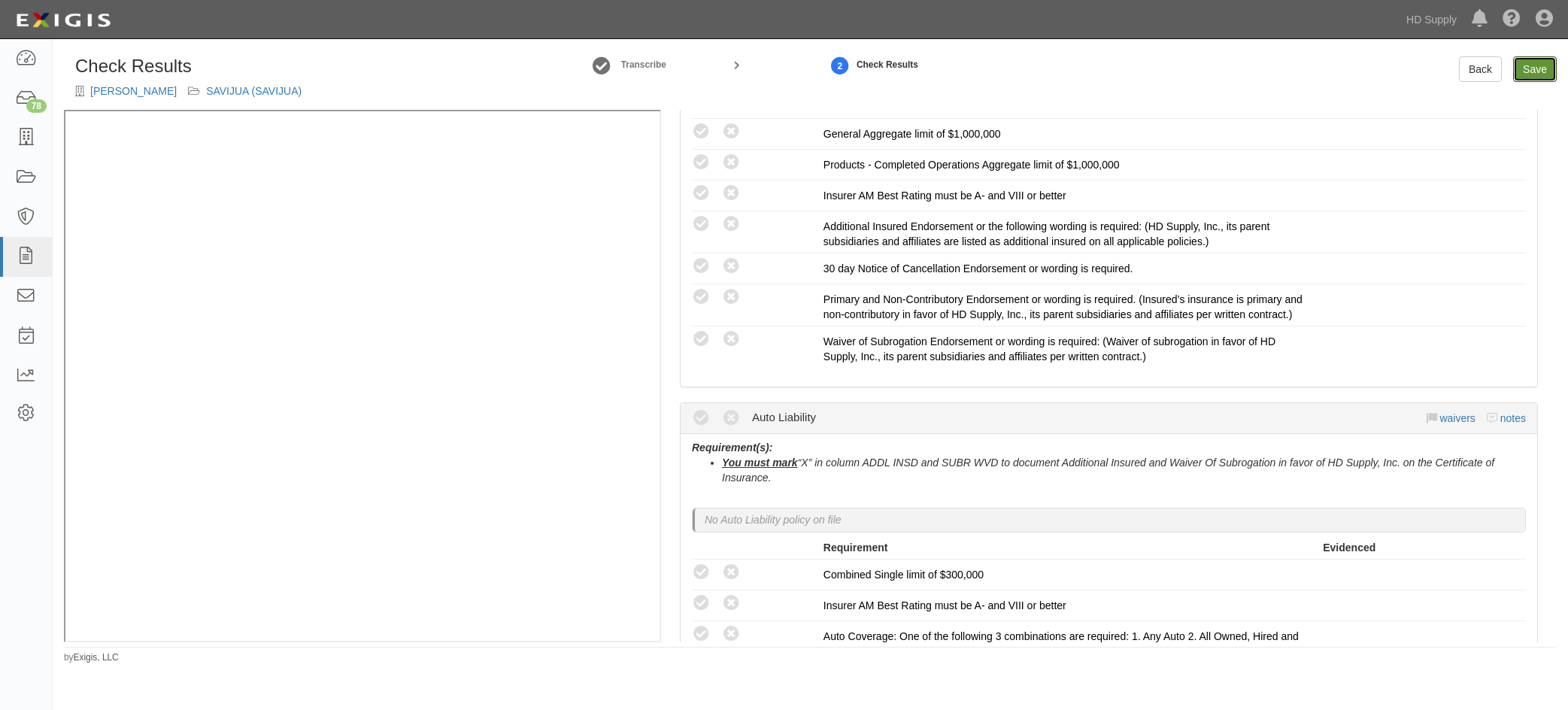
click at [1537, 62] on link "Save" at bounding box center [1535, 69] width 44 height 25
radio input "true"
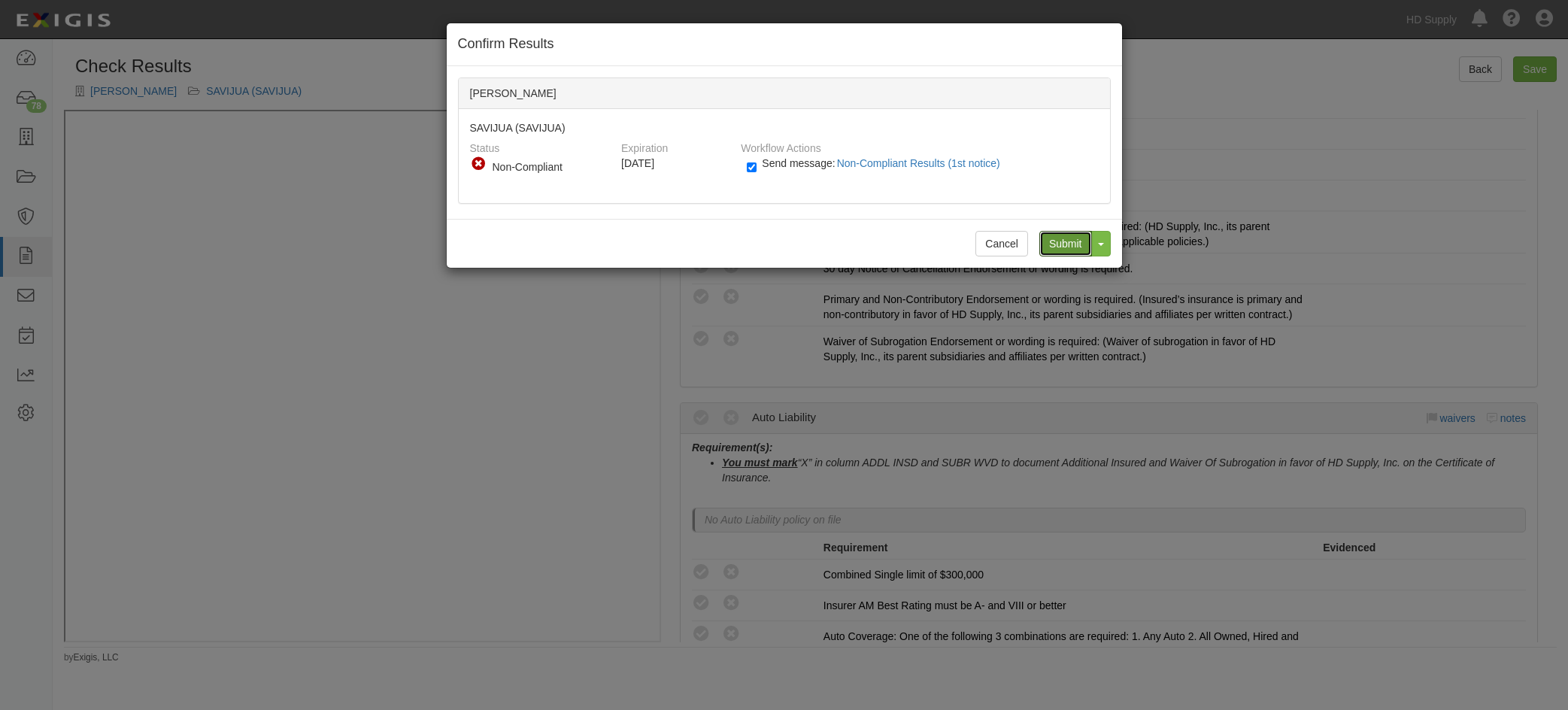
click at [1061, 237] on input "Submit" at bounding box center [1065, 244] width 53 height 25
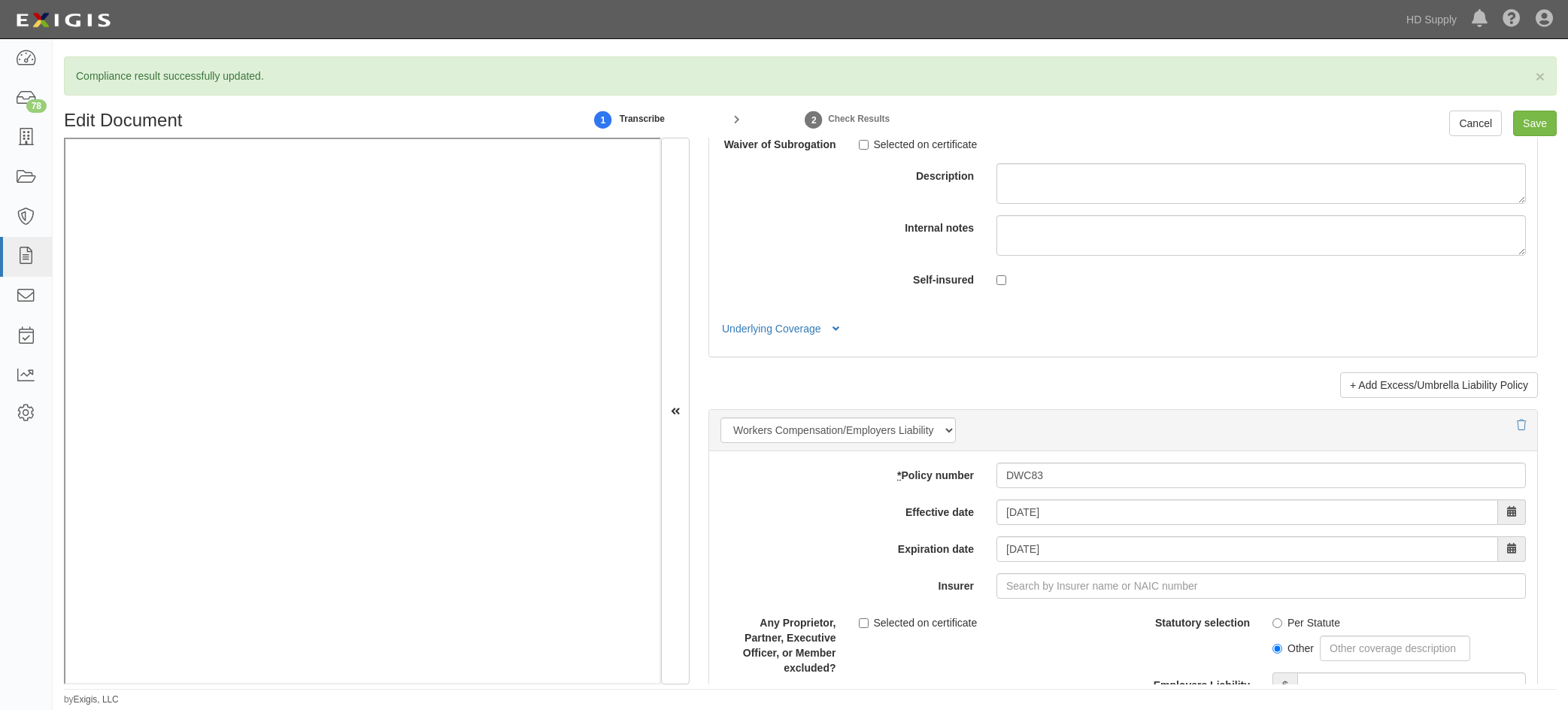
scroll to position [3383, 0]
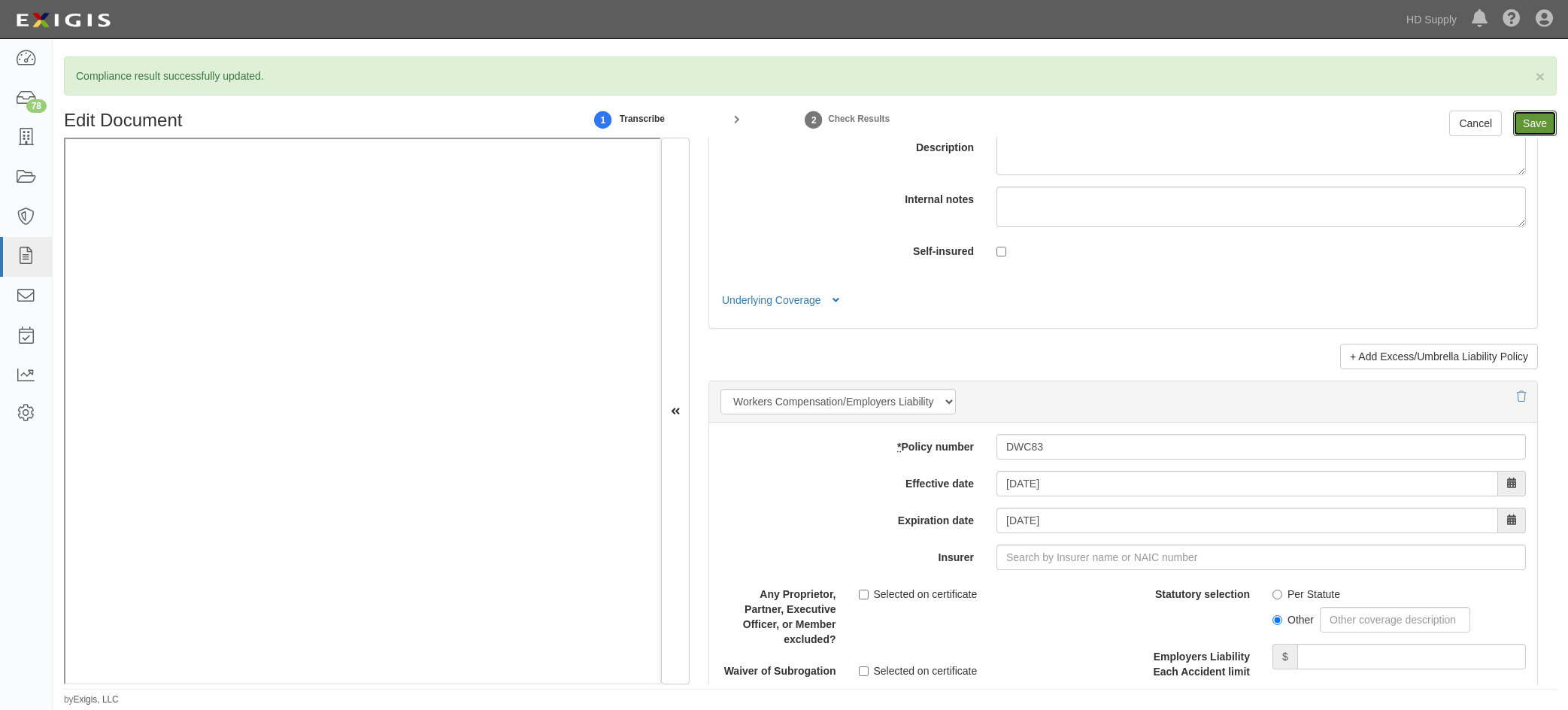
click at [1528, 124] on input "Save" at bounding box center [1535, 123] width 44 height 25
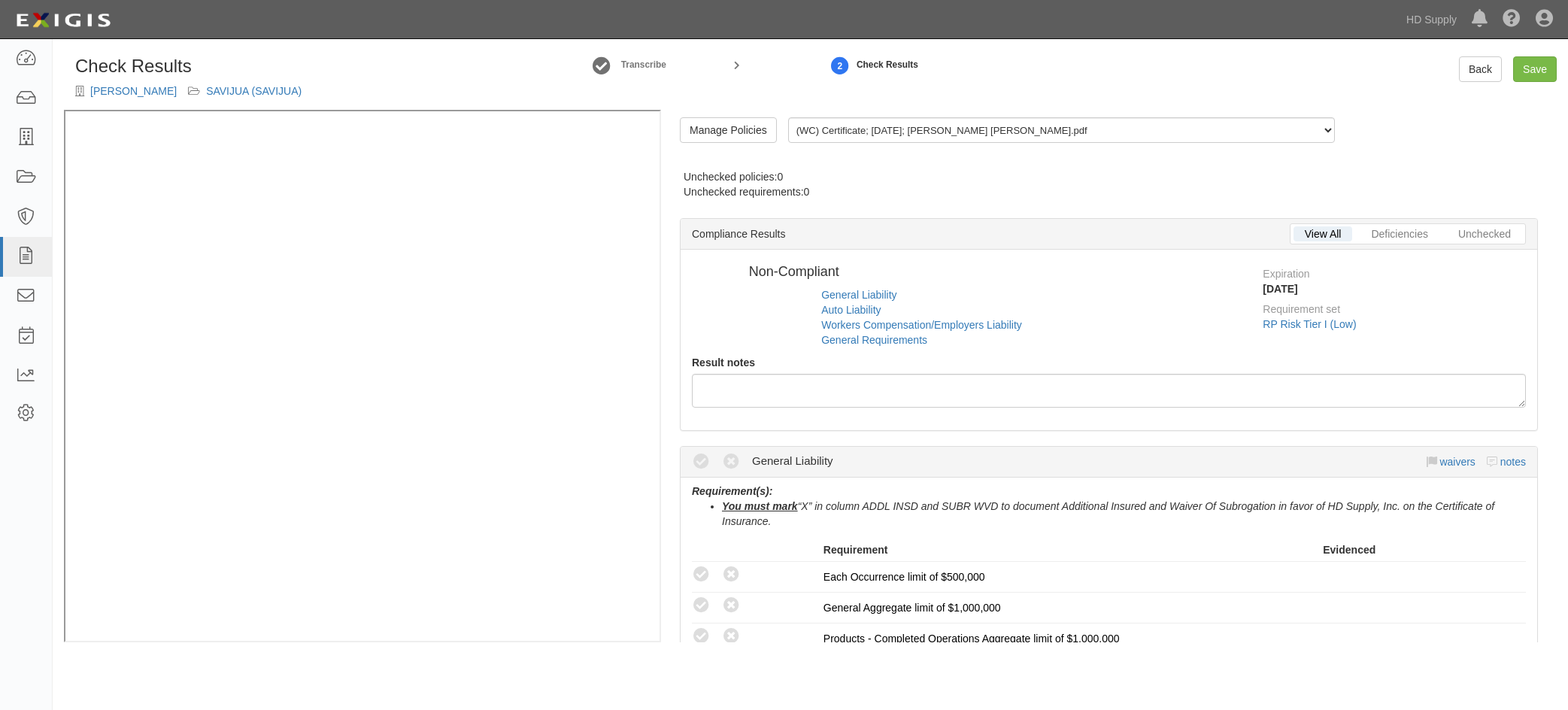
radio input "false"
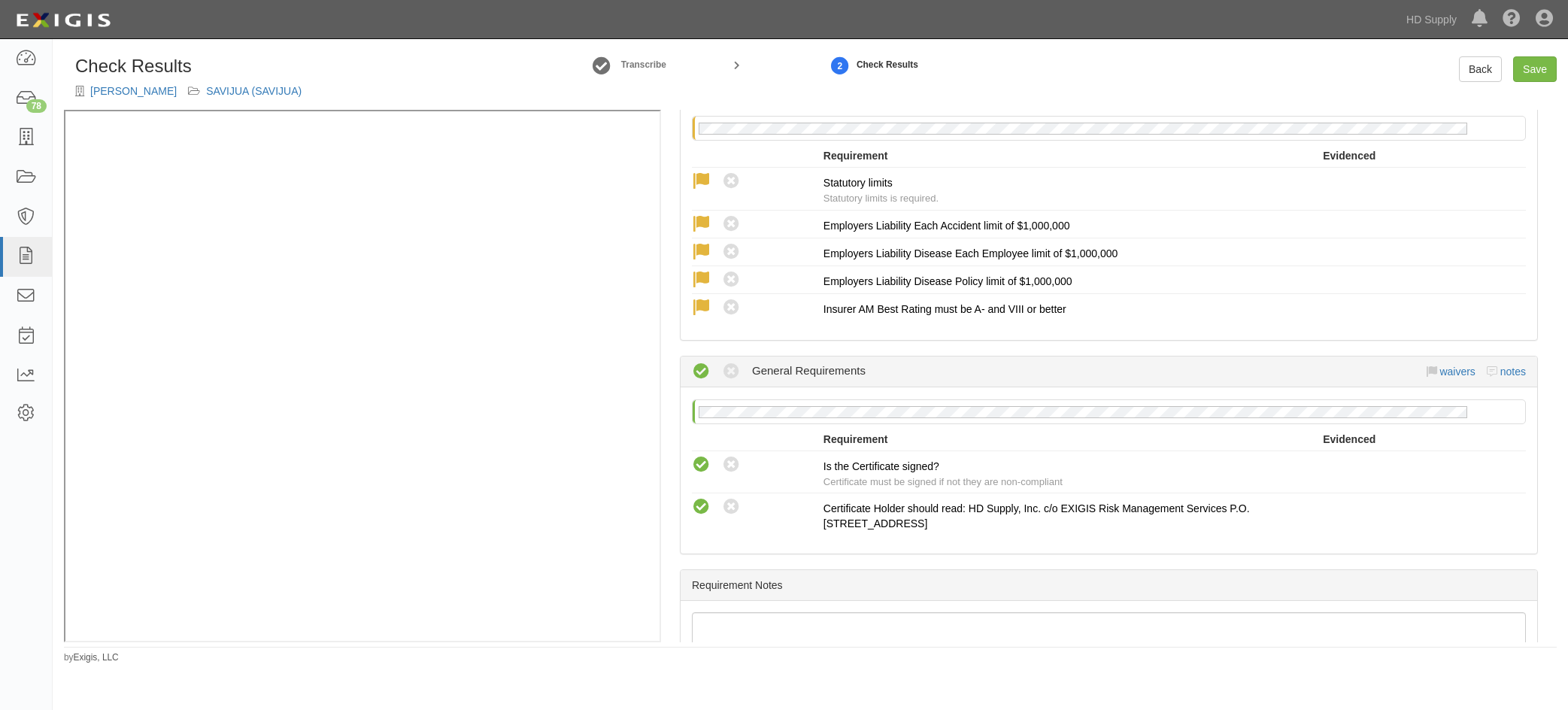
scroll to position [1251, 0]
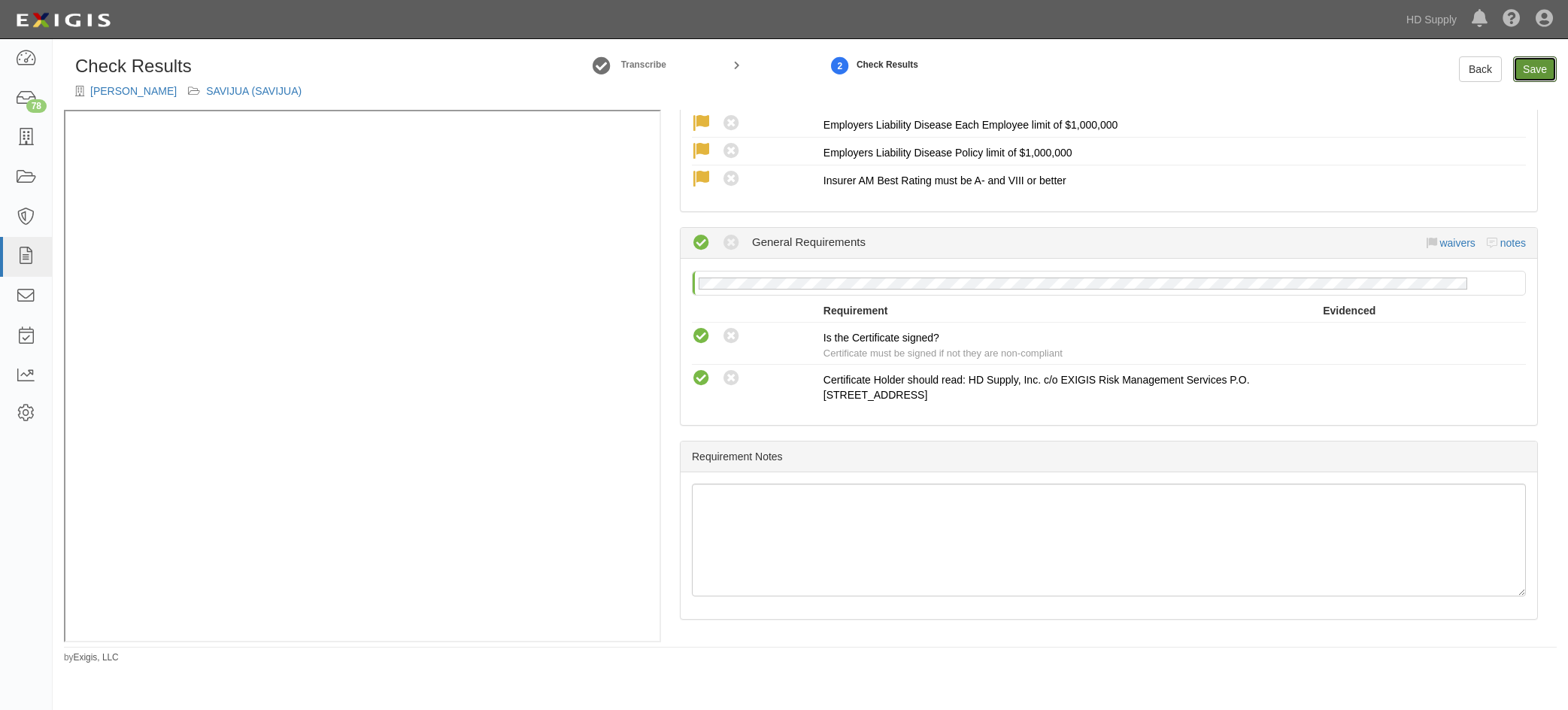
click at [1531, 75] on link "Save" at bounding box center [1535, 69] width 44 height 25
radio input "true"
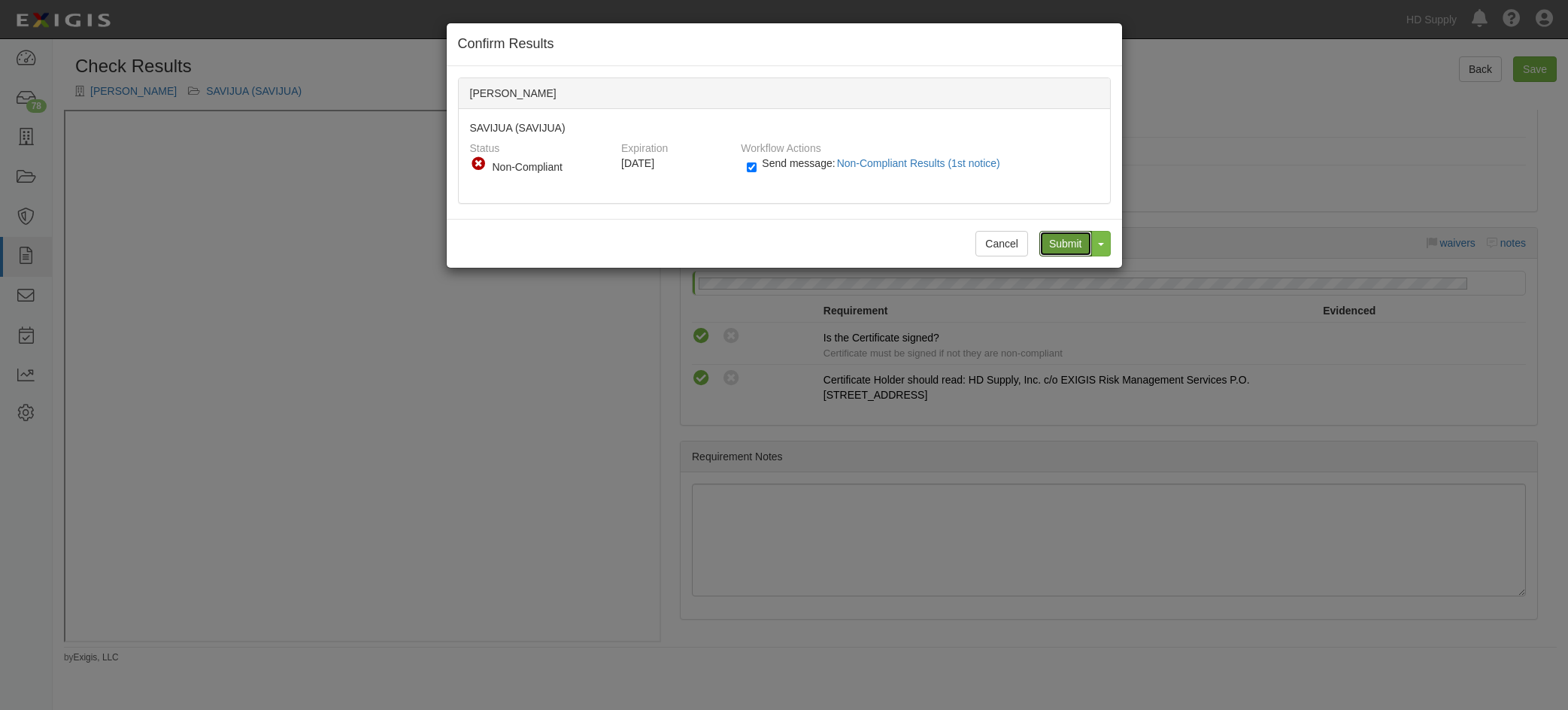
click at [1057, 249] on input "Submit" at bounding box center [1065, 244] width 53 height 25
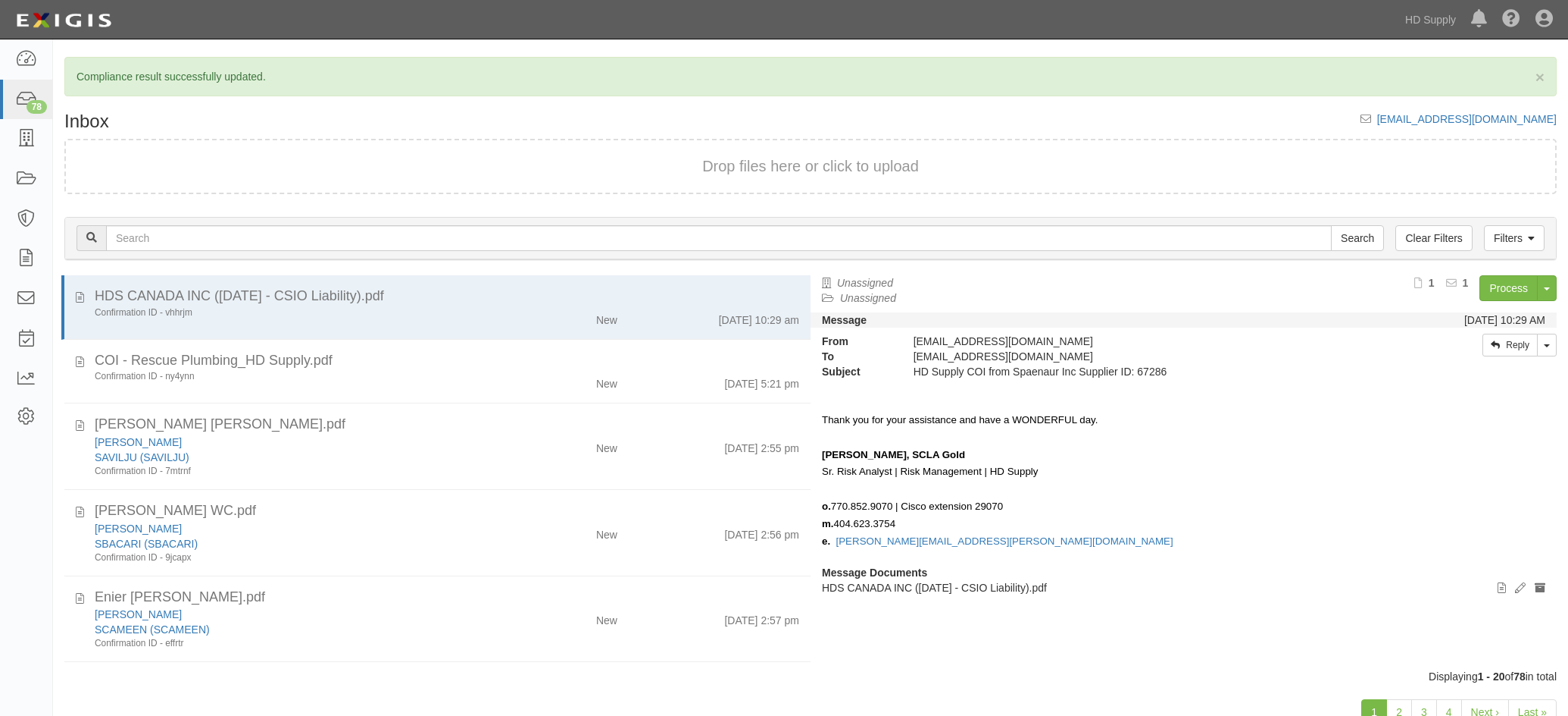
click at [493, 382] on div "Confirmation ID - ny4ynn" at bounding box center [295, 376] width 424 height 13
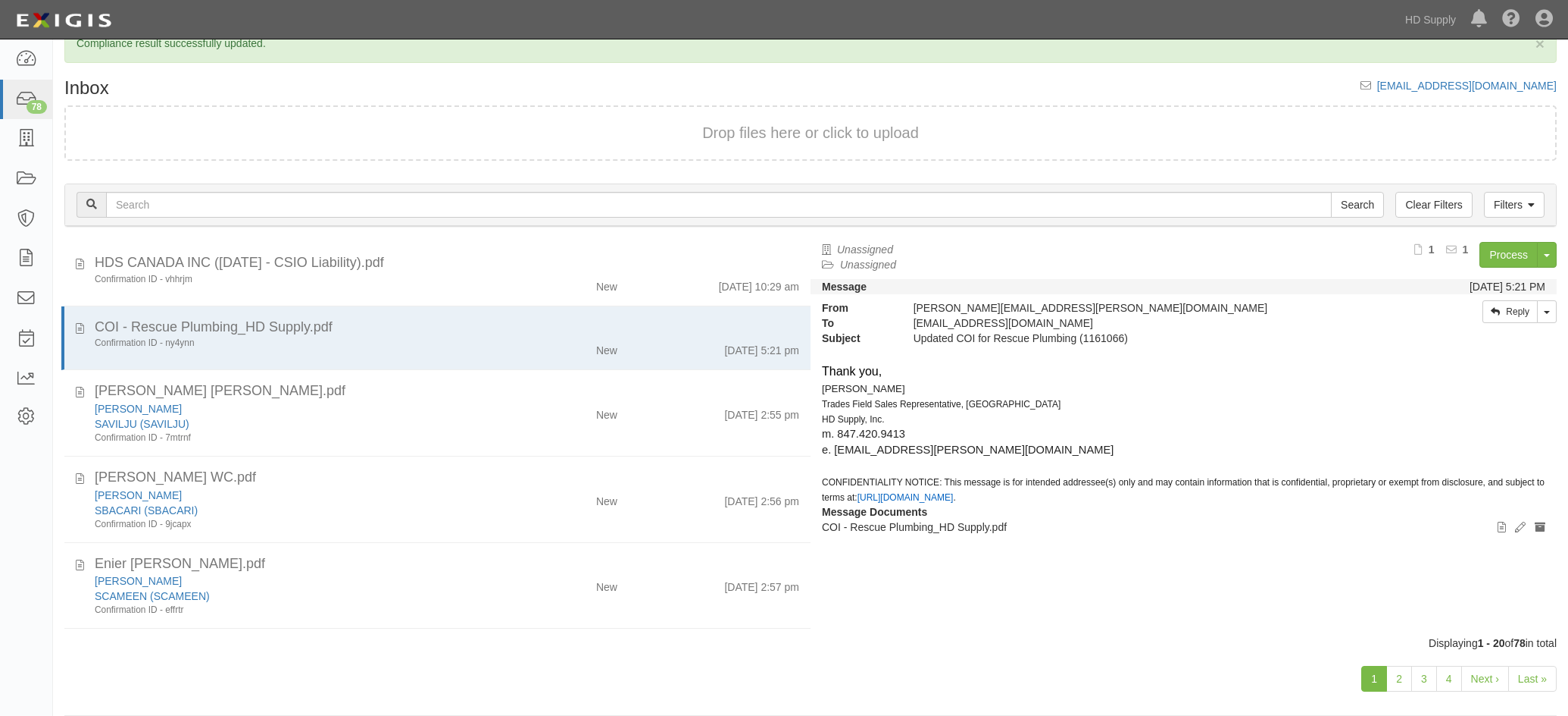
scroll to position [50, 0]
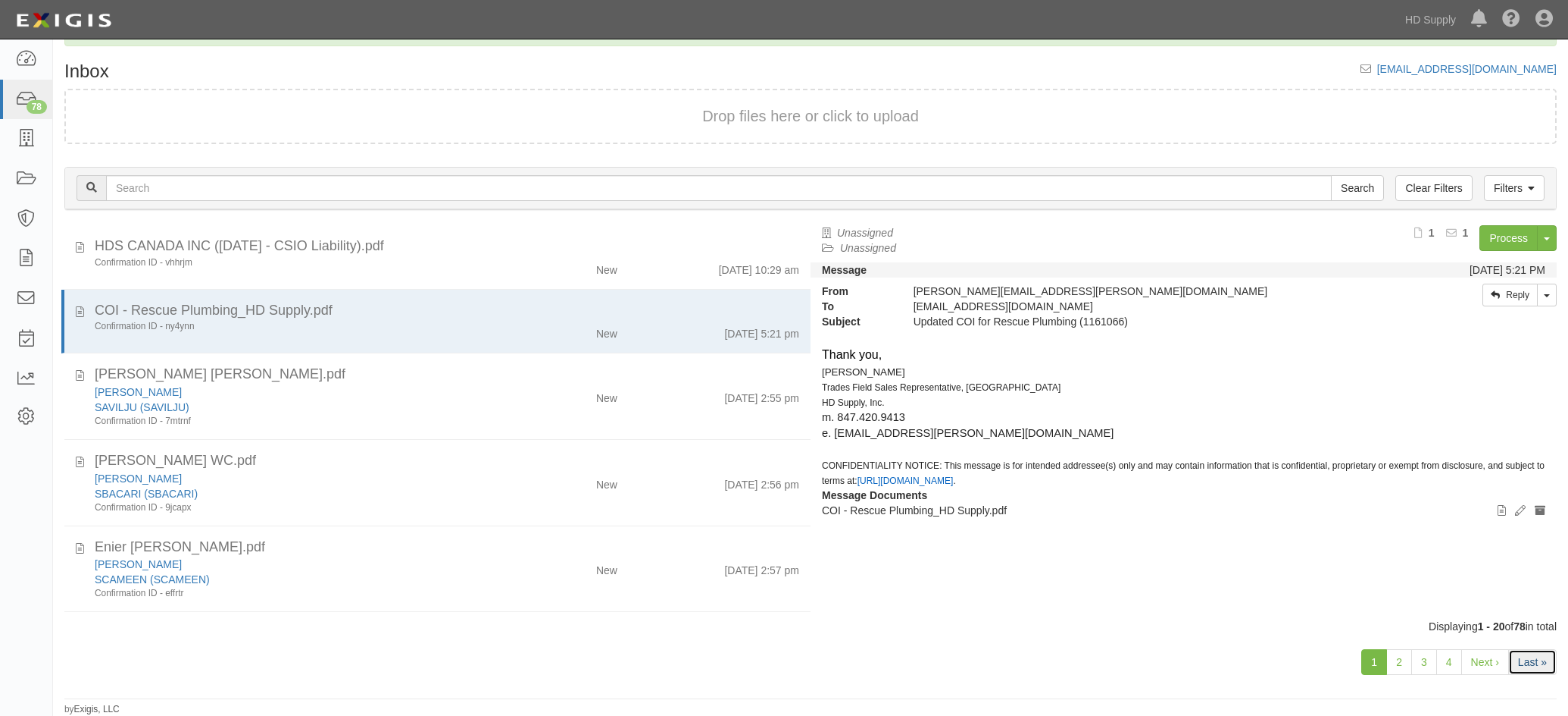
click at [1531, 661] on link "Last »" at bounding box center [1533, 662] width 49 height 25
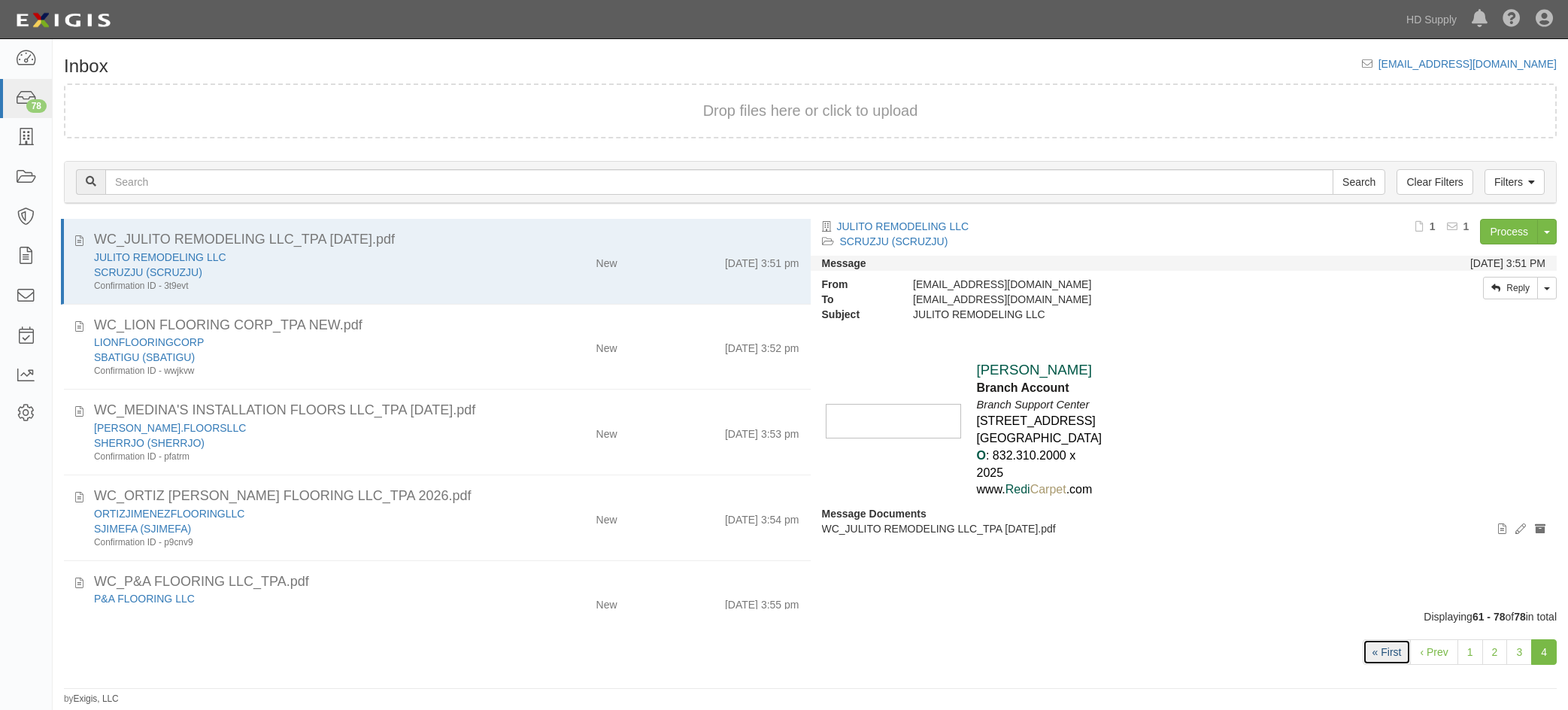
click at [1382, 652] on link "« First" at bounding box center [1387, 652] width 49 height 25
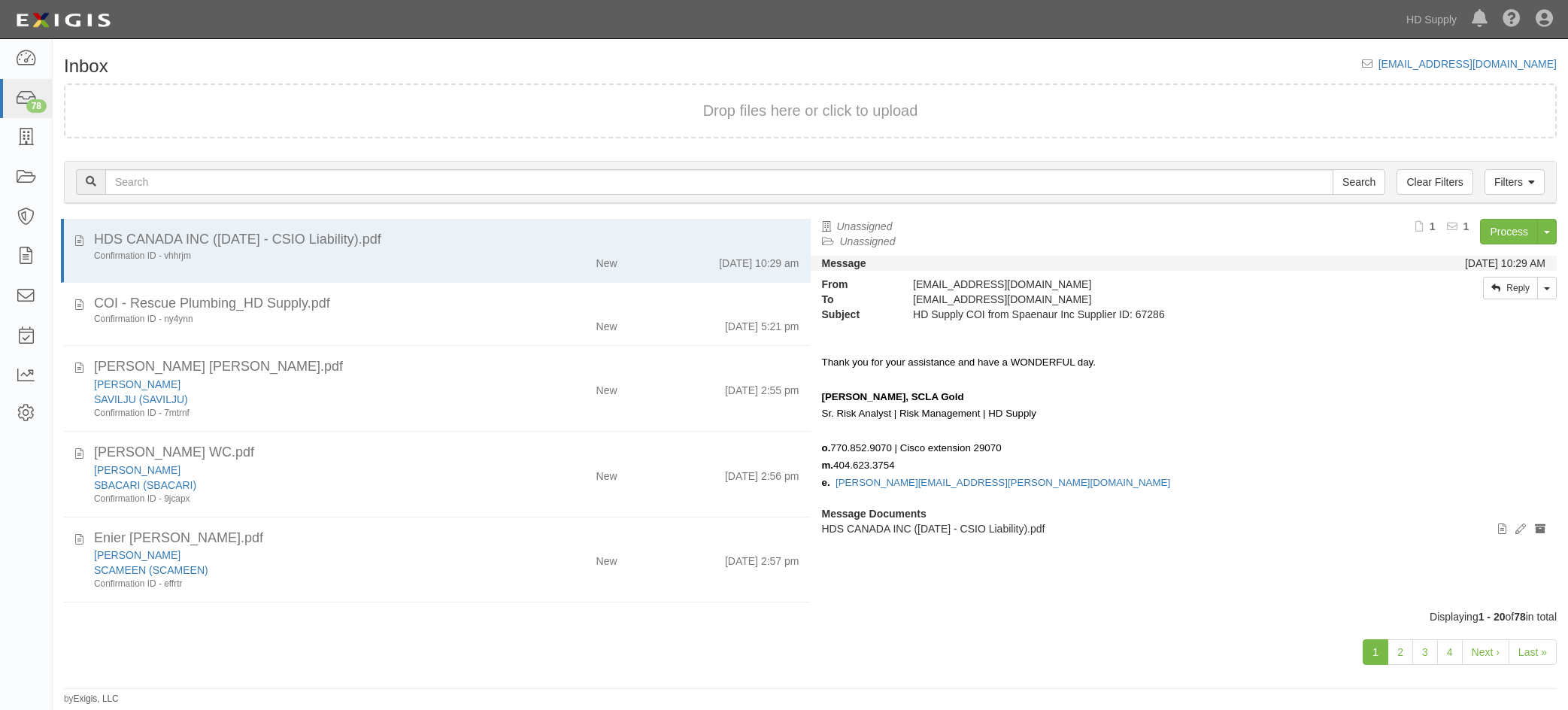
click at [470, 370] on div "[PERSON_NAME] [PERSON_NAME].pdf" at bounding box center [447, 367] width 706 height 20
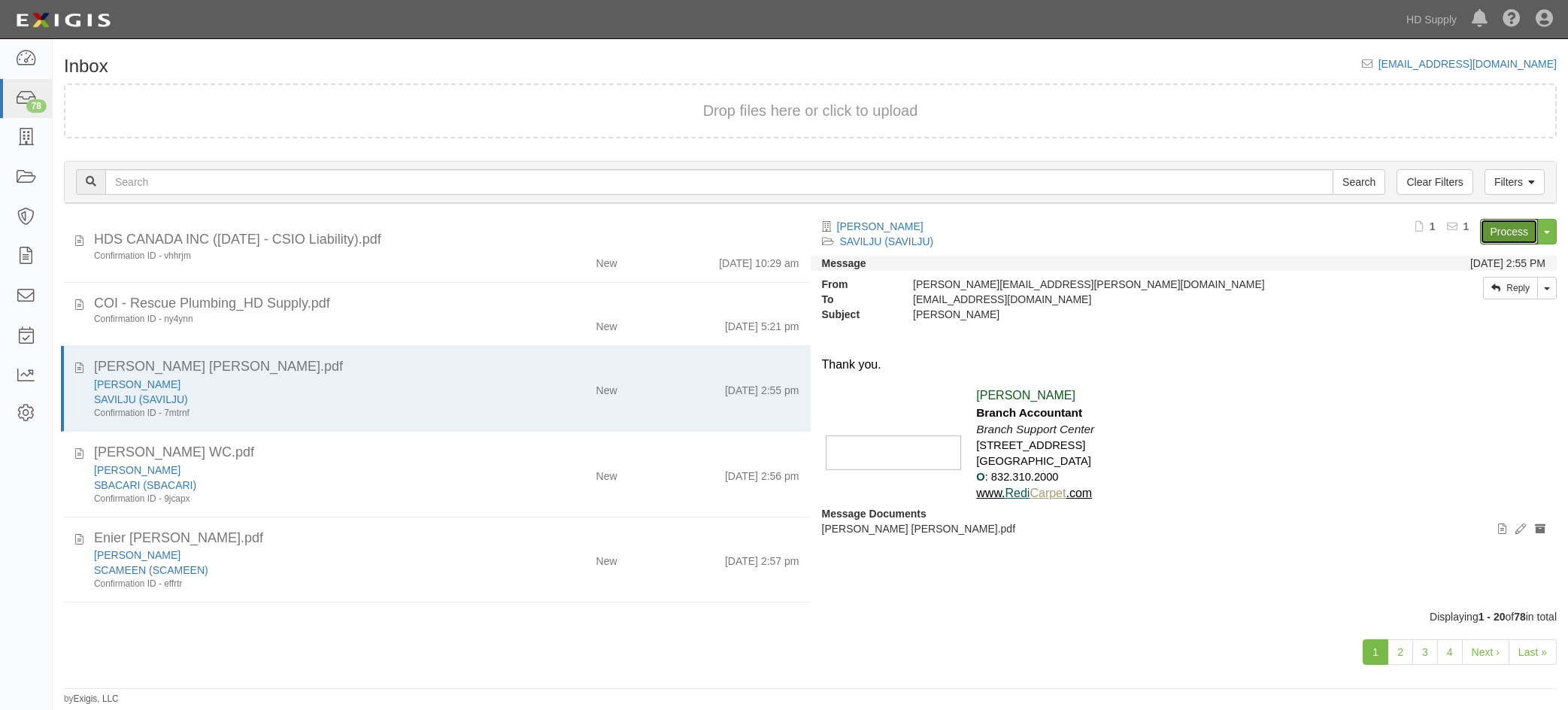
click at [1513, 228] on link "Process" at bounding box center [1509, 231] width 58 height 25
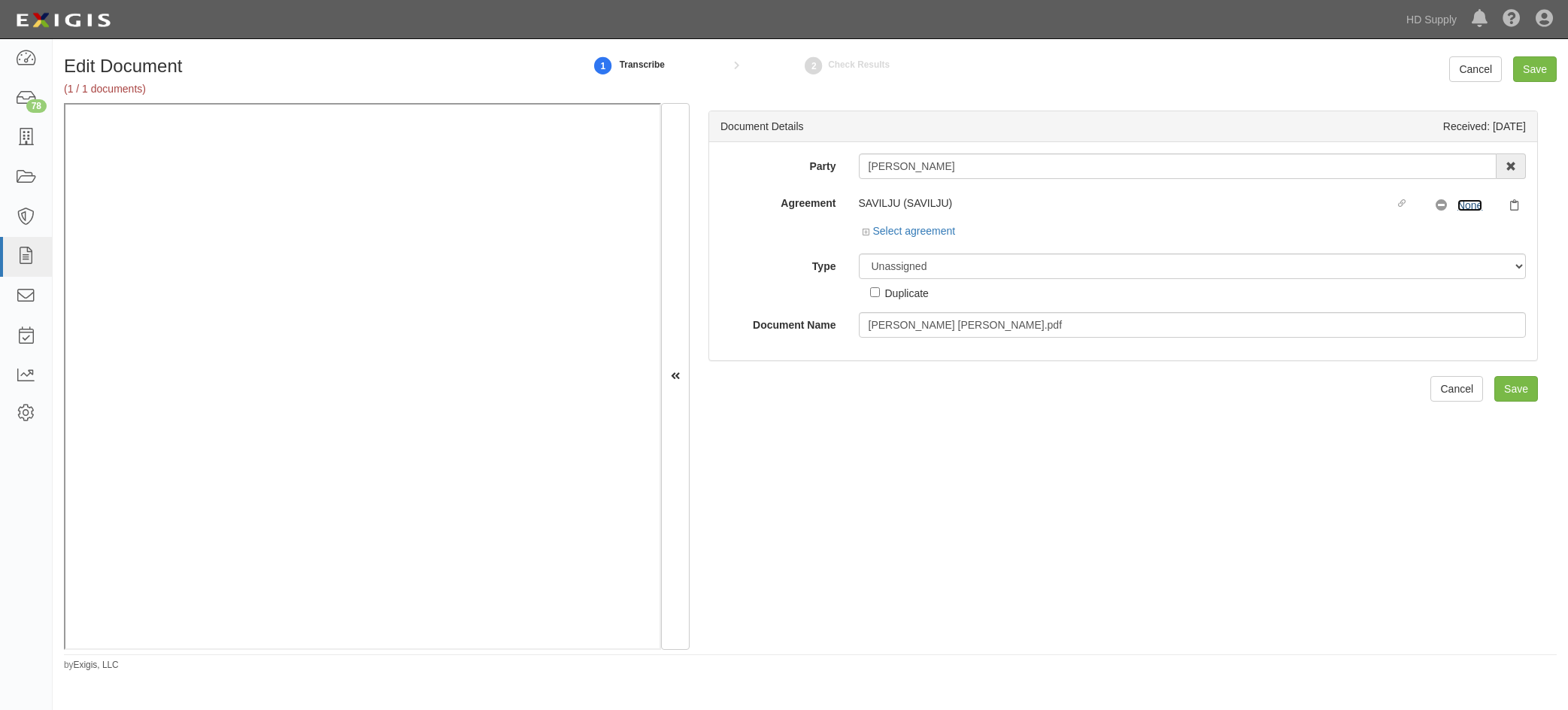
click at [1467, 207] on link "None" at bounding box center [1470, 205] width 25 height 12
click at [863, 233] on icon at bounding box center [868, 232] width 11 height 7
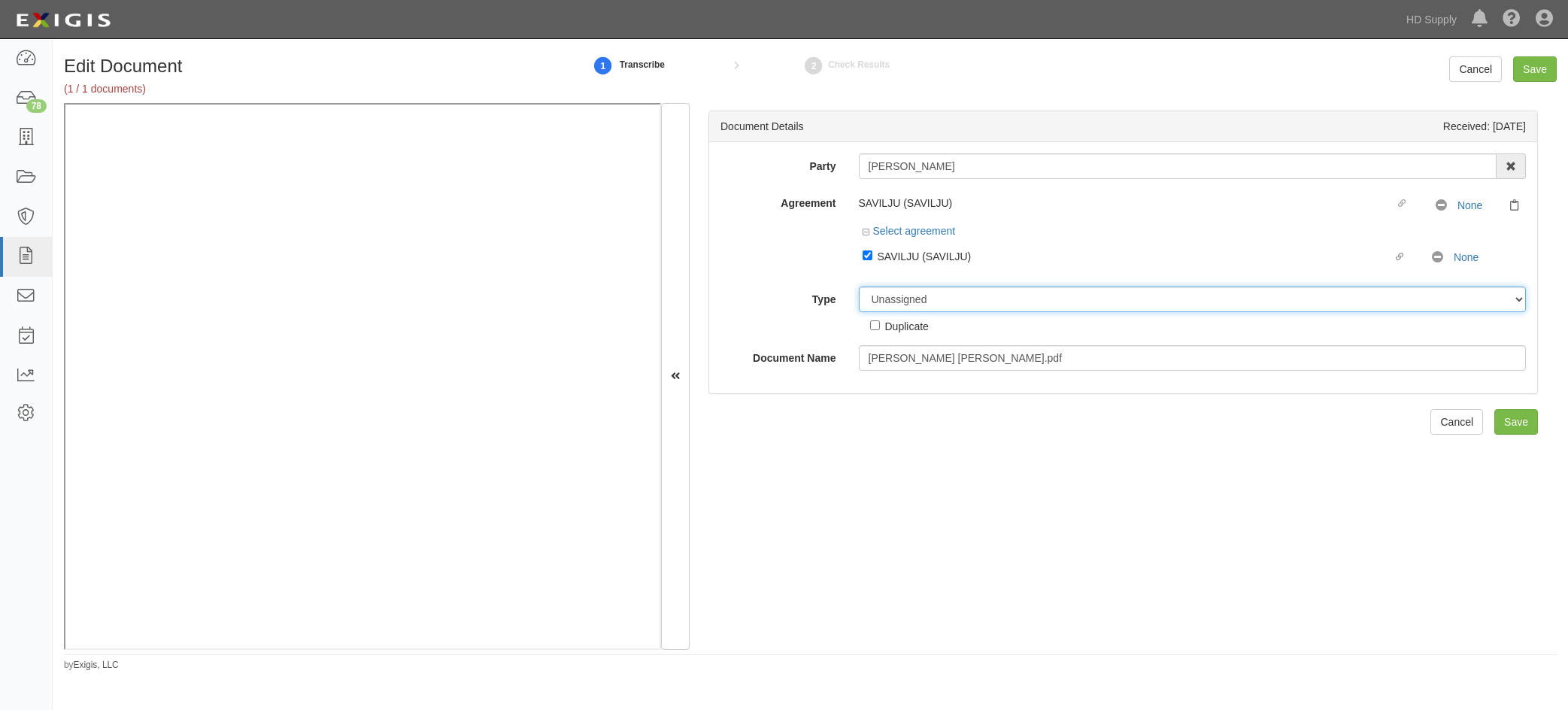
click at [897, 296] on select "Unassigned Binder Cancellation Notice Certificate Contract Endorsement Insuranc…" at bounding box center [1192, 299] width 668 height 25
select select "CertificateDetail"
click at [859, 287] on select "Unassigned Binder Cancellation Notice Certificate Contract Endorsement Insuranc…" at bounding box center [1192, 299] width 668 height 25
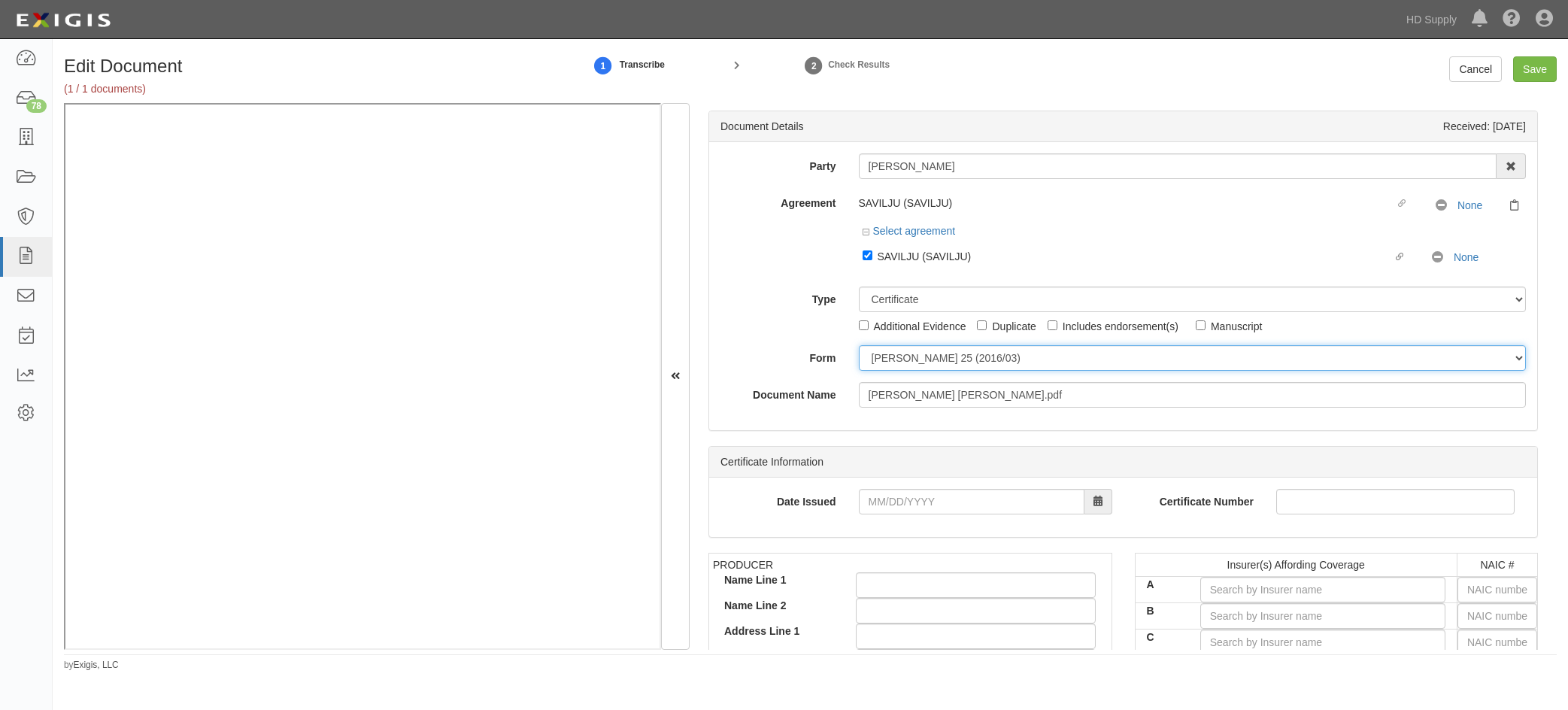
drag, startPoint x: 879, startPoint y: 356, endPoint x: 879, endPoint y: 369, distance: 13.0
click at [879, 356] on select "ACORD 25 (2016/03) ACORD 101 ACORD 855 NY (2014/05) General" at bounding box center [1192, 358] width 668 height 25
select select "GeneralFormDetail"
click at [859, 345] on select "ACORD 25 (2016/03) ACORD 101 ACORD 855 NY (2014/05) General" at bounding box center [1192, 358] width 668 height 25
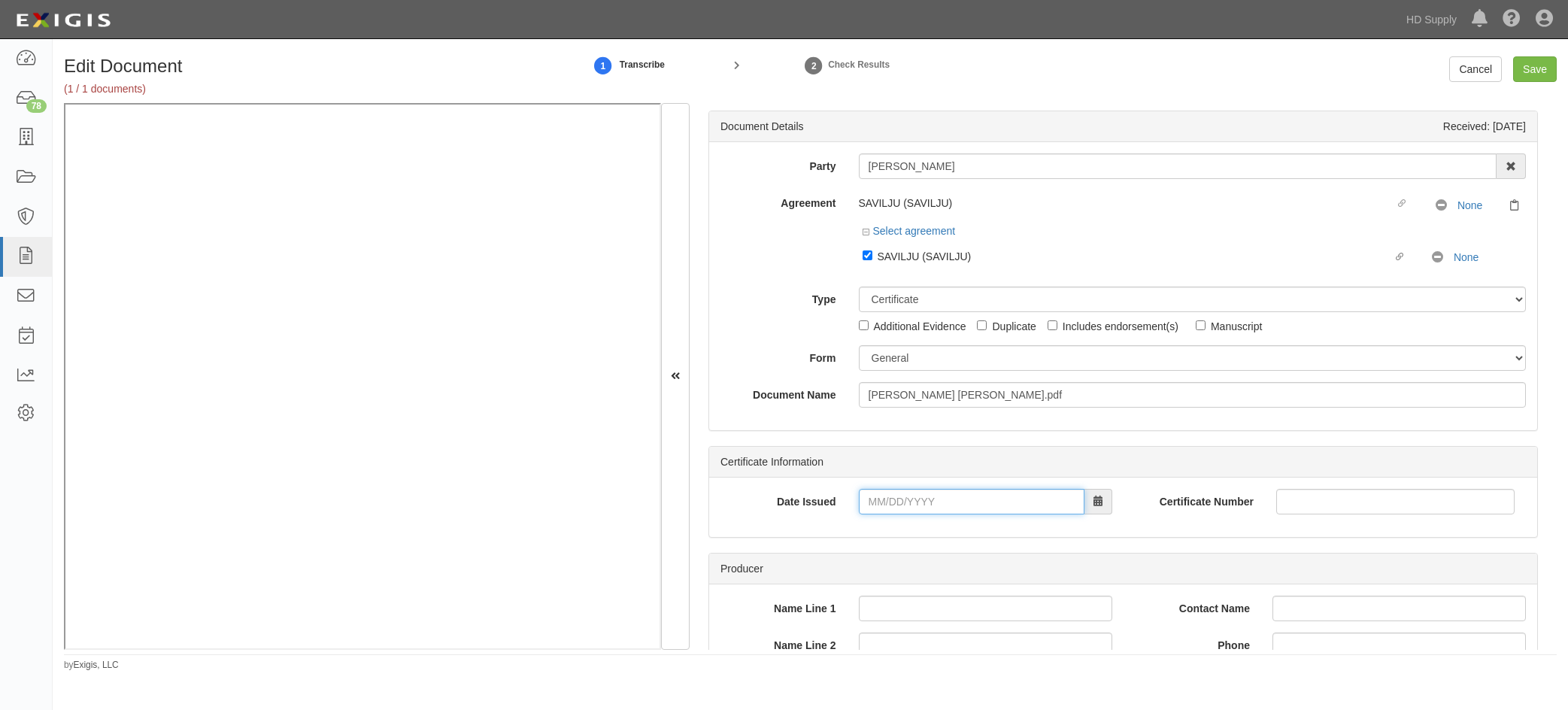
click at [870, 503] on input "Date Issued" at bounding box center [971, 501] width 226 height 25
type input "09/15/2025"
click at [780, 527] on div "Date Issued 09/15/2025 Certificate Number" at bounding box center [1123, 507] width 828 height 59
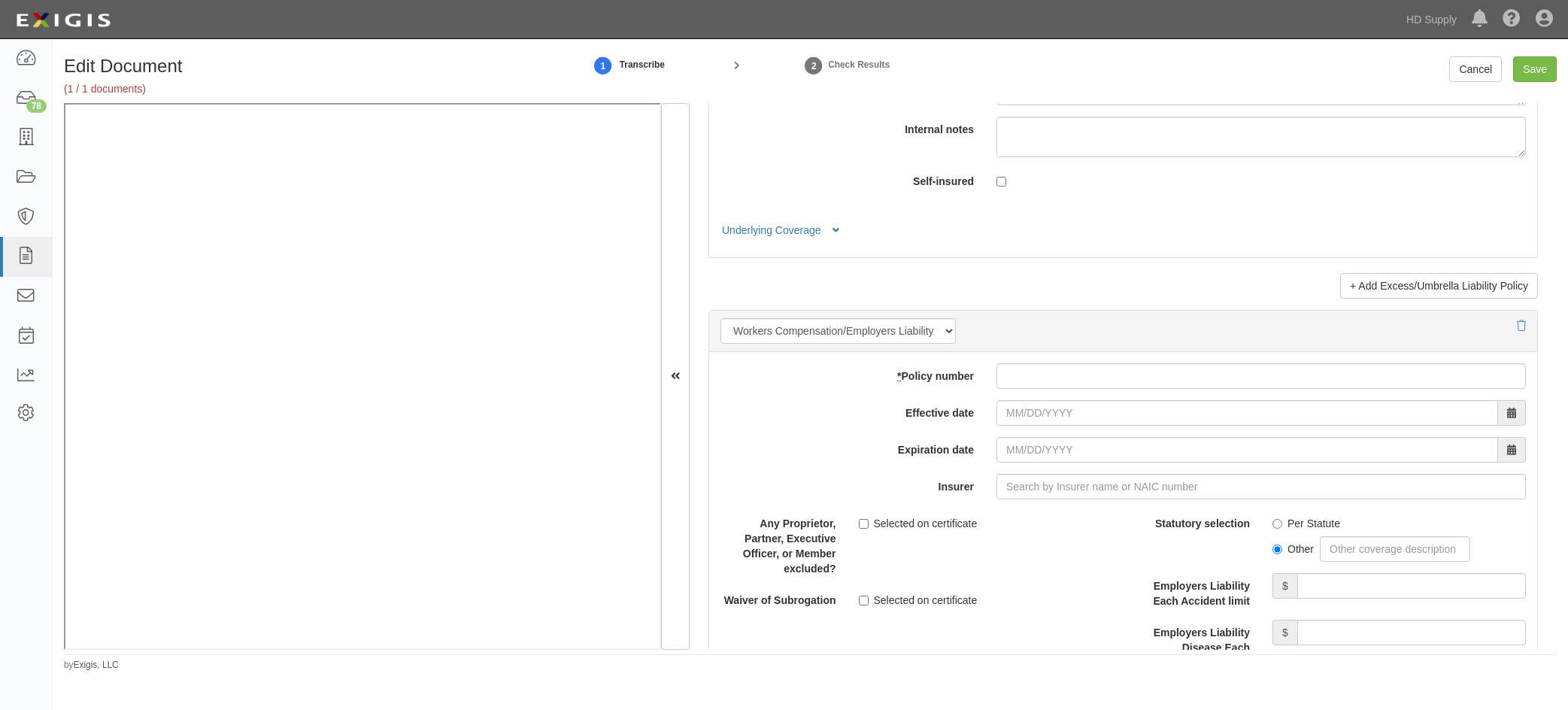
scroll to position [3458, 0]
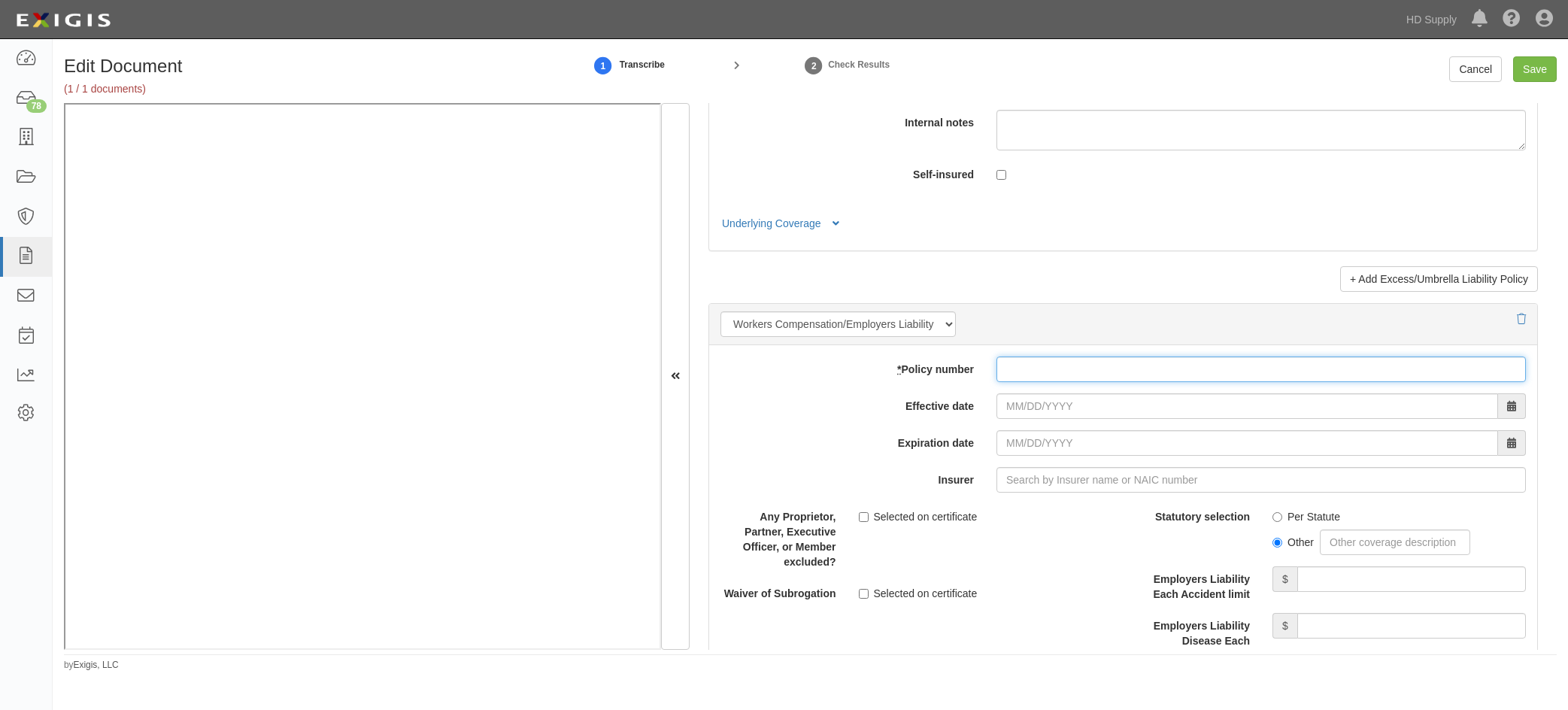
click at [1032, 369] on input "* Policy number" at bounding box center [1261, 368] width 530 height 25
type input "DWC83"
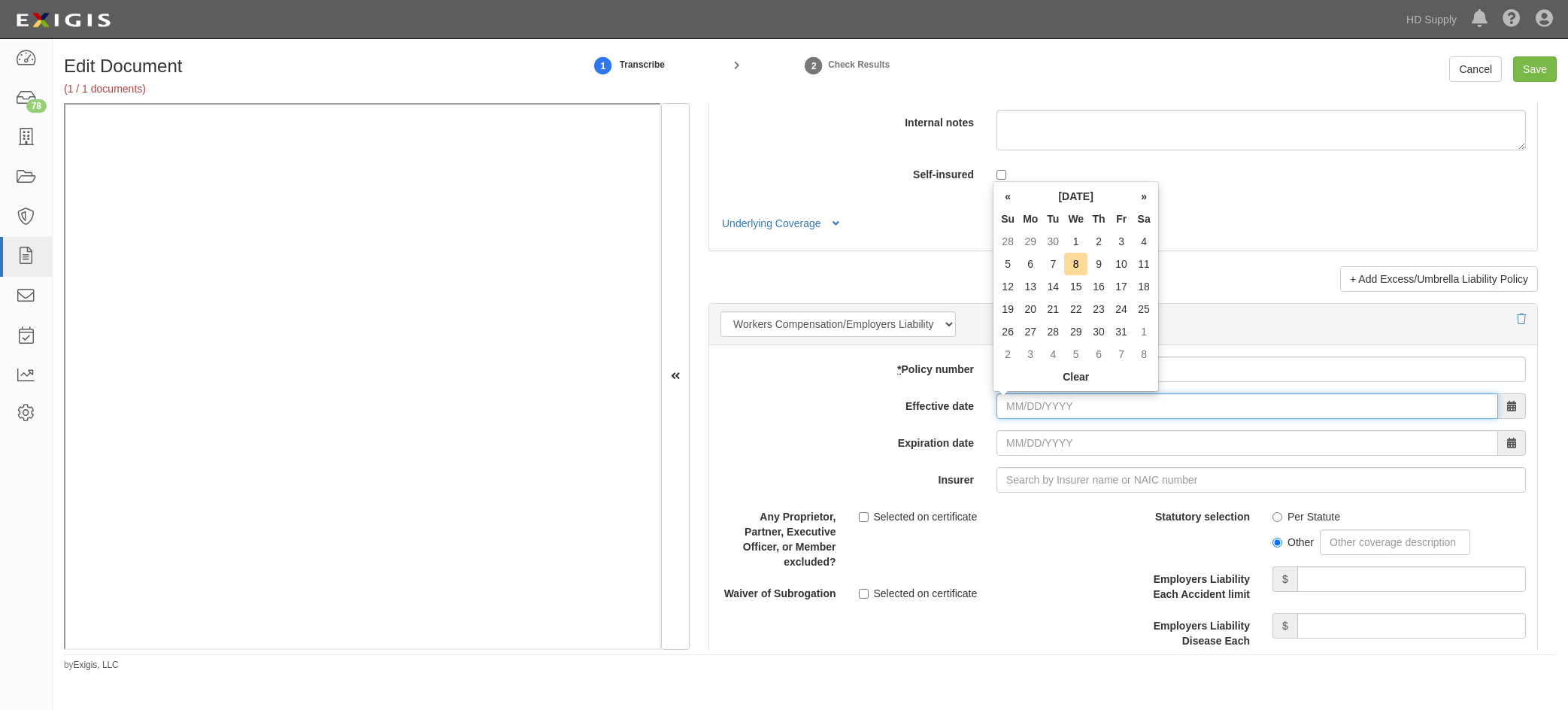
click at [1000, 404] on input "Effective date" at bounding box center [1247, 405] width 502 height 25
type input "09/15/2025"
type input "09/15/2026"
click at [1019, 446] on input "09/15/2026" at bounding box center [1247, 442] width 502 height 25
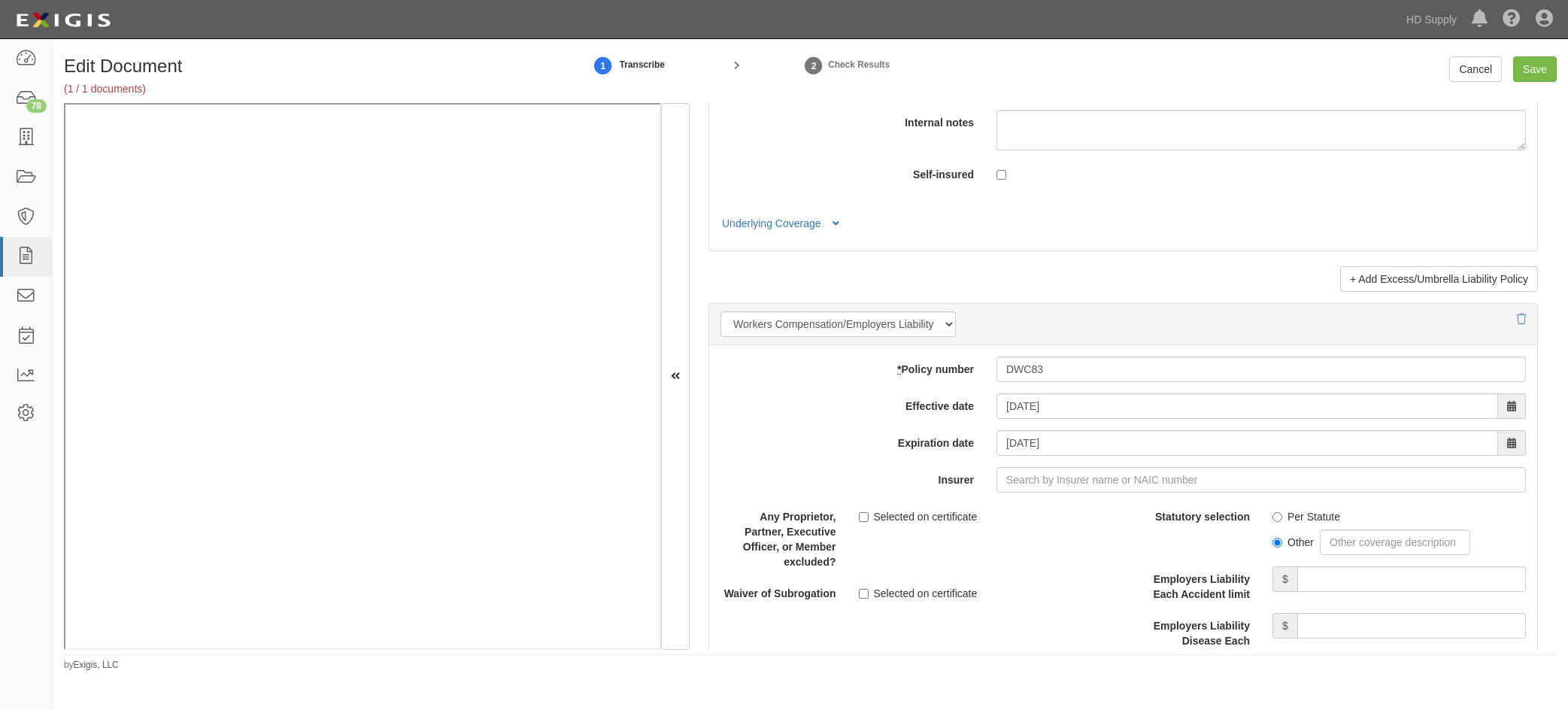
drag, startPoint x: 1138, startPoint y: 598, endPoint x: 1144, endPoint y: 566, distance: 32.6
click at [1136, 595] on label "Employers Liability Each Accident limit" at bounding box center [1193, 583] width 138 height 35
click at [1297, 591] on input "Employers Liability Each Accident limit" at bounding box center [1412, 579] width 228 height 25
click at [1533, 61] on input "Save" at bounding box center [1535, 69] width 44 height 25
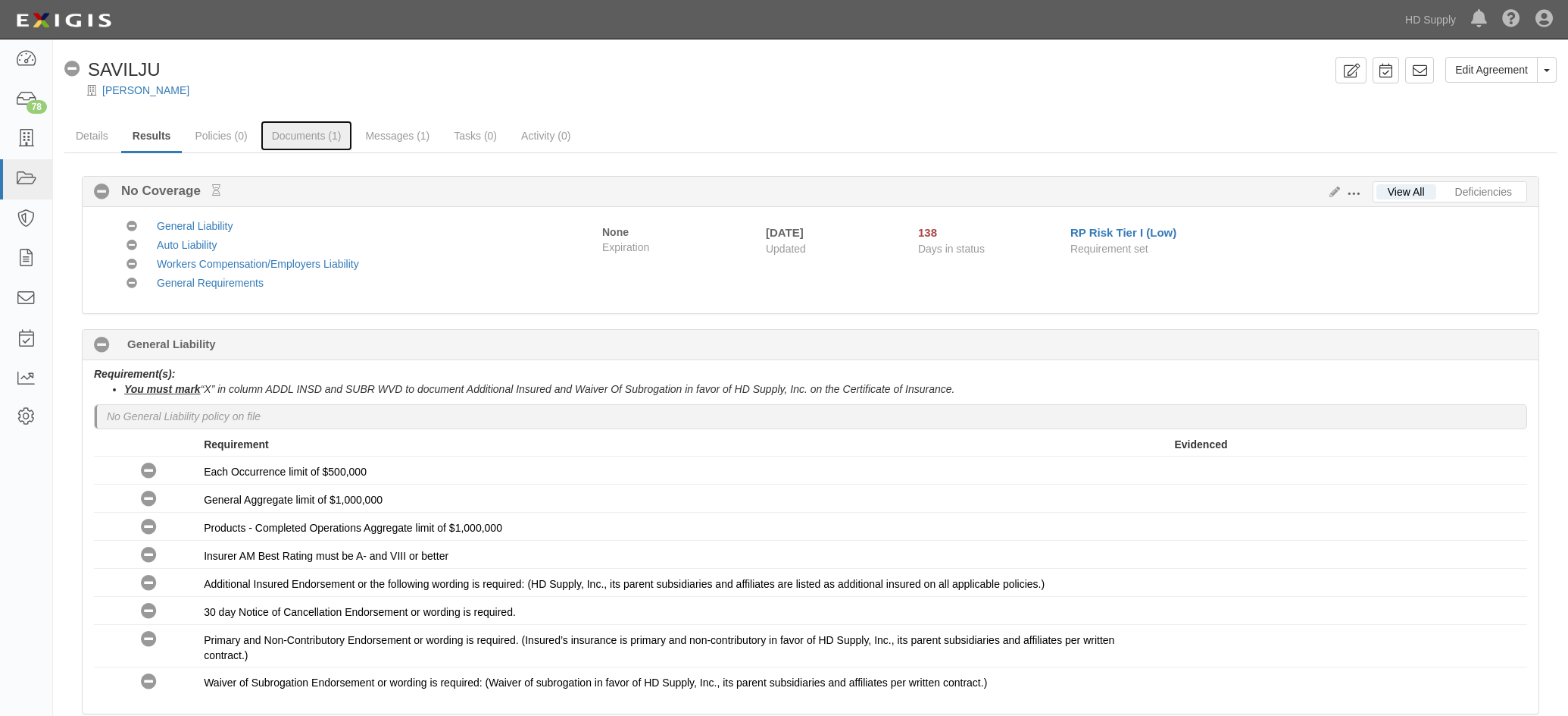
click at [295, 139] on link "Documents (1)" at bounding box center [307, 135] width 92 height 30
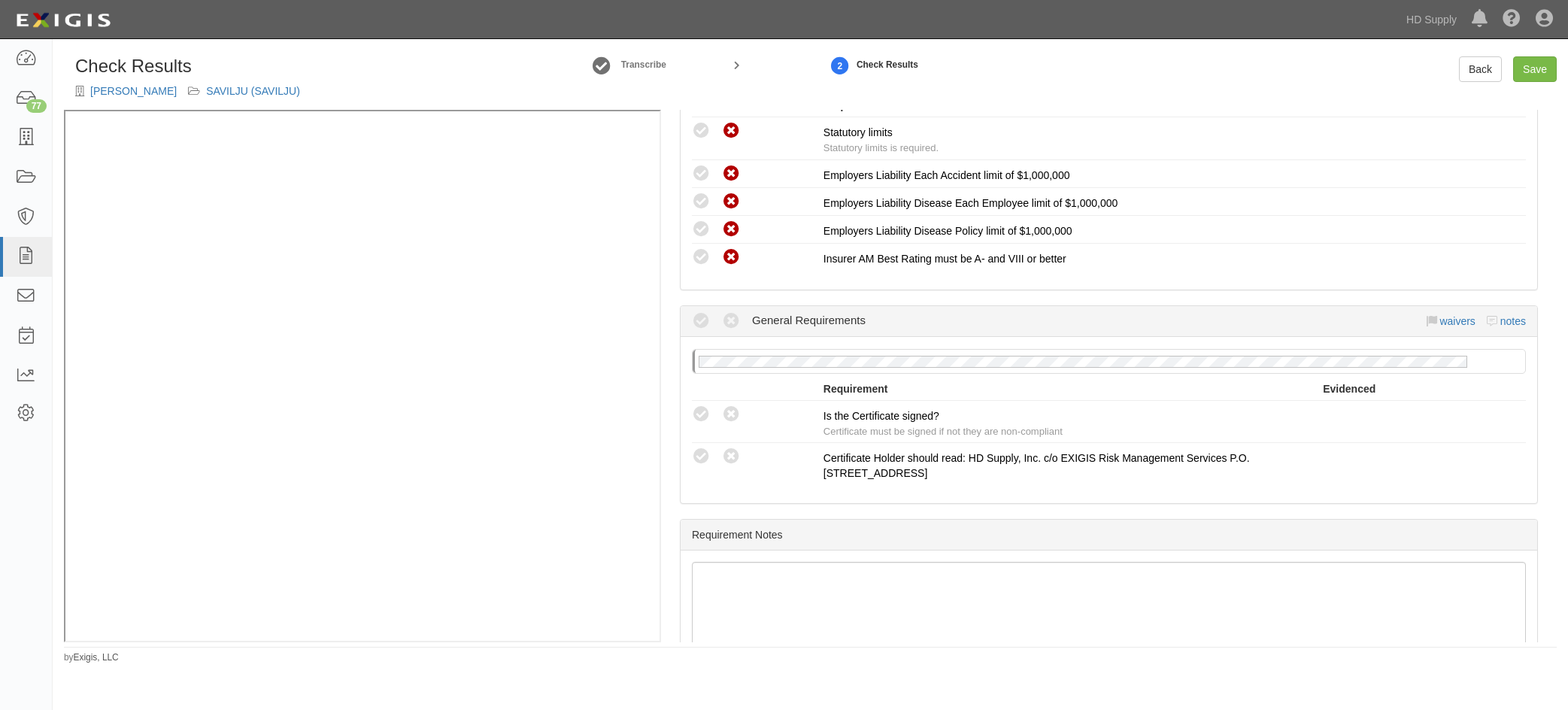
scroll to position [1251, 0]
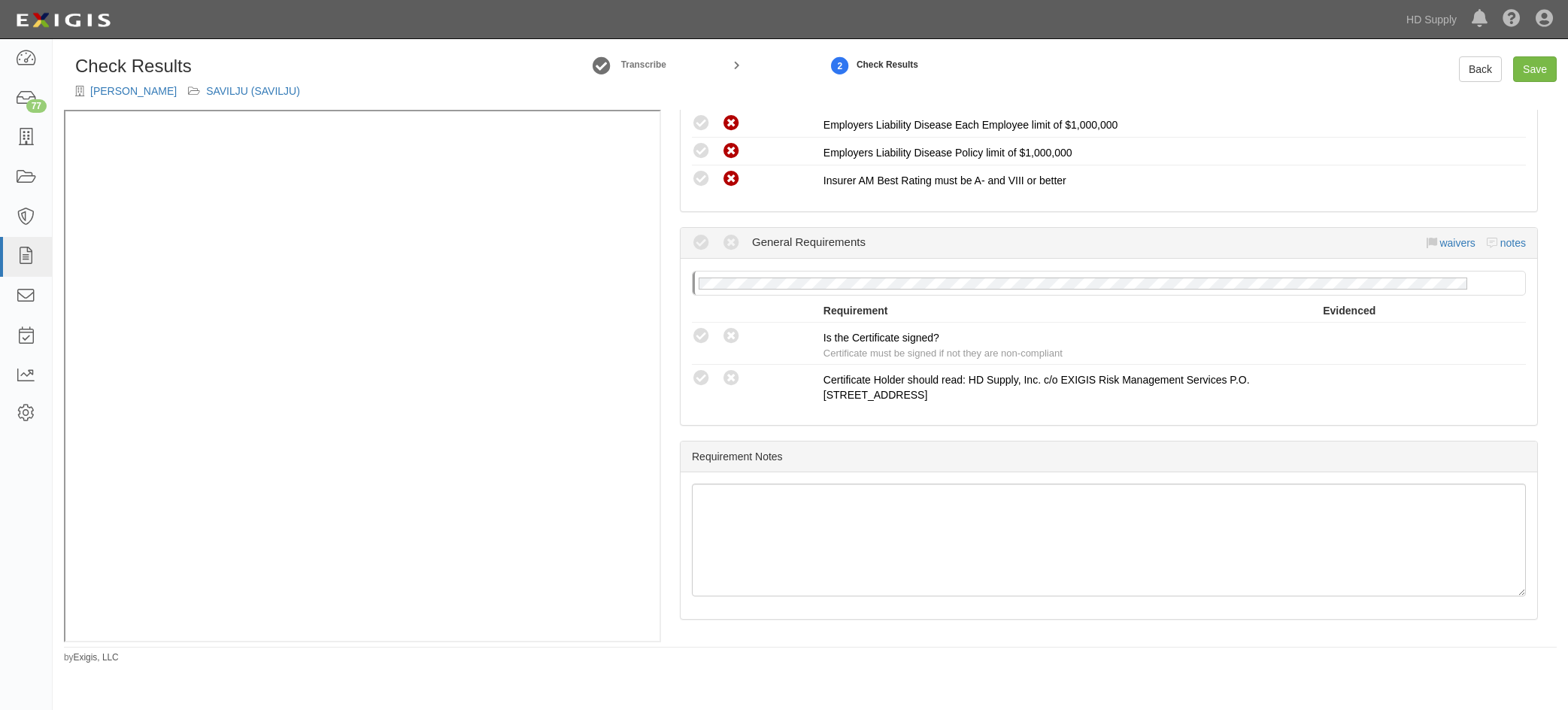
click at [703, 337] on icon at bounding box center [701, 336] width 19 height 19
radio input "true"
click at [880, 436] on div "Manage Policies (WC) Certificate; 10/7/2025; Juan Carlos Avila WC.pdf Unchecked…" at bounding box center [1109, 376] width 895 height 532
click at [1545, 64] on link "Save" at bounding box center [1535, 69] width 44 height 25
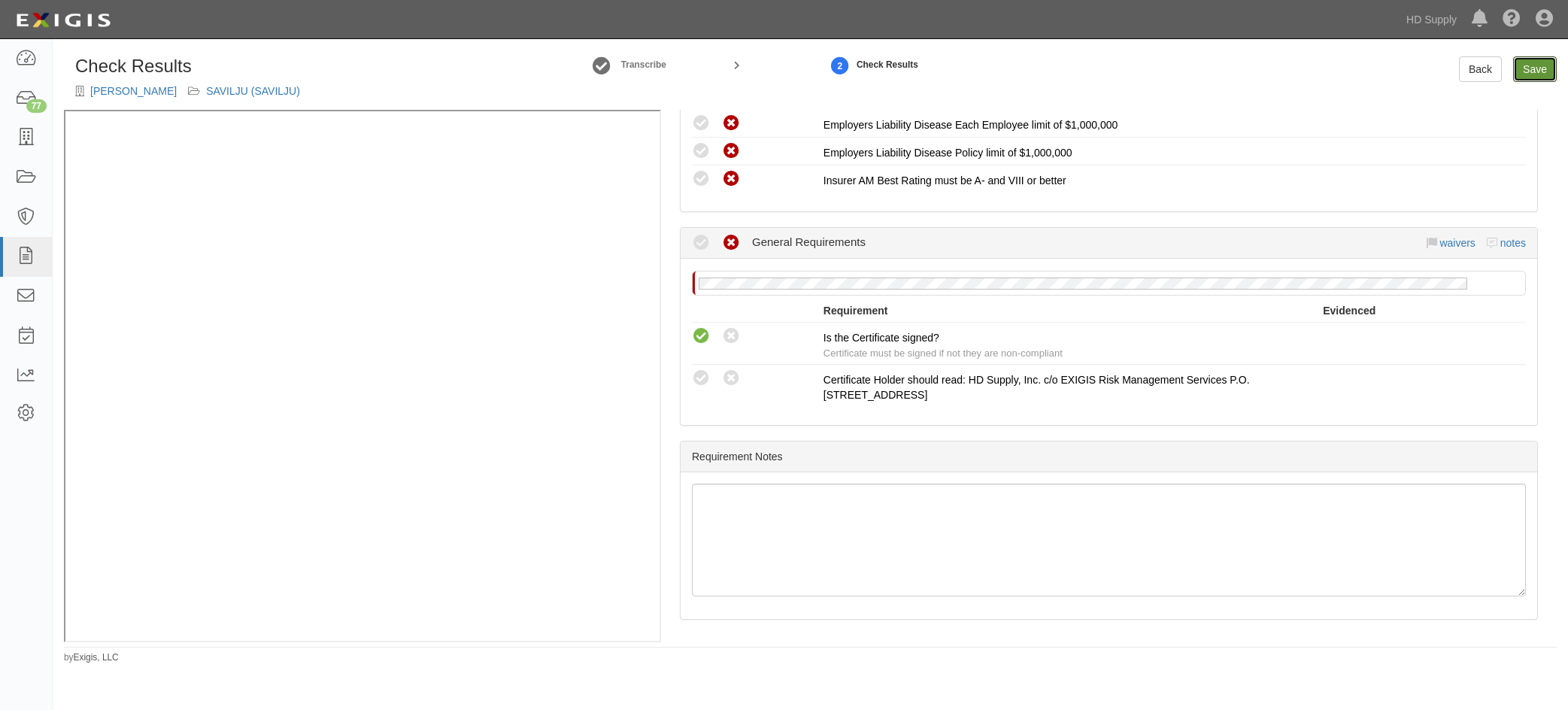
radio input "true"
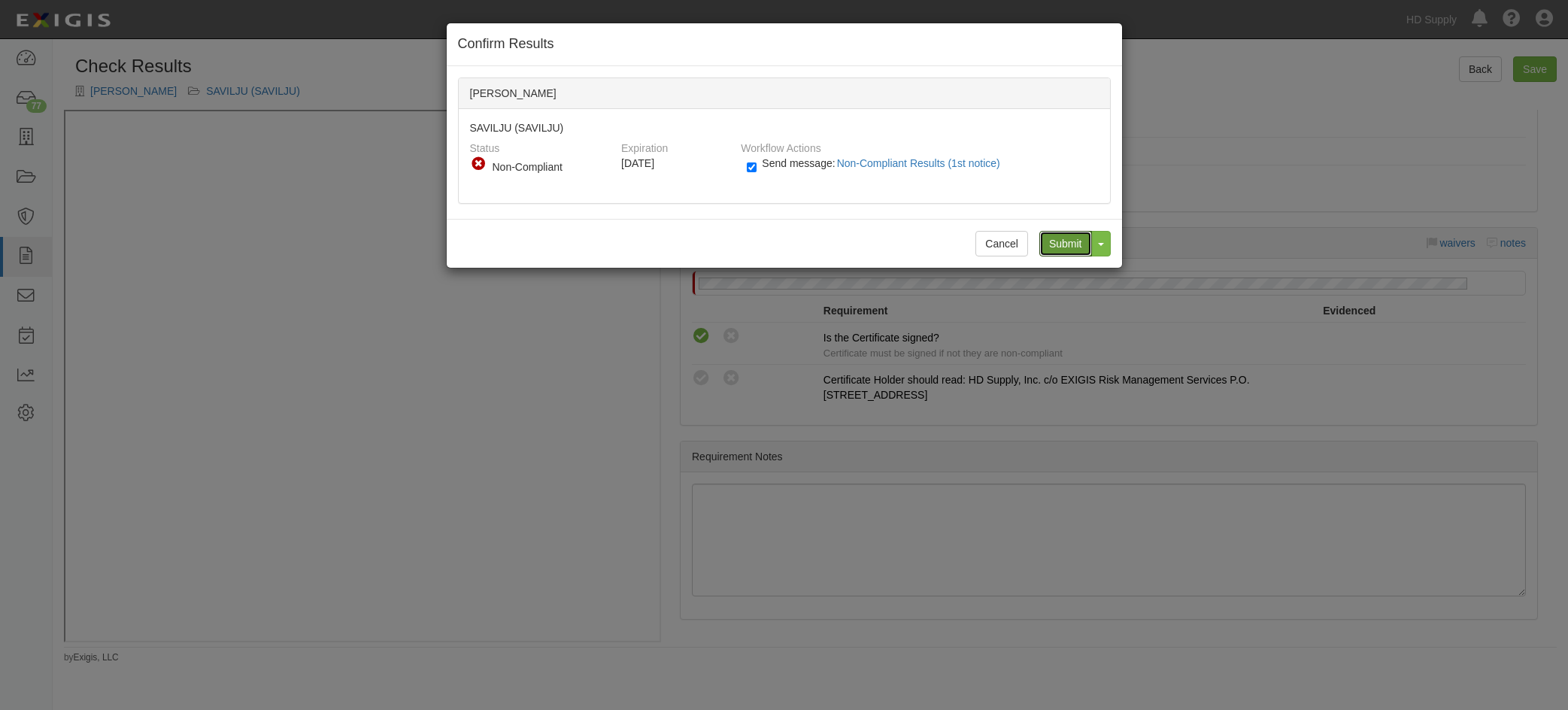
click at [1065, 244] on input "Submit" at bounding box center [1065, 244] width 53 height 25
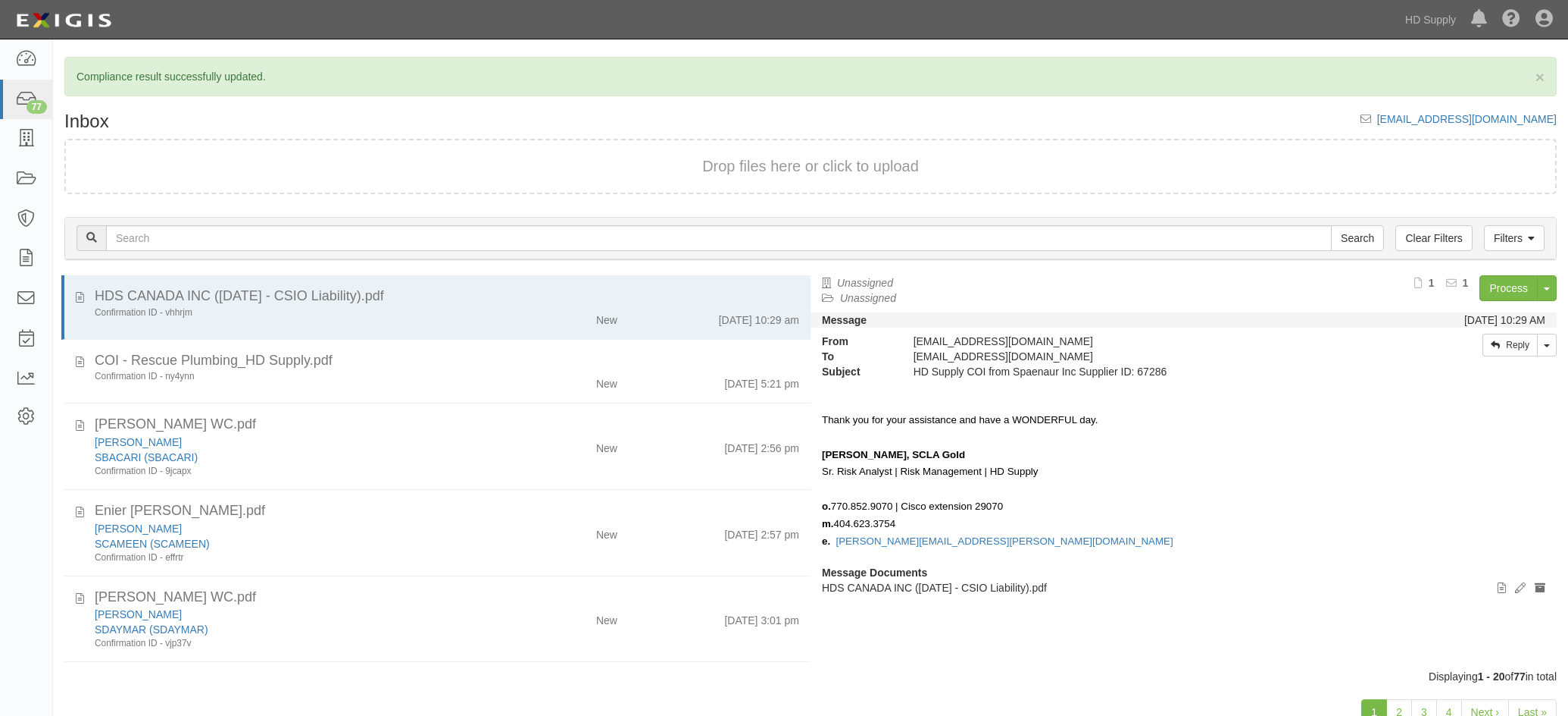
click at [488, 391] on div "Confirmation ID - ny4ynn New [DATE] 5:21 pm" at bounding box center [447, 380] width 727 height 21
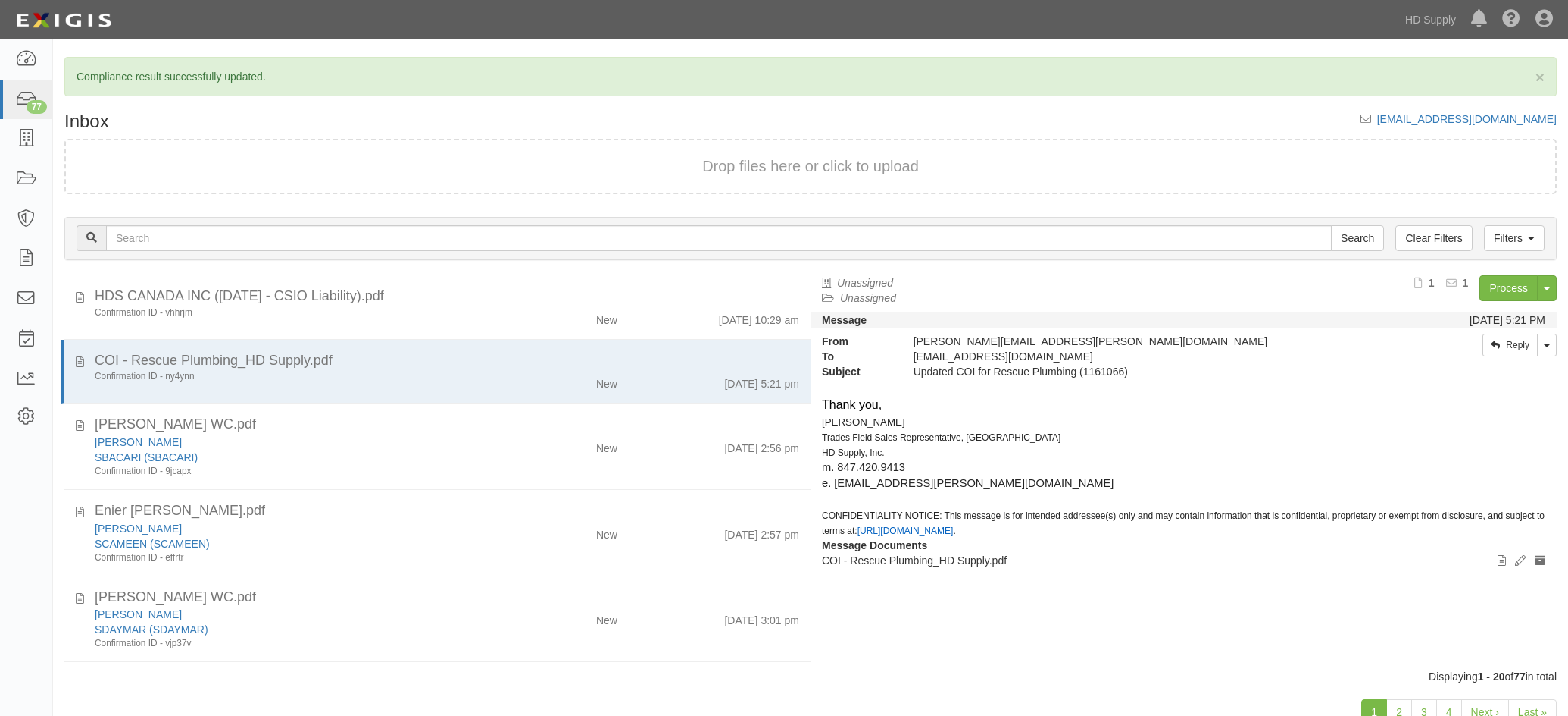
click at [488, 424] on div "[PERSON_NAME] WC.pdf" at bounding box center [447, 425] width 705 height 20
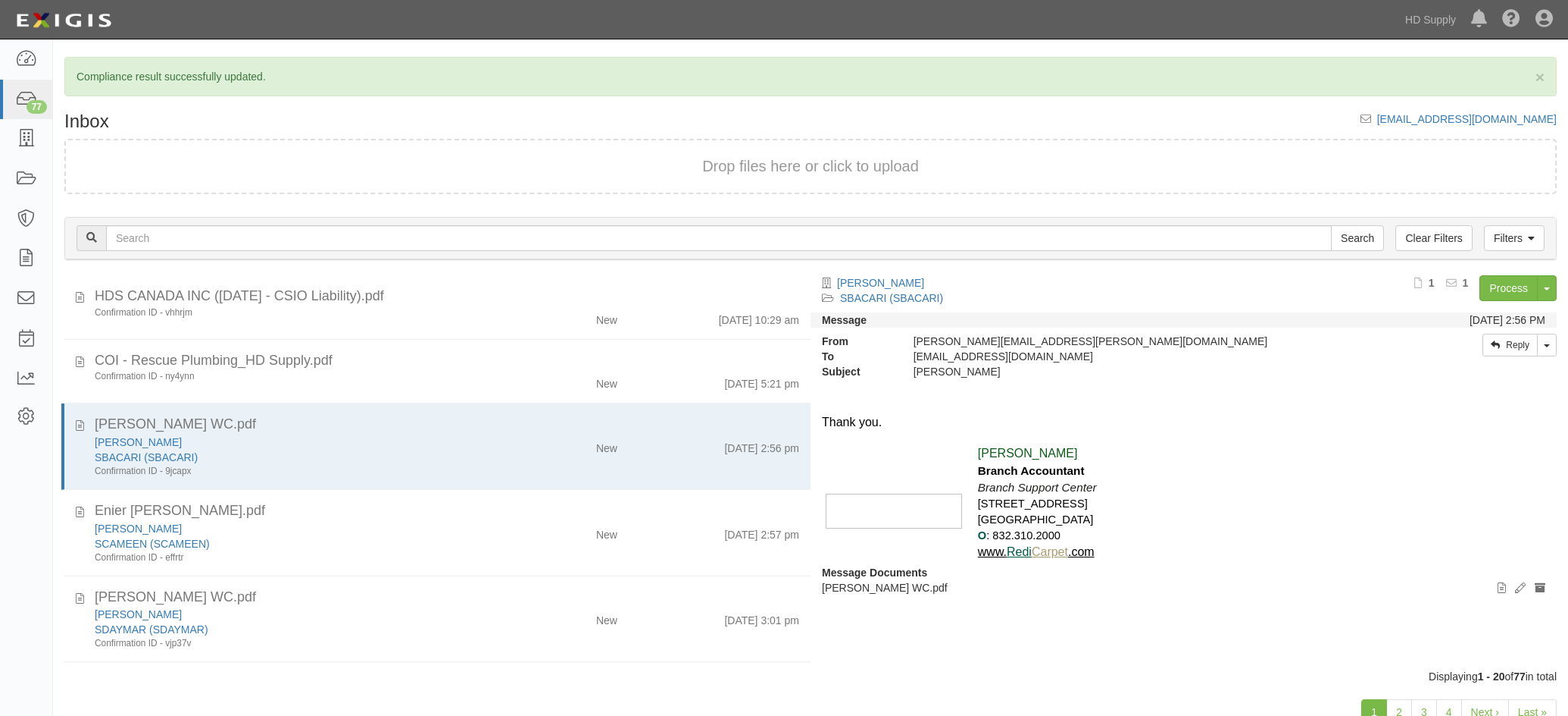
click at [495, 435] on div "[PERSON_NAME] SBACARI (SBACARI) Confirmation ID - 9jcapx" at bounding box center [295, 456] width 424 height 44
click at [509, 447] on div "New" at bounding box center [568, 444] width 121 height 21
click at [1509, 283] on link "Process" at bounding box center [1509, 288] width 58 height 25
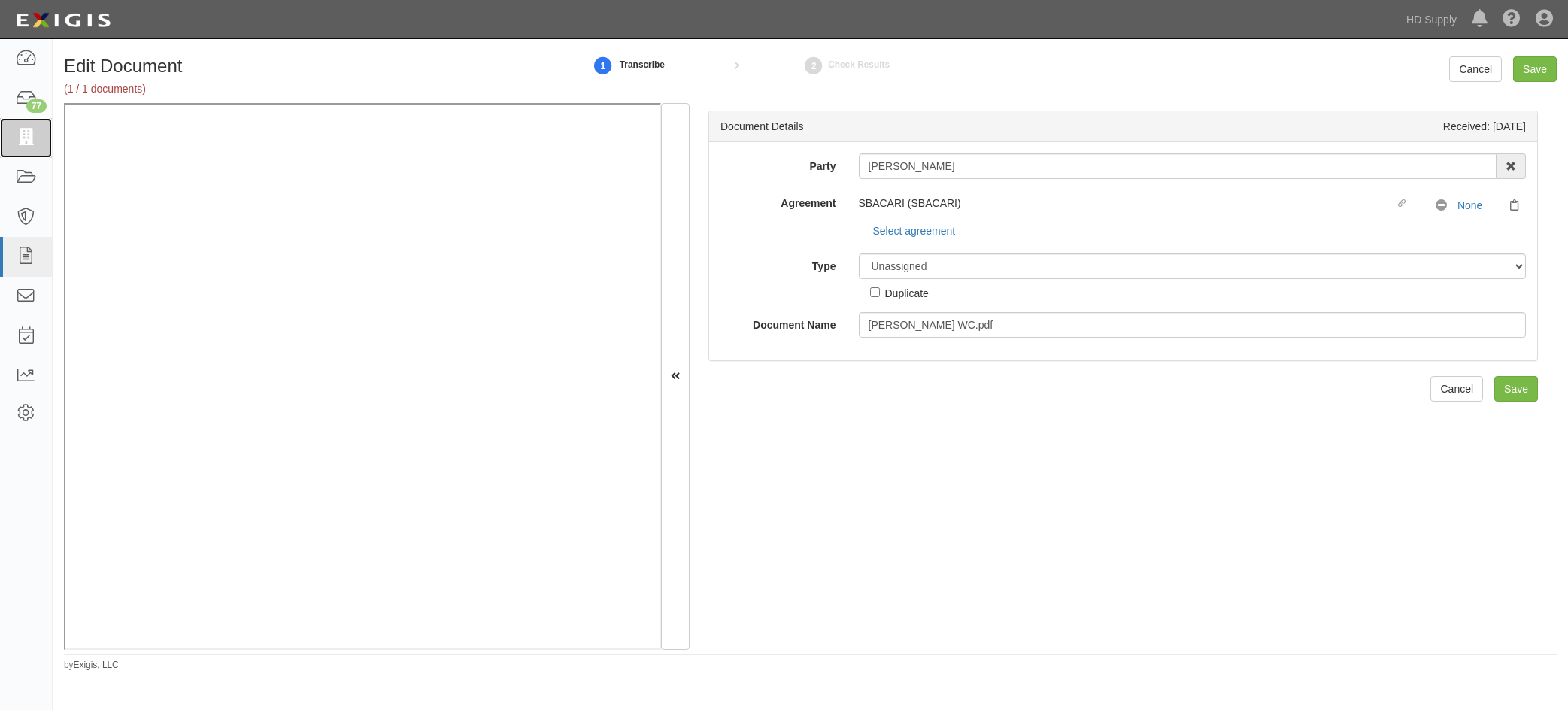
click at [25, 136] on icon at bounding box center [25, 138] width 21 height 17
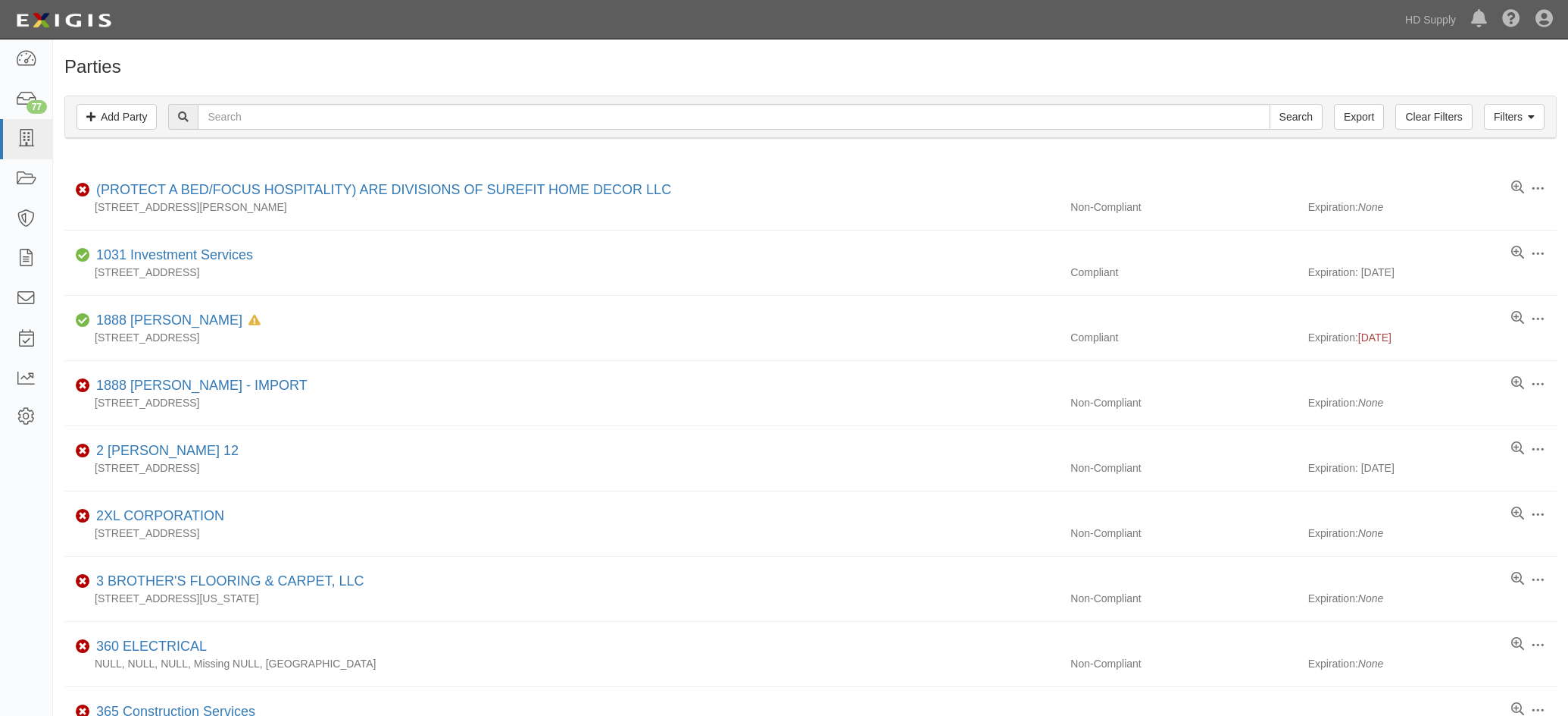
click at [364, 61] on h1 "Parties" at bounding box center [811, 67] width 1493 height 20
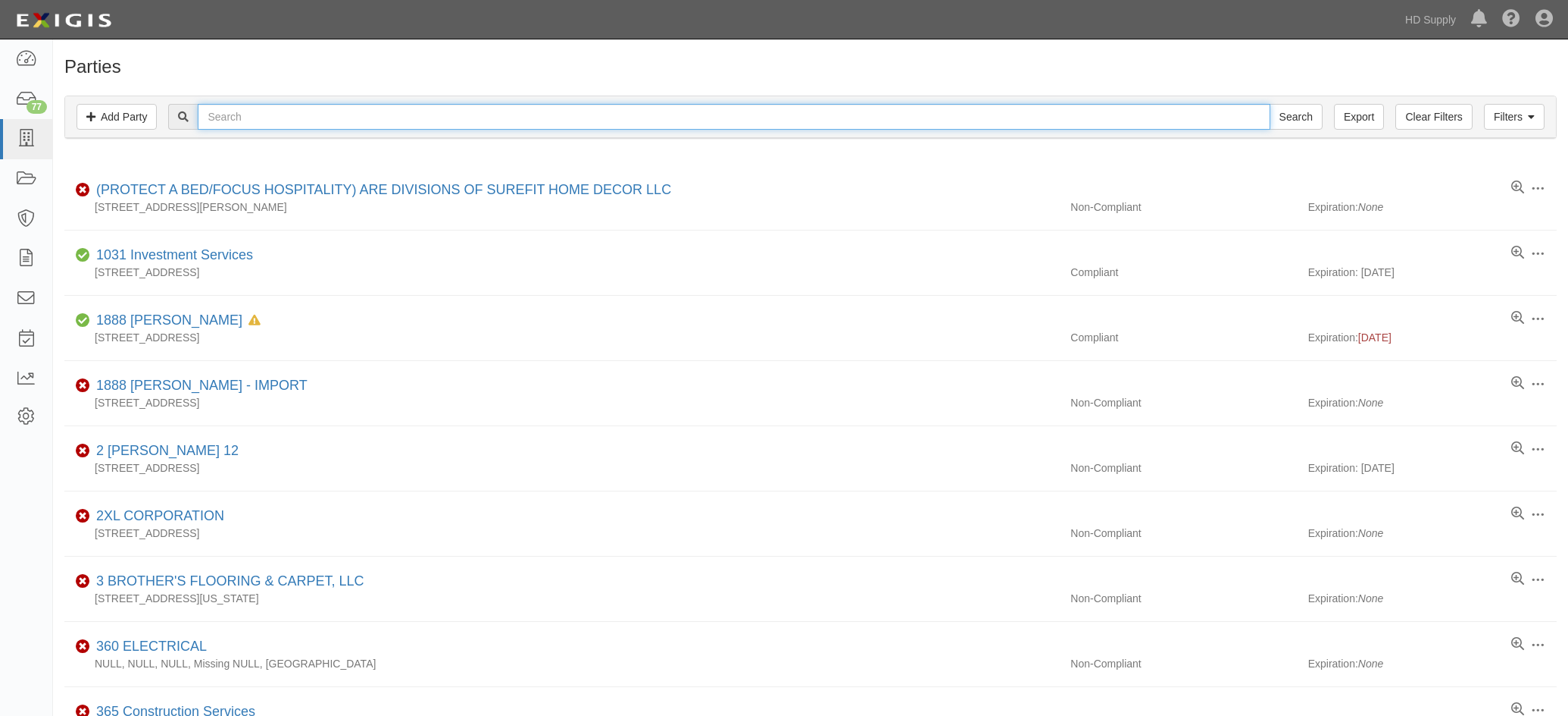
click at [261, 119] on input "text" at bounding box center [734, 117] width 1073 height 25
paste input "waived per client"
type input "waived per client"
click at [1270, 104] on input "Search" at bounding box center [1296, 117] width 53 height 25
drag, startPoint x: 328, startPoint y: 107, endPoint x: 188, endPoint y: 110, distance: 140.0
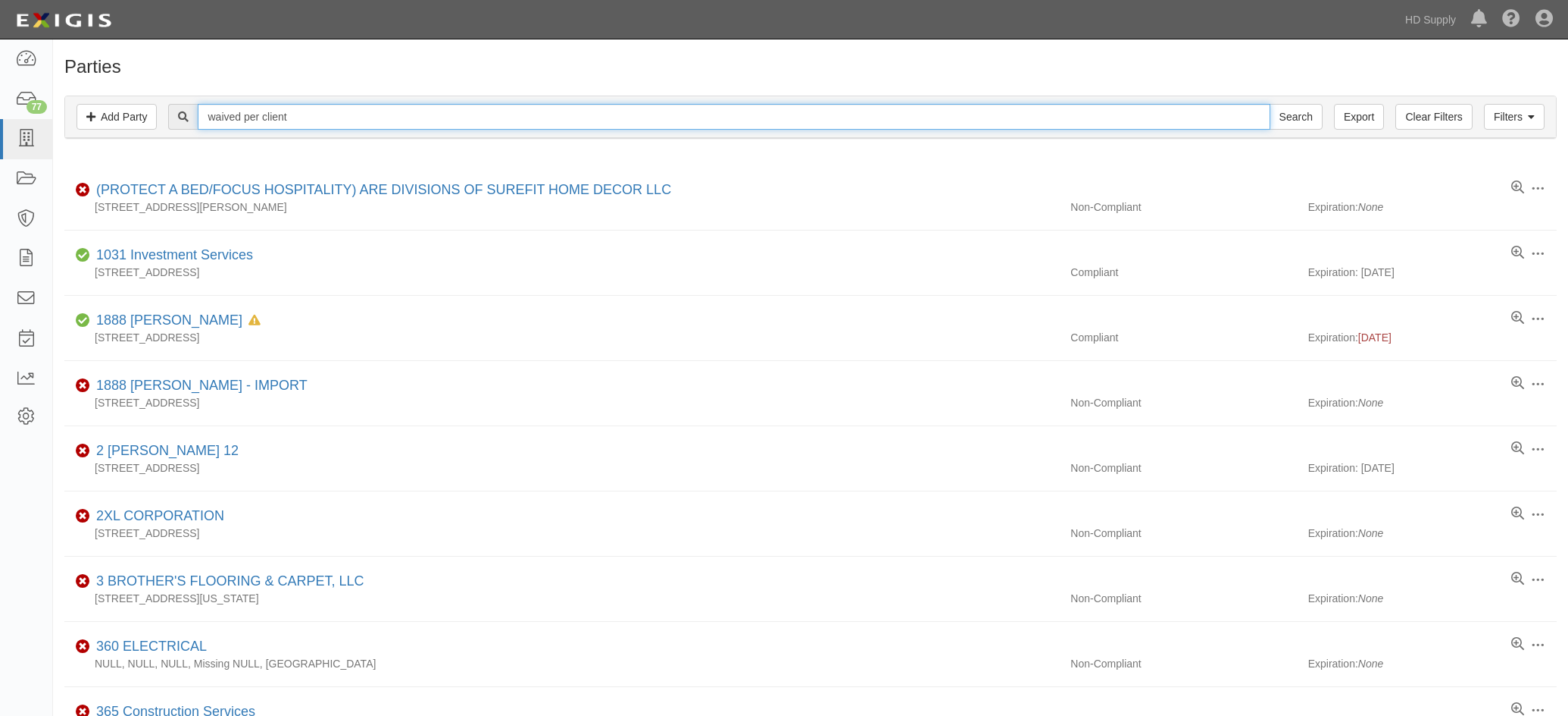
click at [188, 110] on div "waived per client Search" at bounding box center [746, 117] width 1154 height 25
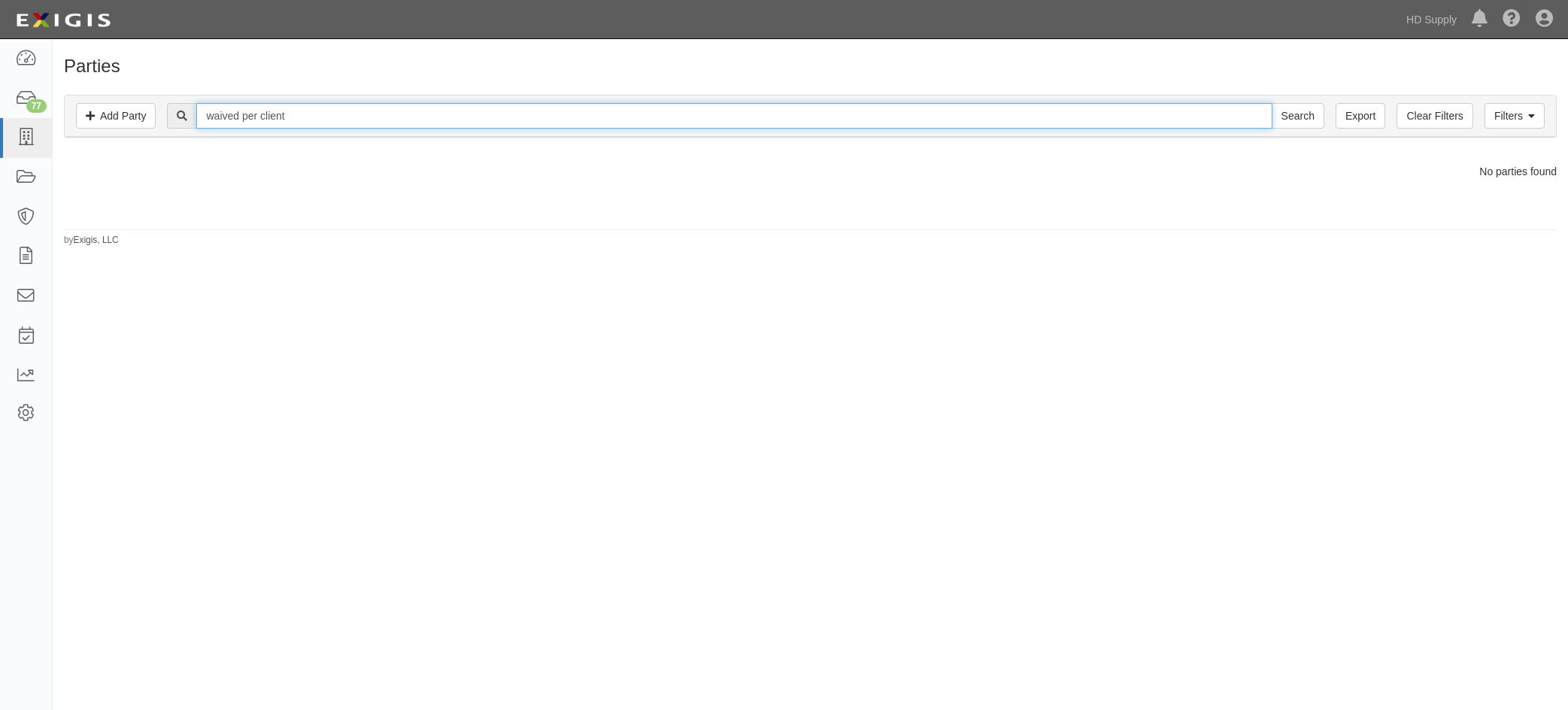
drag, startPoint x: 297, startPoint y: 111, endPoint x: 193, endPoint y: 108, distance: 104.0
click at [192, 108] on div "waived per client Search" at bounding box center [745, 116] width 1156 height 25
type input "castillo ca"
click at [1271, 103] on input "Search" at bounding box center [1297, 116] width 53 height 25
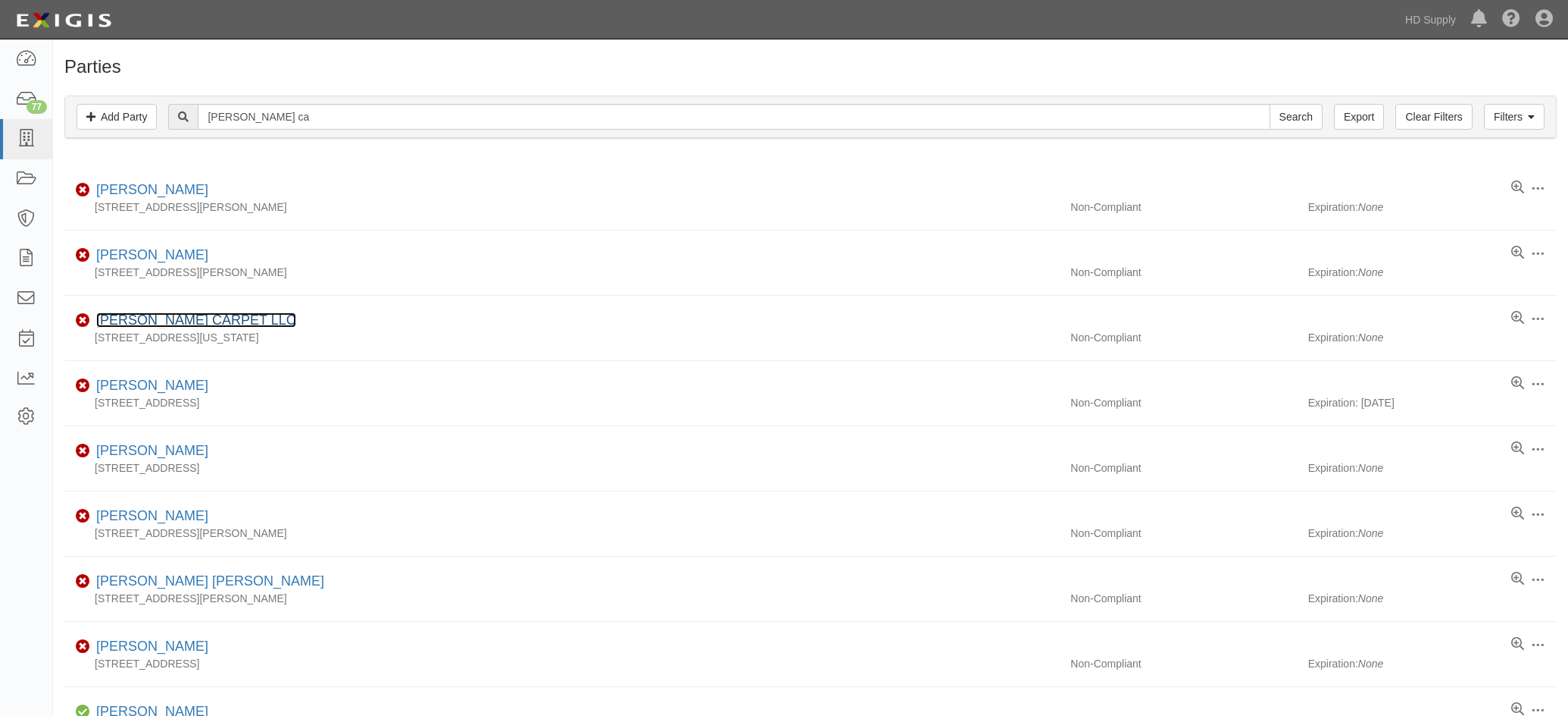
click at [186, 314] on link "[PERSON_NAME] CARPET LLC" at bounding box center [196, 320] width 200 height 15
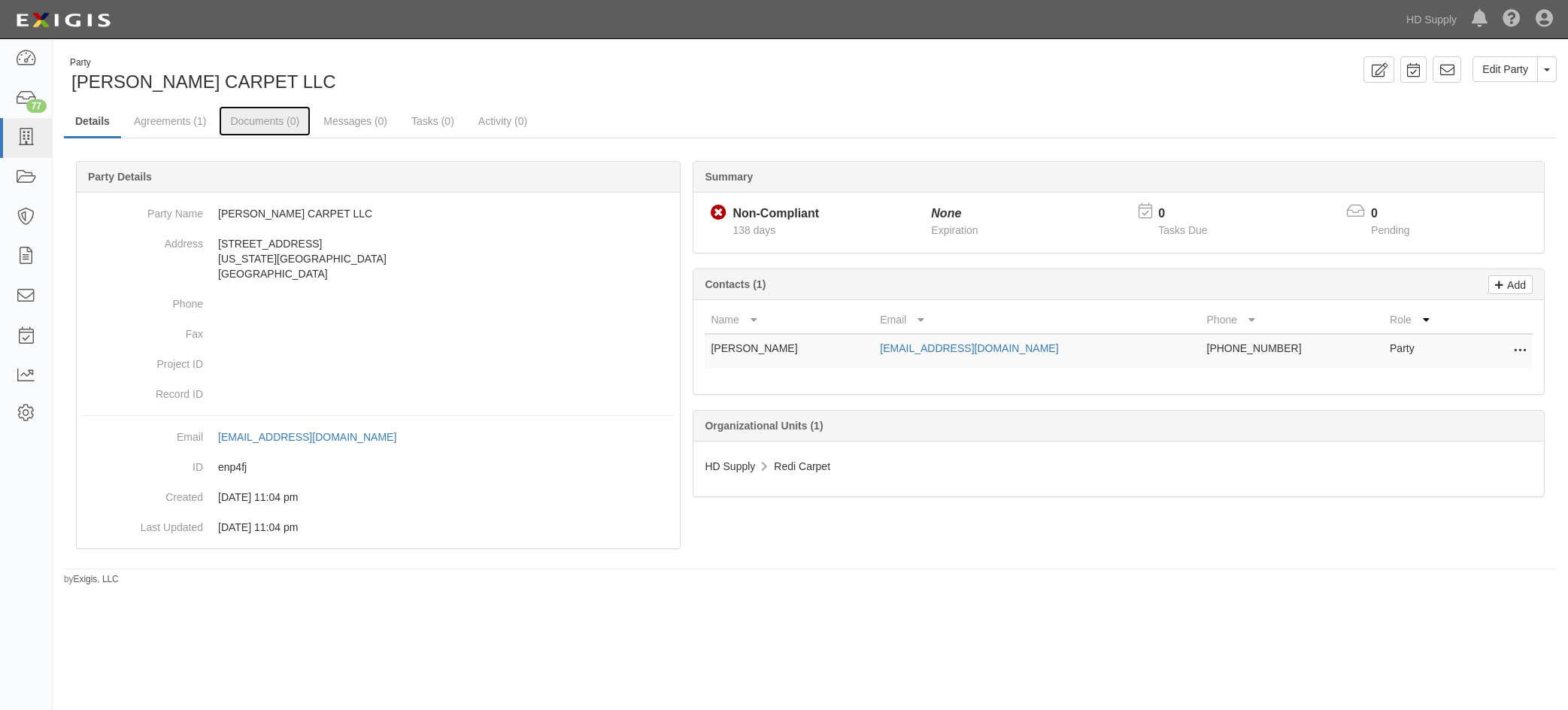
click at [263, 122] on link "Documents (0)" at bounding box center [264, 120] width 92 height 30
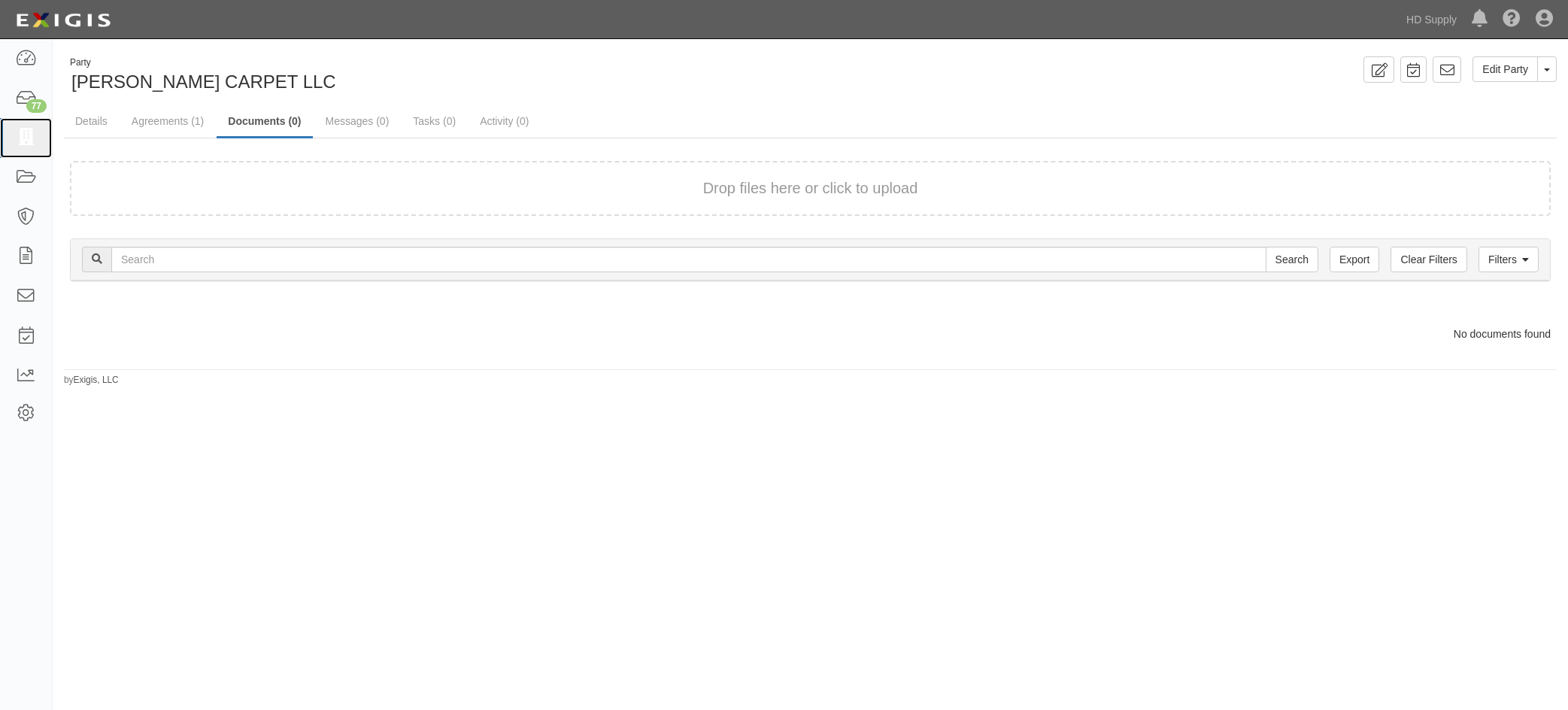
click at [27, 138] on icon at bounding box center [25, 138] width 21 height 17
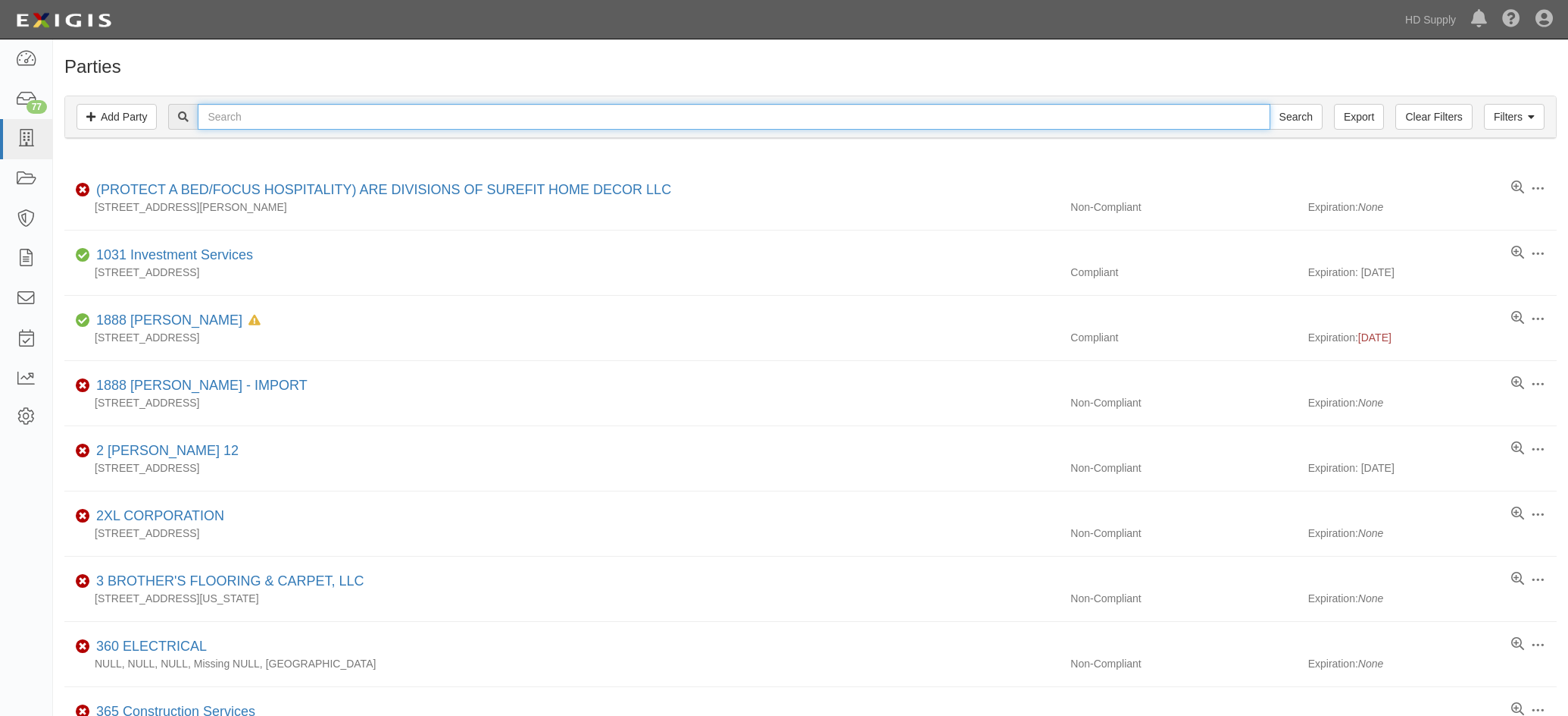
drag, startPoint x: 233, startPoint y: 121, endPoint x: 230, endPoint y: 103, distance: 18.2
click at [232, 120] on input "text" at bounding box center [734, 117] width 1073 height 25
paste input "[PERSON_NAME] CARPET SALES & SERVICES, INC."
click at [441, 123] on input "[PERSON_NAME] CARPET SALES & SERVICES, INC." at bounding box center [734, 117] width 1073 height 25
type input "[PERSON_NAME] CARPET SALES & SERVICES, INC."
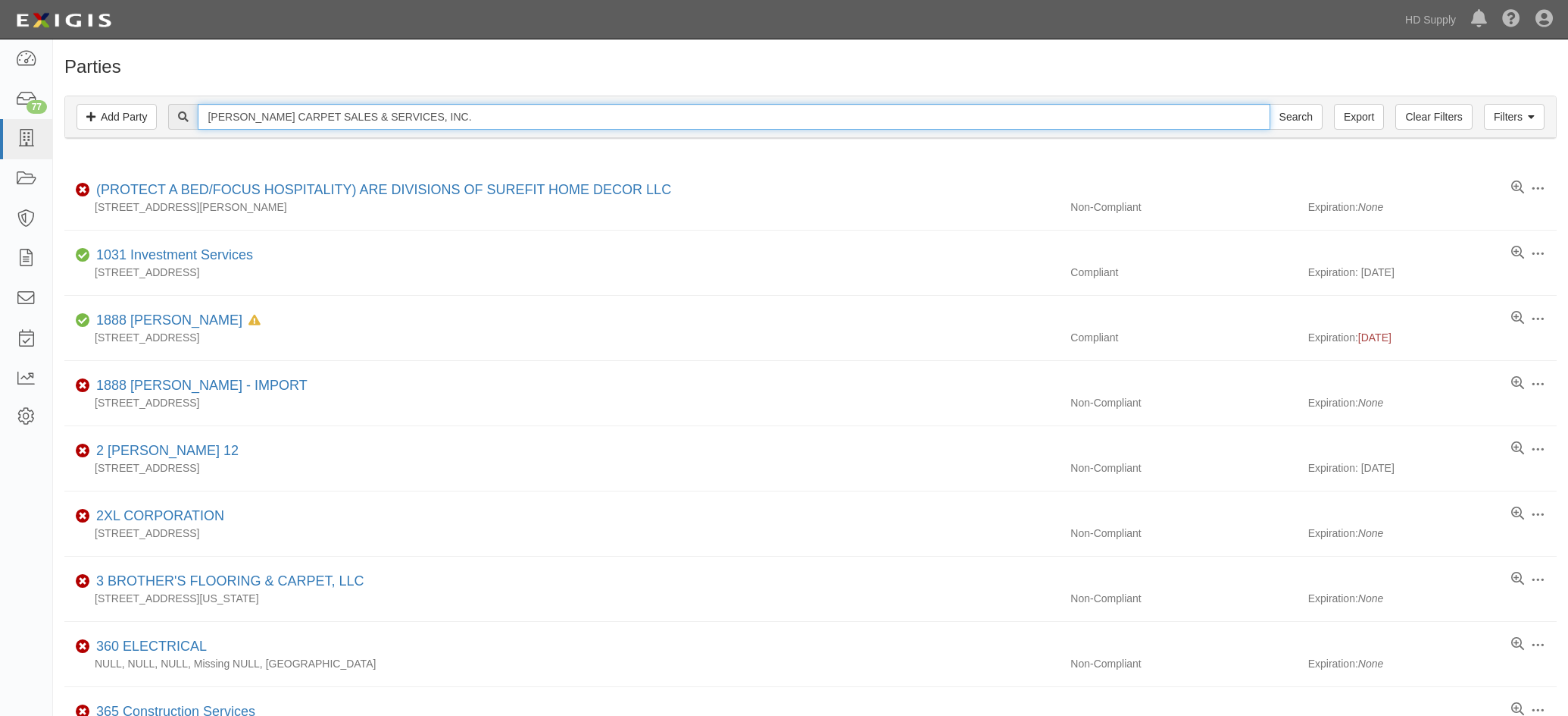
click at [1270, 104] on input "Search" at bounding box center [1296, 117] width 53 height 25
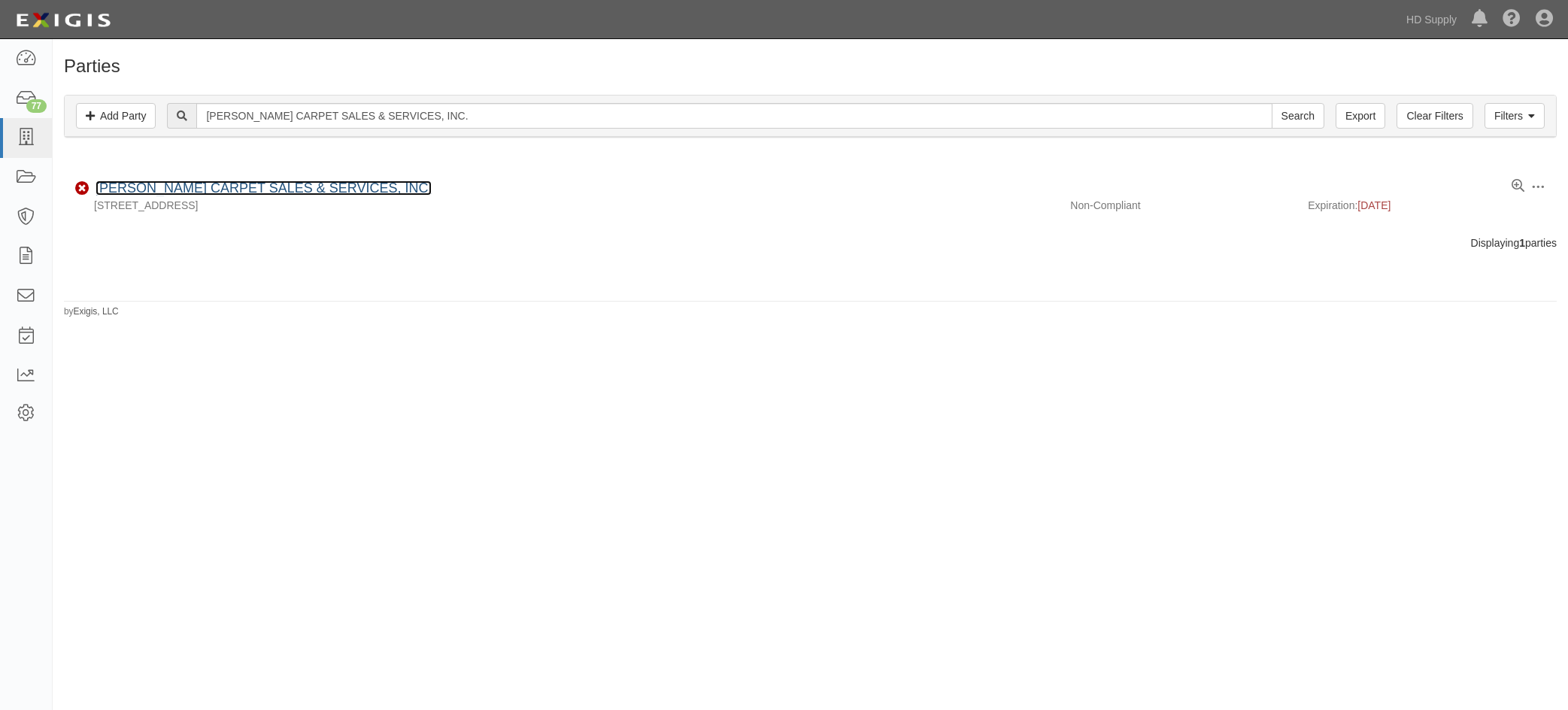
click at [274, 191] on link "[PERSON_NAME] CARPET SALES & SERVICES, INC." at bounding box center [263, 188] width 336 height 15
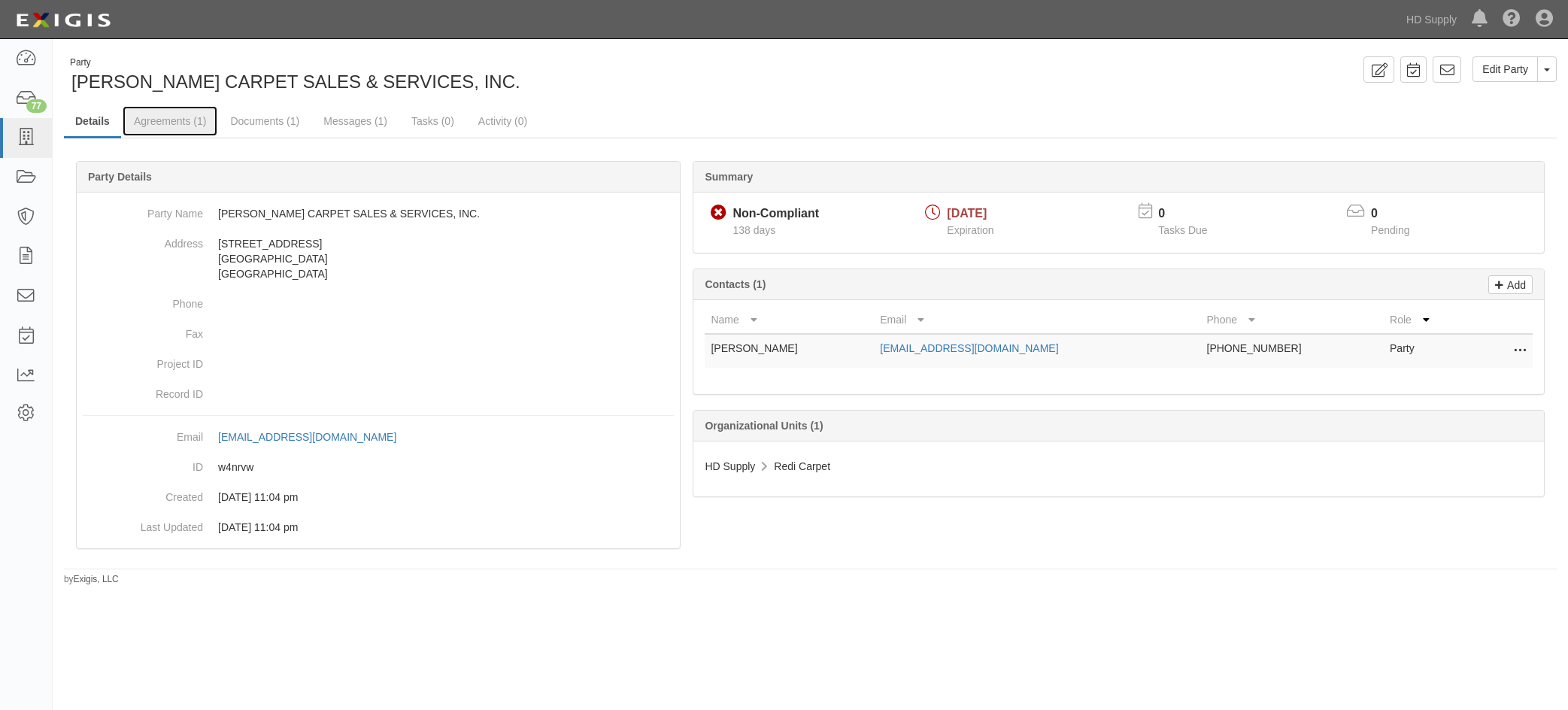
click at [147, 120] on link "Agreements (1)" at bounding box center [169, 120] width 94 height 30
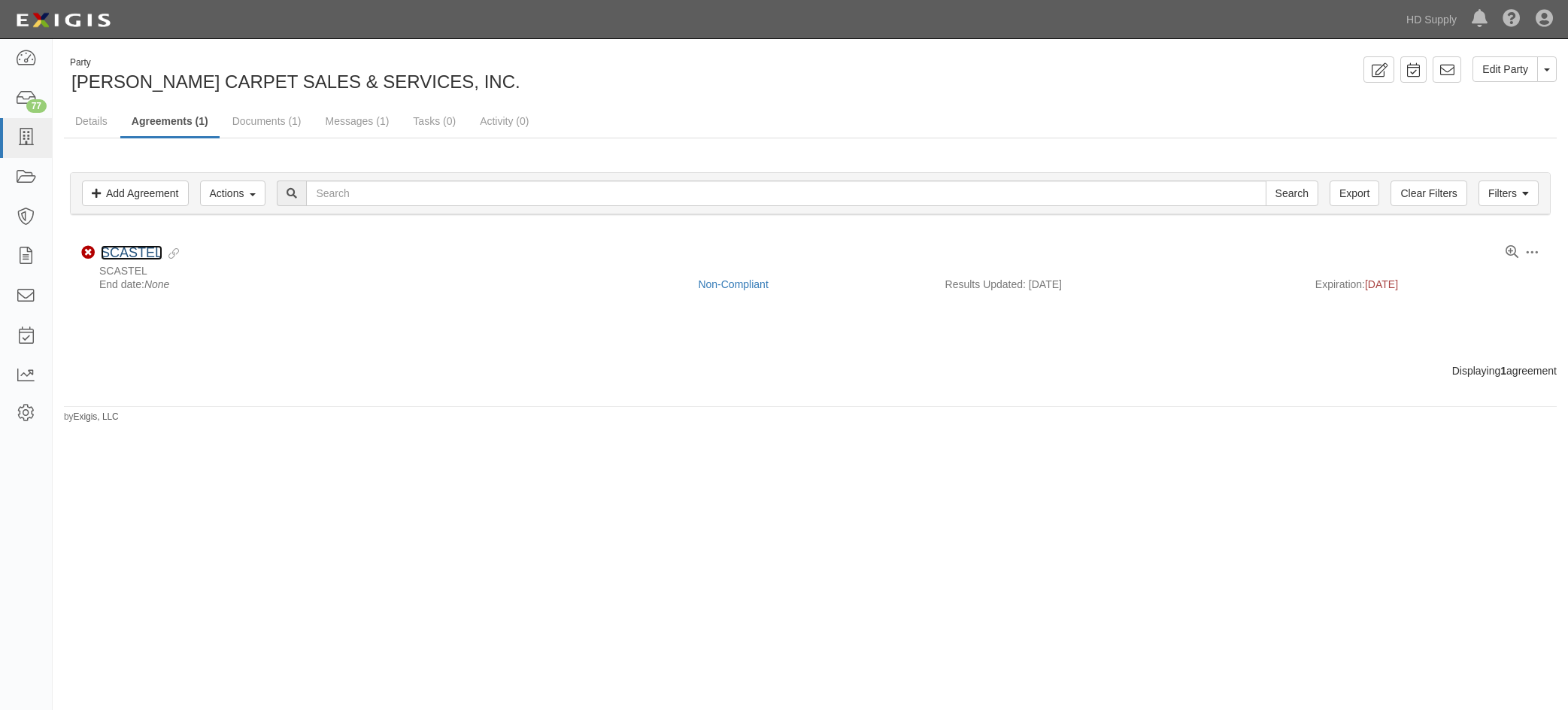
click at [129, 260] on link "SCASTEL" at bounding box center [131, 253] width 62 height 15
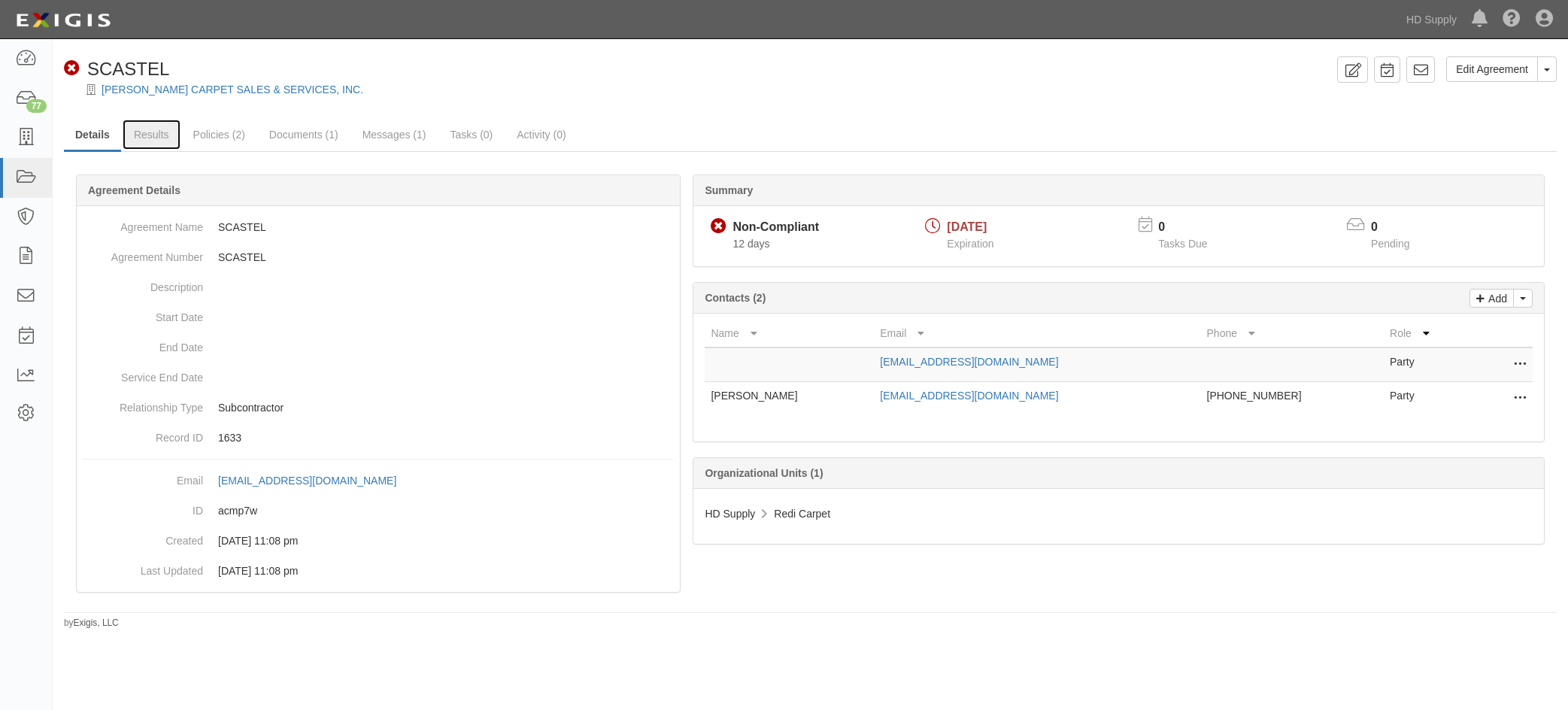
click at [156, 136] on link "Results" at bounding box center [151, 134] width 58 height 30
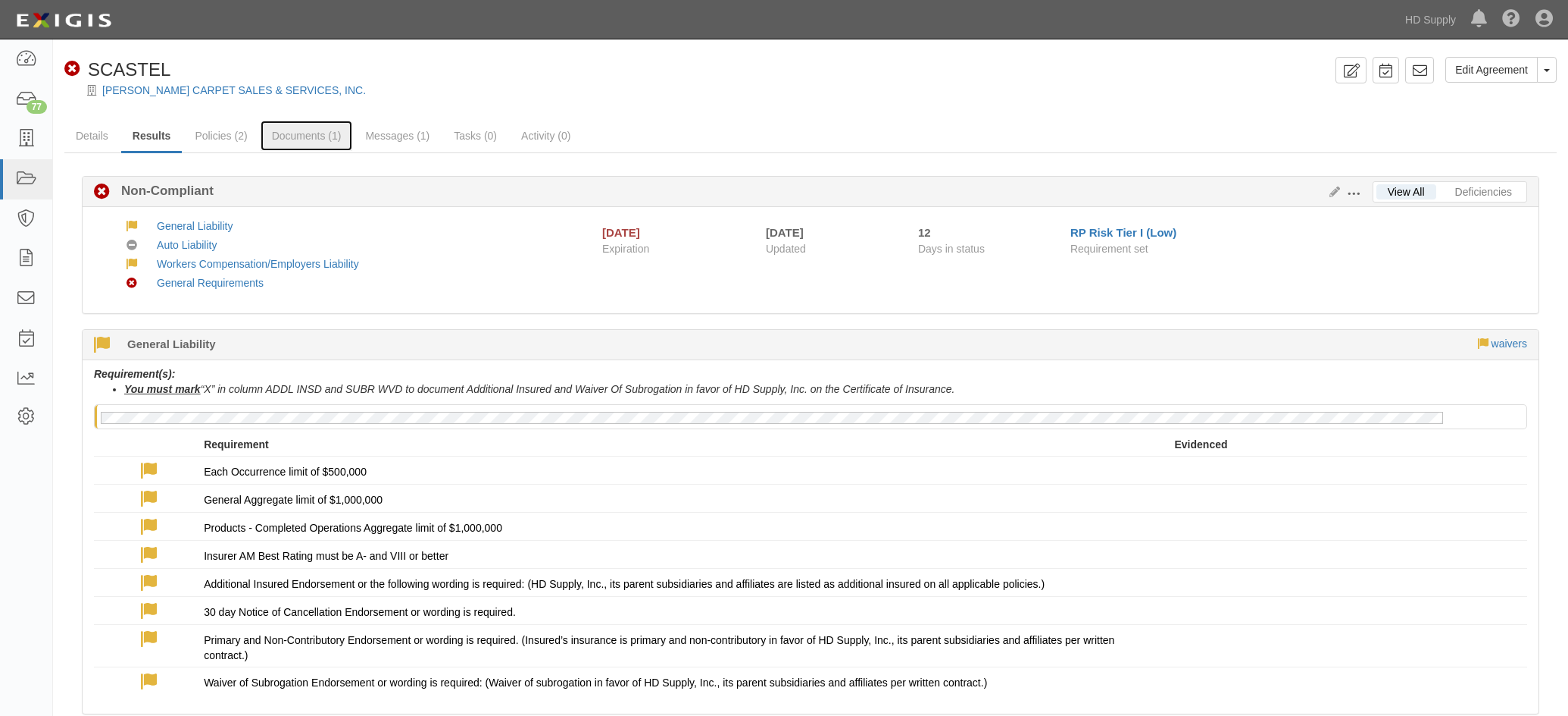
click at [282, 131] on link "Documents (1)" at bounding box center [307, 135] width 92 height 30
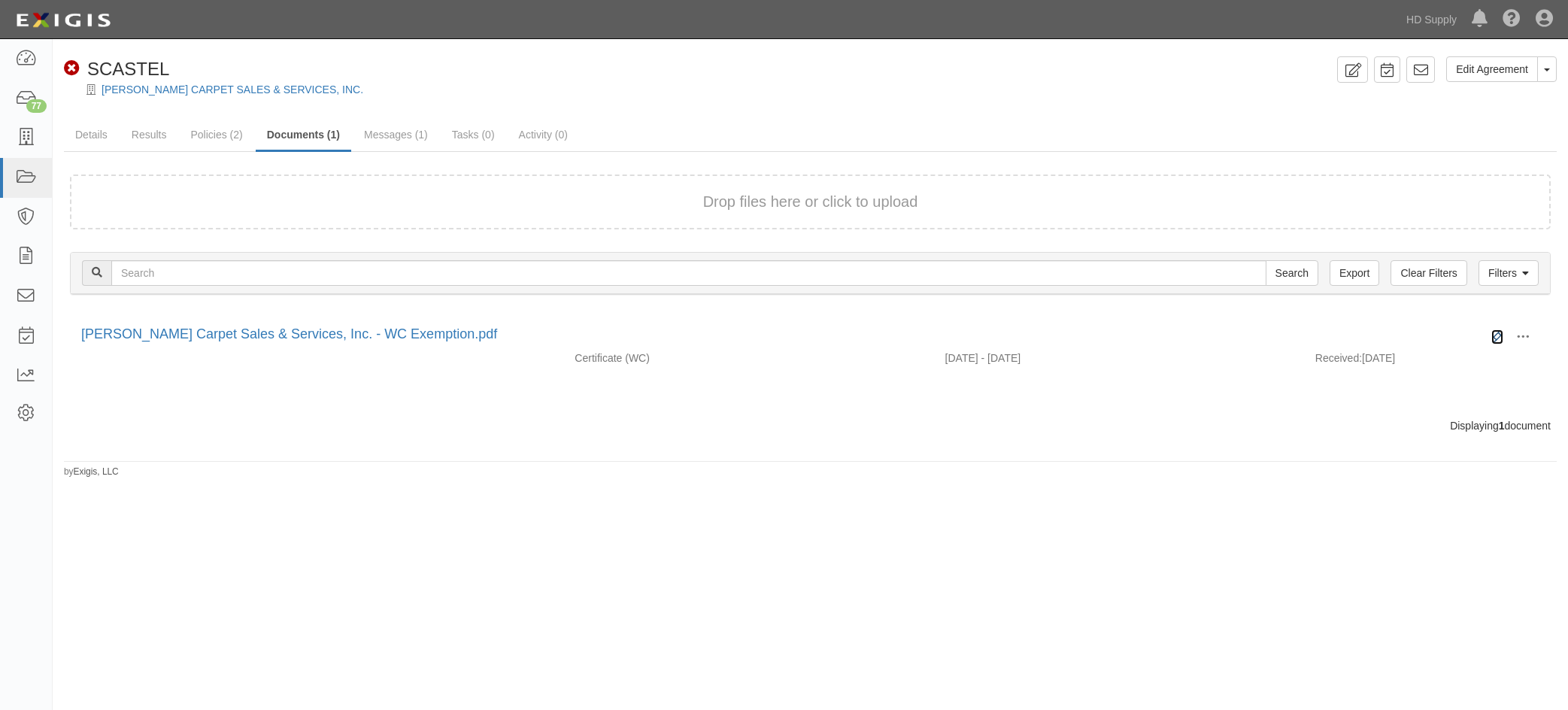
click at [1493, 333] on icon at bounding box center [1497, 336] width 12 height 12
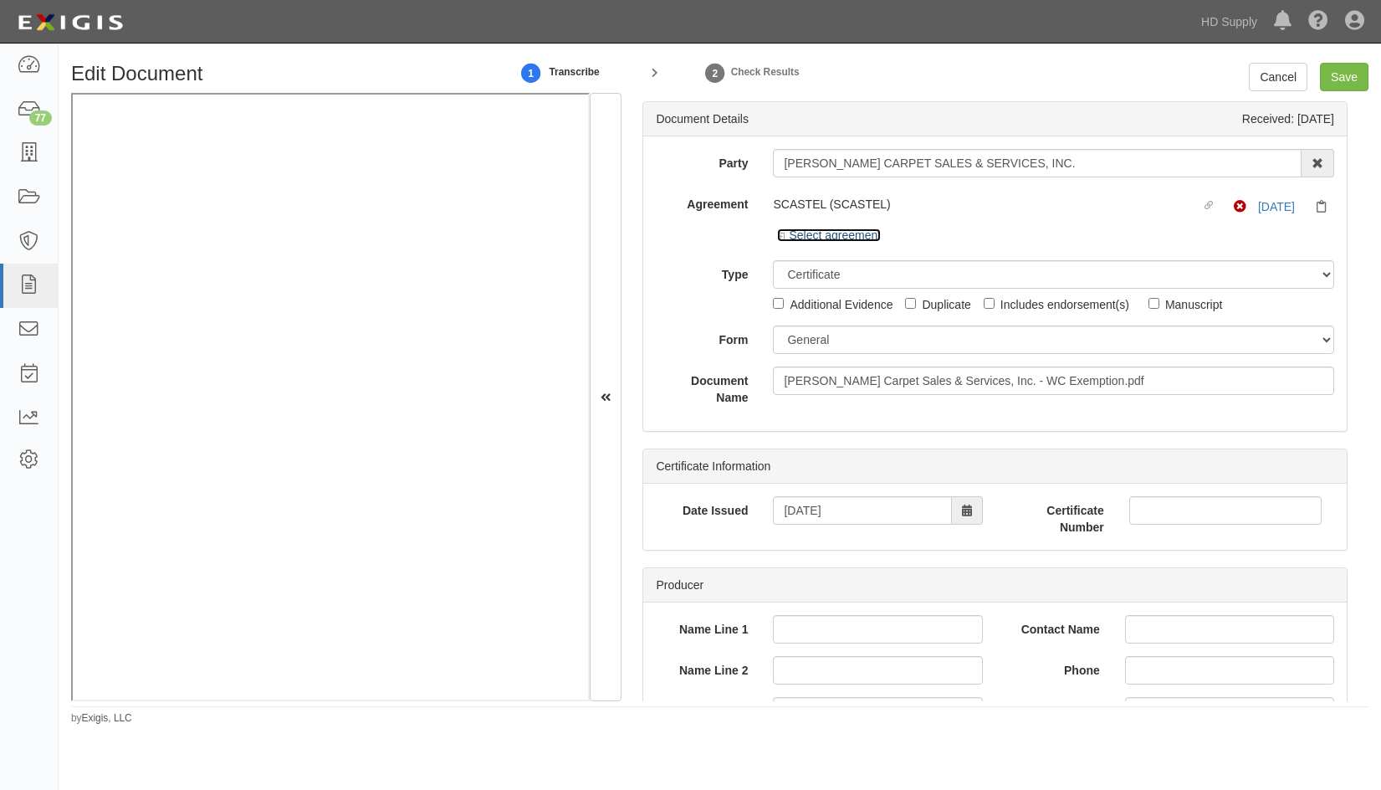
click at [780, 238] on icon at bounding box center [783, 237] width 12 height 8
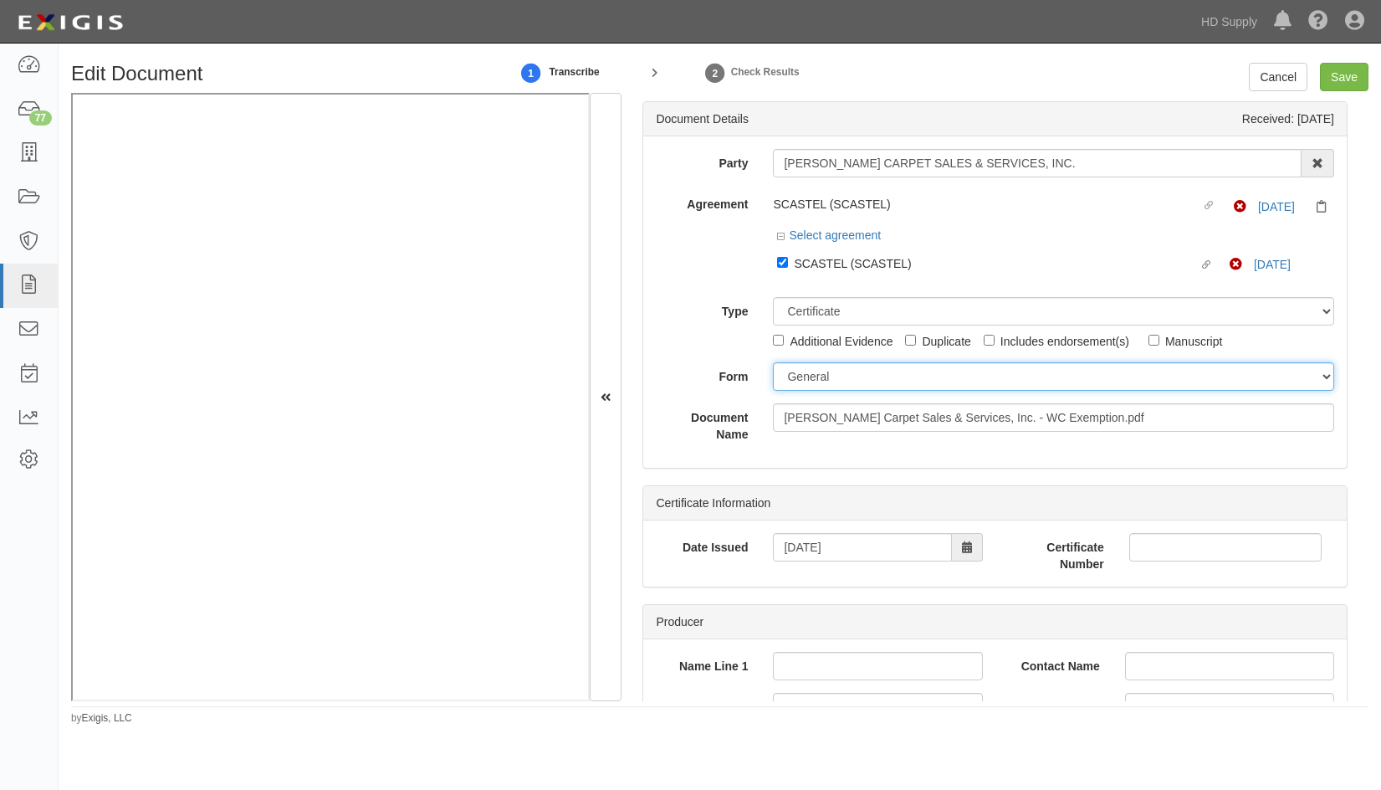
click at [811, 366] on select "[PERSON_NAME] 25 (2016/03) [PERSON_NAME] 101 [PERSON_NAME] 855 NY (2014/05) Gen…" at bounding box center [1053, 376] width 561 height 28
click at [773, 362] on select "ACORD 25 (2016/03) ACORD 101 ACORD 855 NY (2014/05) General" at bounding box center [1053, 376] width 561 height 28
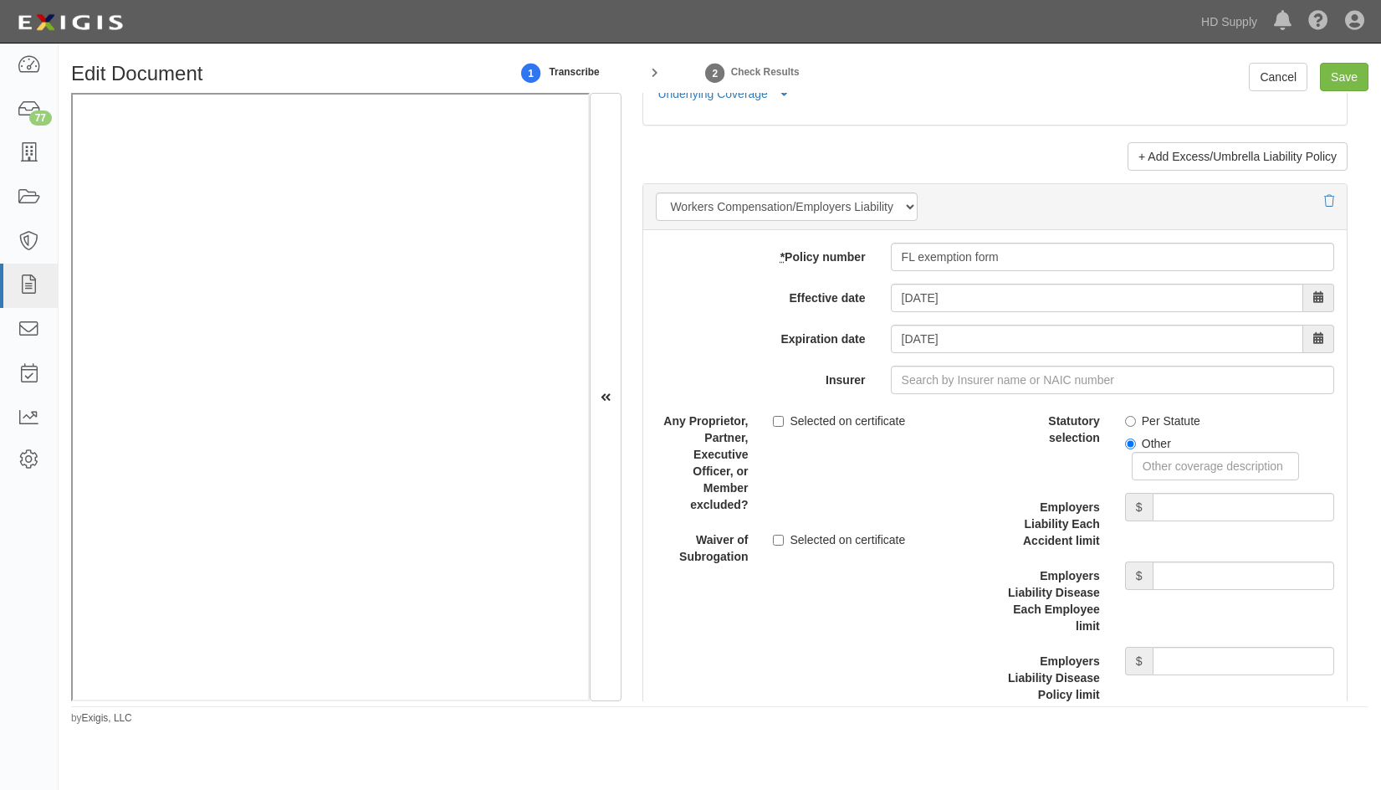
scroll to position [4098, 0]
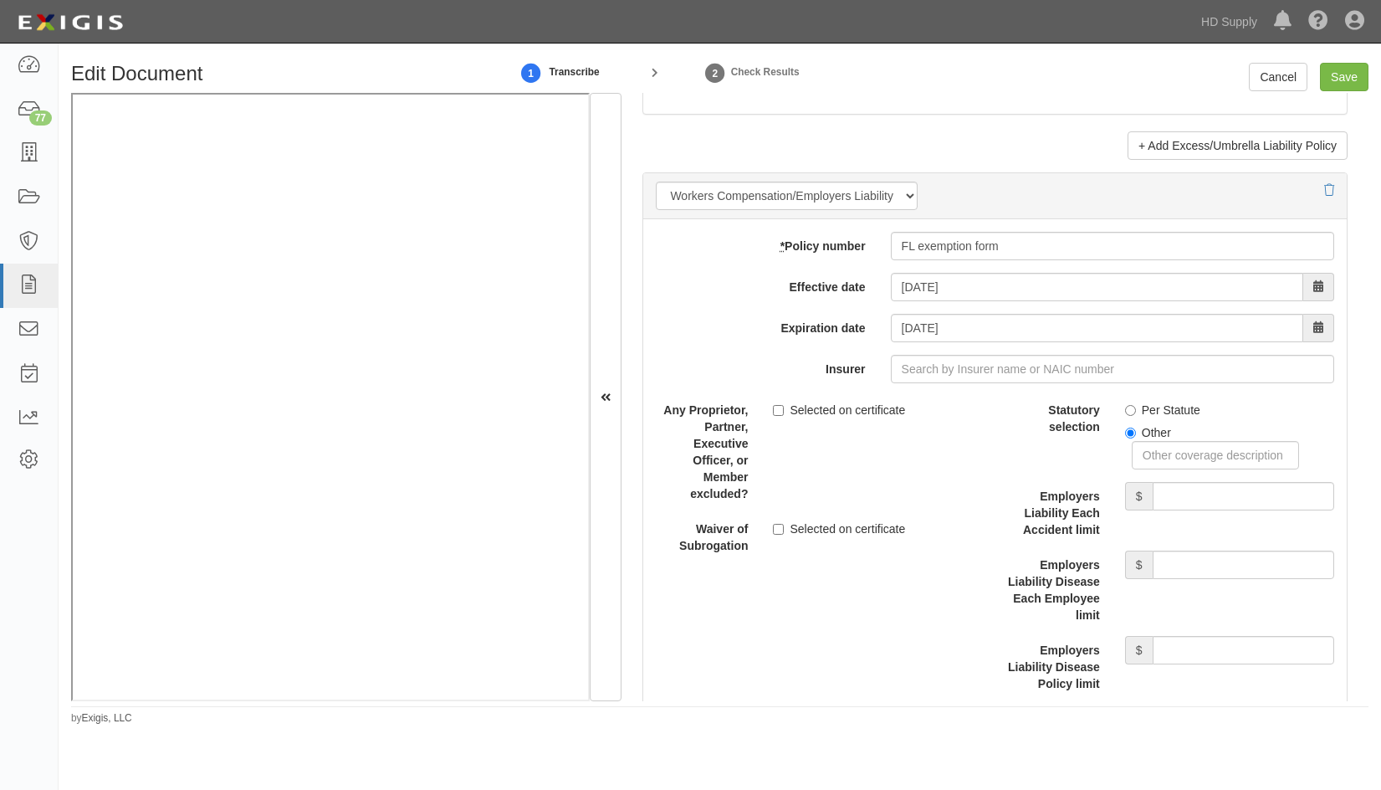
drag, startPoint x: 719, startPoint y: 132, endPoint x: 737, endPoint y: 133, distance: 17.6
click at [719, 132] on div "+ Add Excess/Umbrella Liability Policy" at bounding box center [994, 145] width 705 height 28
click at [1331, 80] on input "Save" at bounding box center [1344, 77] width 49 height 28
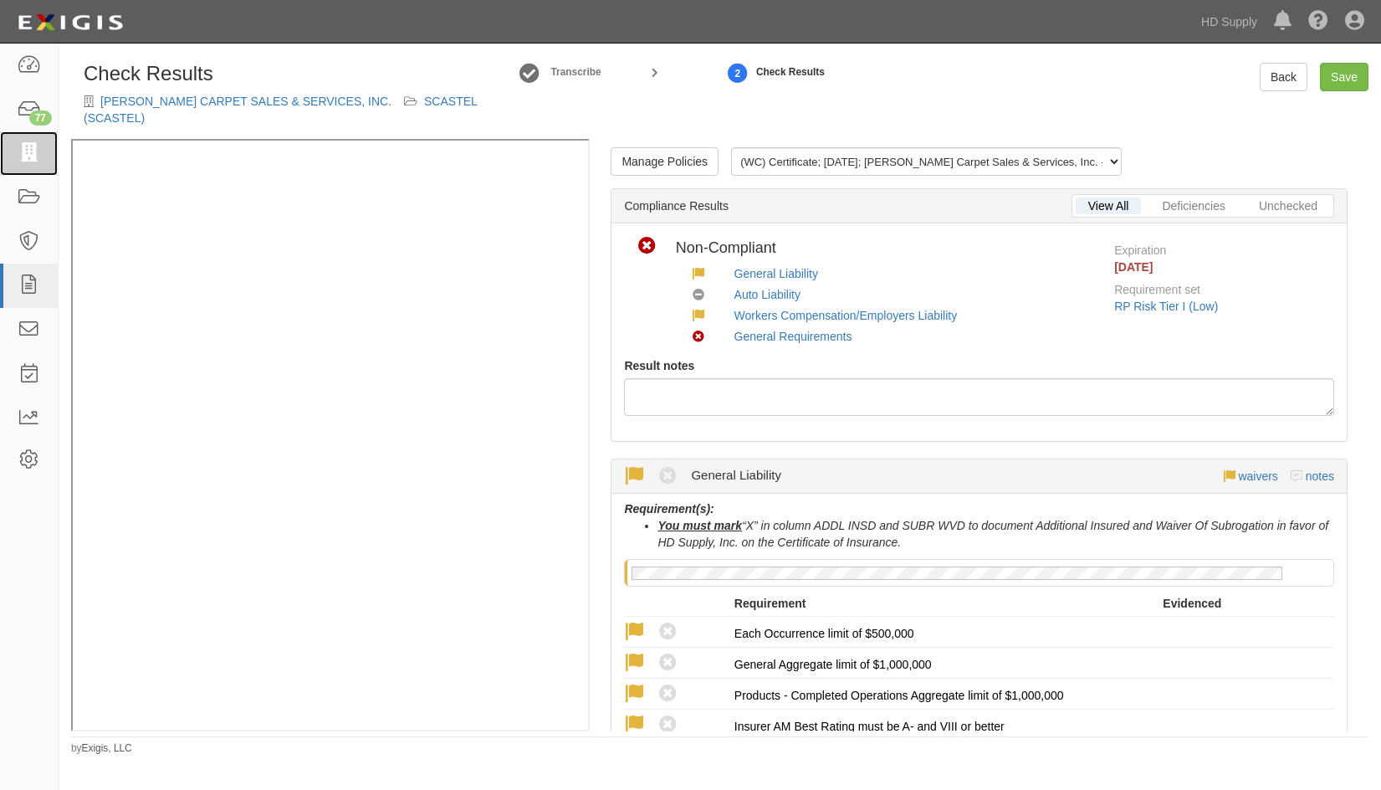
click at [33, 160] on icon at bounding box center [28, 153] width 23 height 19
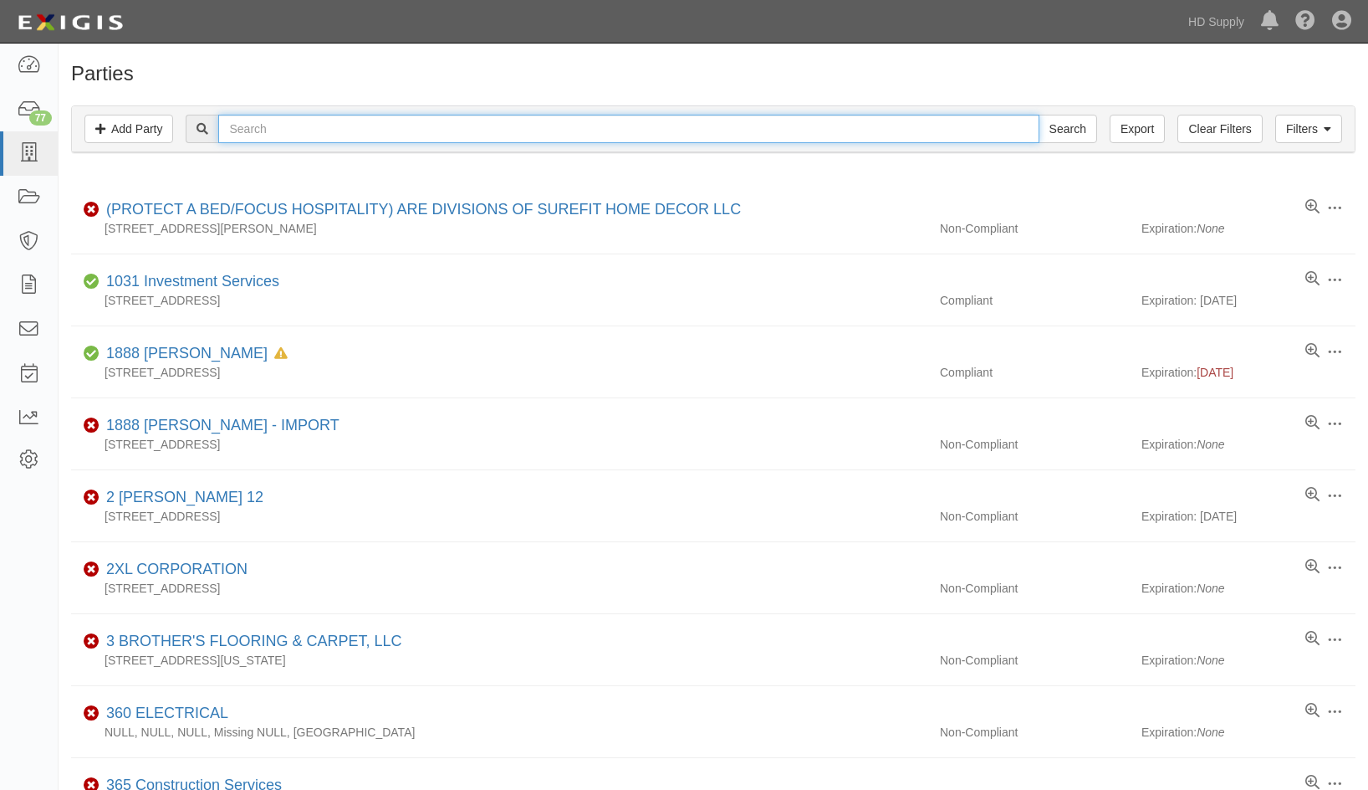
drag, startPoint x: 240, startPoint y: 130, endPoint x: 263, endPoint y: 71, distance: 62.8
click at [241, 127] on input "text" at bounding box center [628, 129] width 821 height 28
paste input "DELFIN&BRANDON CARPETING INC"
type input "DELFIN&BRANDON CARPETING INC"
click at [1039, 115] on input "Search" at bounding box center [1068, 129] width 59 height 28
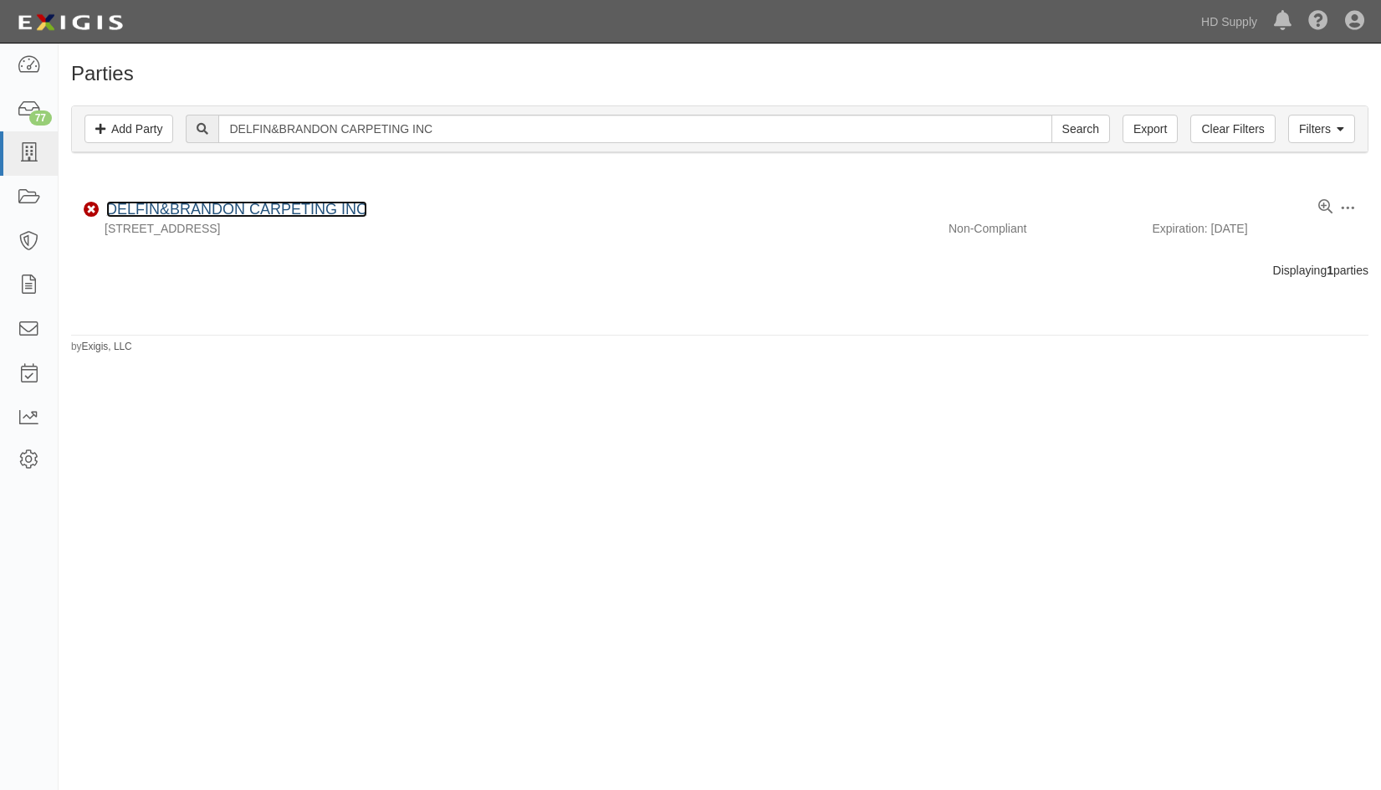
click at [216, 209] on link "DELFIN&BRANDON CARPETING INC" at bounding box center [236, 209] width 261 height 17
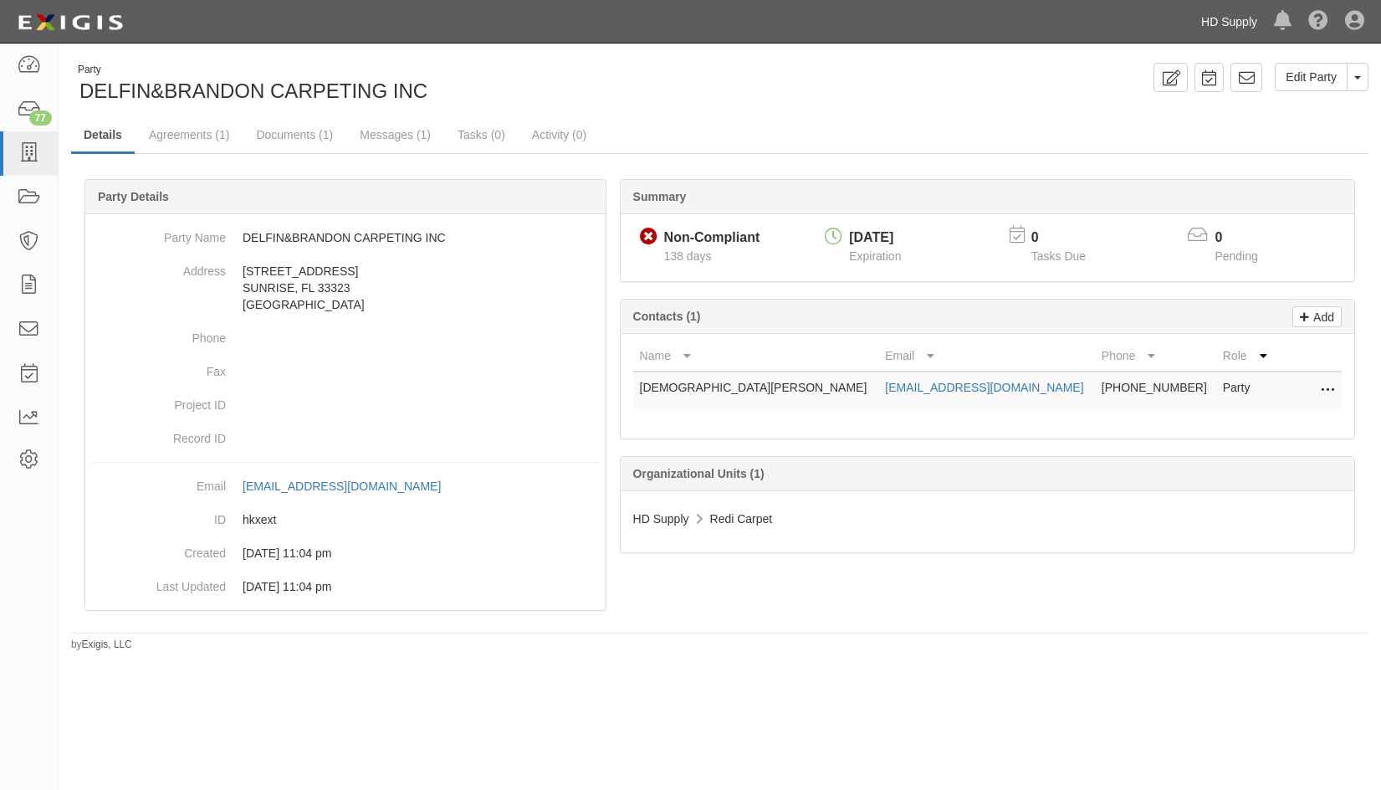
click at [1214, 17] on link "HD Supply" at bounding box center [1229, 21] width 73 height 33
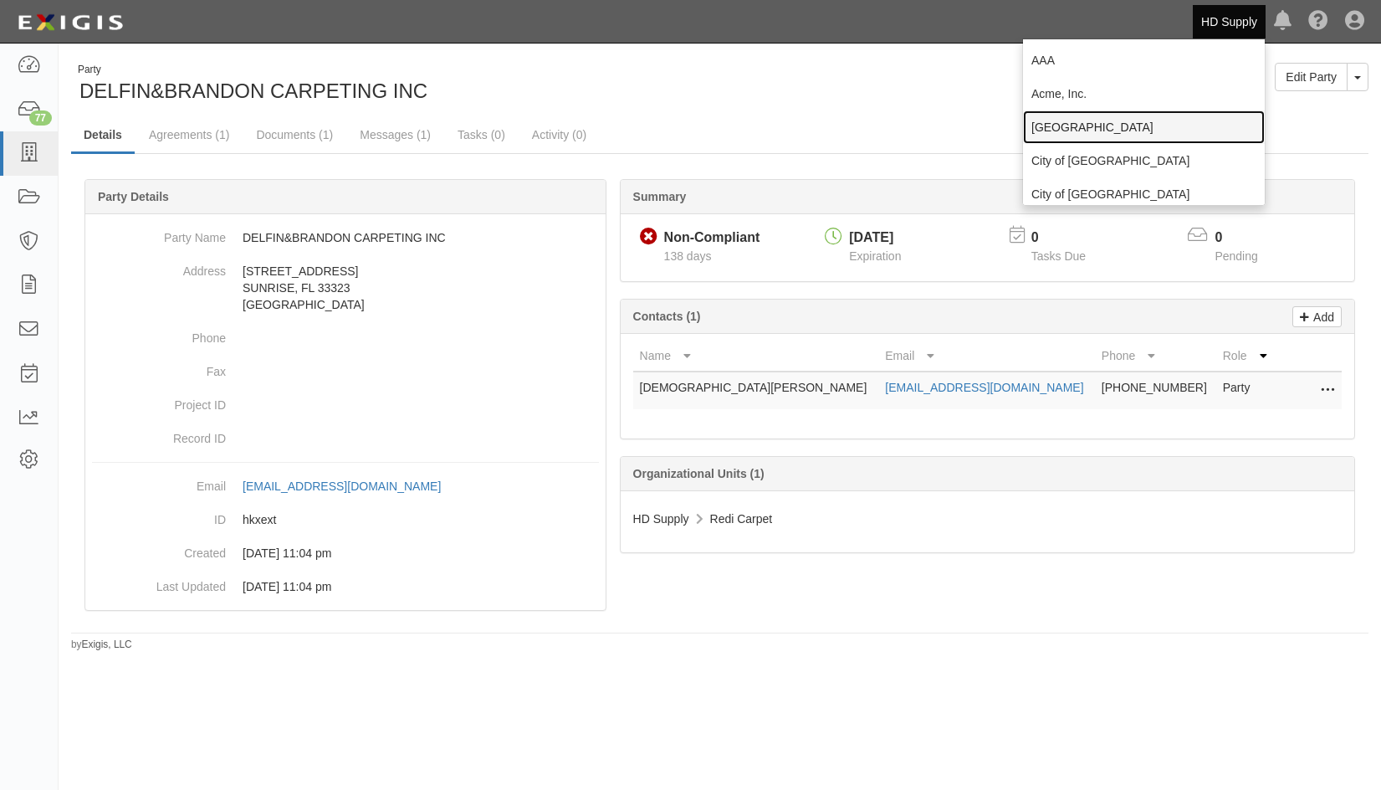
click at [1052, 128] on link "[GEOGRAPHIC_DATA]" at bounding box center [1144, 126] width 242 height 33
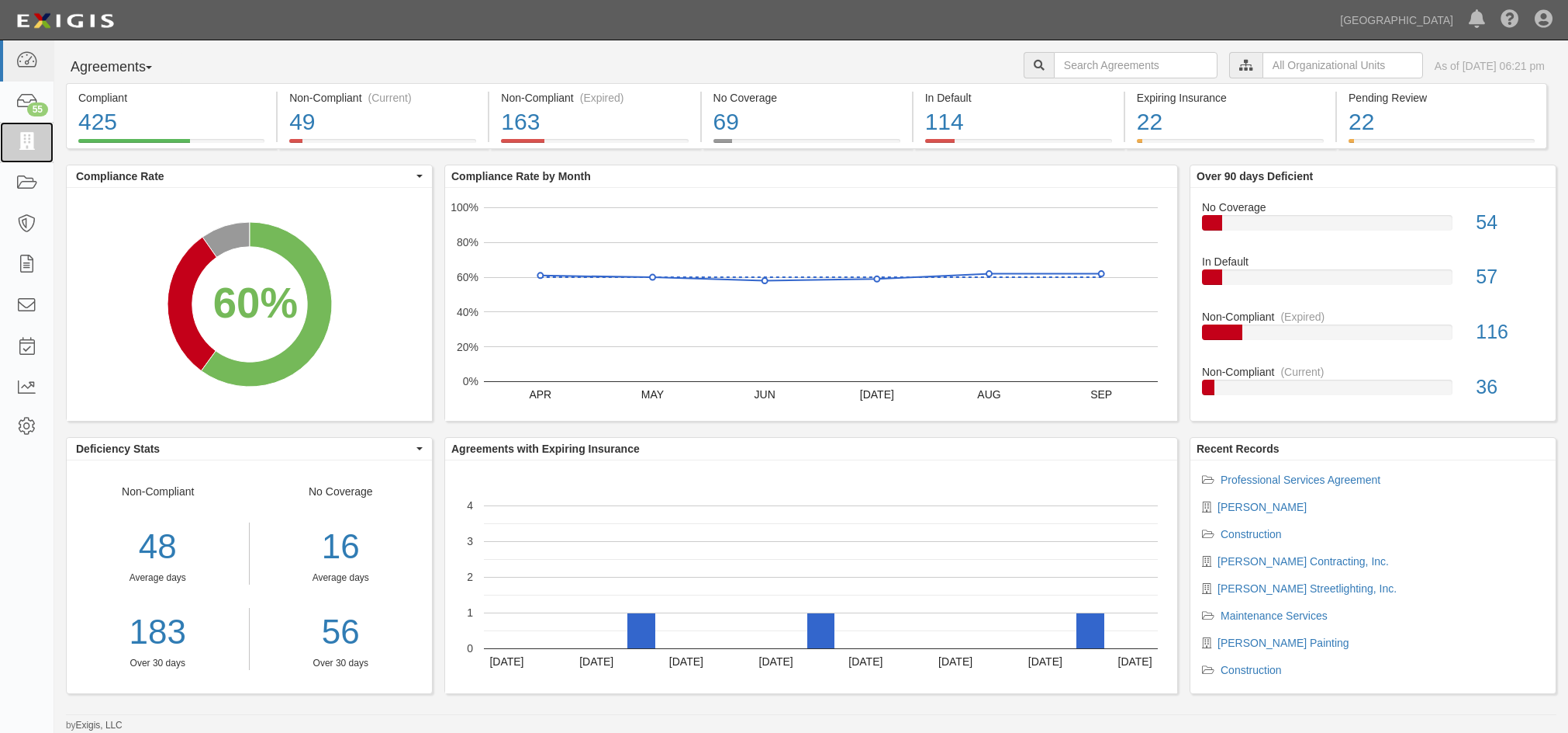
click at [32, 140] on icon at bounding box center [26, 142] width 21 height 18
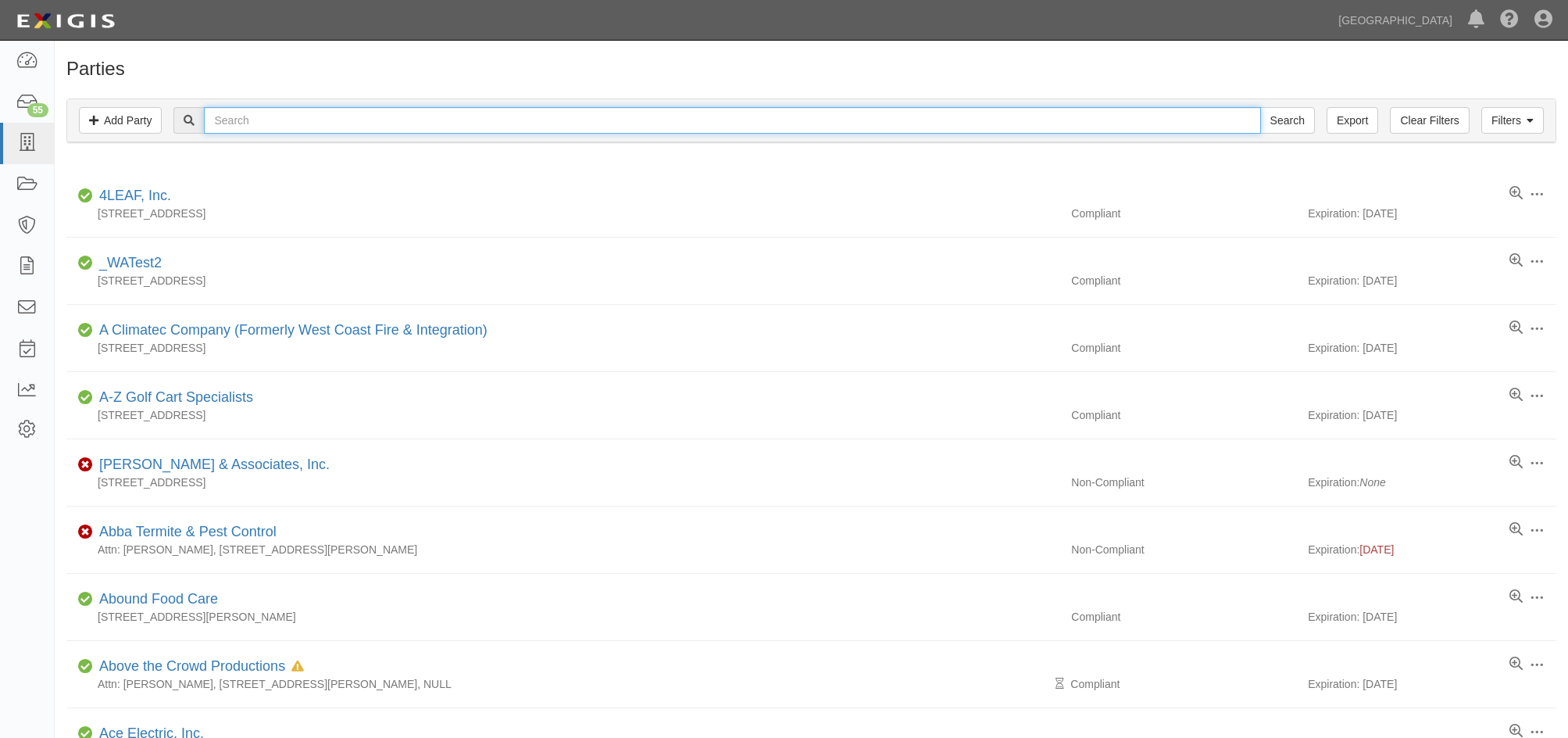
click at [241, 116] on input "text" at bounding box center [731, 121] width 1056 height 26
type input "ladayu"
click at [1260, 107] on input "Search" at bounding box center [1287, 121] width 55 height 26
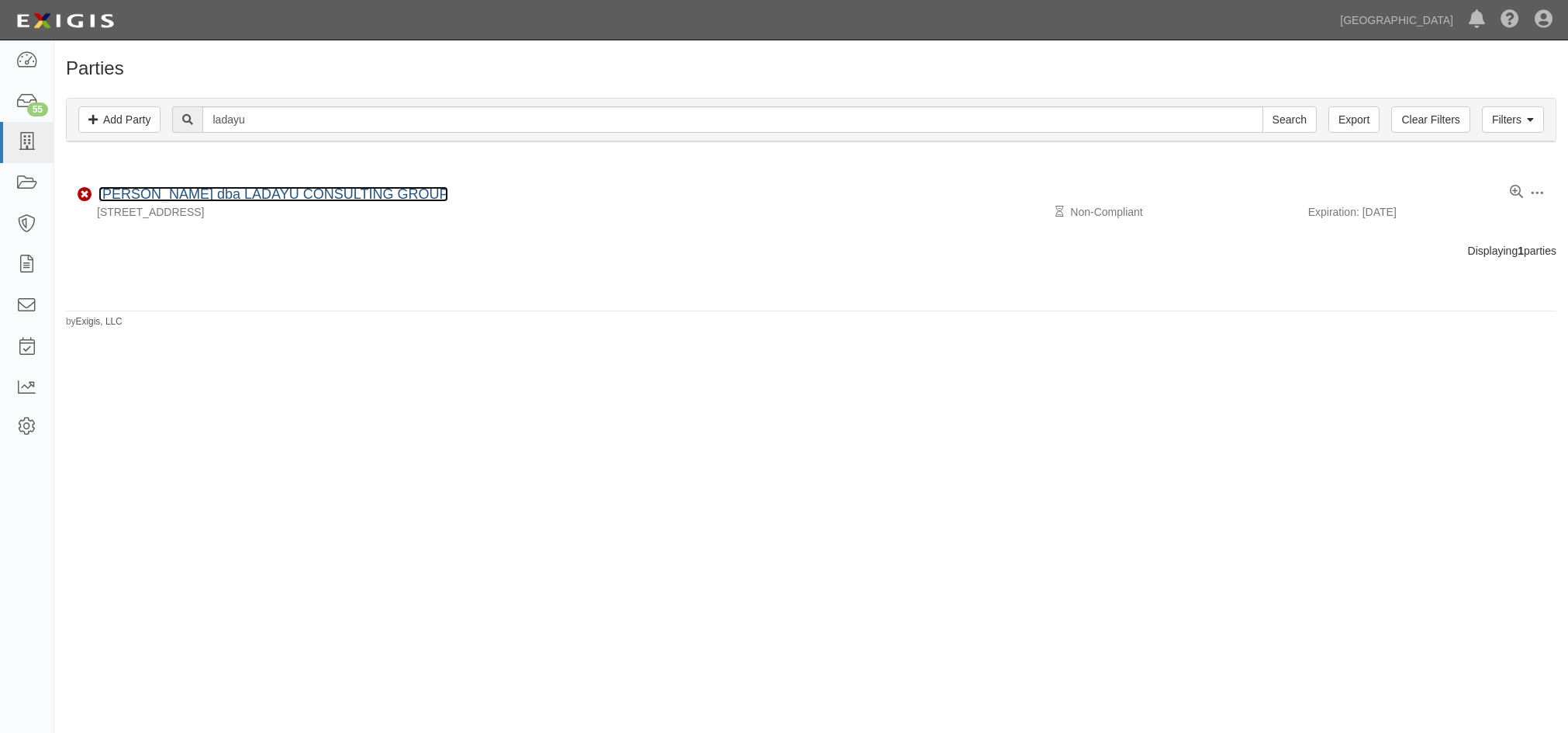
click at [176, 200] on link "Garcia, Daniel R. dba LADAYU CONSULTING GROUP" at bounding box center [273, 194] width 350 height 16
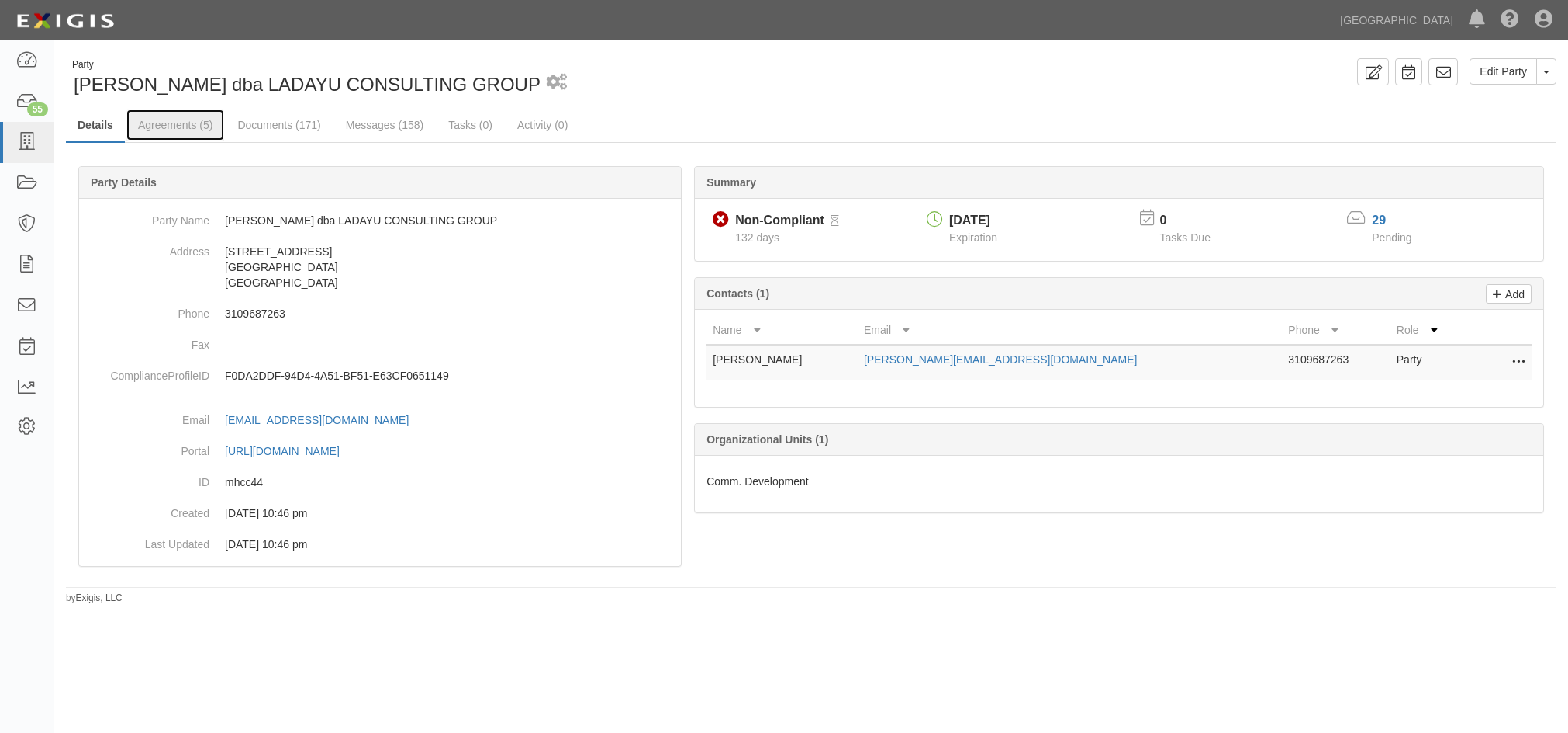
click at [183, 126] on link "Agreements (5)" at bounding box center [174, 124] width 97 height 31
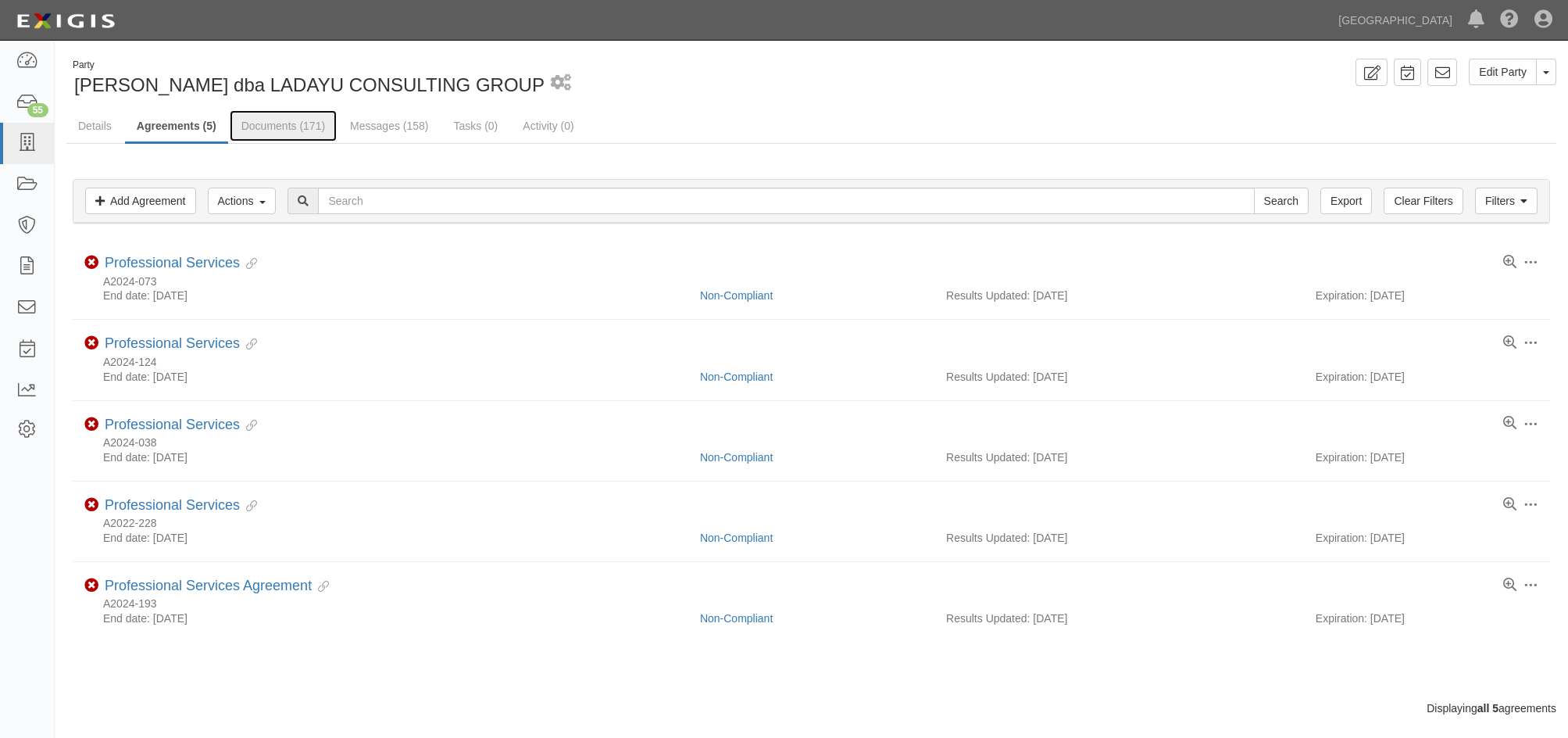
click at [249, 124] on link "Documents (171)" at bounding box center [283, 125] width 107 height 31
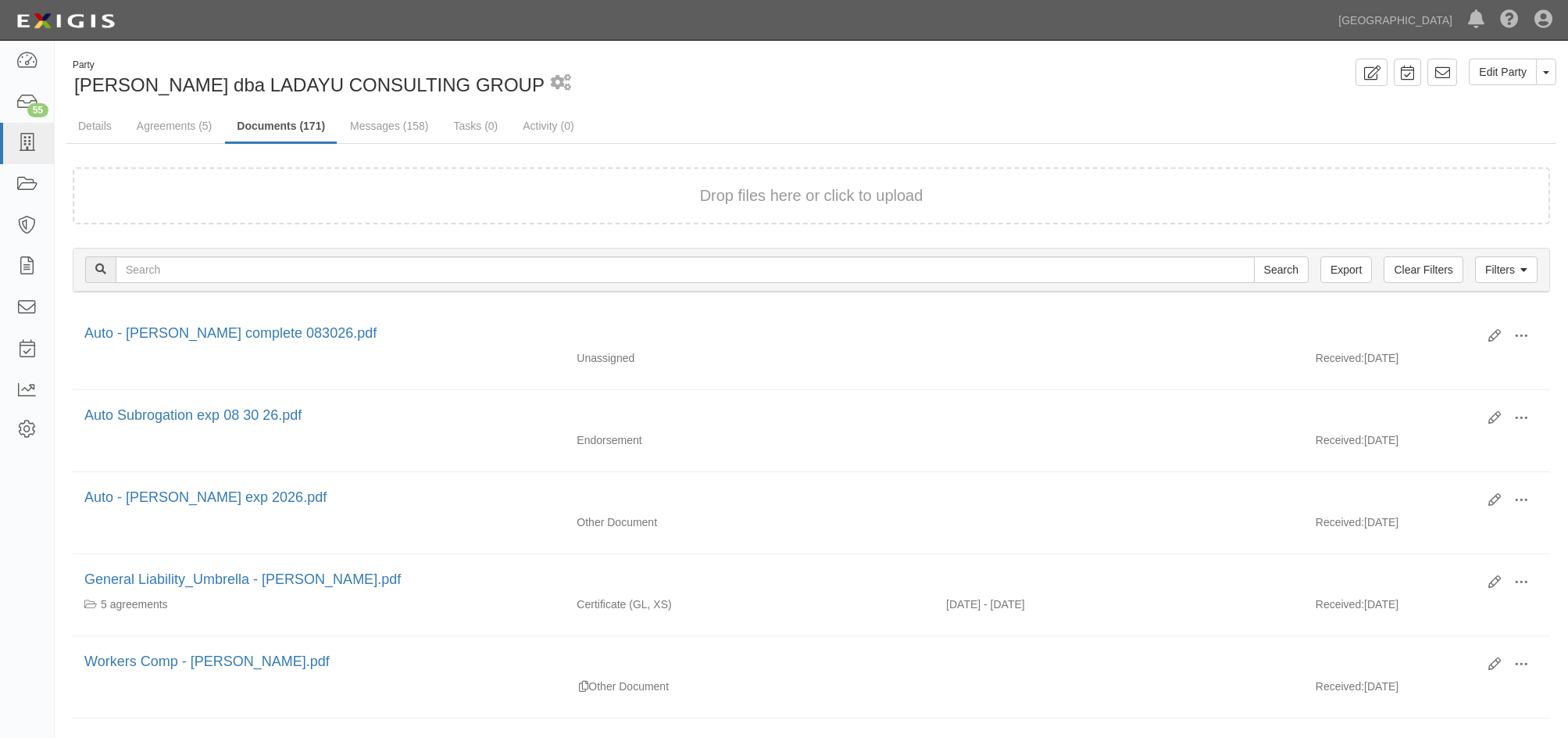
scroll to position [78, 0]
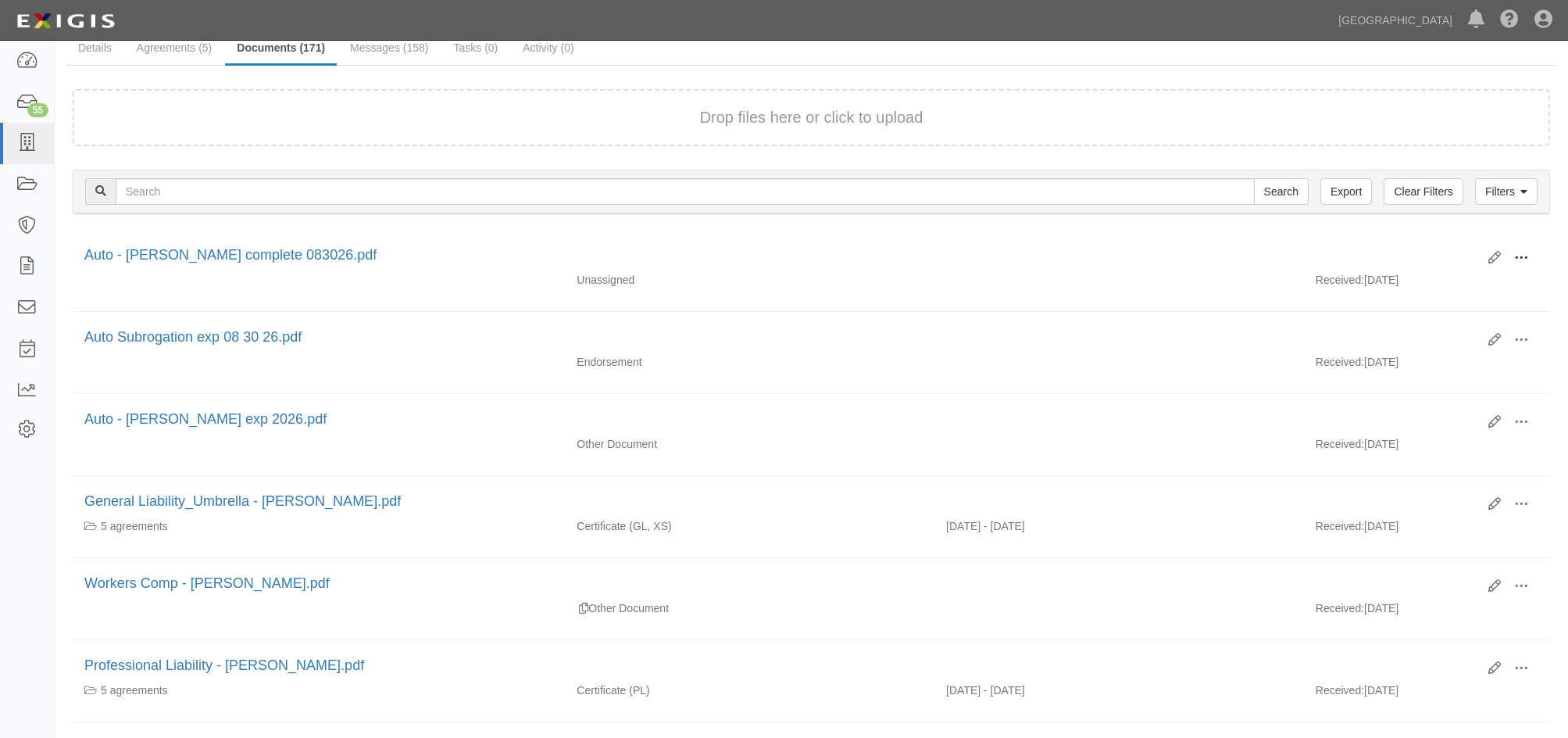
click at [1526, 256] on span at bounding box center [1520, 257] width 14 height 14
click at [1448, 283] on link "View" at bounding box center [1445, 280] width 123 height 28
click at [1491, 255] on icon at bounding box center [1493, 257] width 12 height 12
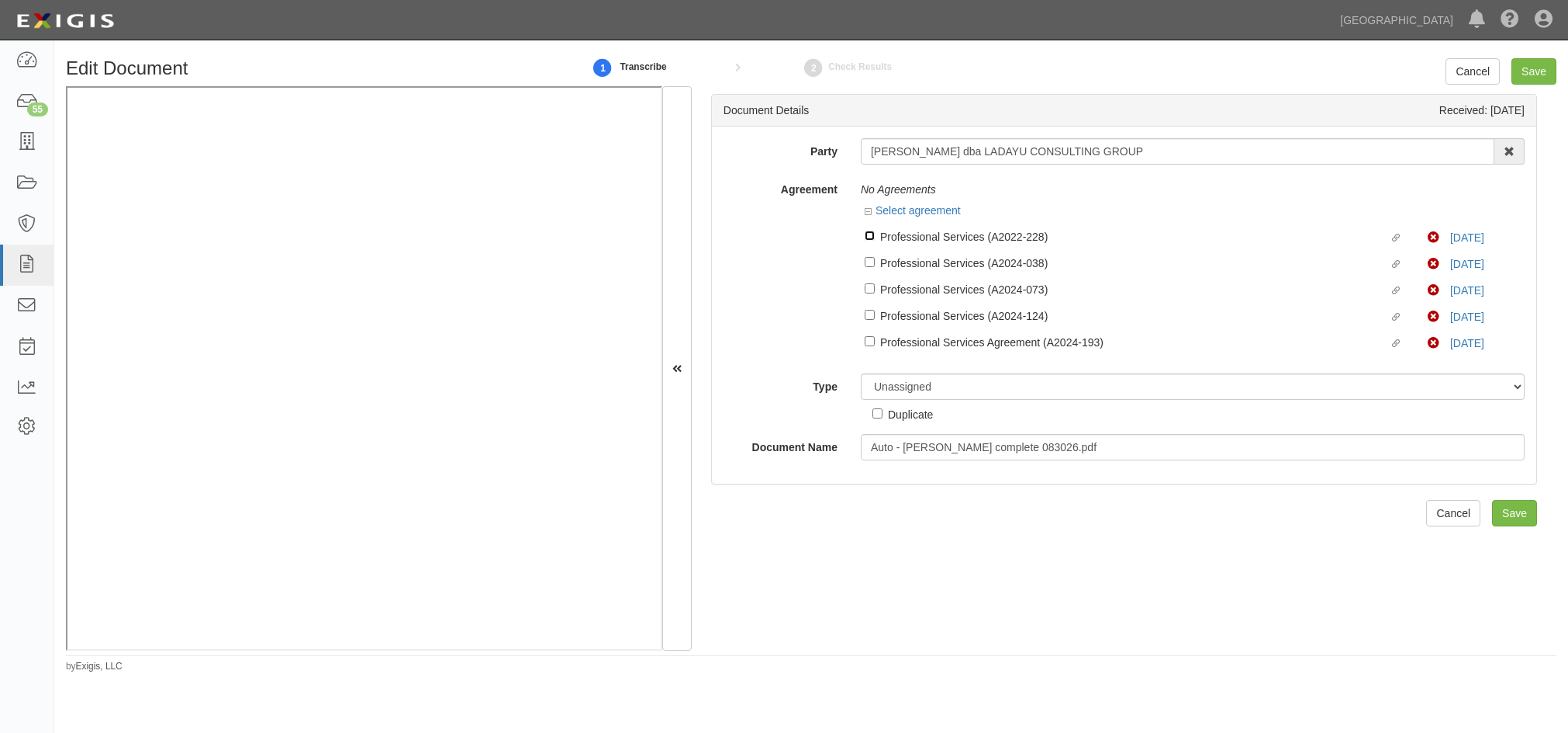
click at [870, 236] on input "Linked agreement Professional Services (A2022-228) Linked agreement" at bounding box center [870, 235] width 10 height 10
checkbox input "true"
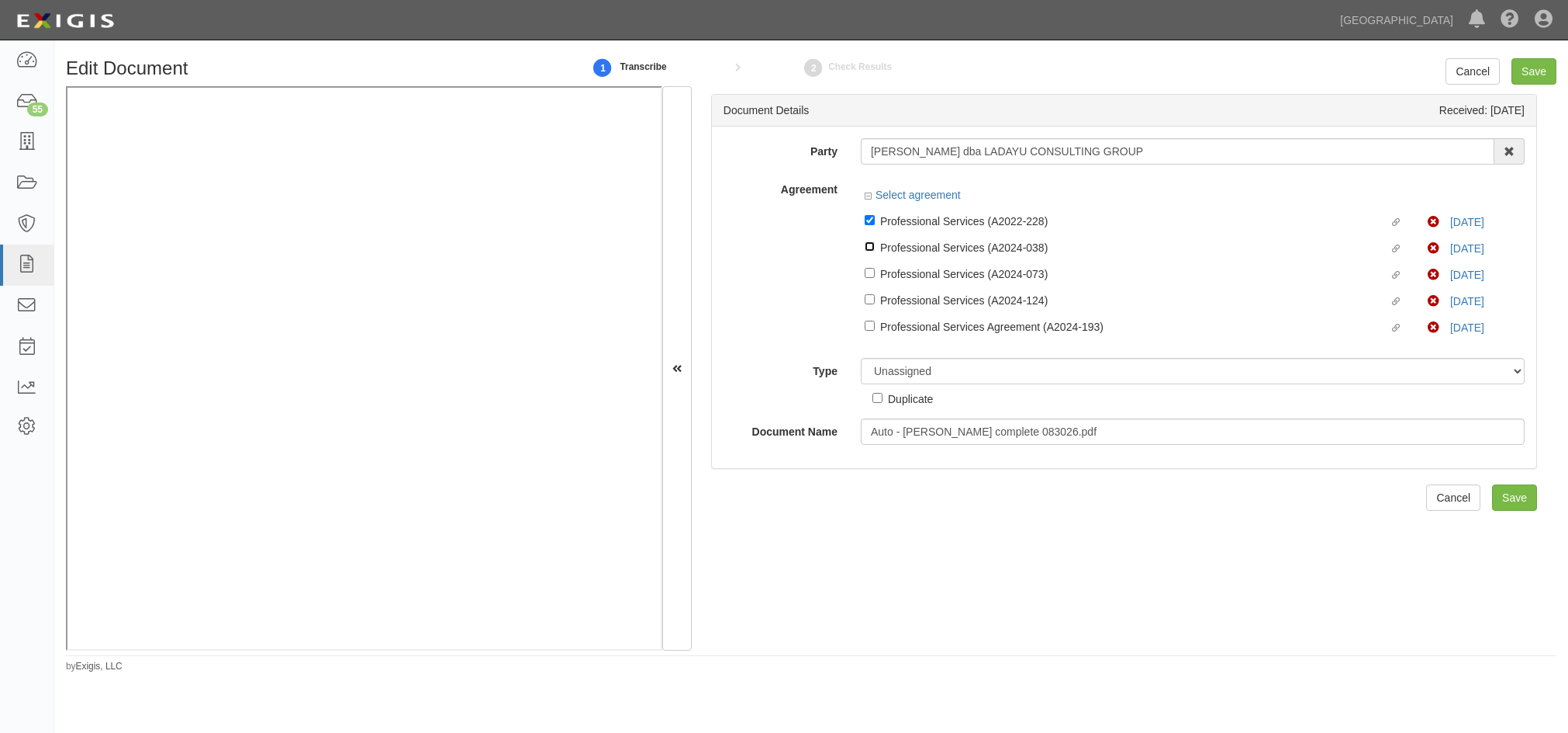
click at [869, 249] on input "Linked agreement Professional Services (A2024-038) Linked agreement" at bounding box center [870, 246] width 10 height 10
checkbox input "true"
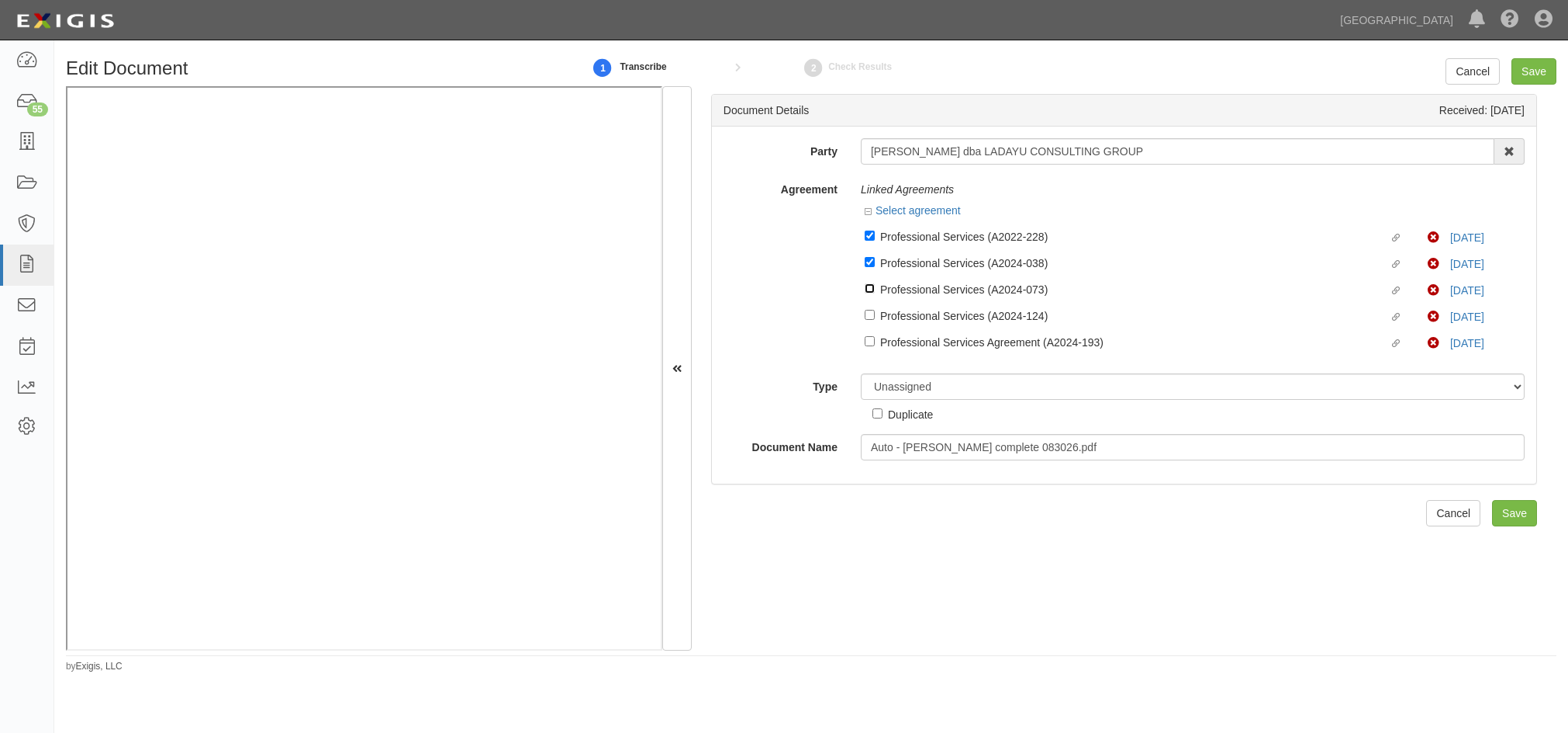
click at [867, 291] on input "Linked agreement Professional Services (A2024-073) Linked agreement" at bounding box center [870, 288] width 10 height 10
checkbox input "true"
click at [870, 315] on input "Linked agreement Professional Services (A2024-124) Linked agreement" at bounding box center [870, 315] width 10 height 10
checkbox input "true"
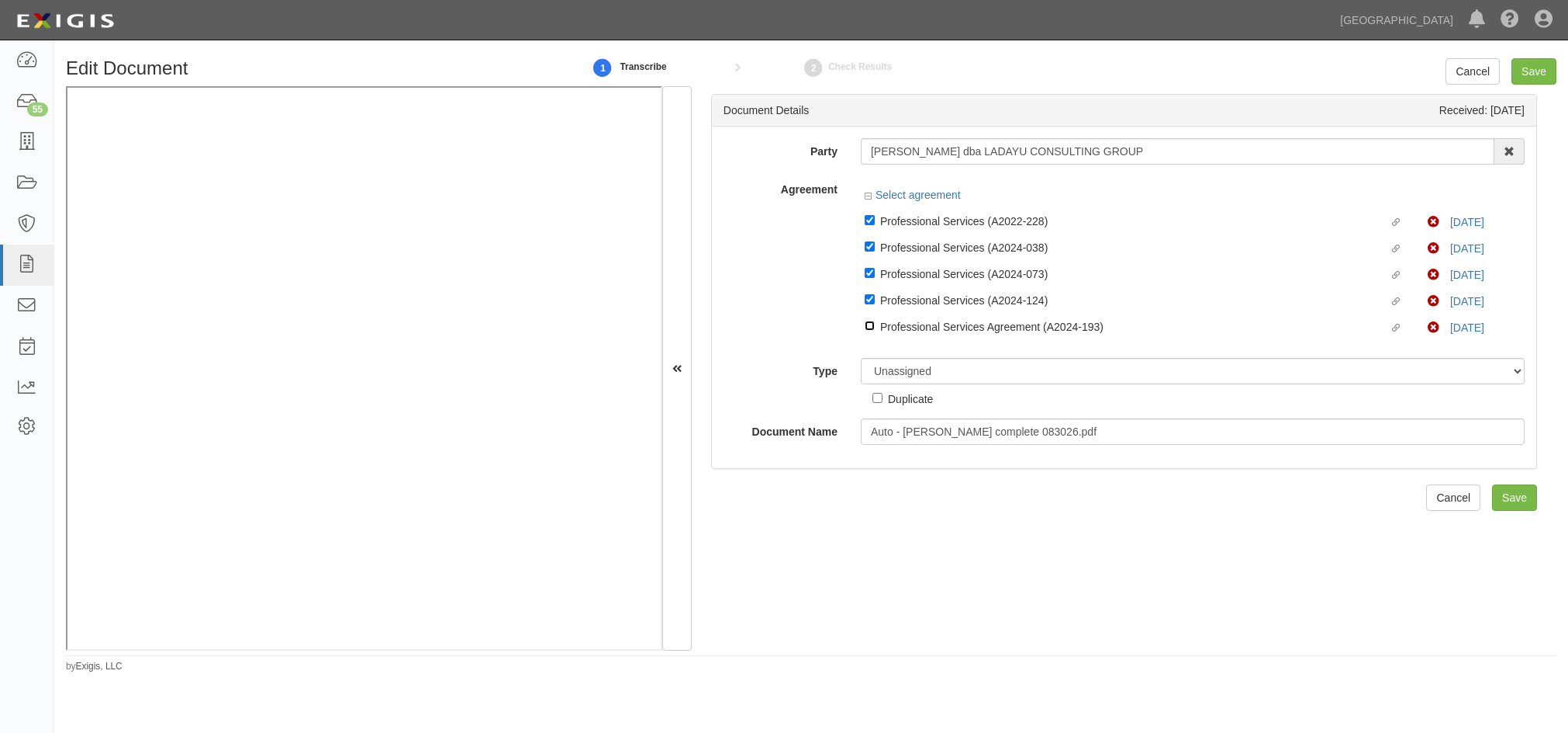
click at [865, 324] on input "Linked agreement Professional Services Agreement (A2024-193) Linked agreement" at bounding box center [870, 325] width 10 height 10
checkbox input "true"
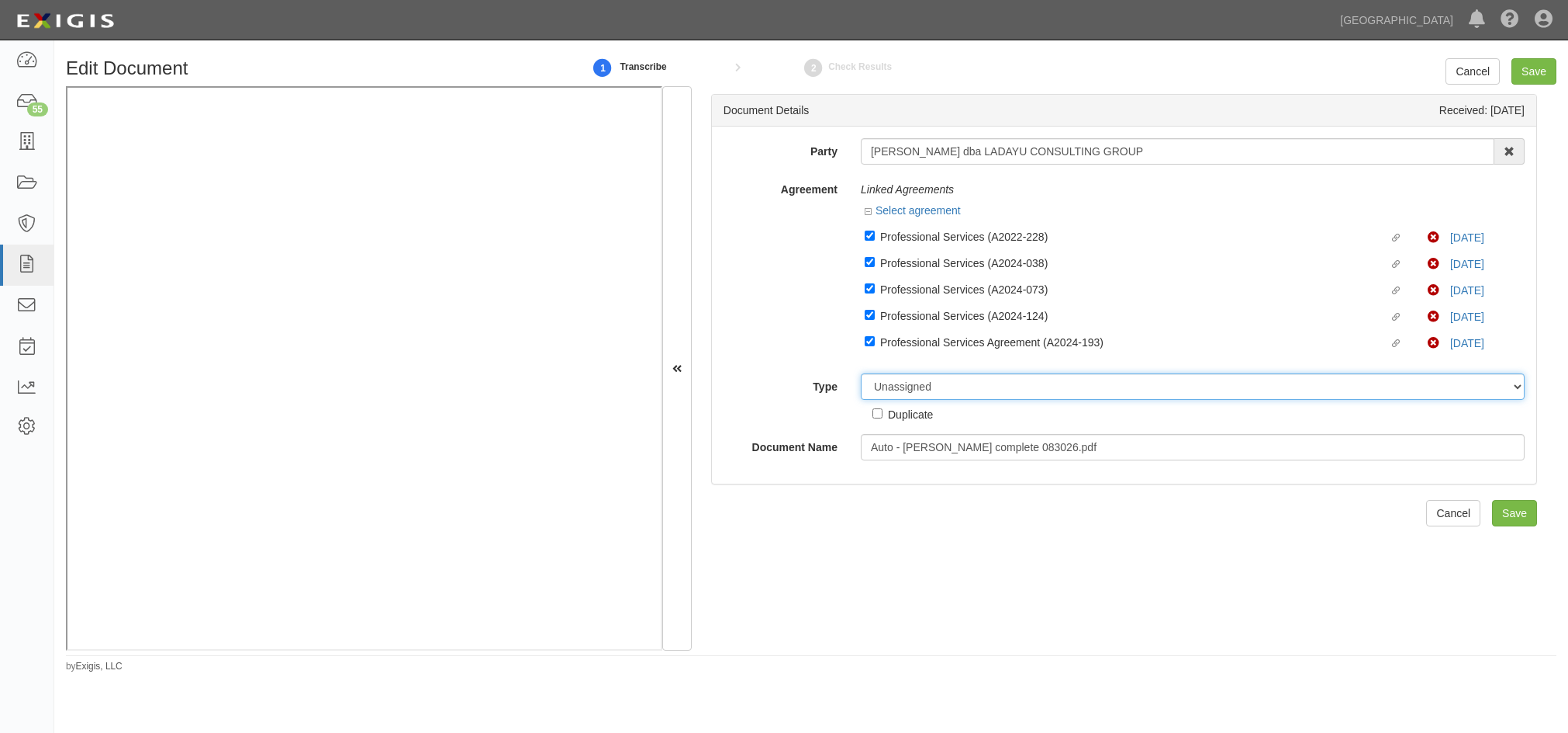
click at [901, 378] on select "Unassigned Binder Cancellation Notice Certificate Contract Endorsement Insuranc…" at bounding box center [1192, 386] width 664 height 26
select select "CertificateDetail"
click at [860, 373] on select "Unassigned Binder Cancellation Notice Certificate Contract Endorsement Insuranc…" at bounding box center [1192, 386] width 664 height 26
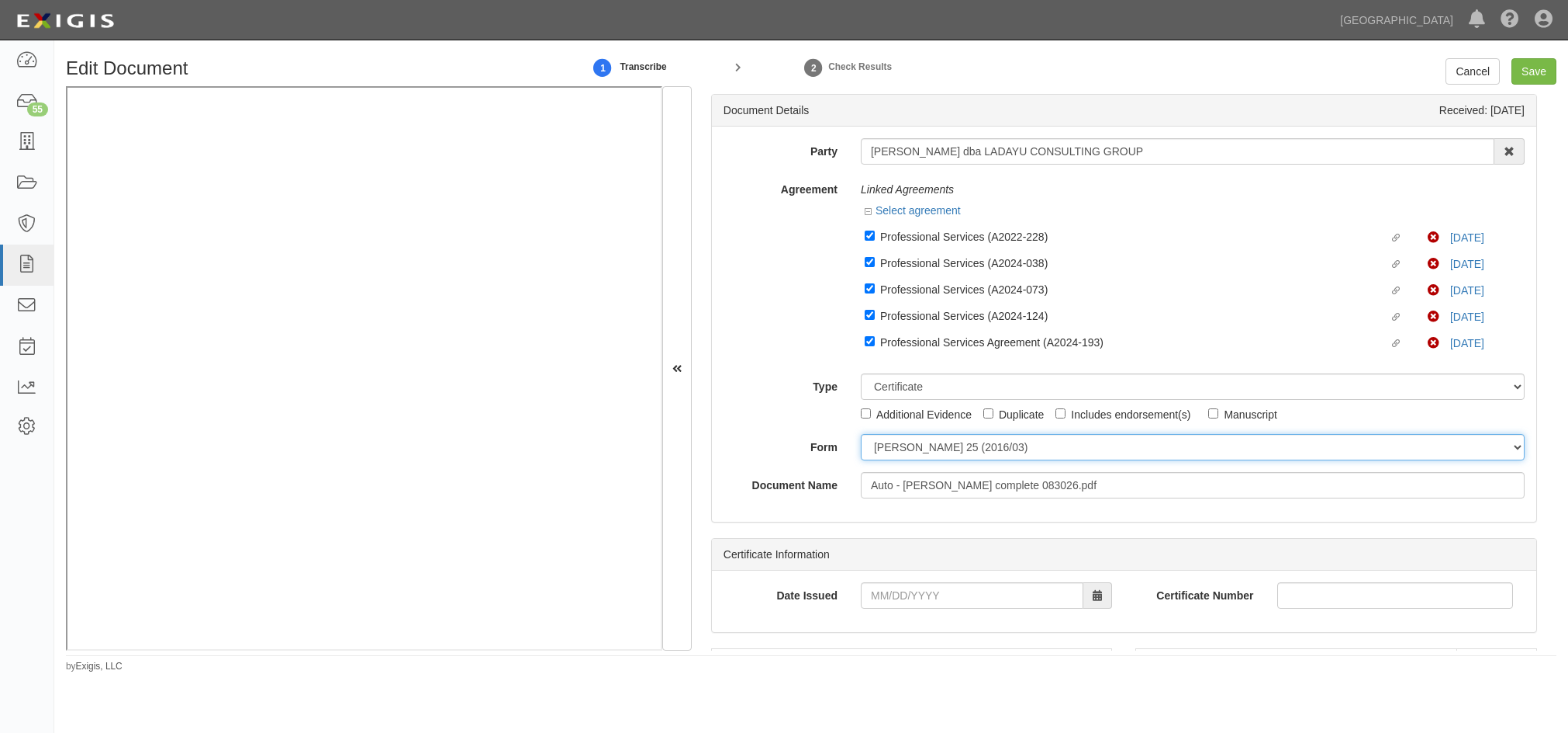
drag, startPoint x: 877, startPoint y: 445, endPoint x: 877, endPoint y: 459, distance: 14.0
click at [877, 445] on select "ACORD 25 (2016/03) ACORD 101 ACORD 855 NY (2014/05) General" at bounding box center [1192, 447] width 664 height 26
select select "GeneralFormDetail"
click at [860, 434] on select "ACORD 25 (2016/03) ACORD 101 ACORD 855 NY (2014/05) General" at bounding box center [1192, 447] width 664 height 26
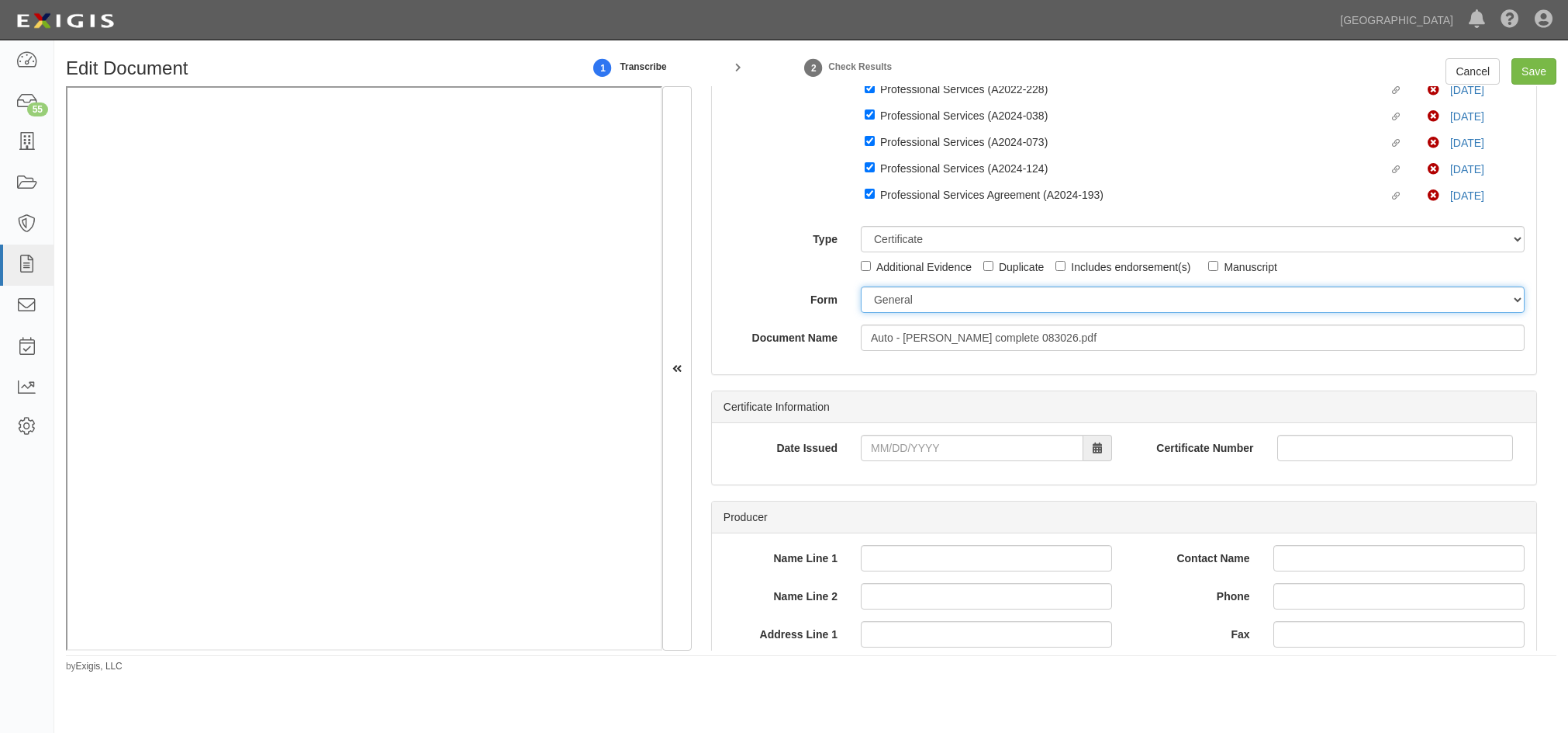
scroll to position [155, 0]
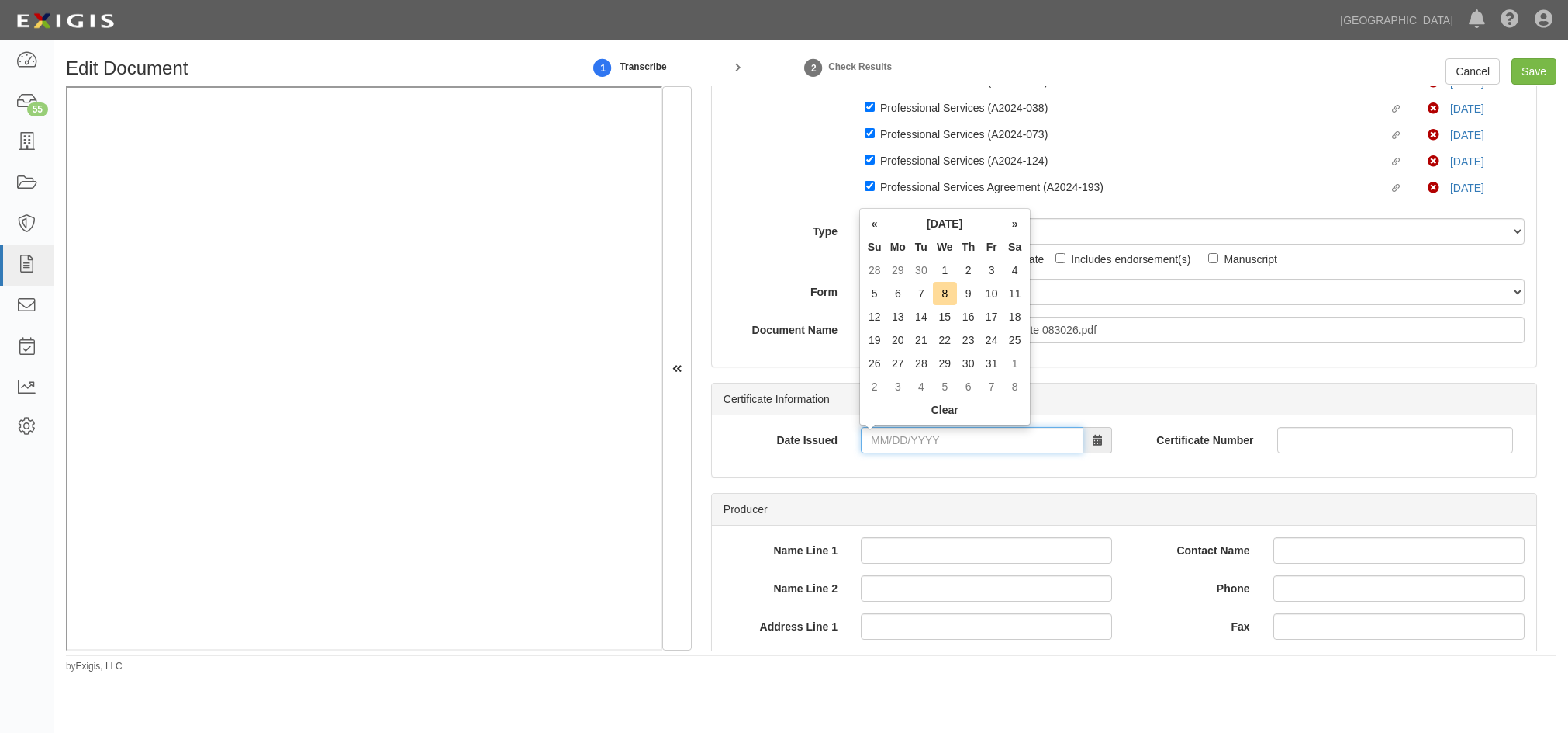
click at [867, 441] on input "Date Issued" at bounding box center [972, 440] width 223 height 26
type input "10/02/2025"
click at [837, 469] on div "Date Issued 10/02/2025 Certificate Number" at bounding box center [1124, 445] width 824 height 61
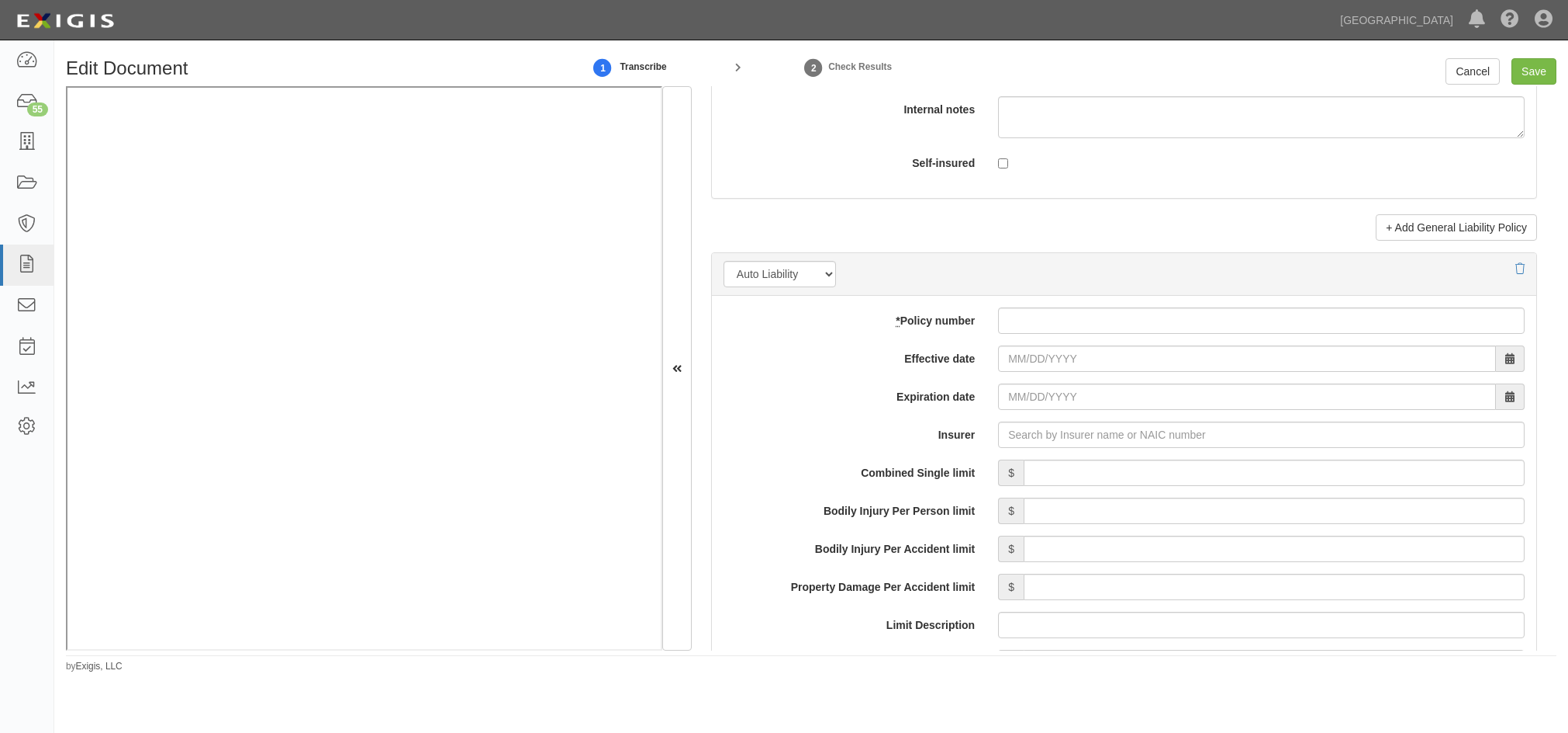
scroll to position [2095, 0]
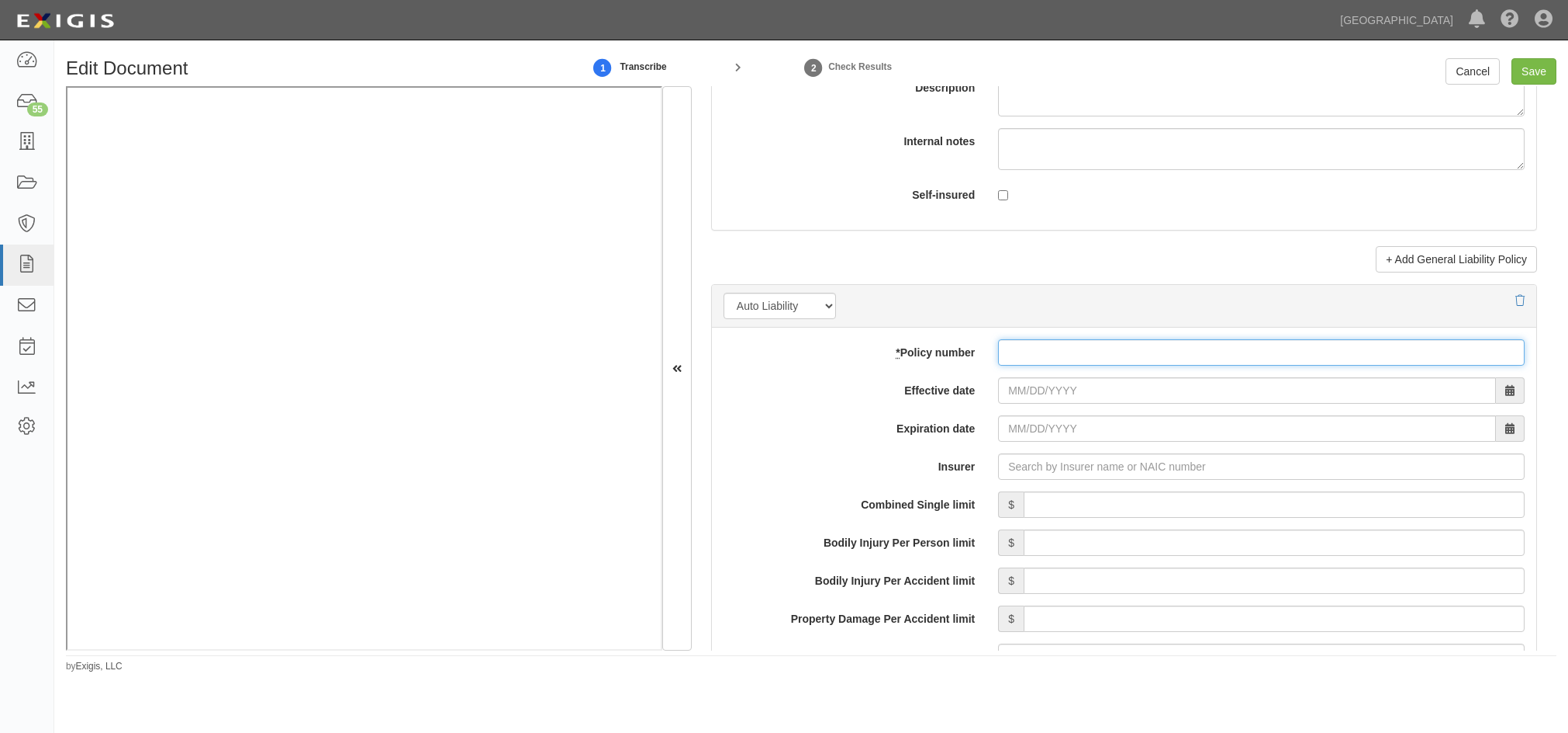
click at [1082, 366] on input "* Policy number" at bounding box center [1261, 353] width 527 height 26
paste input "DELFIN&BRANDON CARPETING INC"
type input "DELFIN&BRANDON CARPETING INC"
drag, startPoint x: 1224, startPoint y: 364, endPoint x: 986, endPoint y: 363, distance: 238.0
click at [987, 363] on div "DELFIN&BRANDON CARPETING INC" at bounding box center [1261, 353] width 550 height 26
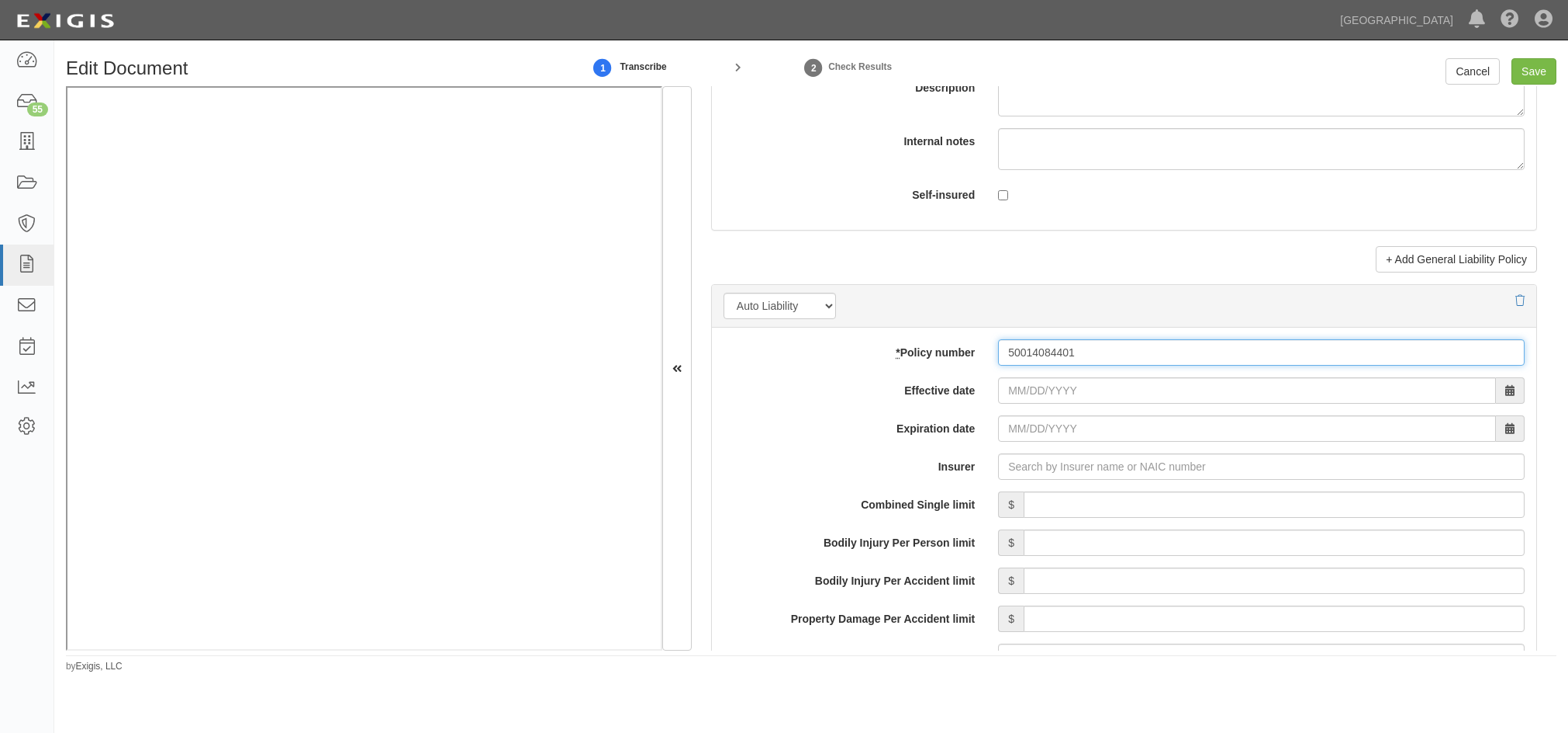
type input "50014084401"
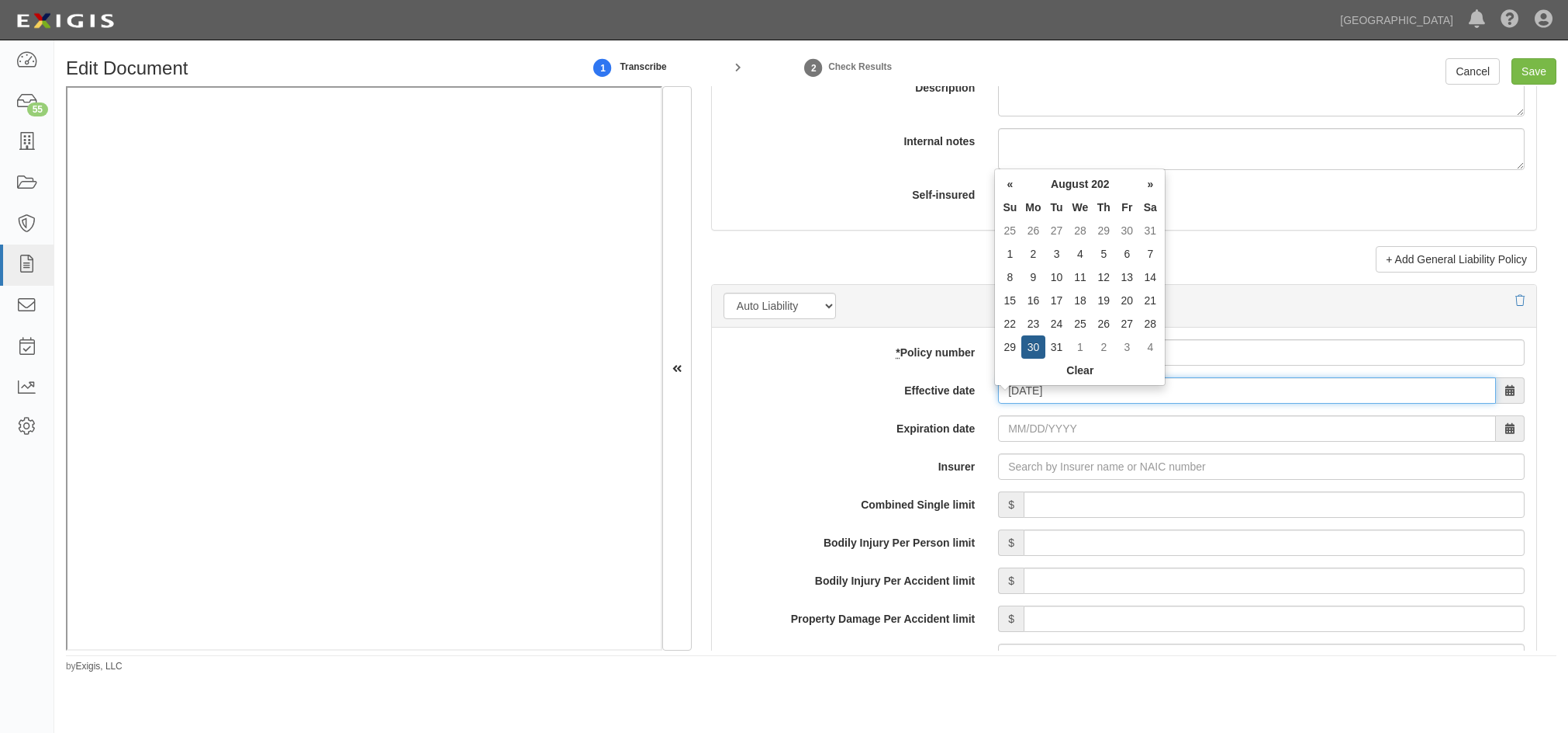
type input "08/30/2025"
type input "08/30/2026"
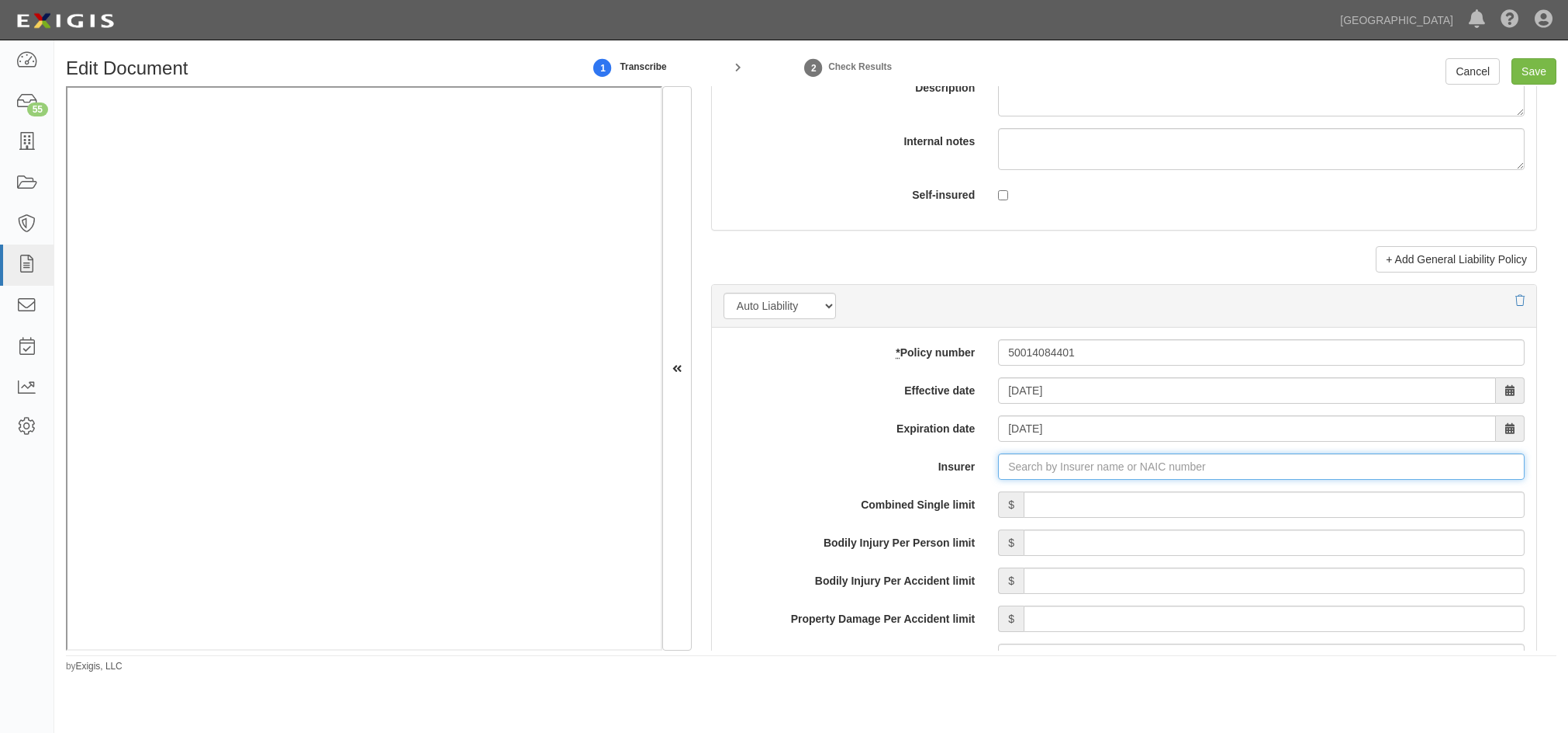
type input "21st Century Advantage Insurance Company (25232) NR Rating"
type input "2"
type input "Infinity Select Insurance Company (20260) A- XIV Rating"
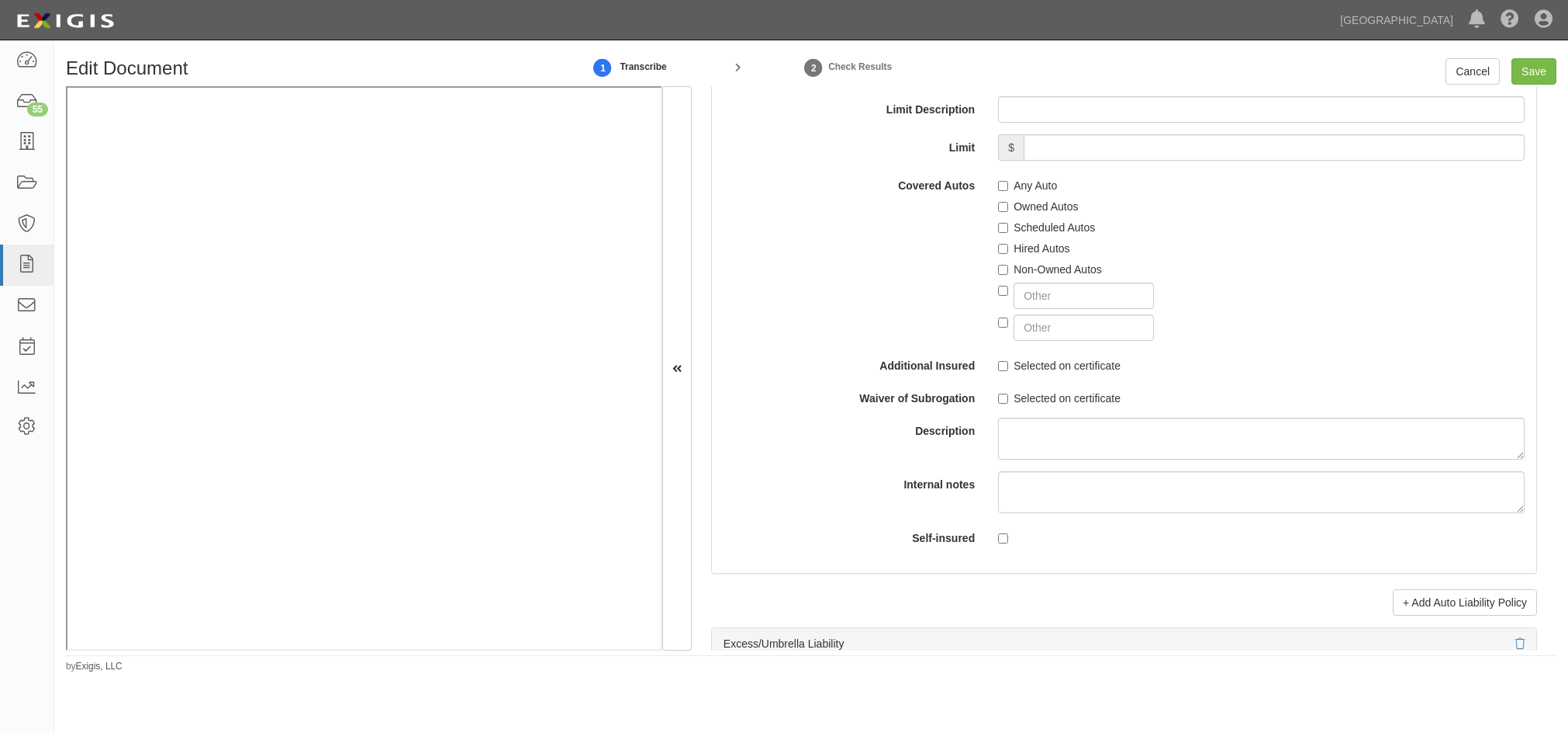
scroll to position [2561, 0]
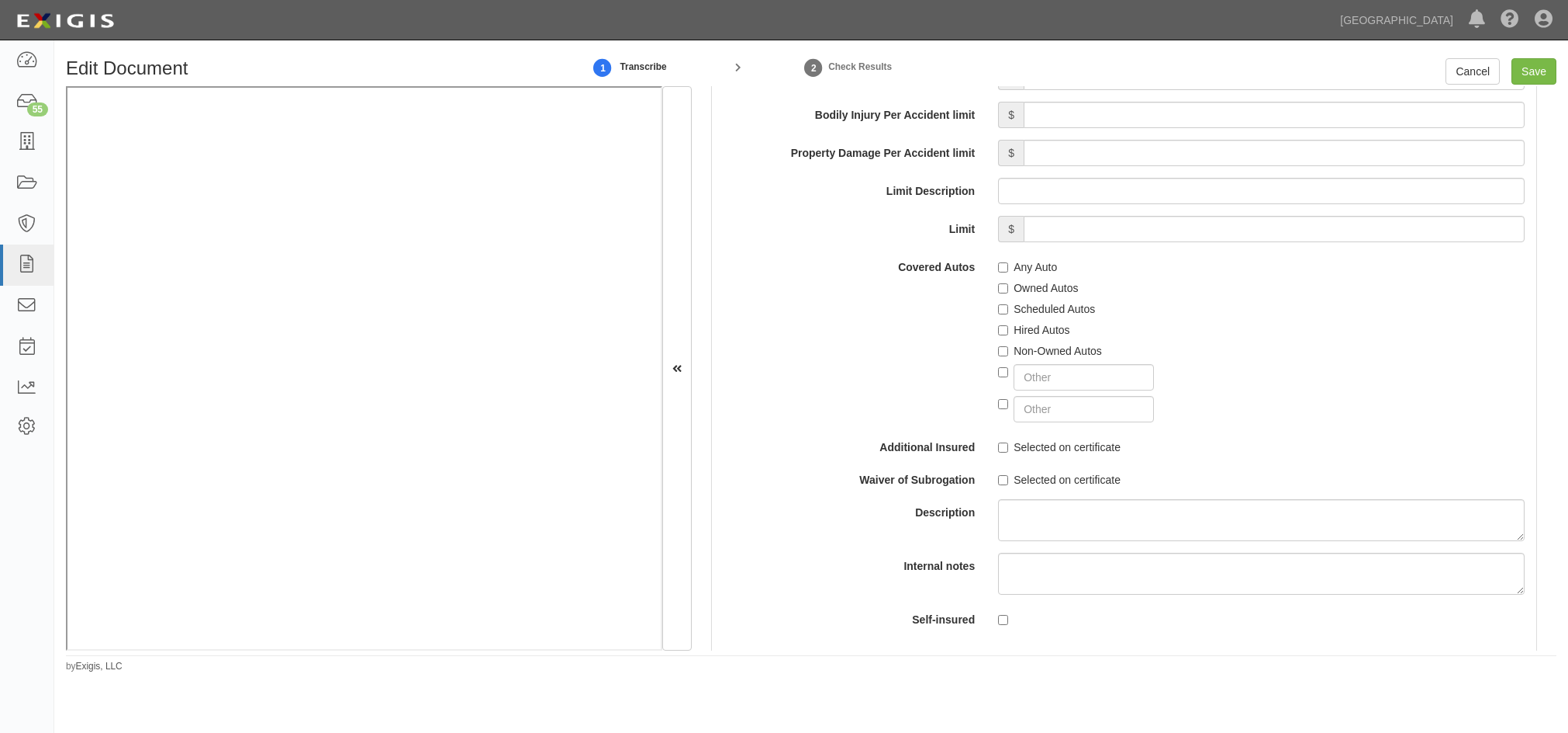
type input "1,000,000"
click at [999, 273] on input "Any Auto" at bounding box center [1002, 267] width 10 height 10
checkbox input "true"
click at [871, 329] on div "Covered Autos Any Auto Owned Autos Scheduled Autos Hired Autos Non-Owned Autos" at bounding box center [1124, 339] width 824 height 169
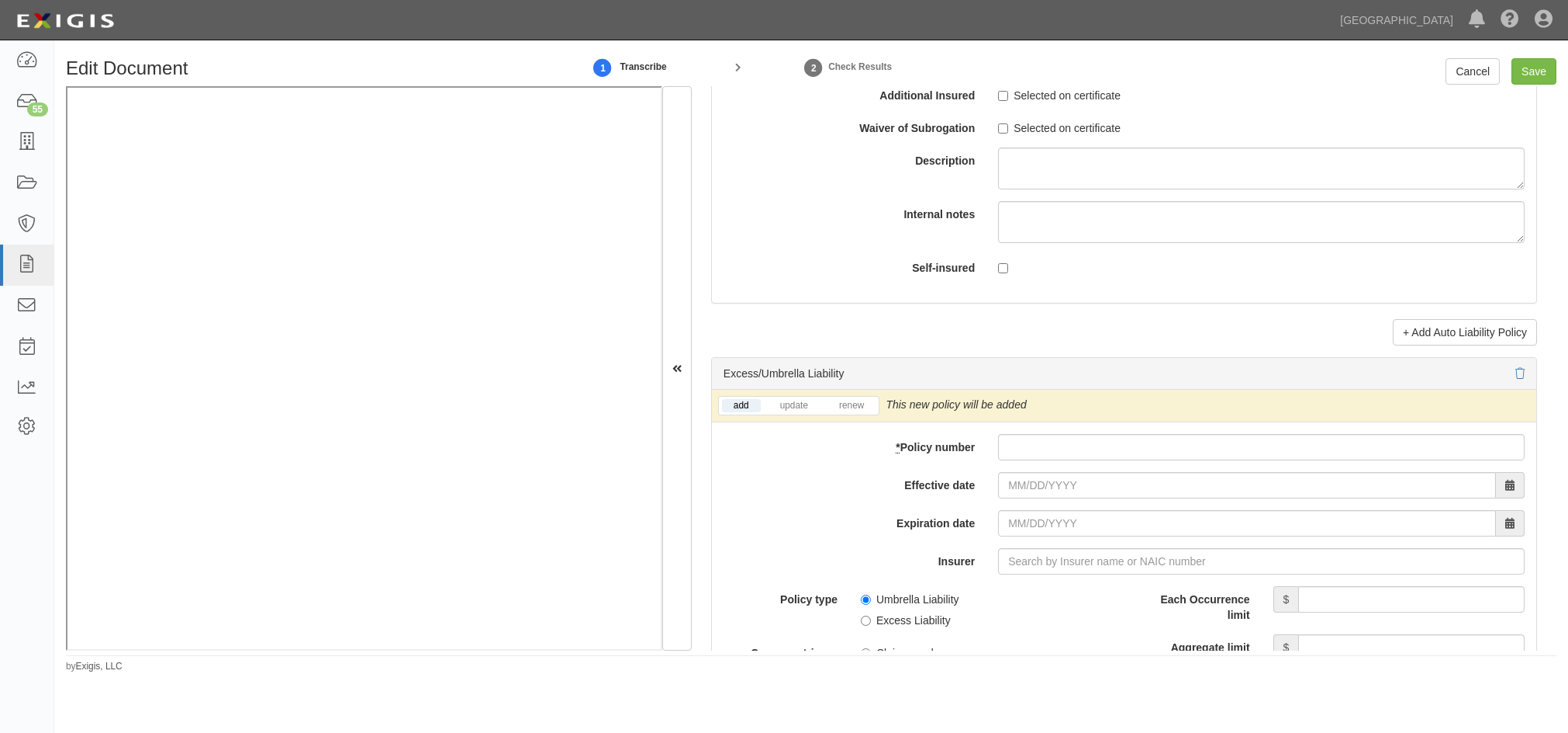
scroll to position [3027, 0]
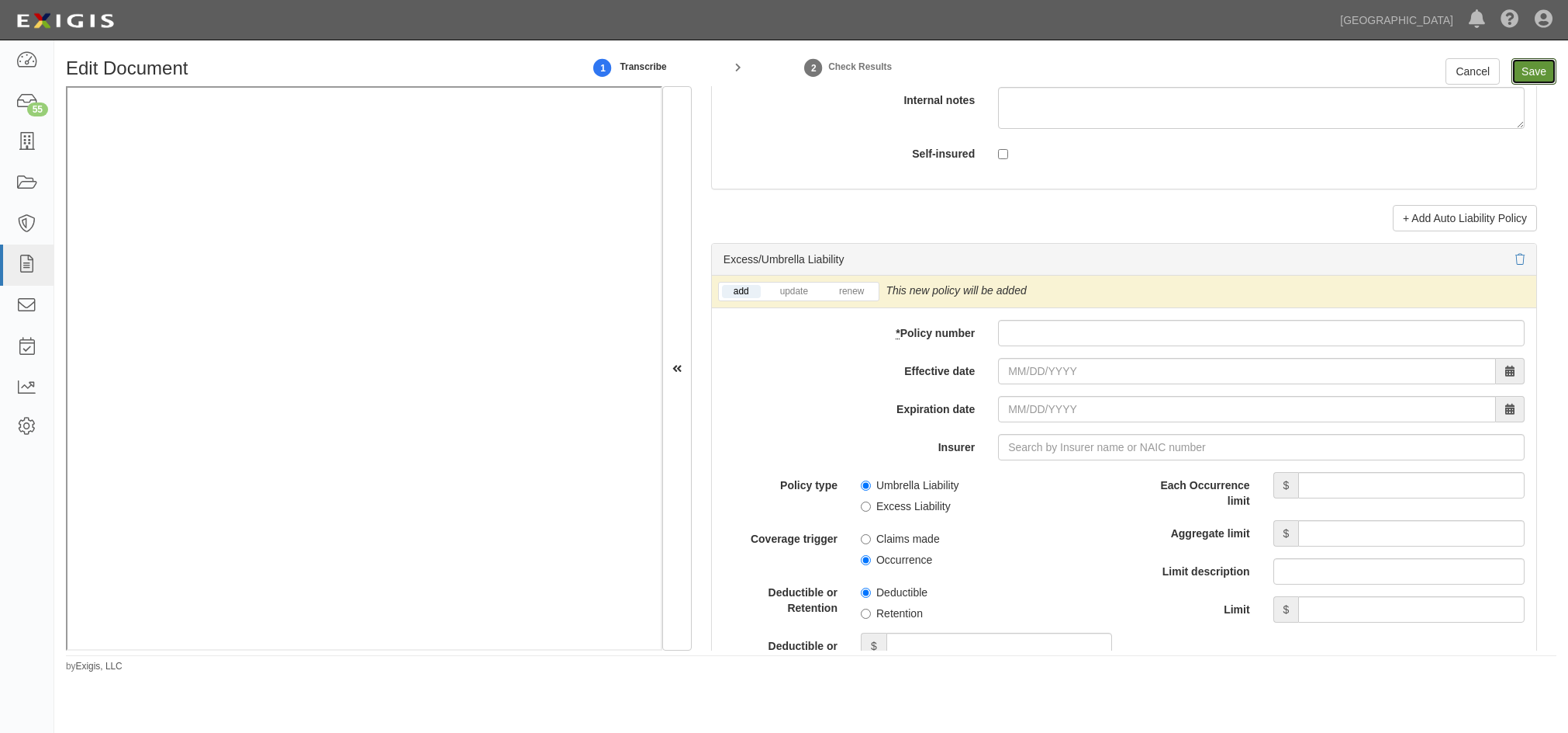
click at [1529, 83] on input "Save" at bounding box center [1534, 71] width 45 height 26
type input "1000000"
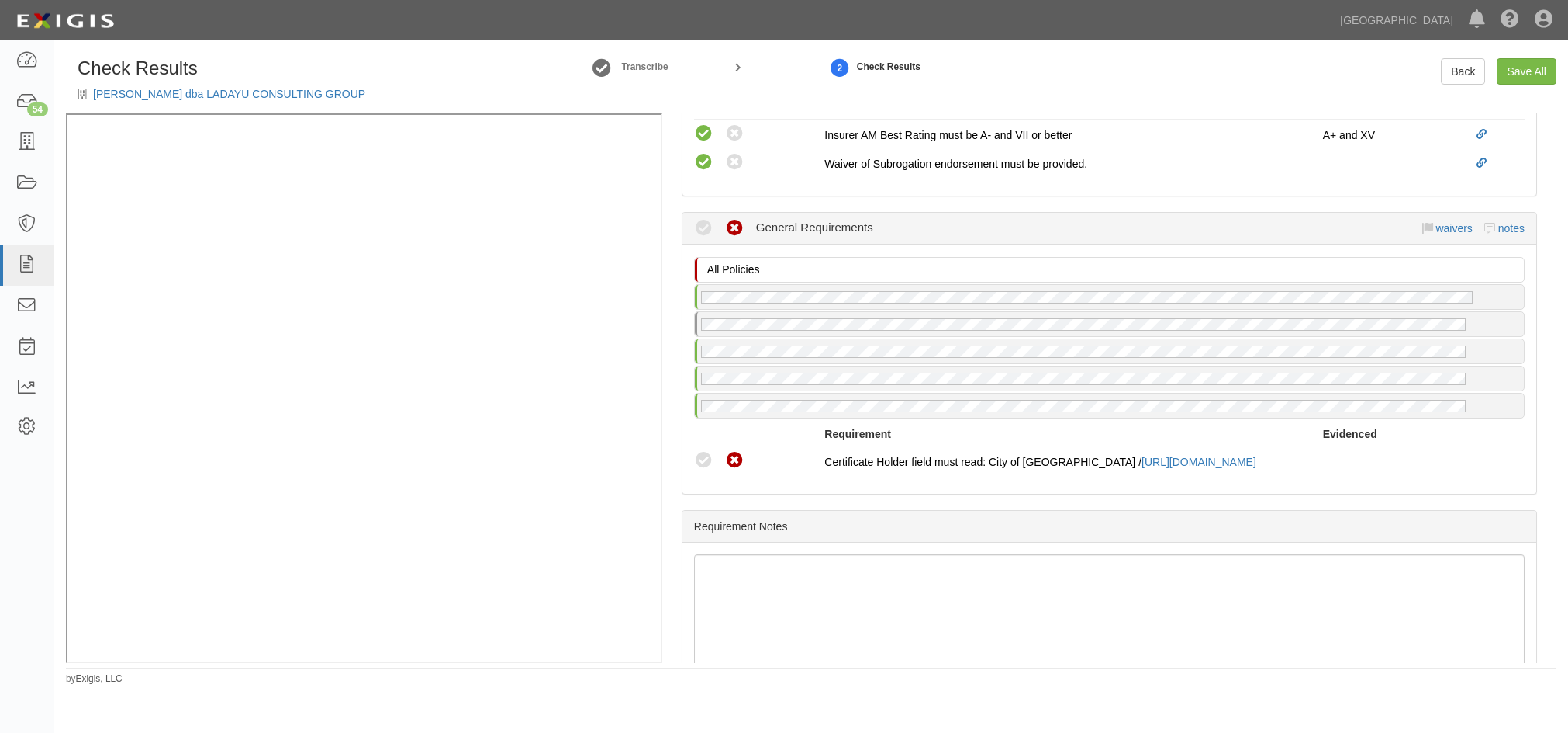
scroll to position [1467, 0]
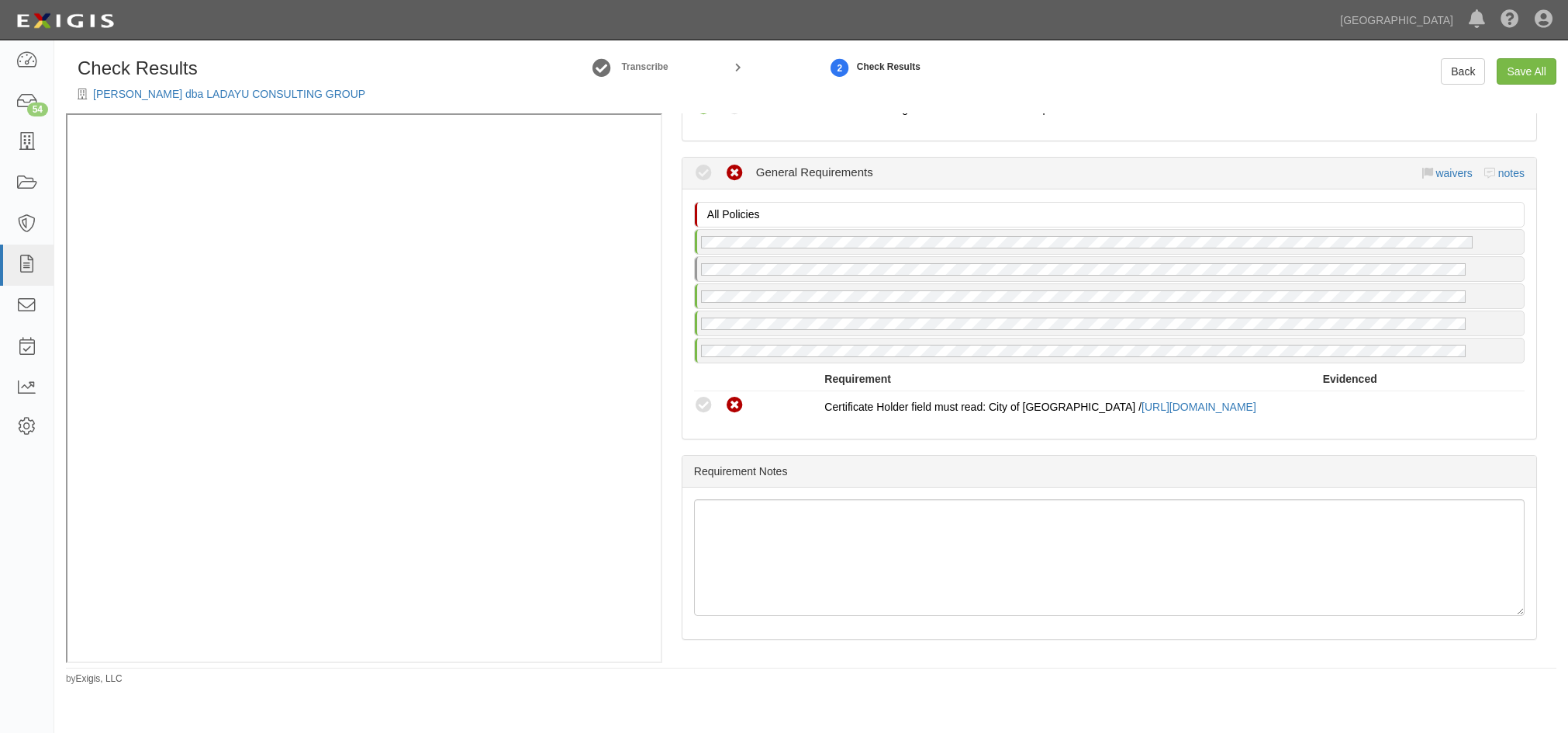
drag, startPoint x: 708, startPoint y: 392, endPoint x: 1053, endPoint y: 410, distance: 345.5
click at [708, 396] on icon at bounding box center [704, 405] width 19 height 19
radio input "true"
click at [1511, 72] on link "Save All" at bounding box center [1526, 71] width 59 height 26
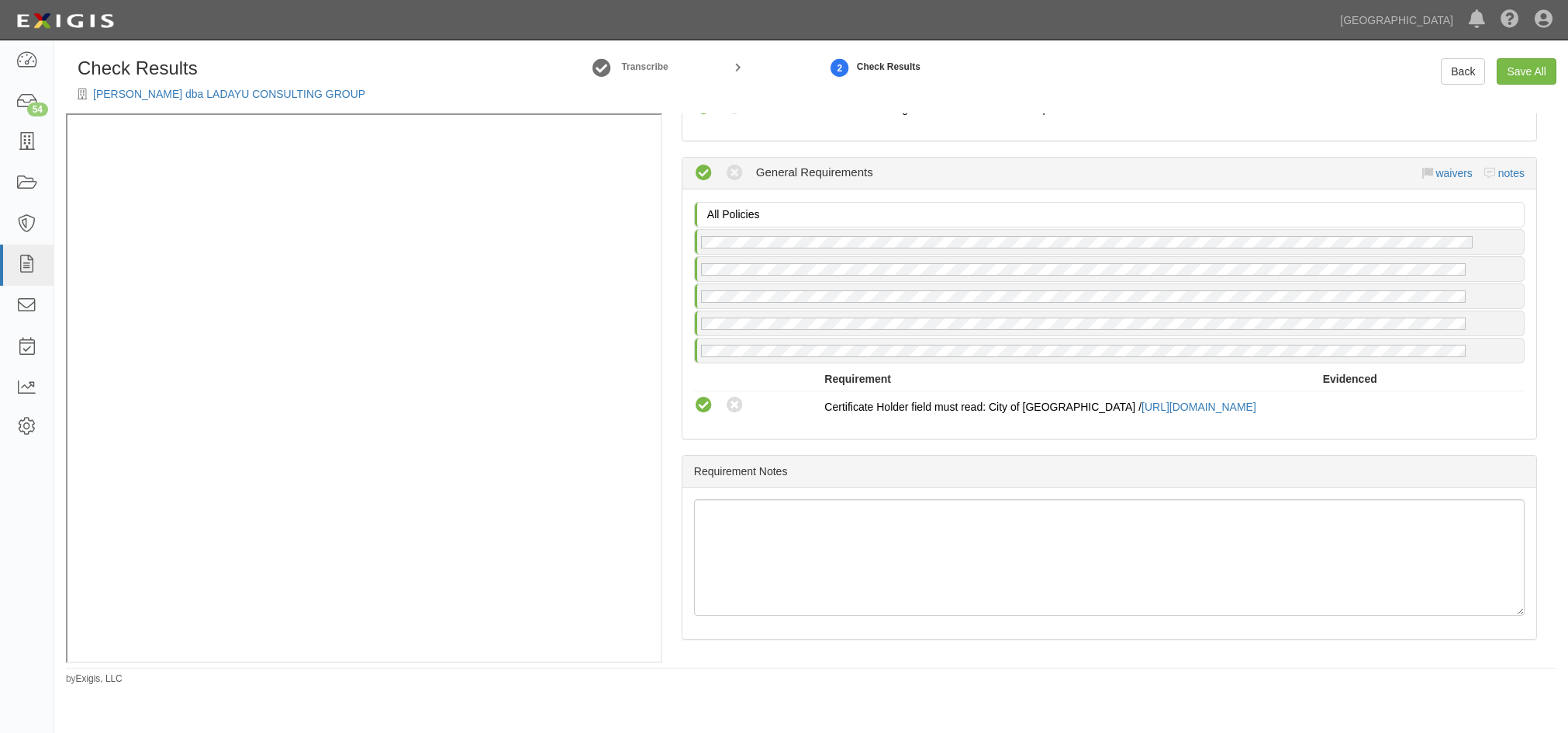
radio input "false"
radio input "true"
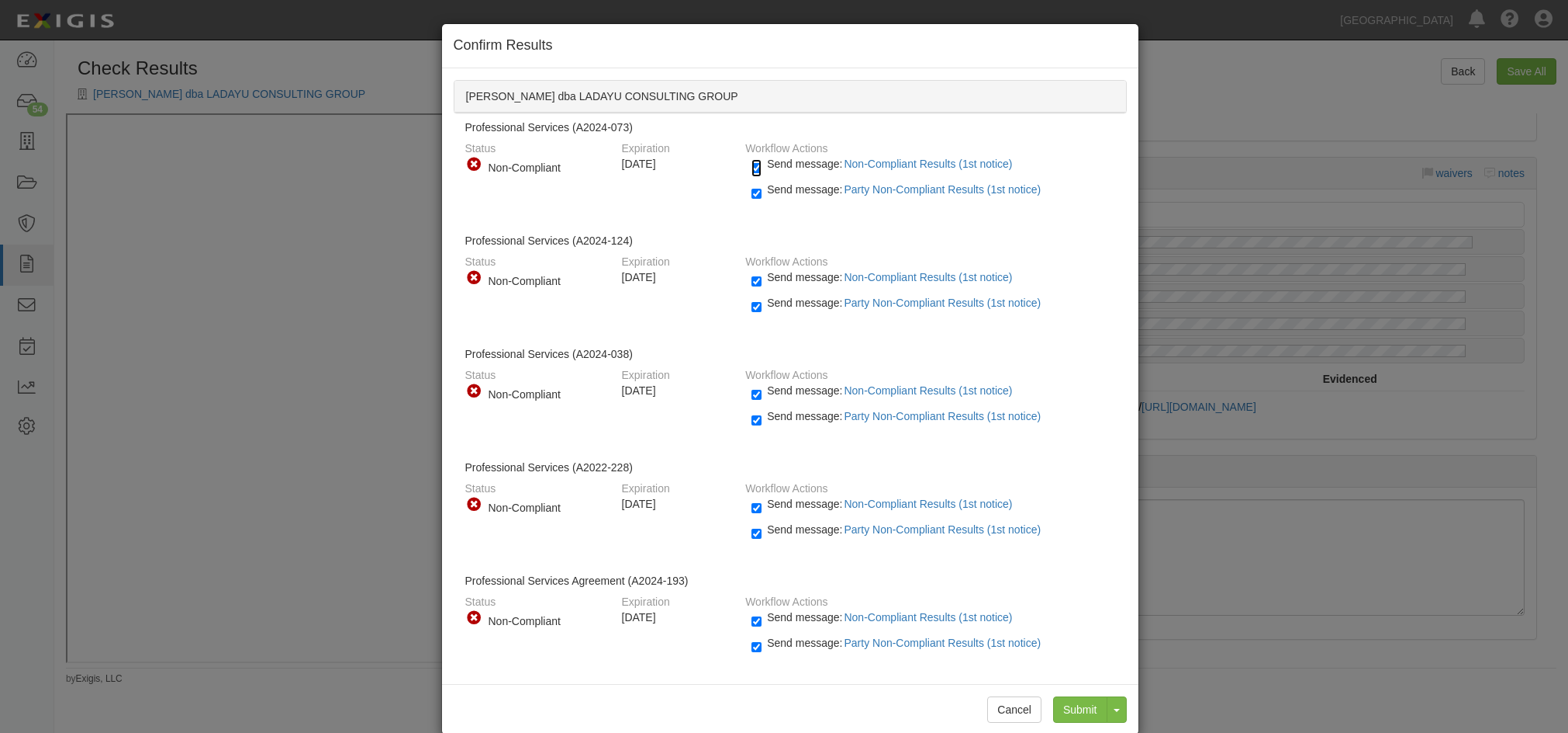
click at [751, 170] on input "Send message: Non-Compliant Results (1st notice)" at bounding box center [756, 167] width 10 height 18
checkbox input "false"
drag, startPoint x: 742, startPoint y: 197, endPoint x: 749, endPoint y: 195, distance: 7.3
click at [742, 197] on div "Send message: Party Non-Compliant Results (1st notice)" at bounding box center [927, 195] width 375 height 26
click at [752, 193] on input "Send message: Party Non-Compliant Results (1st notice)" at bounding box center [756, 193] width 10 height 18
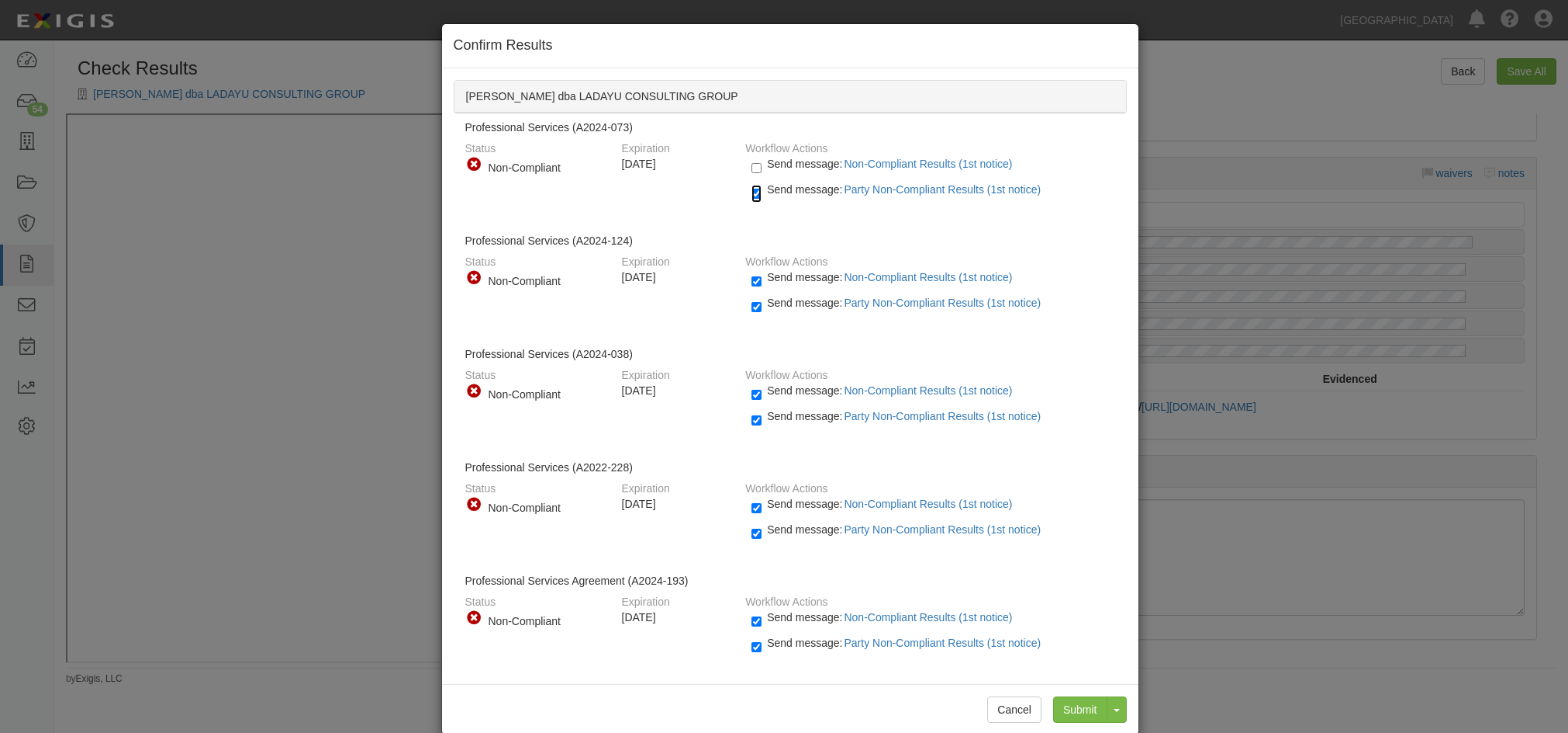
checkbox input "false"
click at [756, 274] on input "Send message: Non-Compliant Results (1st notice)" at bounding box center [756, 281] width 10 height 18
checkbox input "false"
click at [754, 309] on input "Send message: Party Non-Compliant Results (1st notice)" at bounding box center [756, 306] width 10 height 18
checkbox input "false"
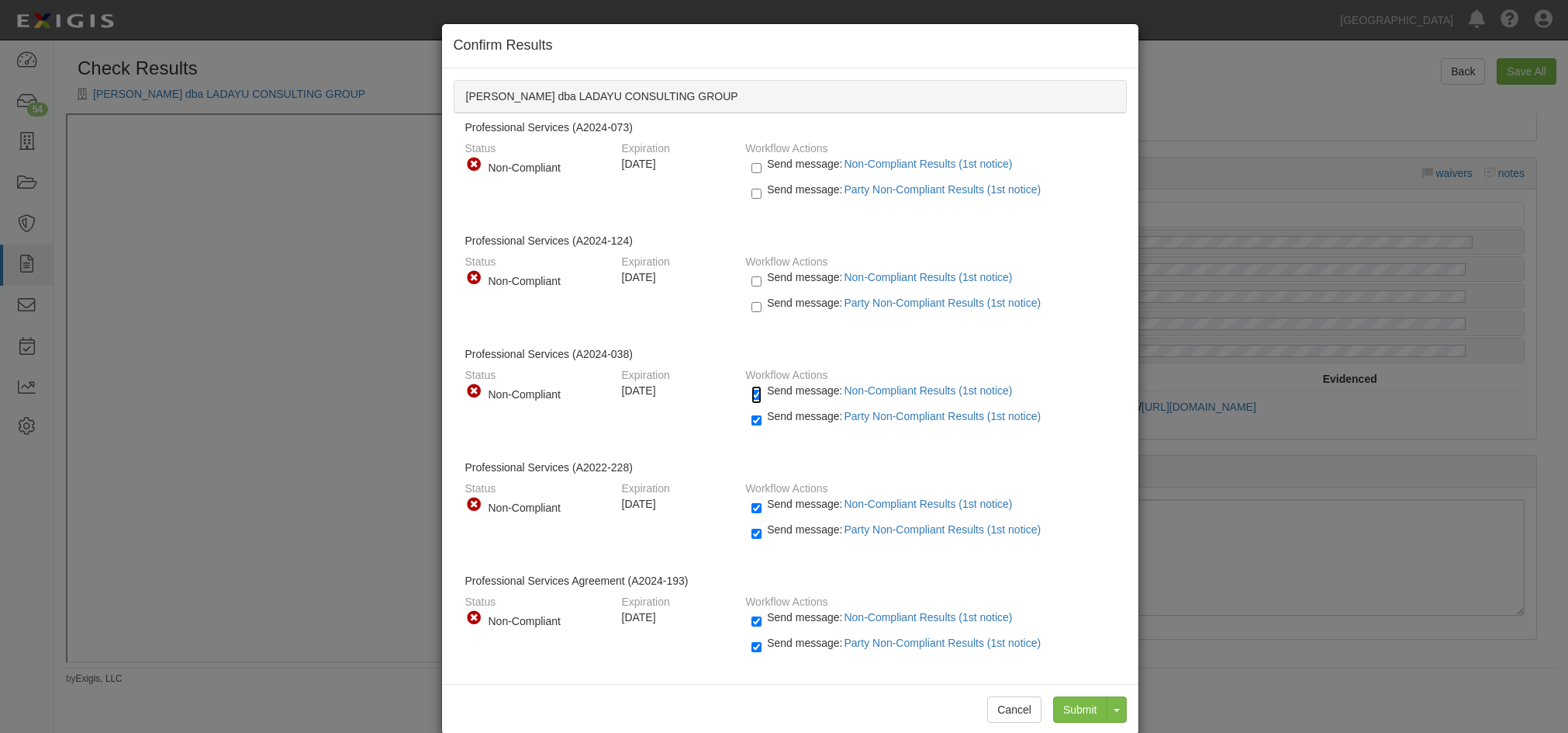
click at [751, 387] on input "Send message: Non-Compliant Results (1st notice)" at bounding box center [756, 394] width 10 height 18
checkbox input "false"
click at [751, 418] on input "Send message: Party Non-Compliant Results (1st notice)" at bounding box center [756, 419] width 10 height 18
checkbox input "false"
click at [751, 514] on input "Send message: Non-Compliant Results (1st notice)" at bounding box center [756, 508] width 10 height 18
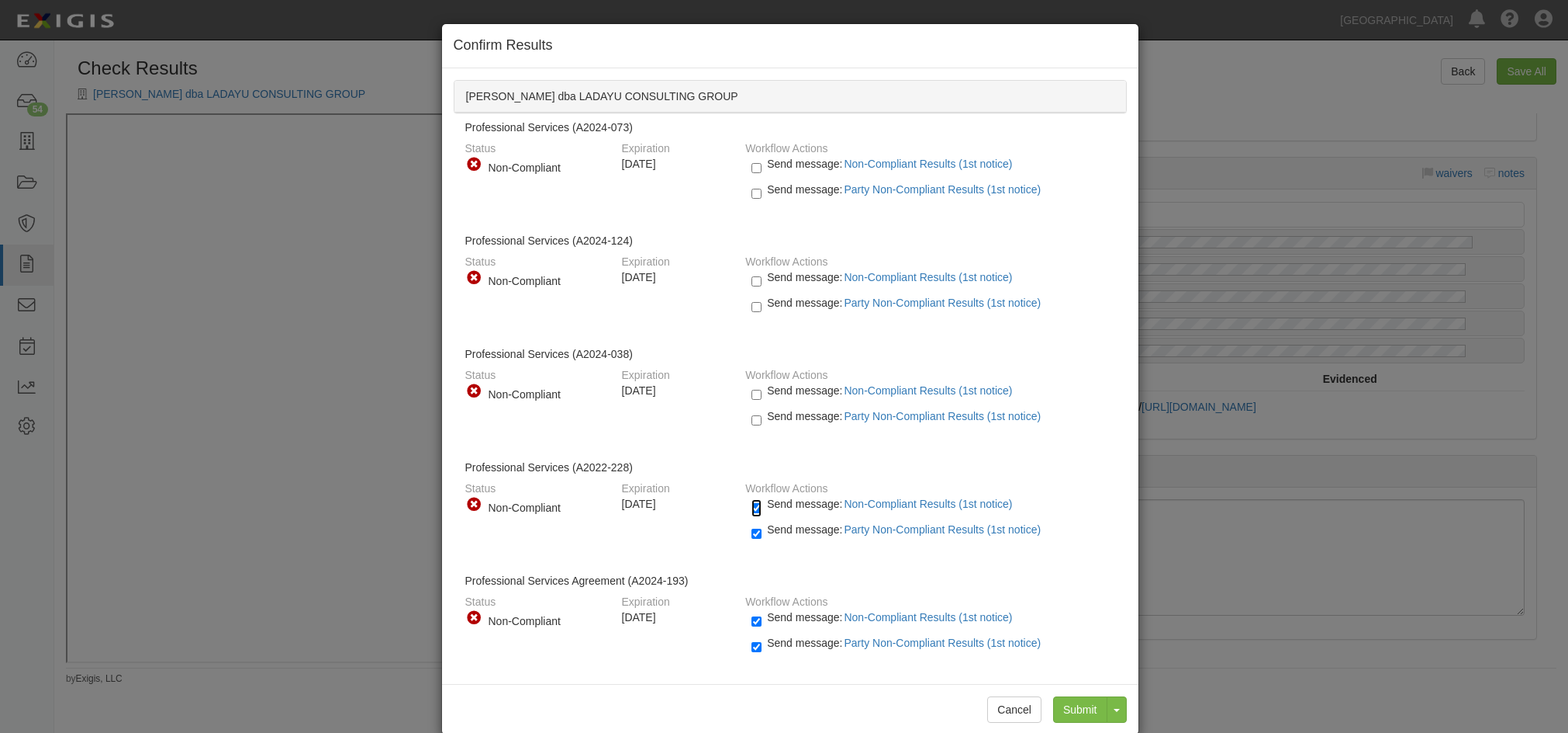
checkbox input "false"
click at [751, 531] on input "Send message: Party Non-Compliant Results (1st notice)" at bounding box center [756, 533] width 10 height 18
checkbox input "false"
click at [745, 618] on div "Send message: Non-Compliant Results (1st notice)" at bounding box center [927, 623] width 375 height 26
click at [751, 647] on input "Send message: Party Non-Compliant Results (1st notice)" at bounding box center [756, 647] width 10 height 18
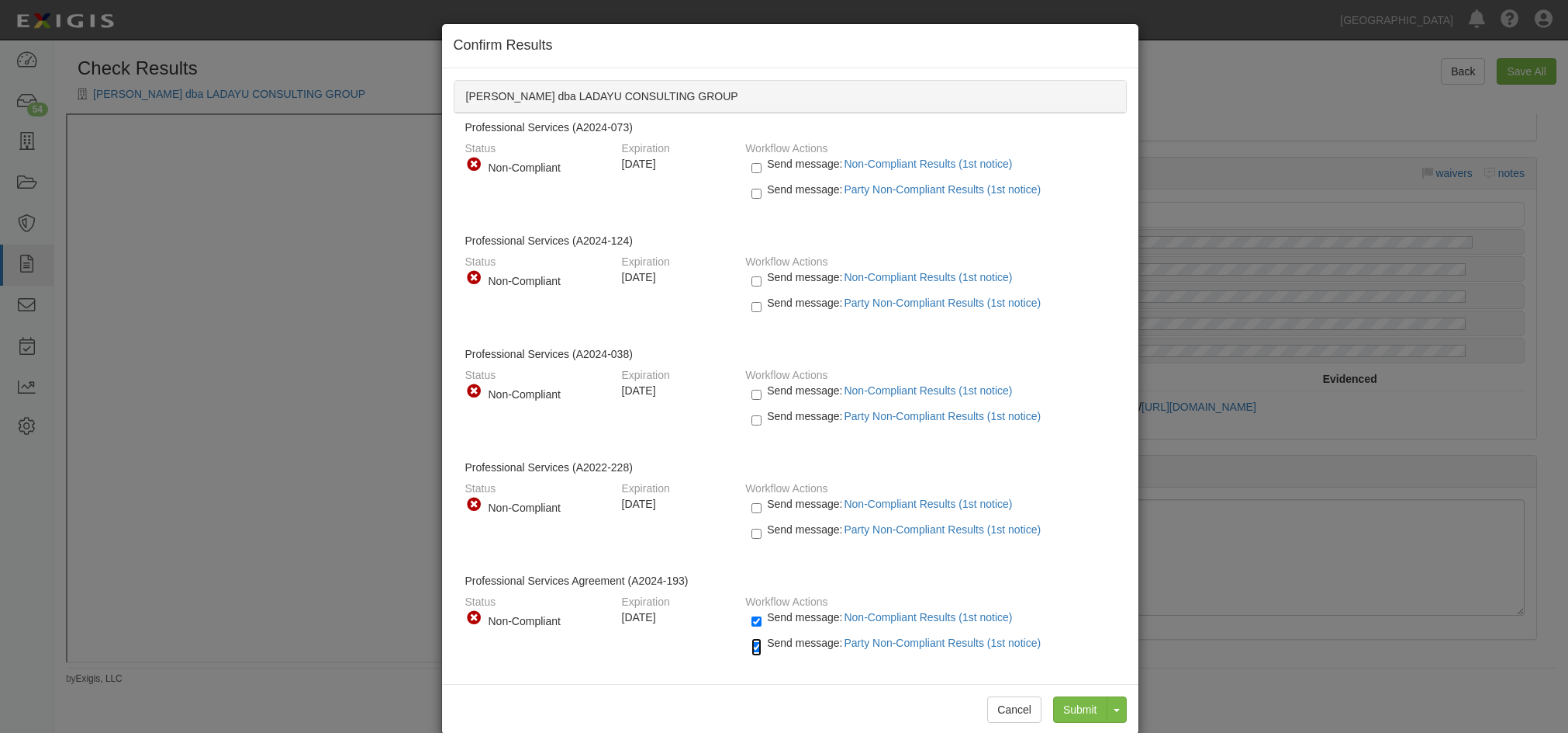
checkbox input "false"
click at [752, 621] on input "Send message: Non-Compliant Results (1st notice)" at bounding box center [756, 621] width 10 height 18
checkbox input "false"
click at [1053, 705] on input "Submit" at bounding box center [1080, 709] width 55 height 26
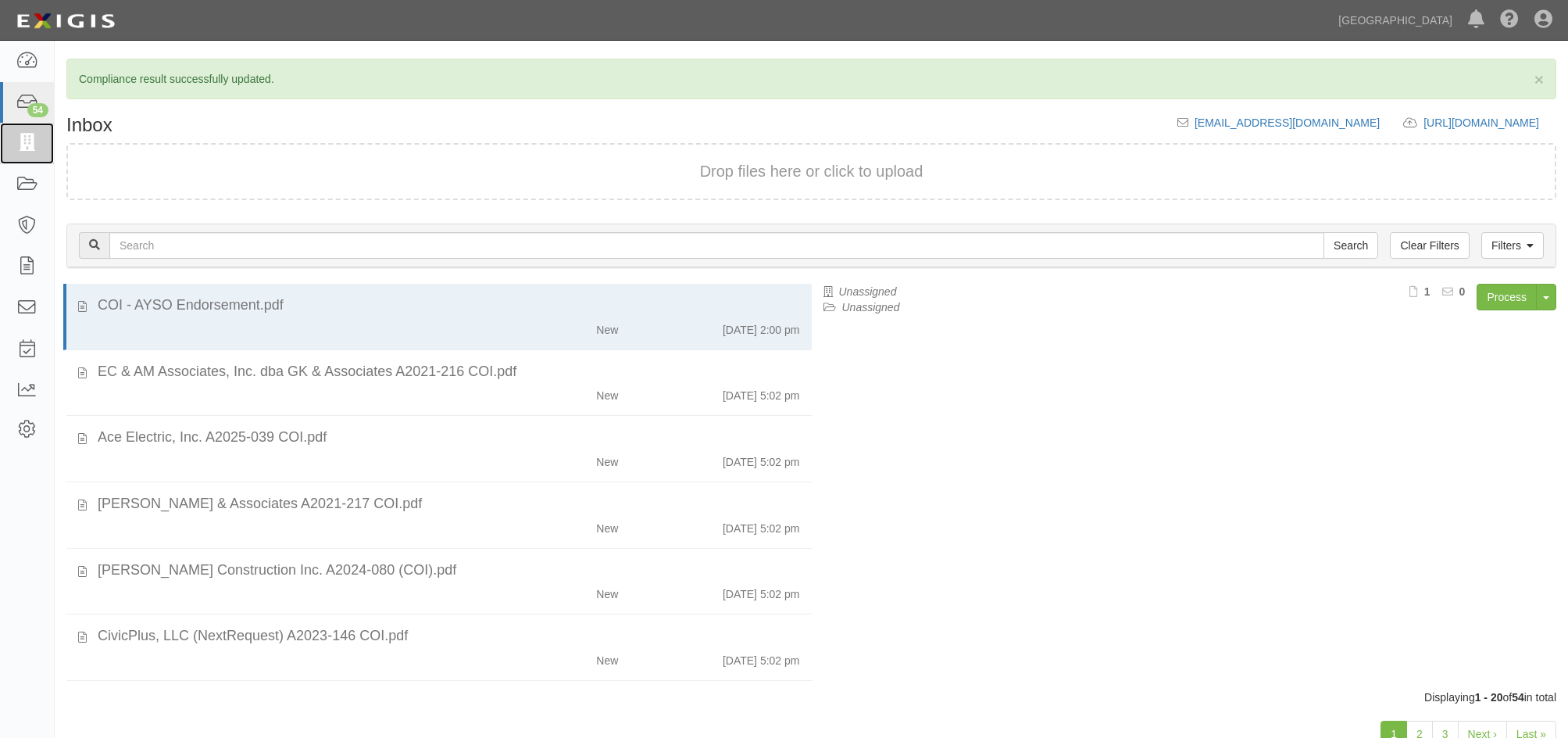
click at [27, 136] on icon at bounding box center [26, 143] width 21 height 18
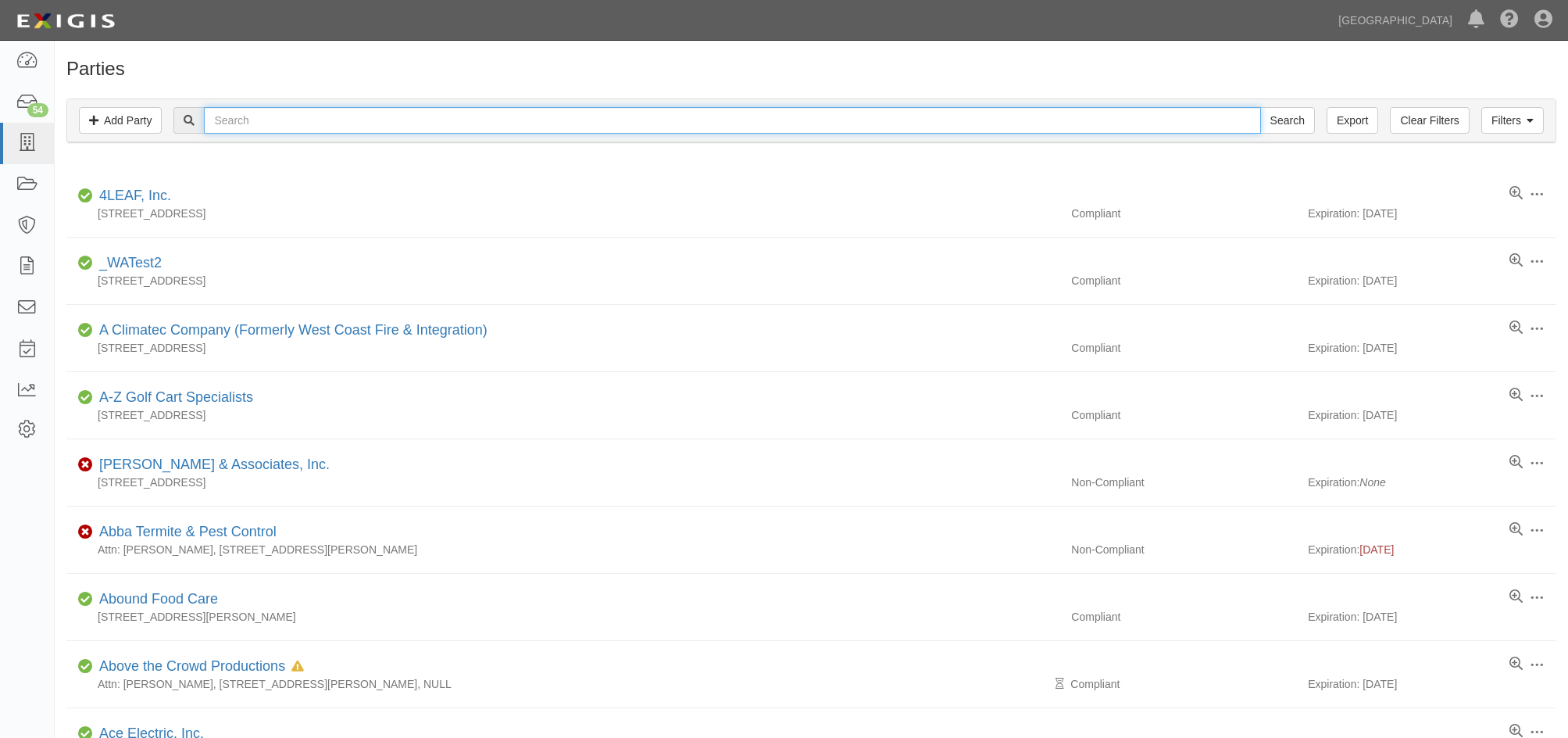
click at [230, 113] on input "text" at bounding box center [731, 121] width 1056 height 26
type input "ladyu"
click at [1260, 107] on input "Search" at bounding box center [1287, 121] width 55 height 26
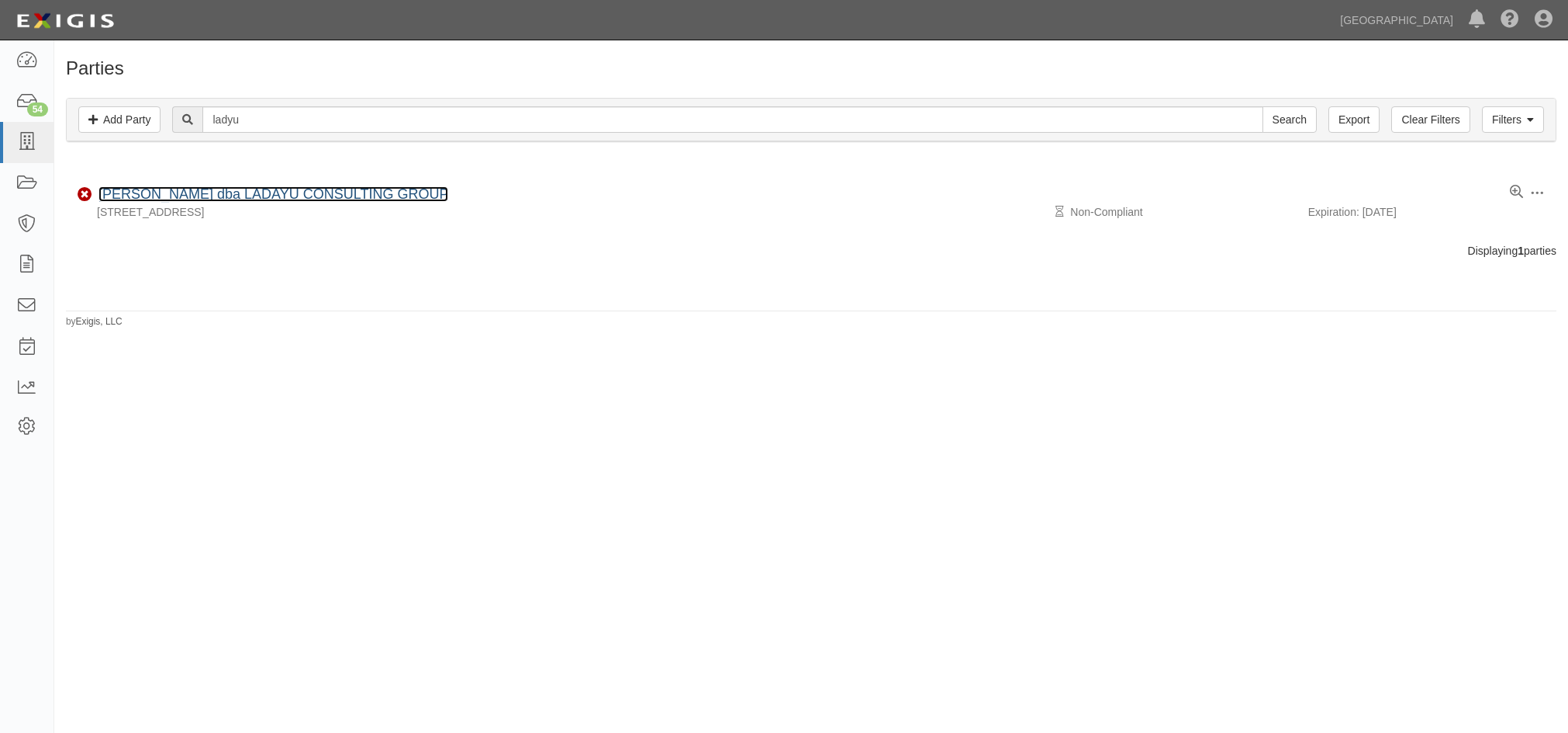
click at [244, 190] on link "[PERSON_NAME] dba LADAYU CONSULTING GROUP" at bounding box center [273, 194] width 350 height 16
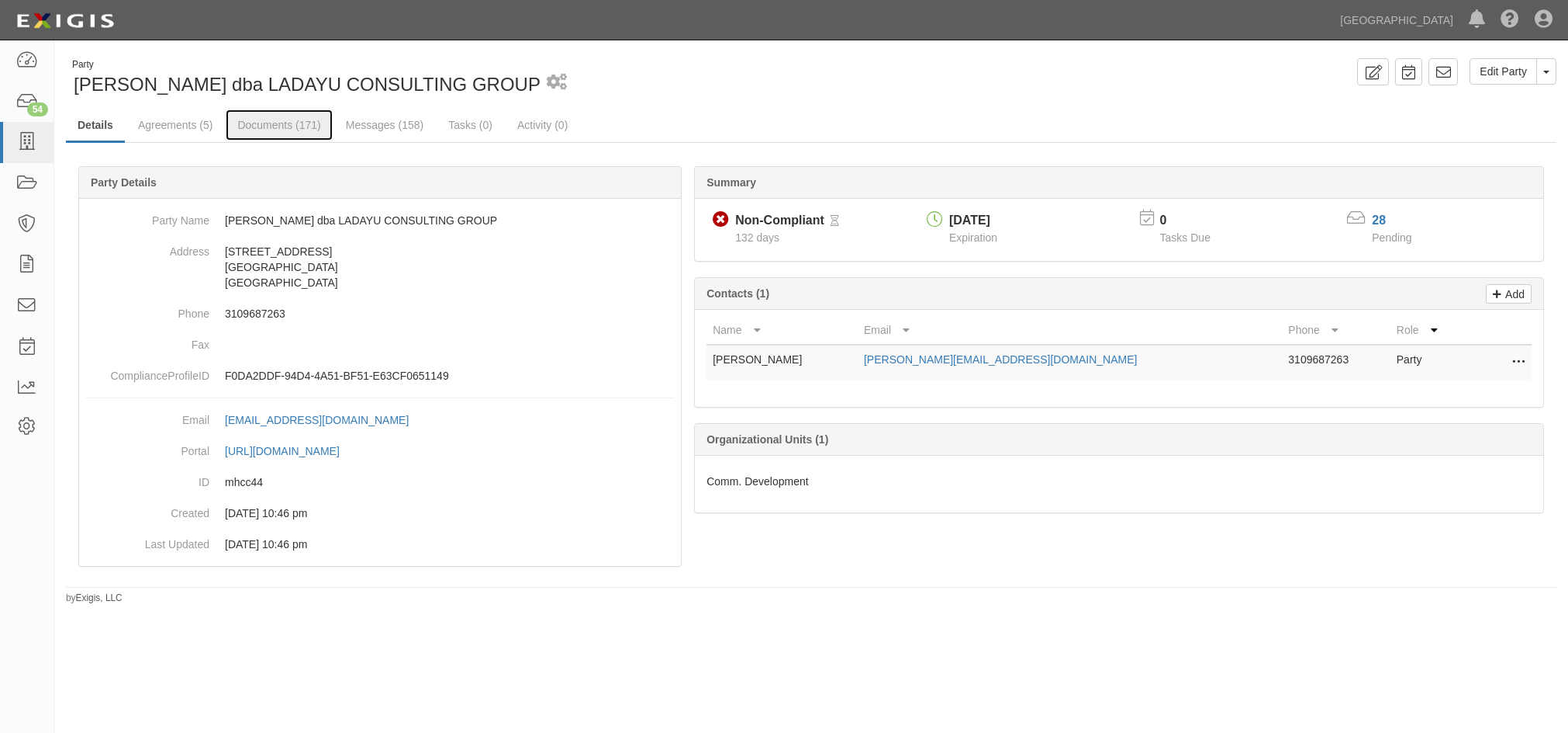
click at [250, 129] on link "Documents (171)" at bounding box center [278, 124] width 107 height 31
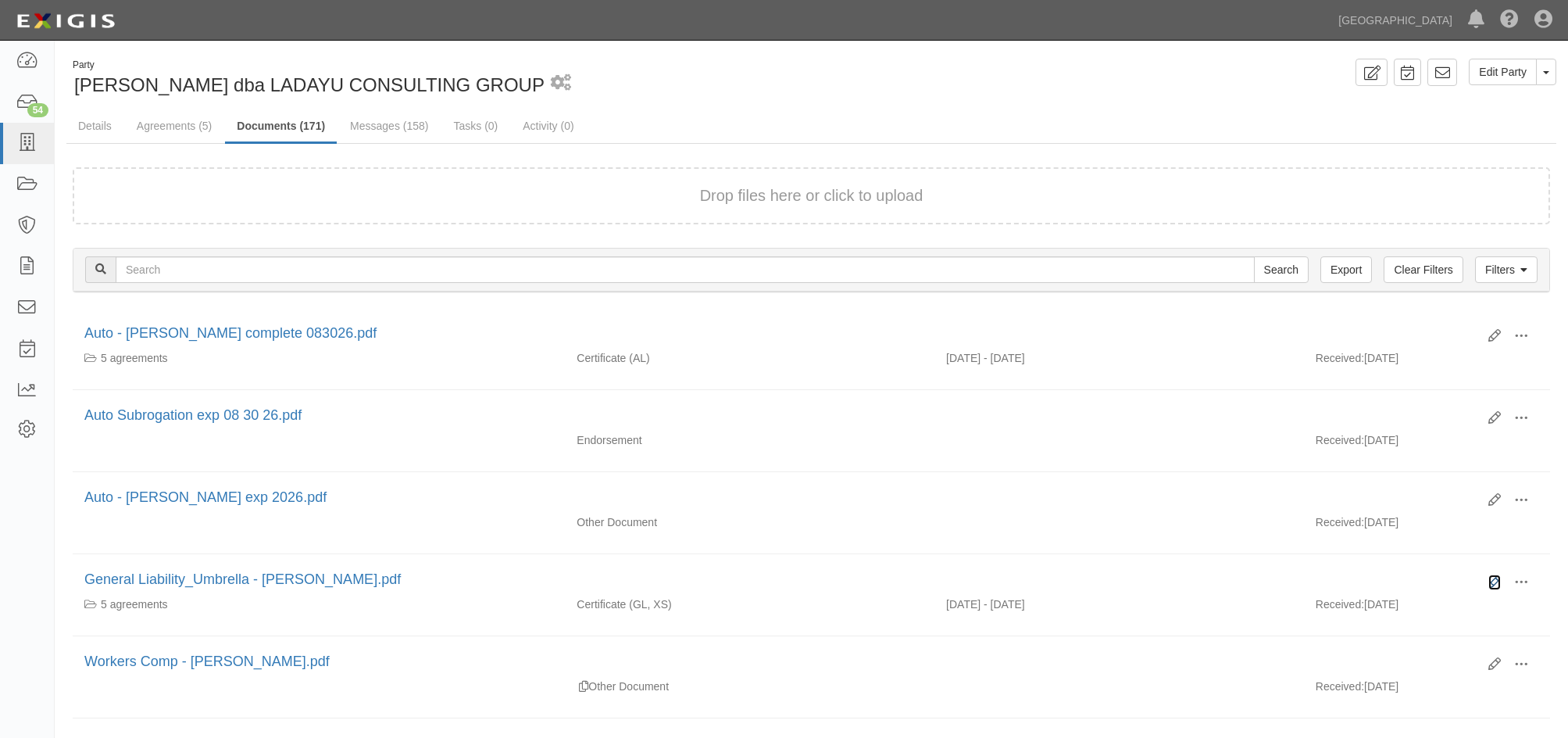
click at [1495, 577] on icon at bounding box center [1493, 581] width 12 height 12
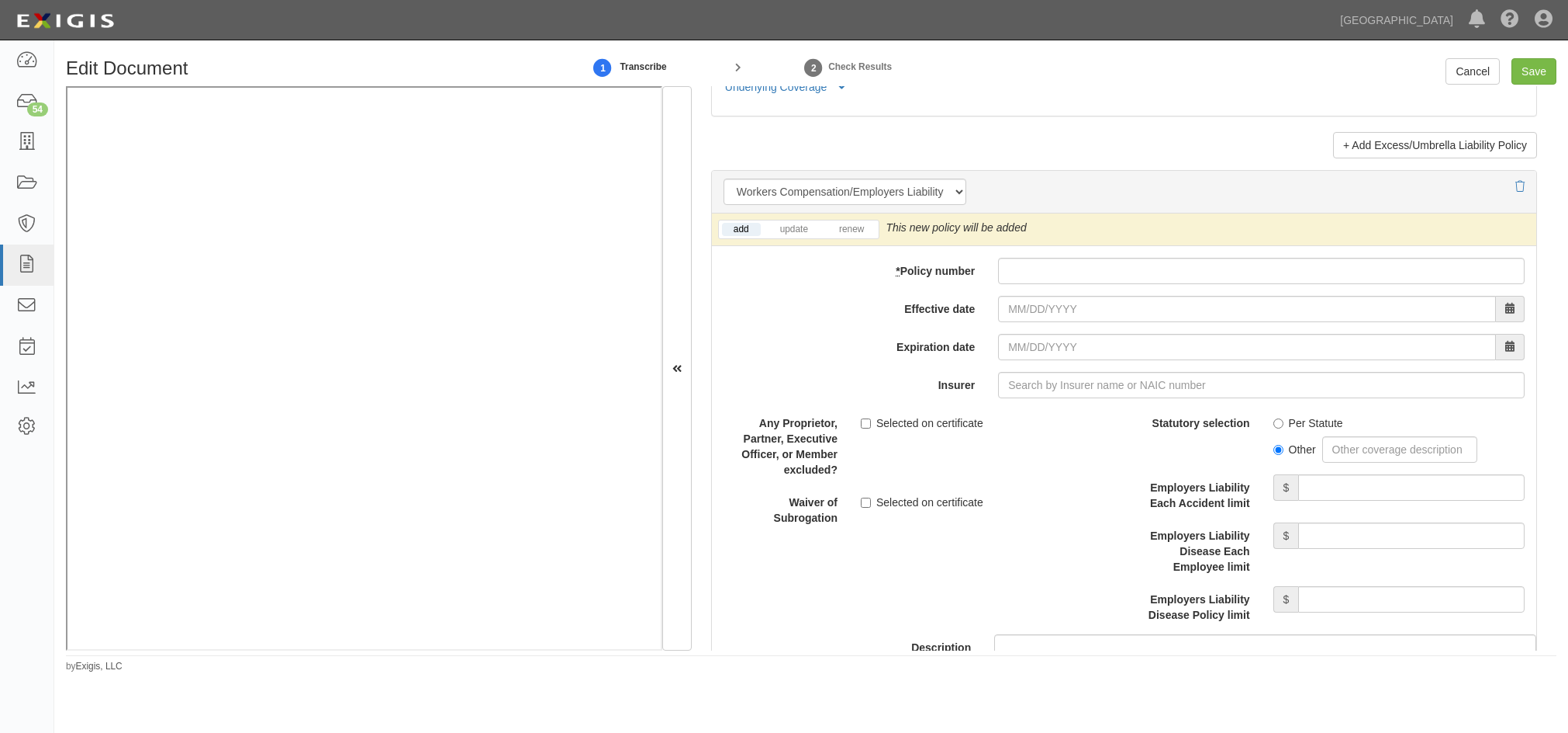
scroll to position [3414, 0]
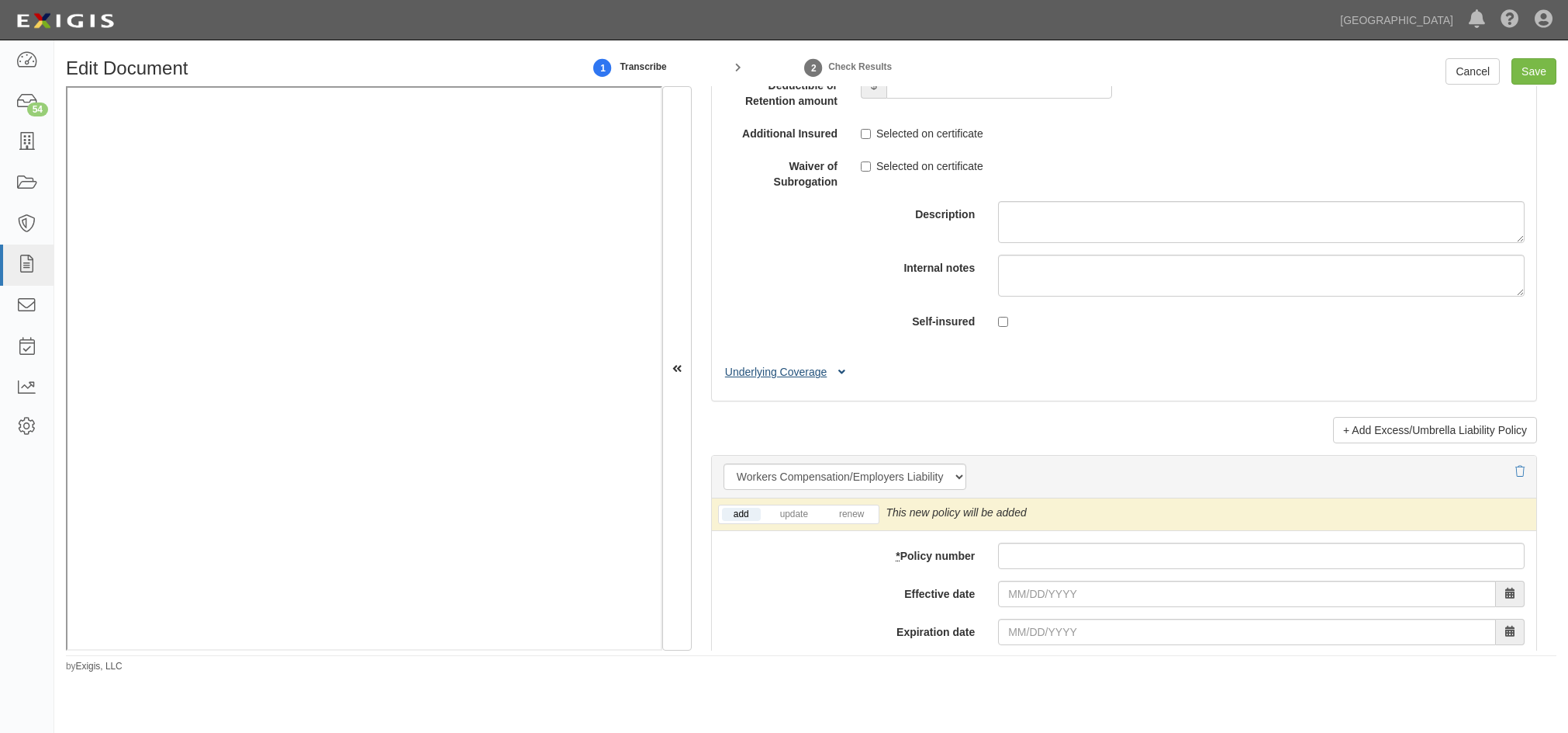
click at [772, 380] on button "Underlying Coverage" at bounding box center [787, 372] width 129 height 17
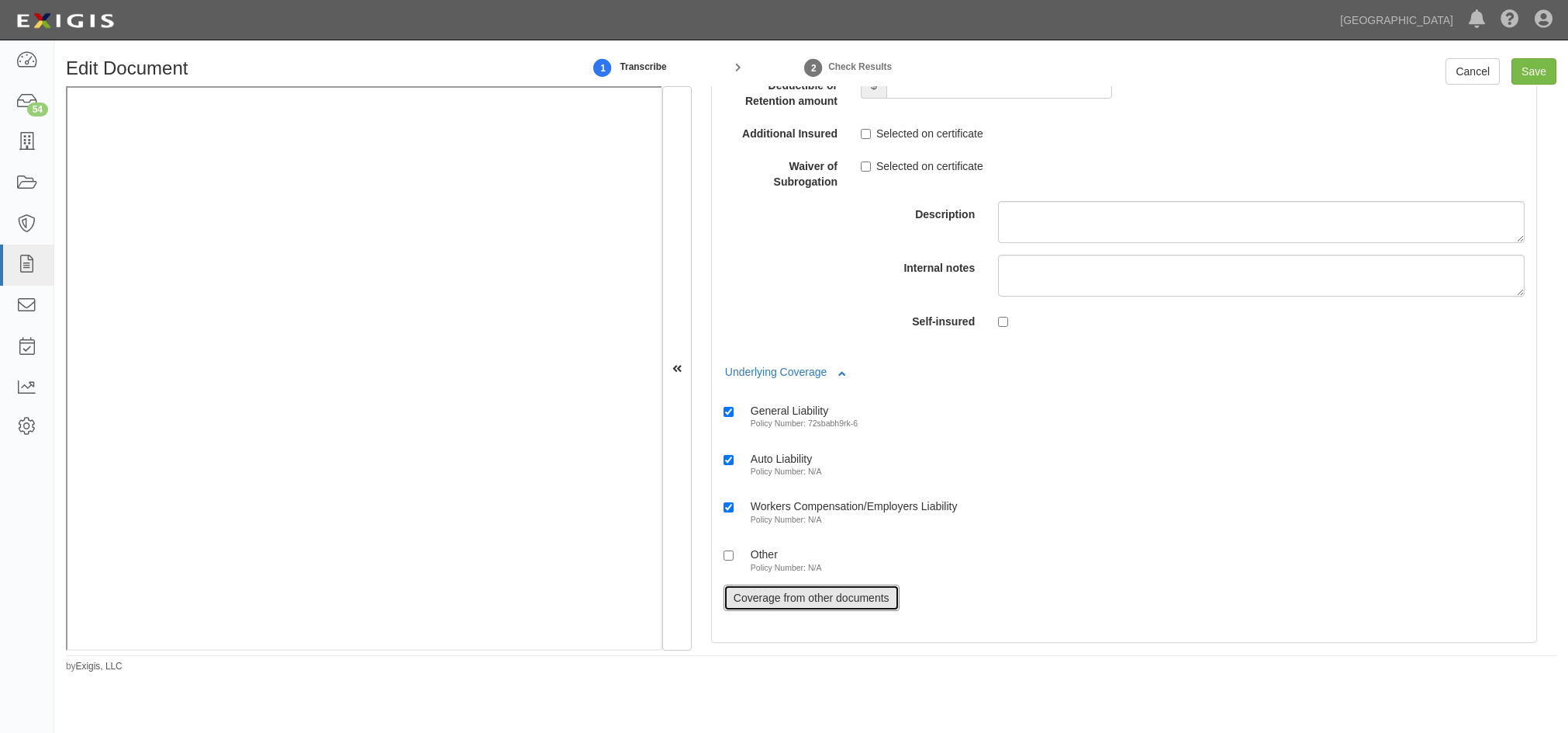
click at [744, 605] on link "Coverage from other documents" at bounding box center [811, 598] width 176 height 26
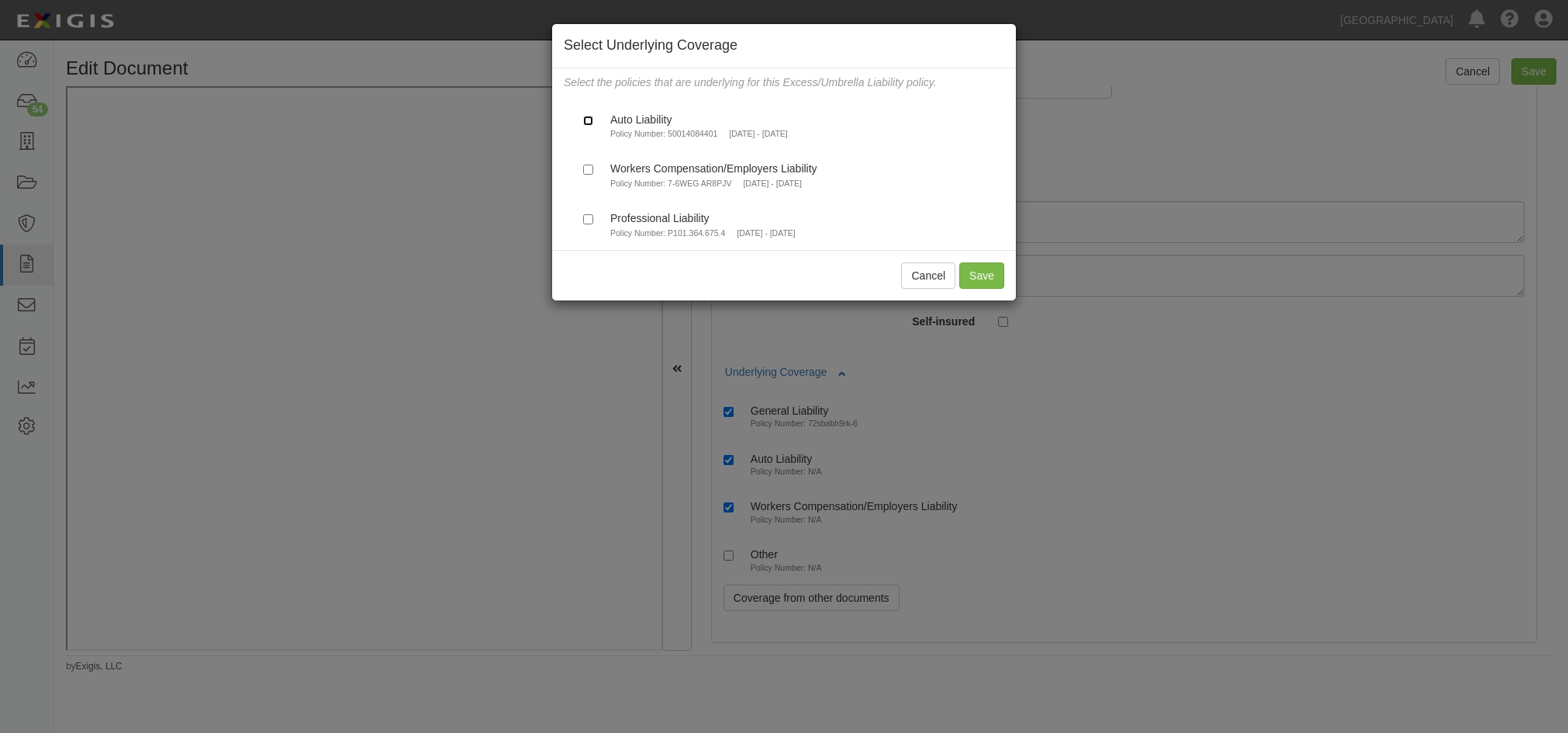
click at [589, 123] on input "Auto Liability Policy Number: 50014084401 [DATE] - [DATE]" at bounding box center [588, 121] width 10 height 10
checkbox input "true"
click at [968, 279] on button "Save" at bounding box center [982, 276] width 45 height 26
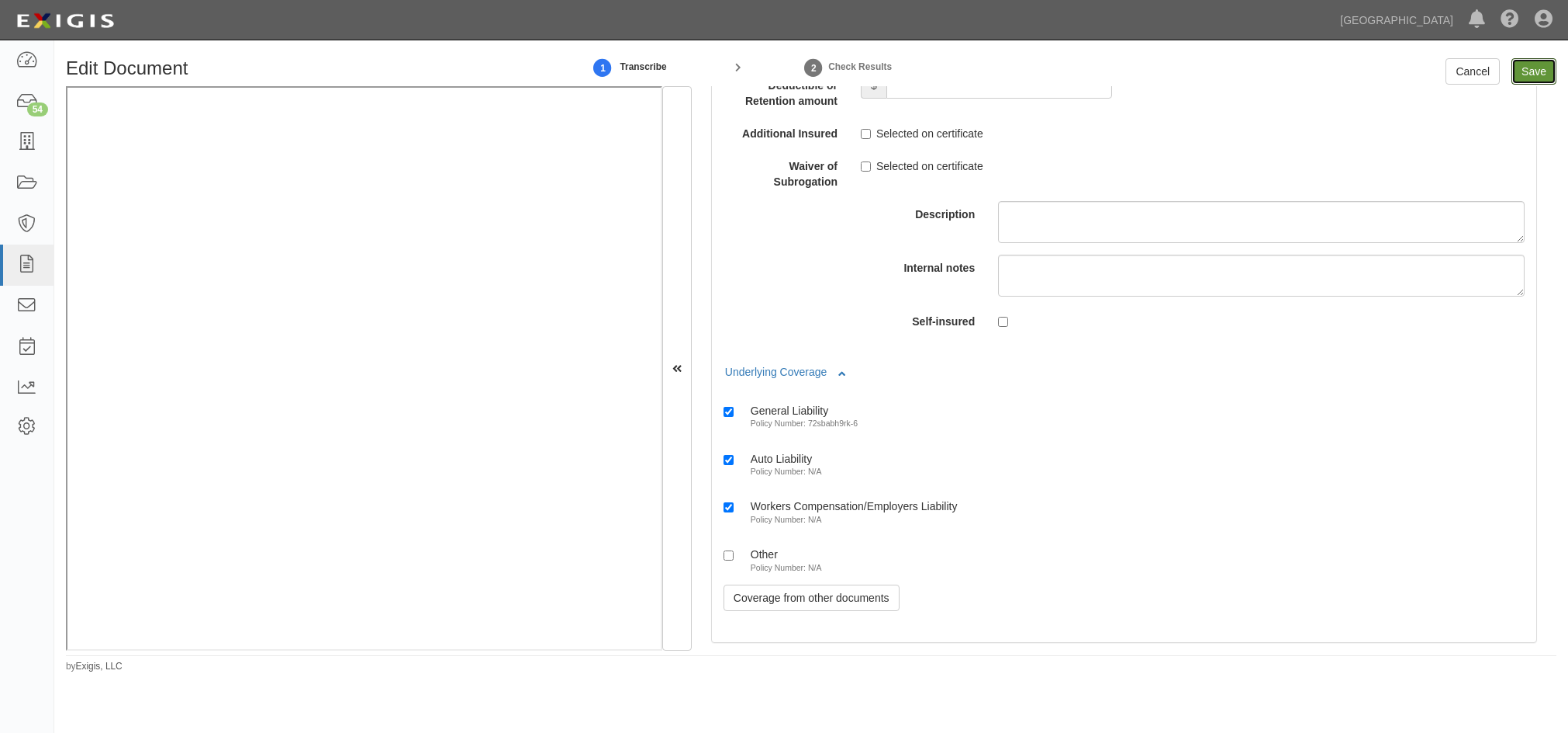
click at [1529, 69] on input "Save" at bounding box center [1534, 71] width 45 height 26
type input "2000000"
type input "1000000"
type input "10000"
type input "2000000"
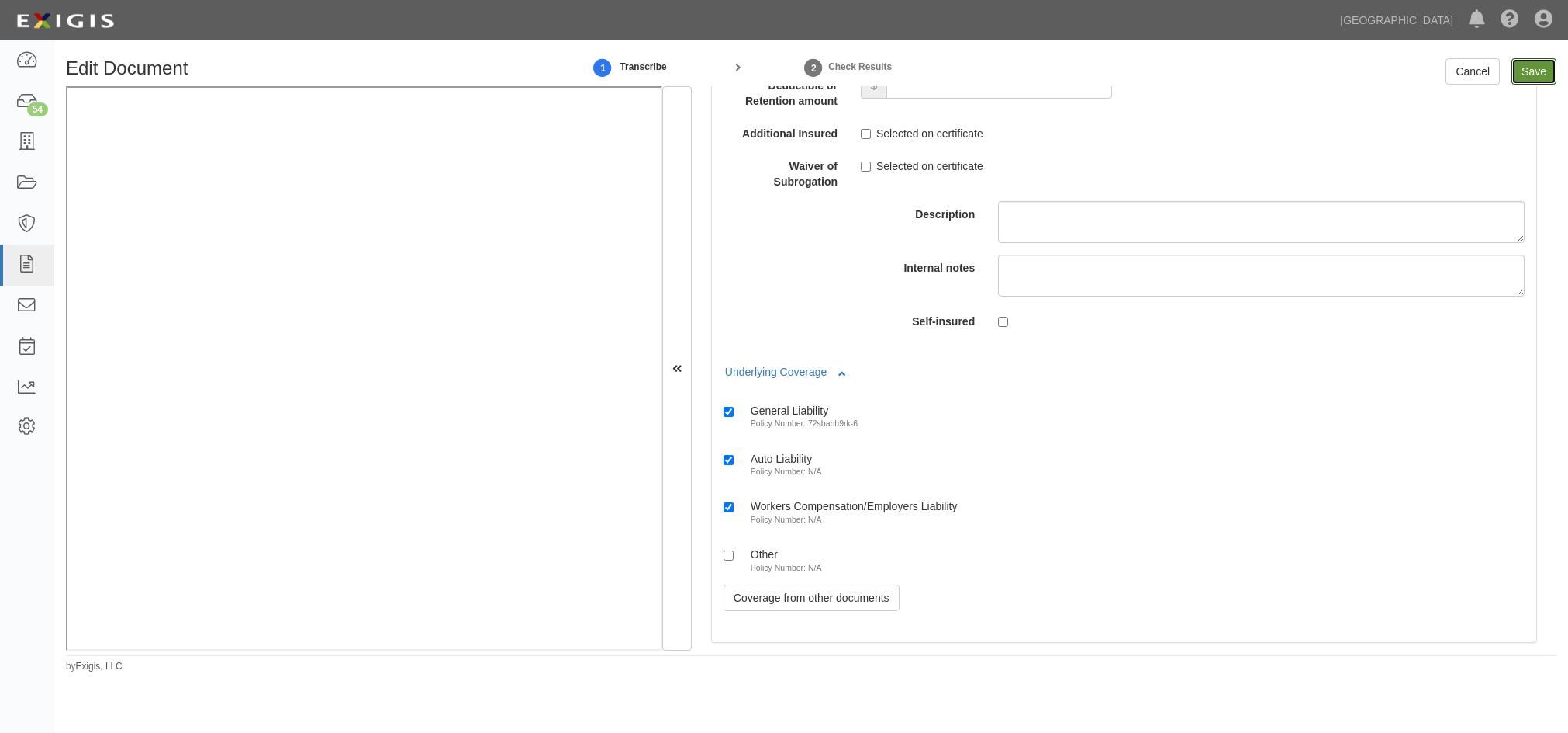
type input "4000000"
type input "1000000"
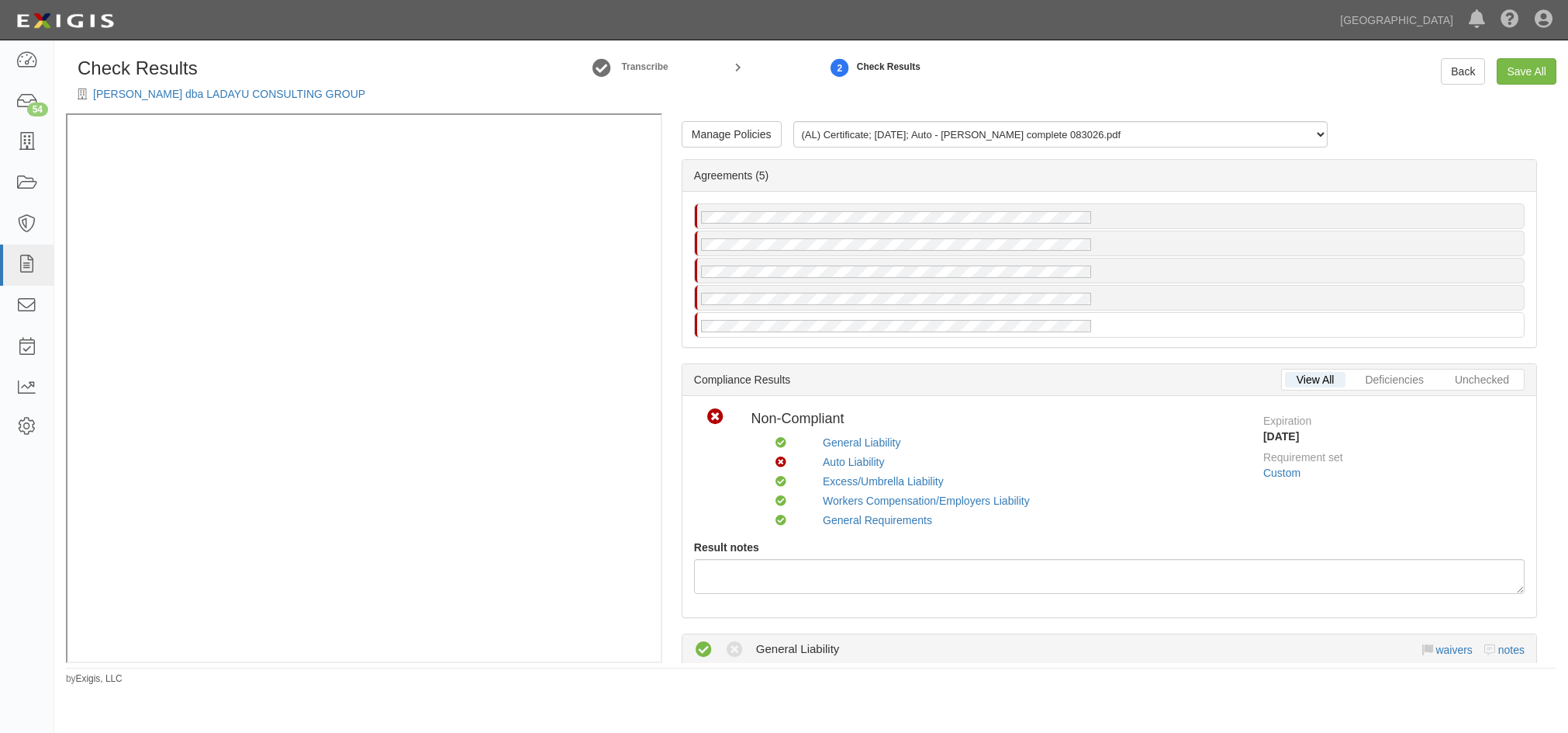
scroll to position [699, 0]
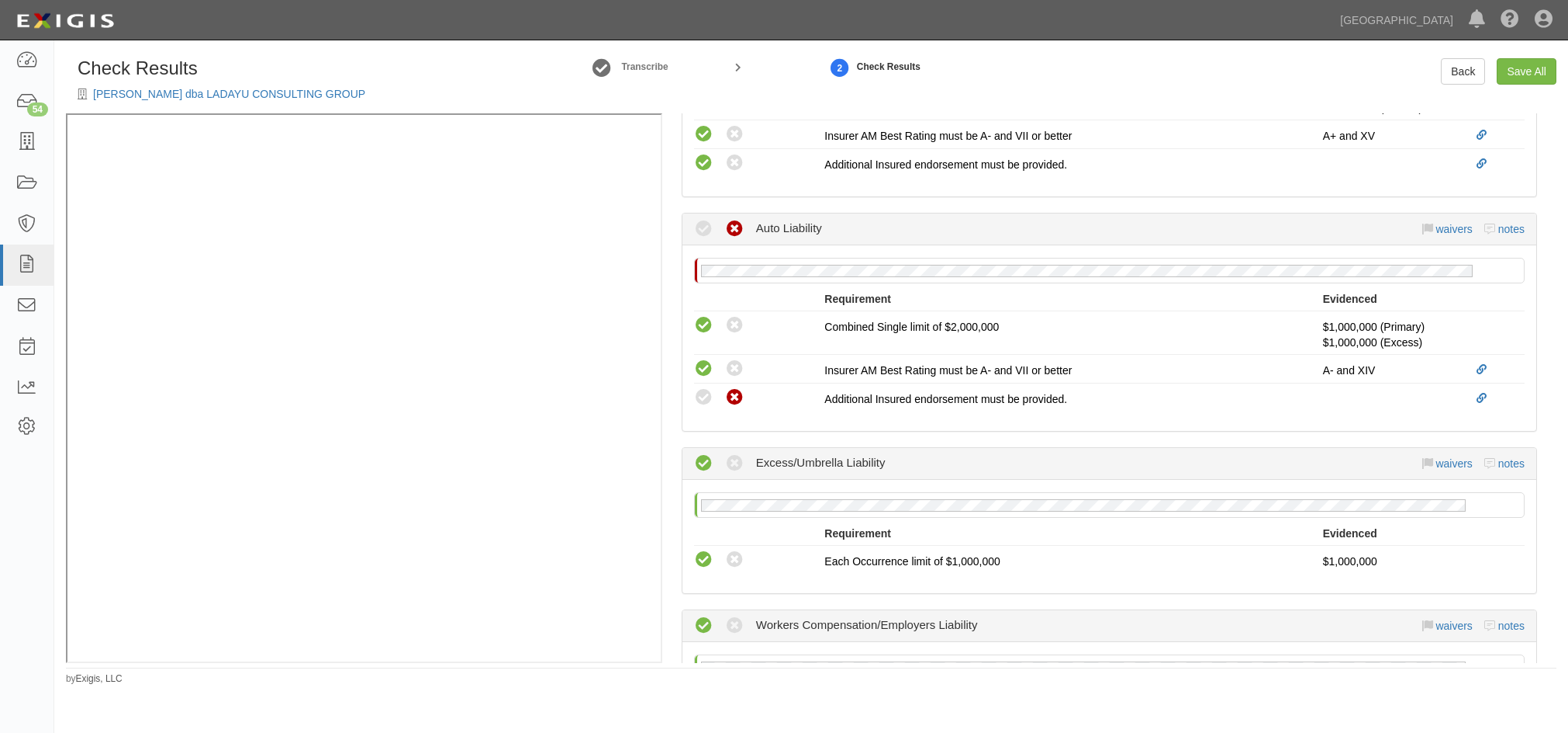
drag, startPoint x: 697, startPoint y: 401, endPoint x: 870, endPoint y: 486, distance: 192.8
click at [697, 401] on icon at bounding box center [704, 397] width 19 height 19
radio input "true"
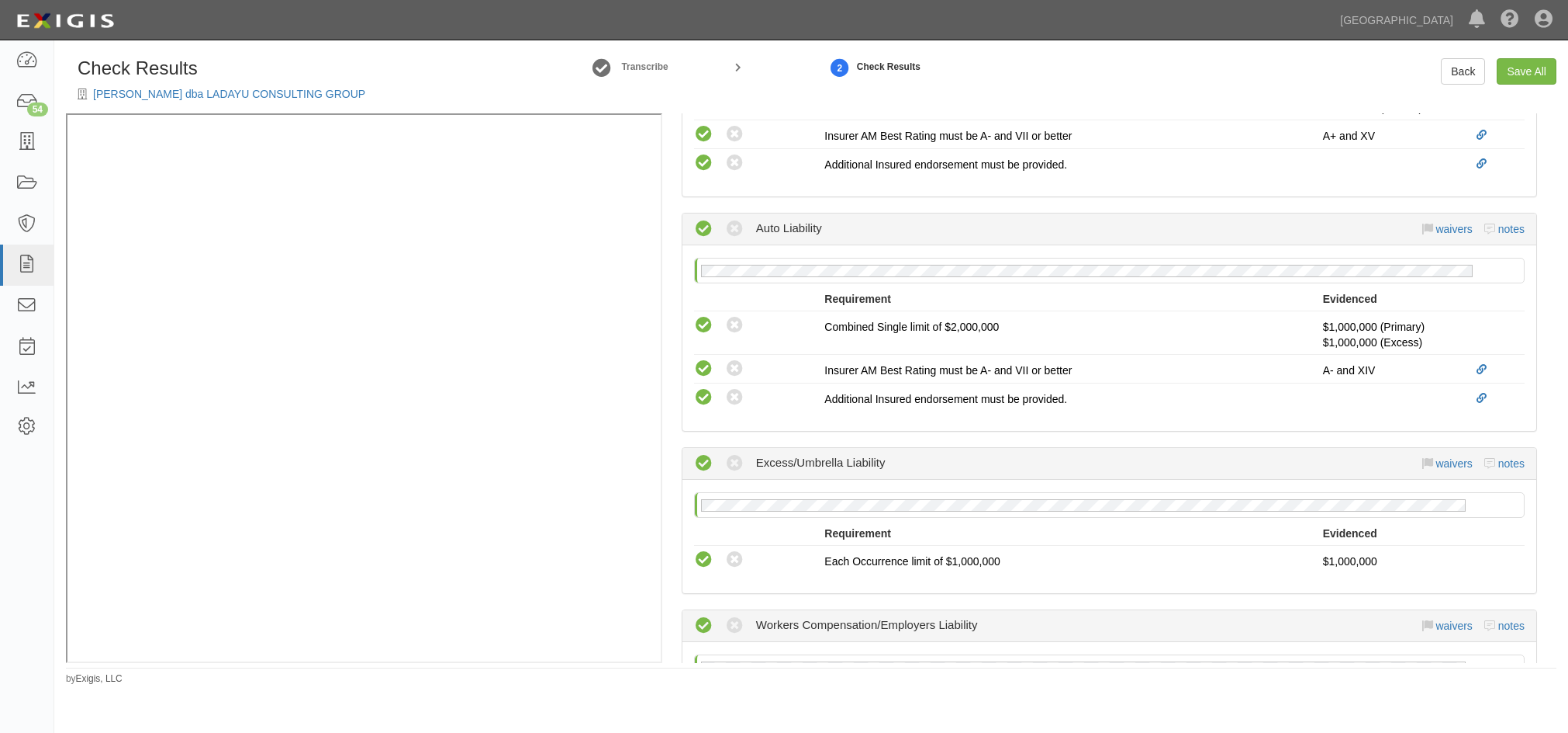
click at [728, 397] on icon at bounding box center [734, 397] width 19 height 19
radio input "true"
radio input "false"
radio input "true"
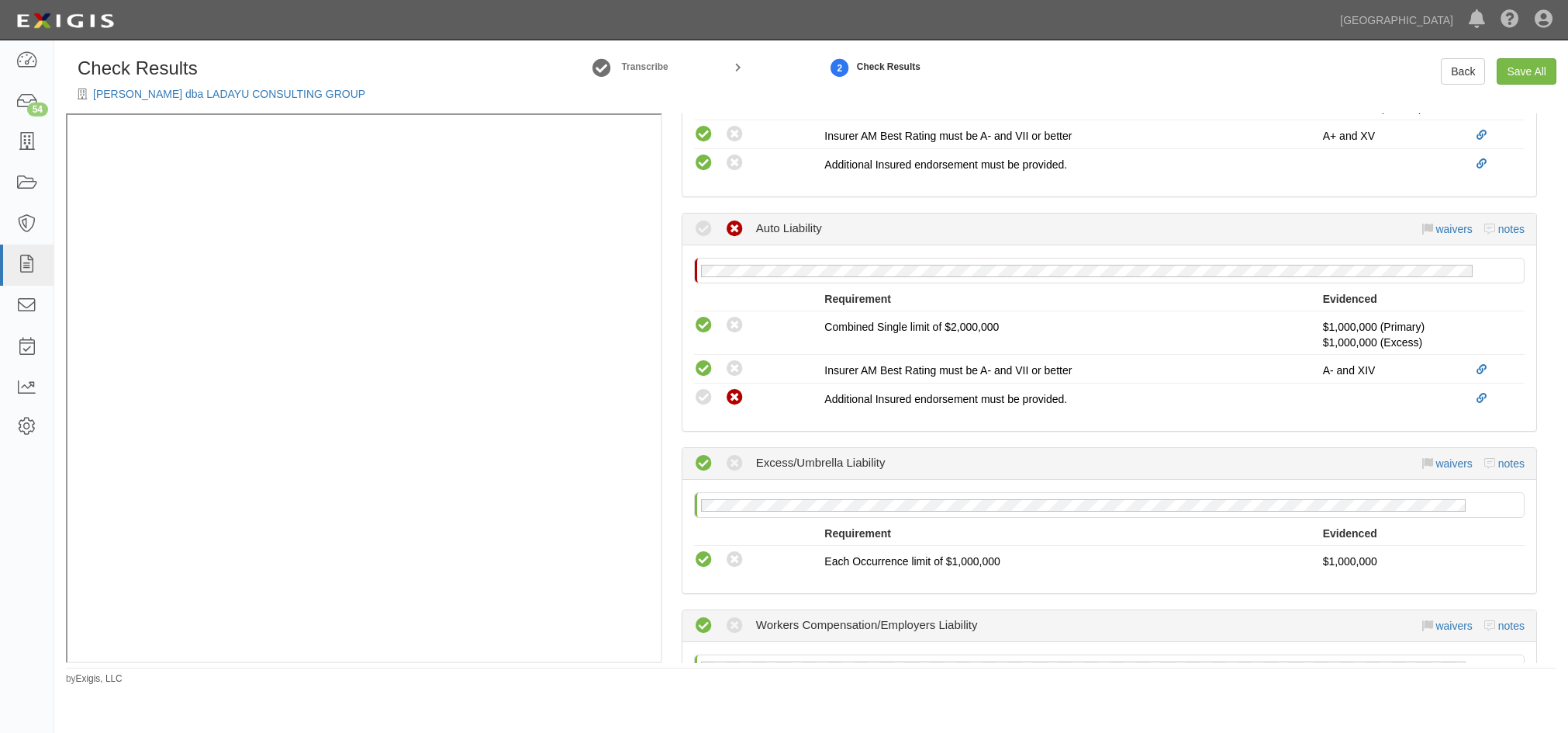
click at [702, 393] on icon at bounding box center [704, 397] width 19 height 19
radio input "true"
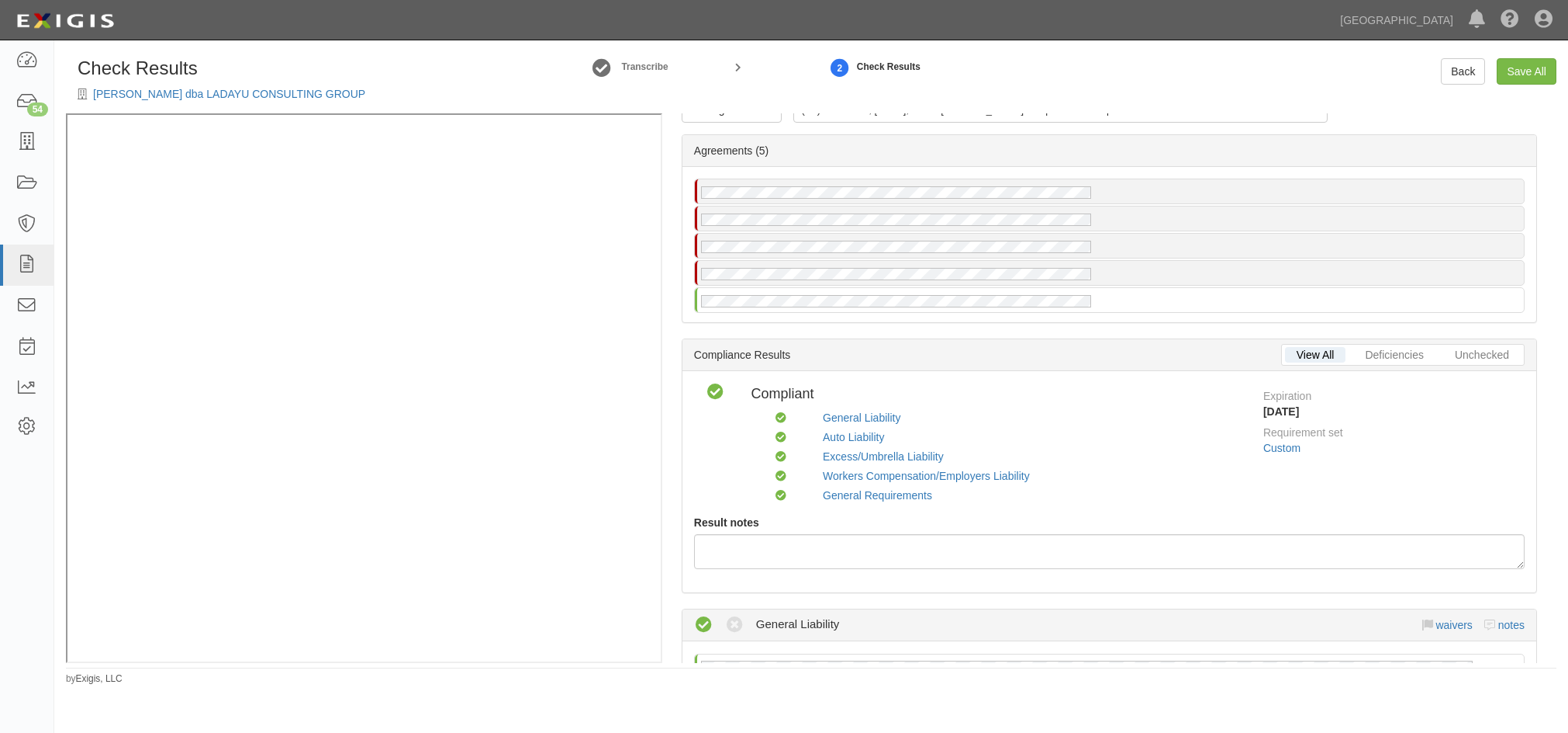
scroll to position [0, 0]
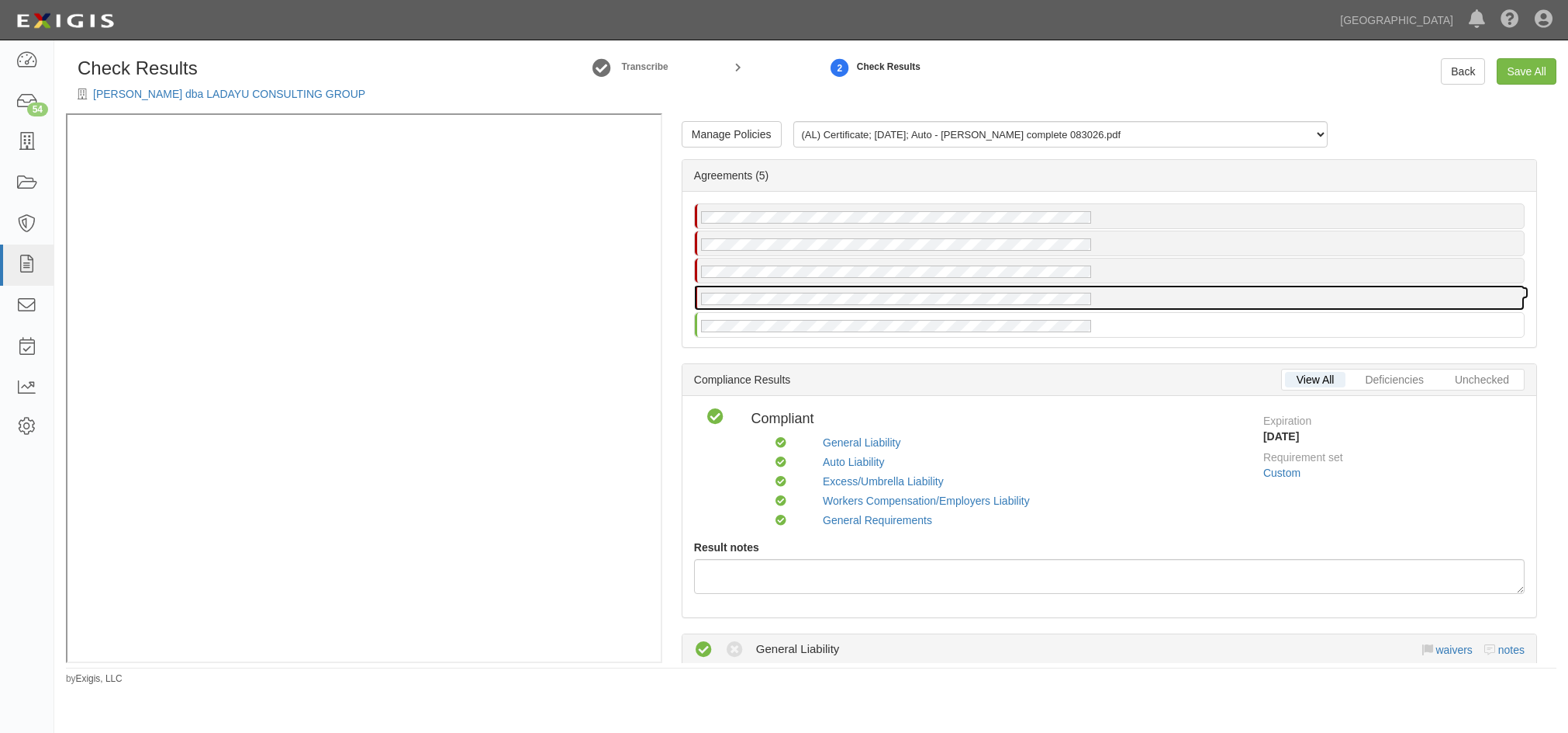
click at [937, 289] on div at bounding box center [1109, 298] width 829 height 24
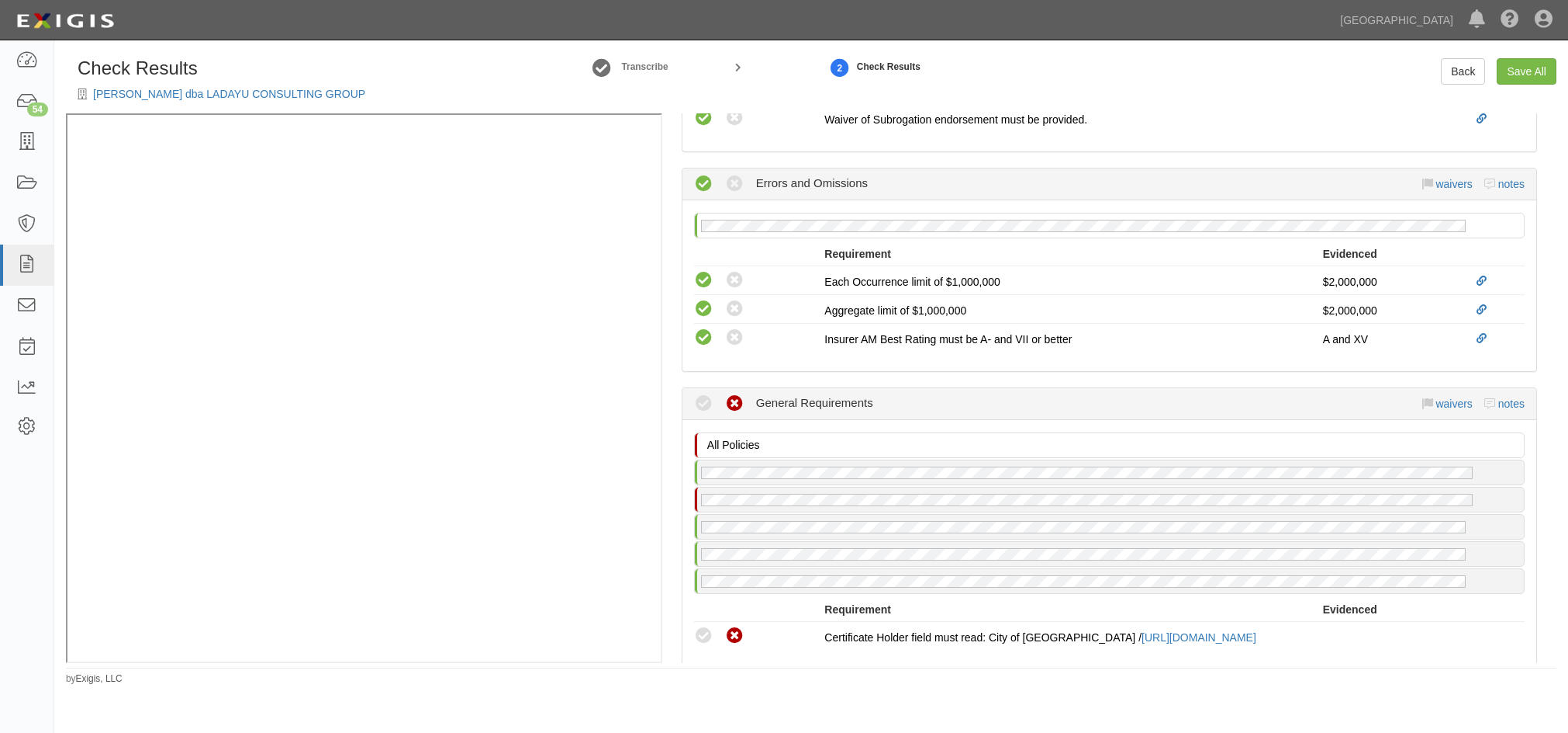
scroll to position [1397, 0]
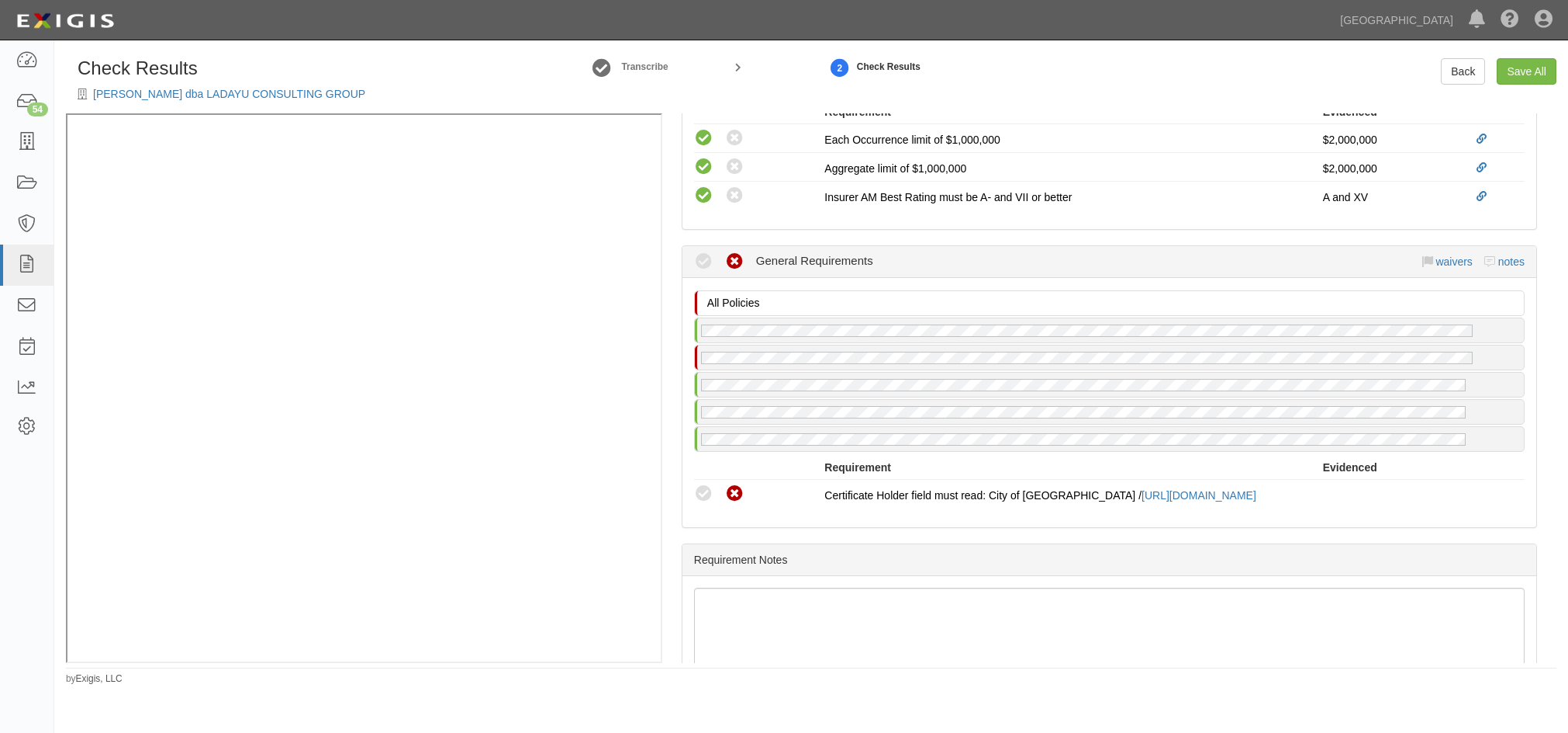
click at [708, 491] on icon at bounding box center [704, 494] width 19 height 19
radio input "true"
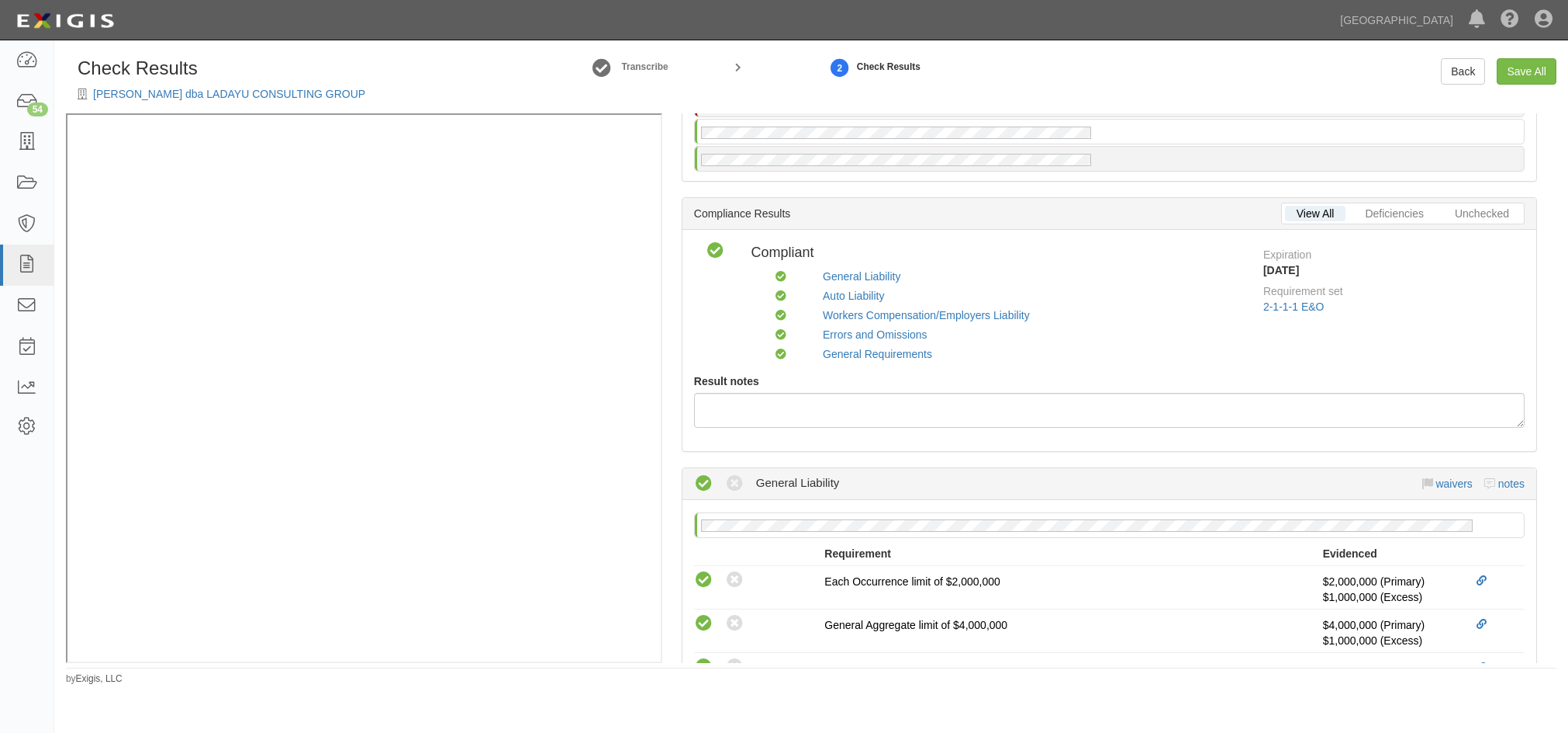
scroll to position [0, 0]
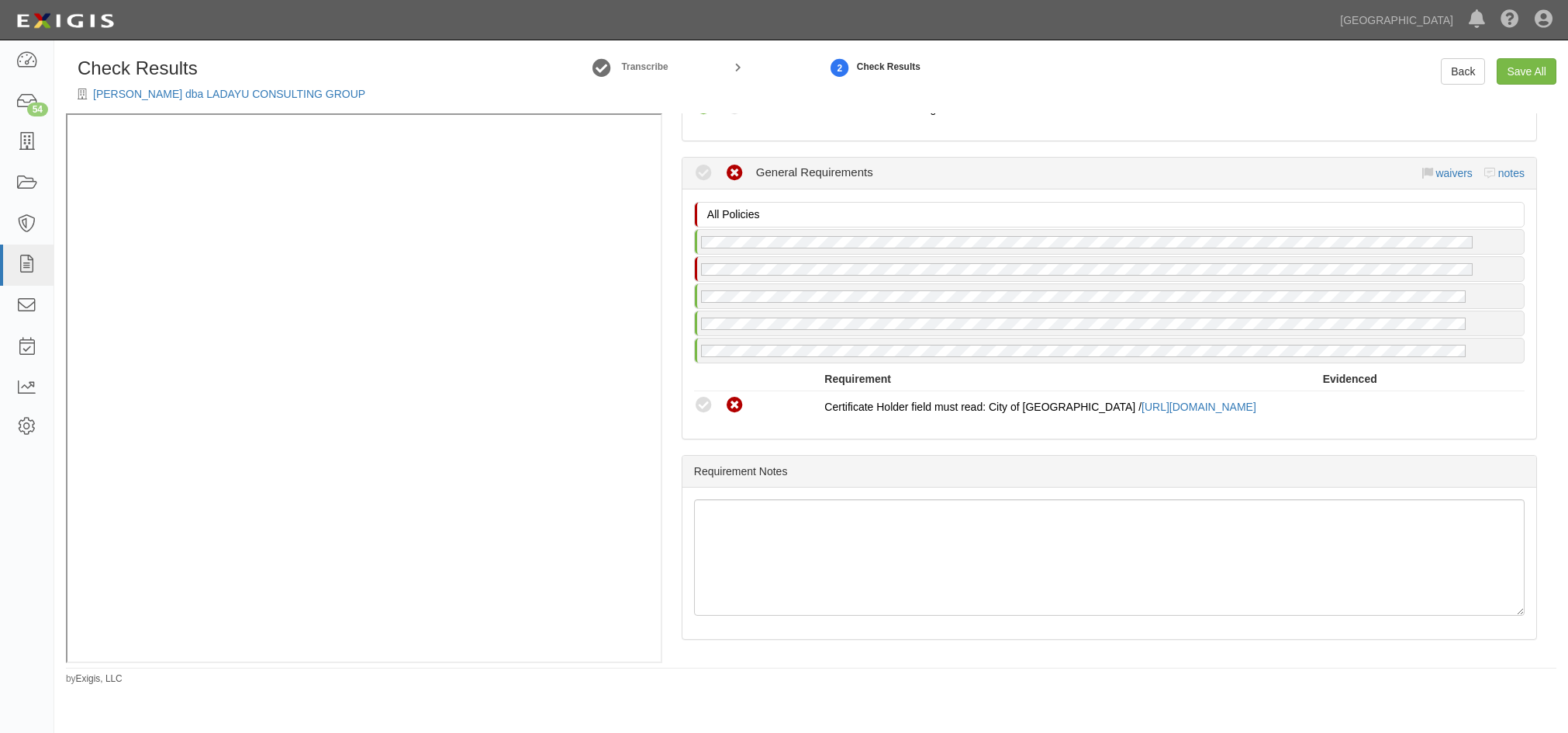
scroll to position [1500, 0]
click at [704, 396] on icon at bounding box center [704, 405] width 19 height 19
radio input "true"
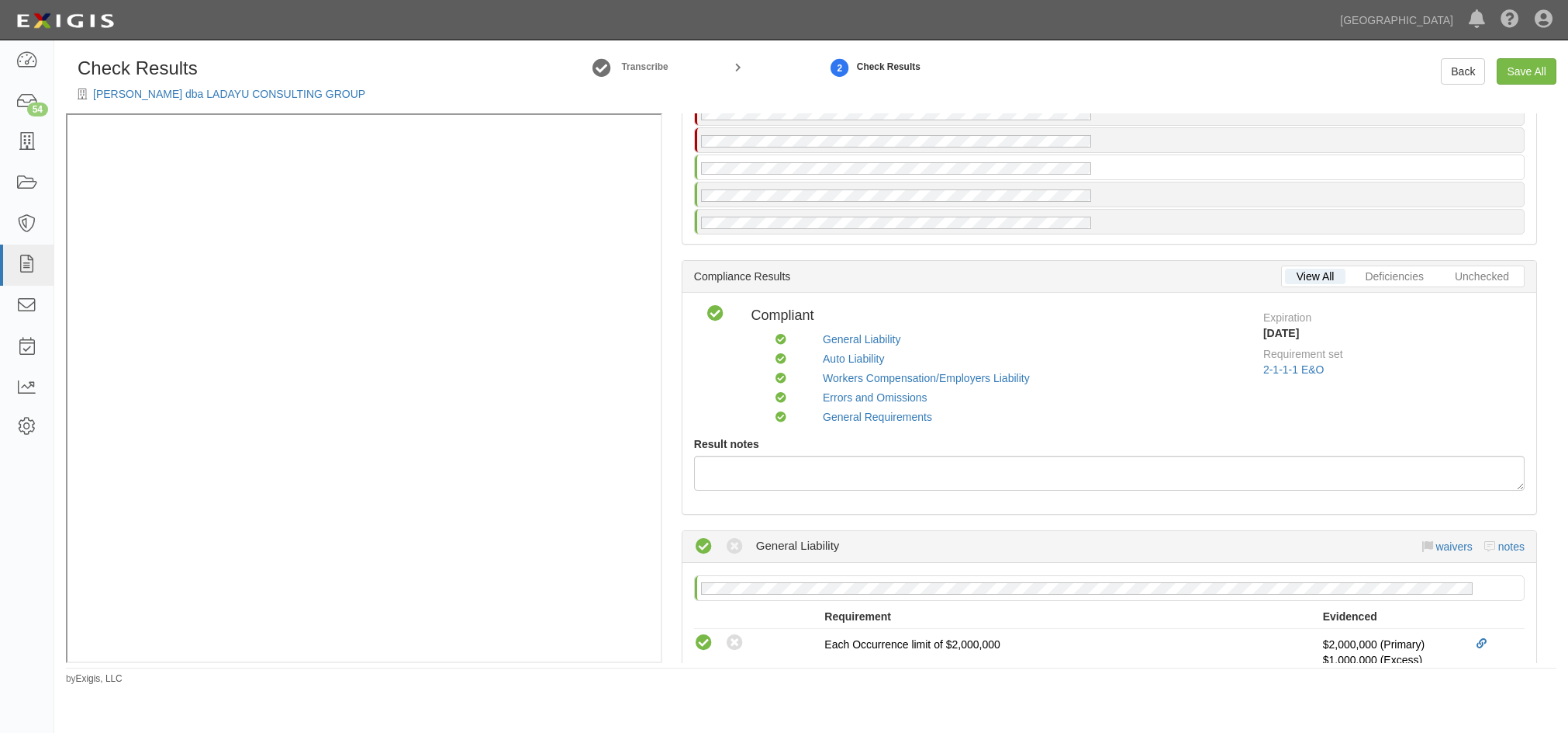
scroll to position [0, 0]
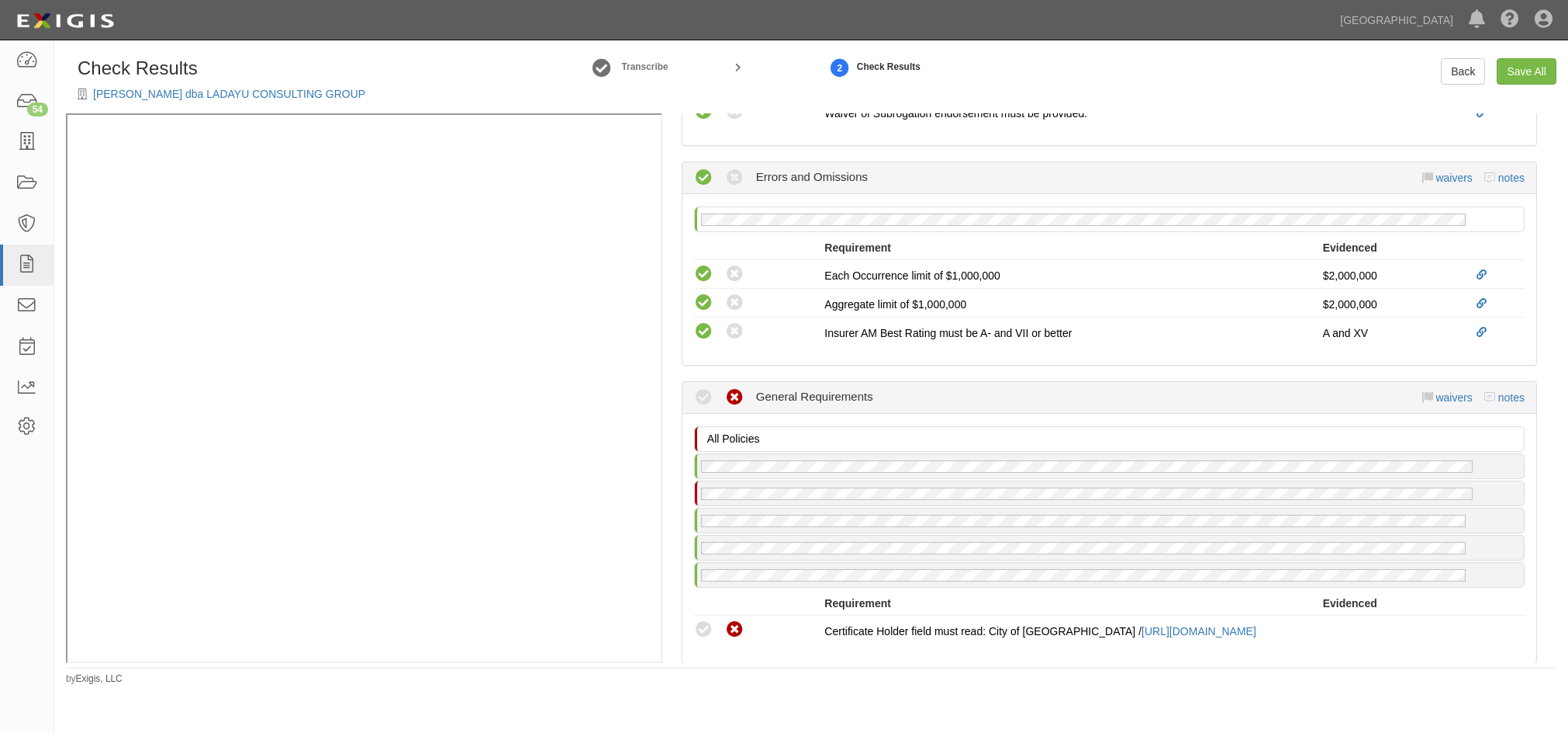
scroll to position [1474, 0]
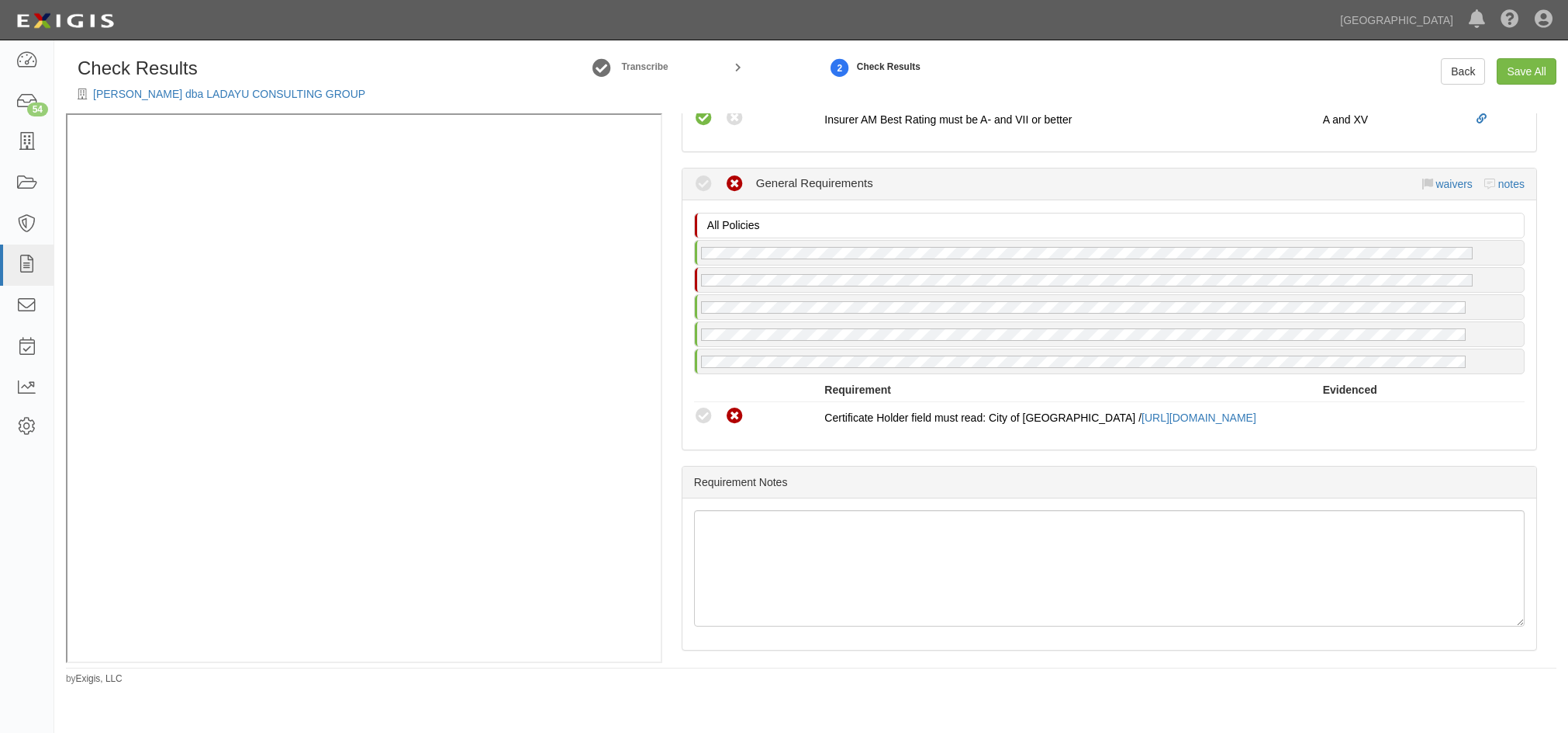
click at [708, 414] on icon at bounding box center [704, 416] width 19 height 19
radio input "true"
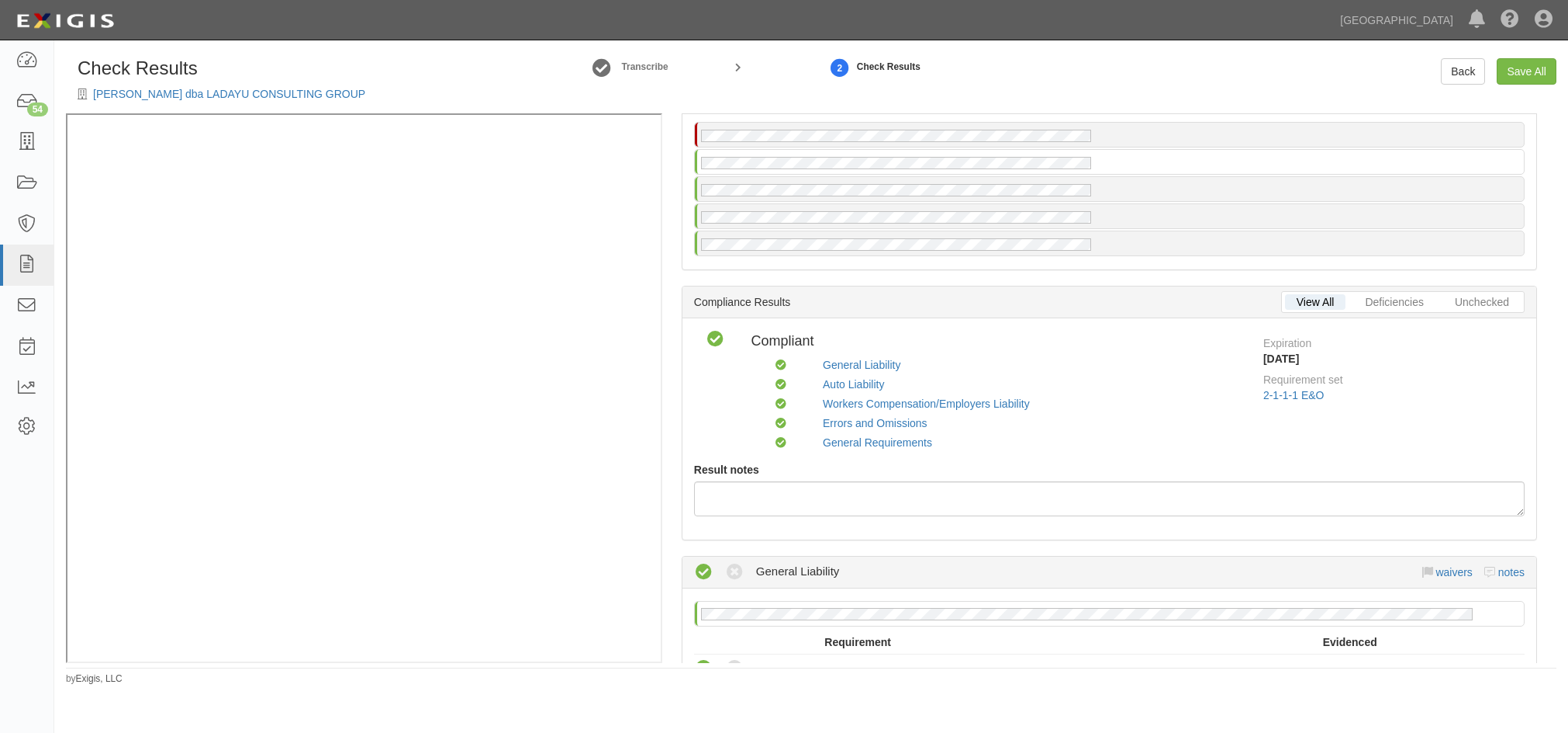
scroll to position [0, 0]
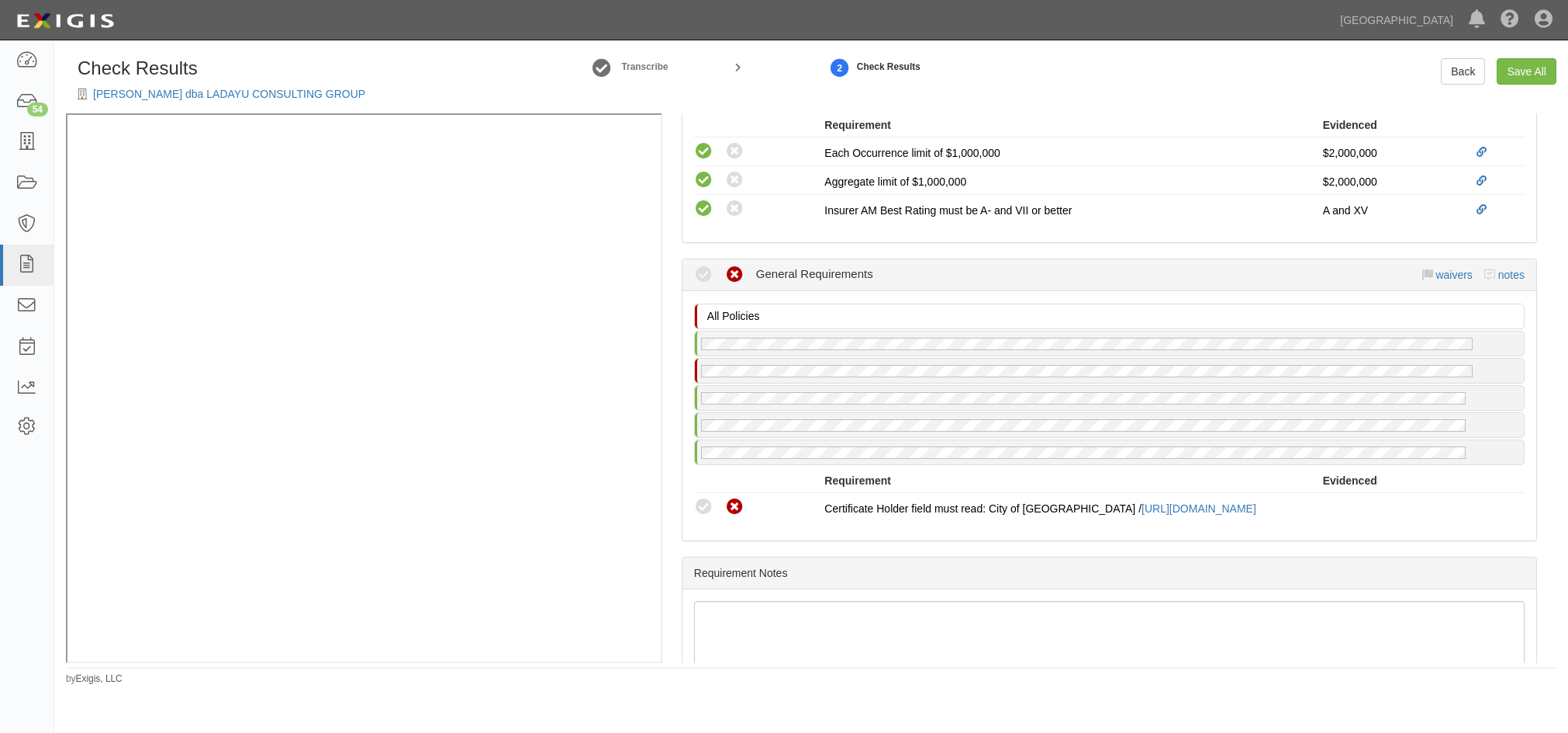
scroll to position [1500, 0]
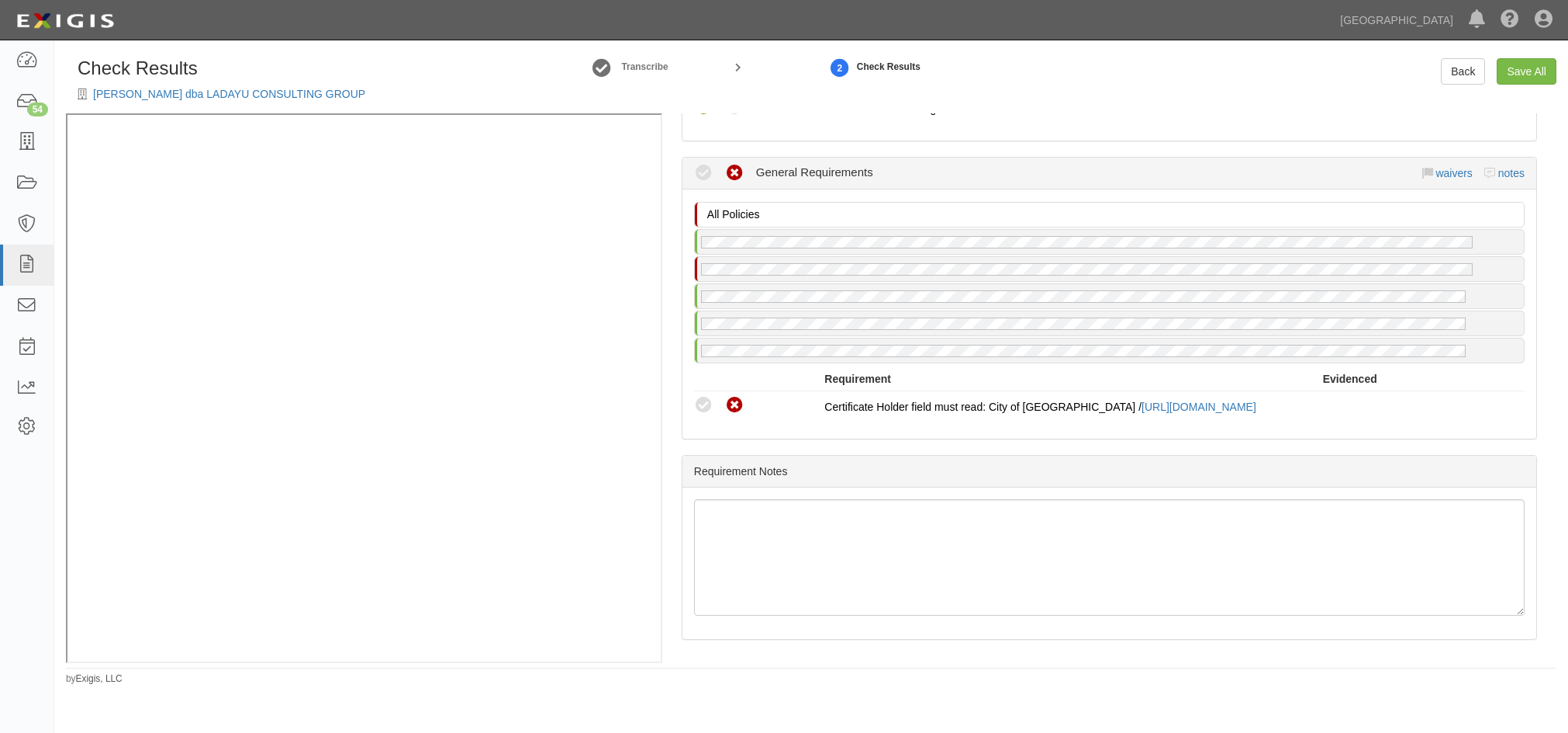
click at [705, 396] on icon at bounding box center [704, 405] width 19 height 19
radio input "true"
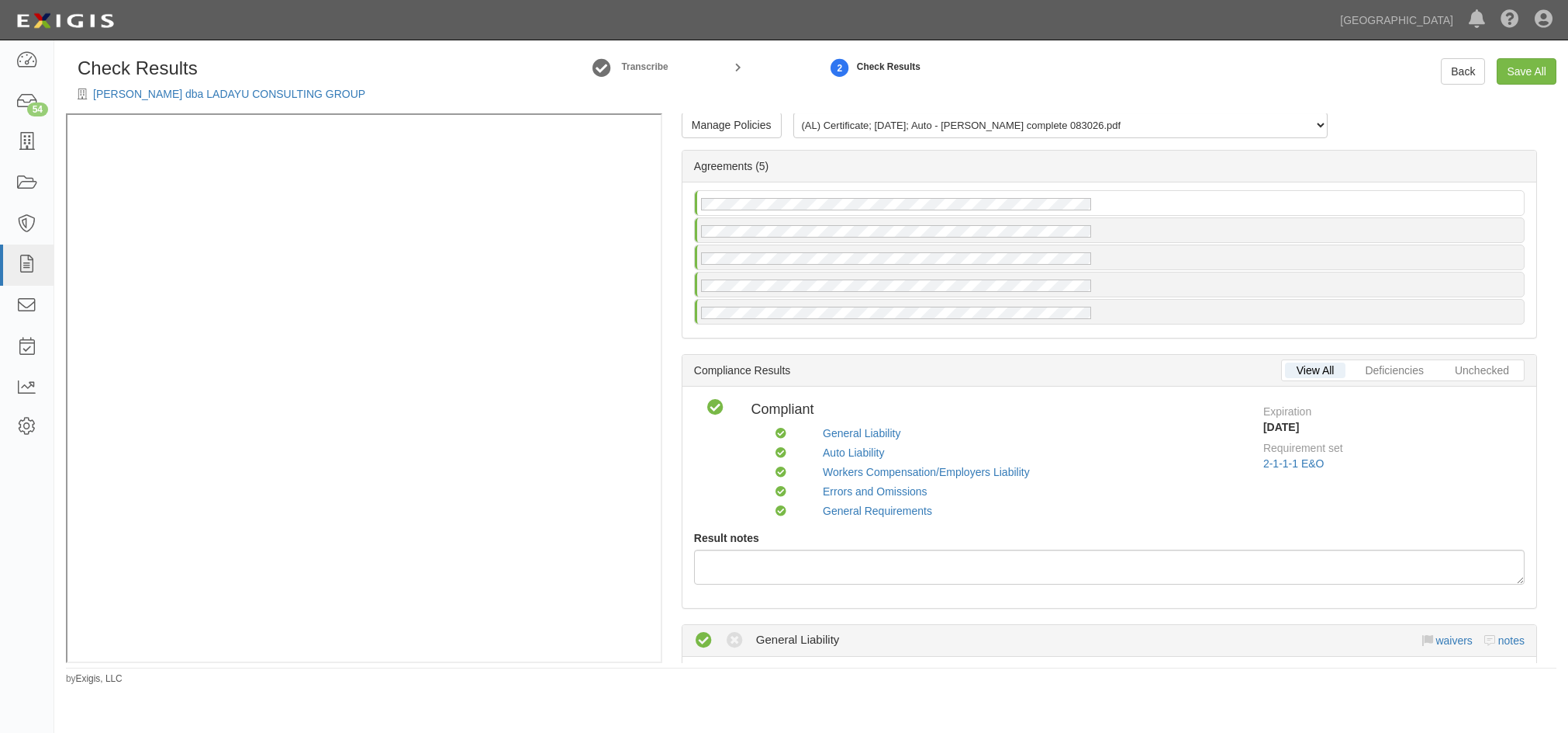
scroll to position [0, 0]
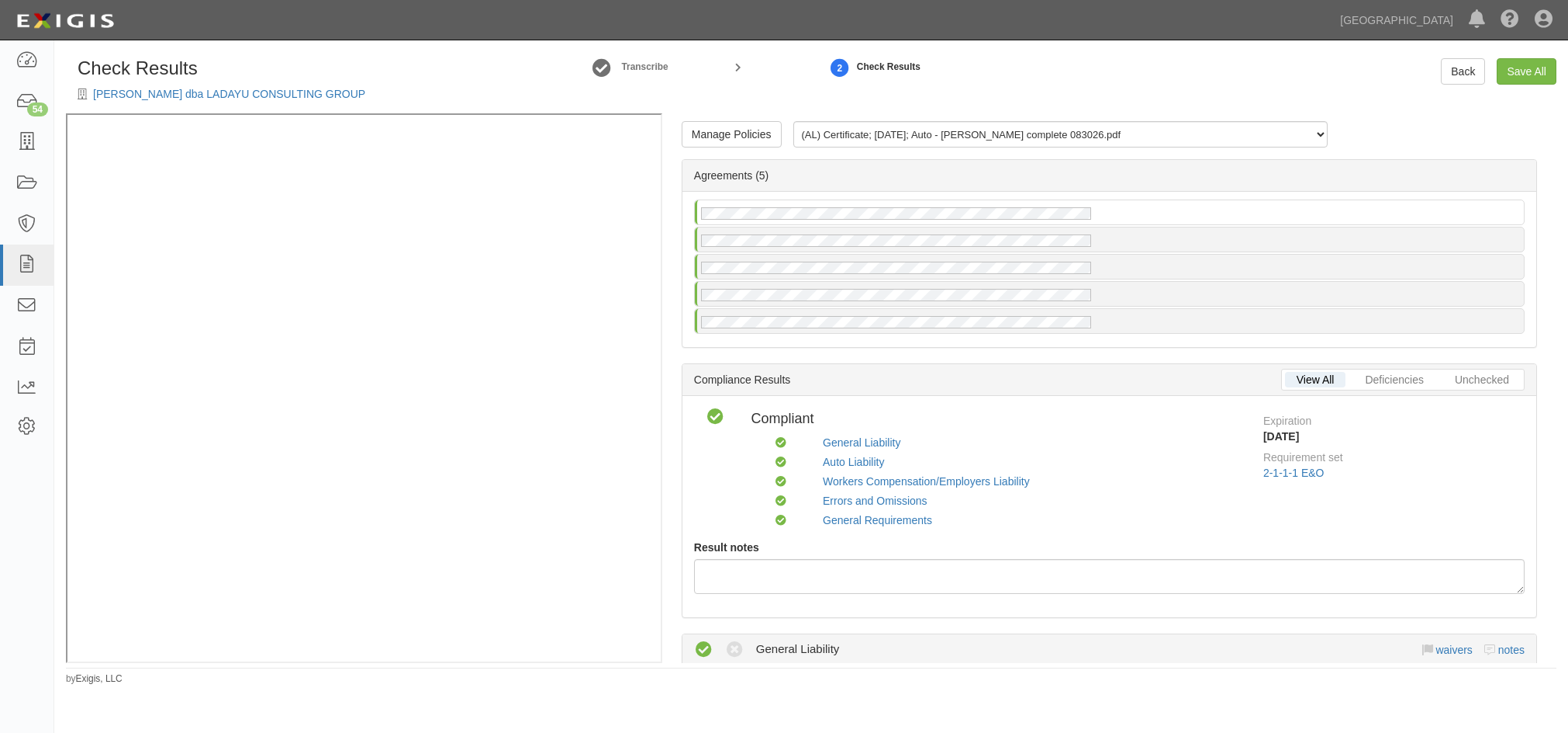
click at [1404, 124] on div "Manage Policies (AL) Certificate; 10/2/2025; Auto - Daniel Garcia_Ladayu comple…" at bounding box center [1109, 139] width 902 height 38
click at [1521, 71] on link "Save All" at bounding box center [1526, 71] width 59 height 26
radio input "false"
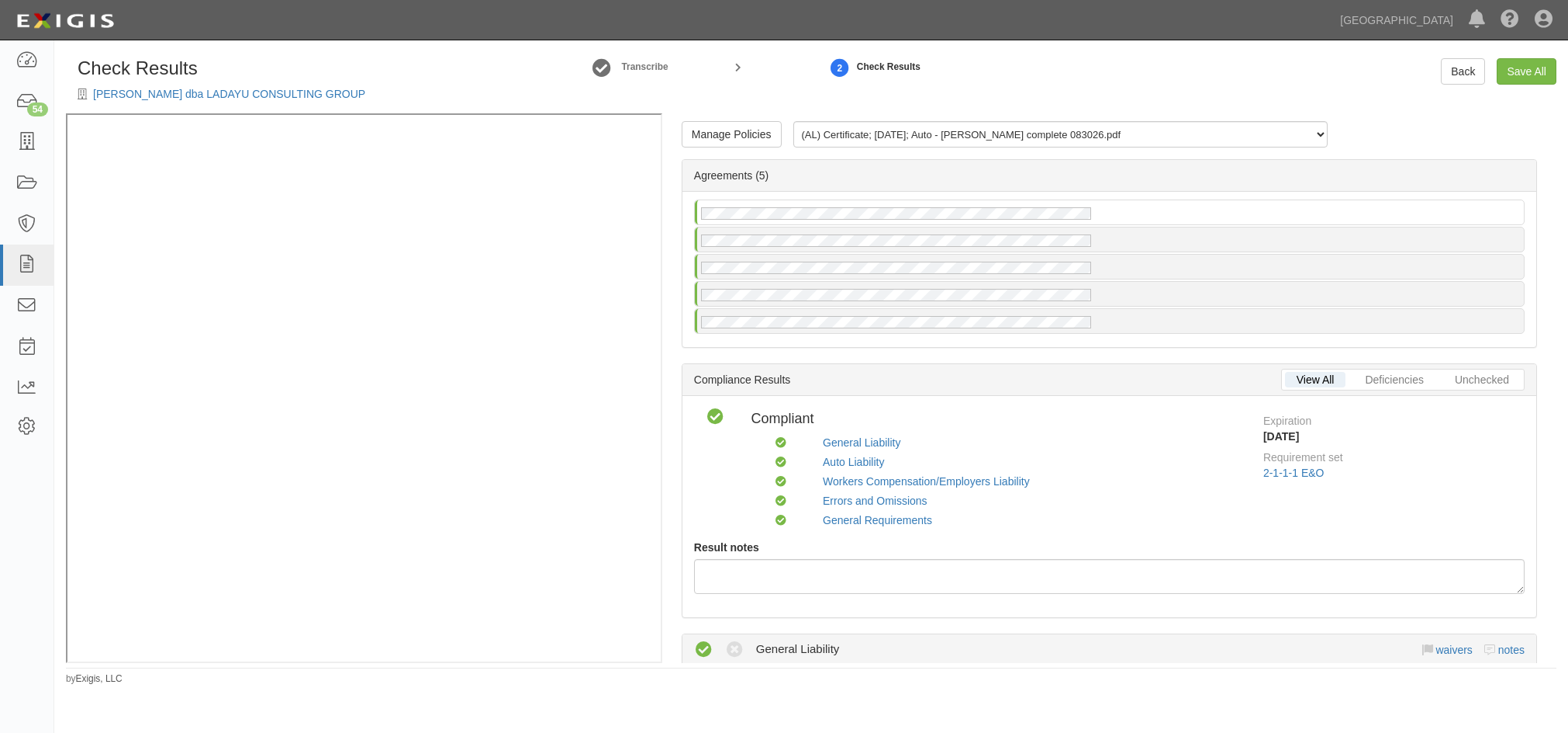
radio input "false"
radio input "true"
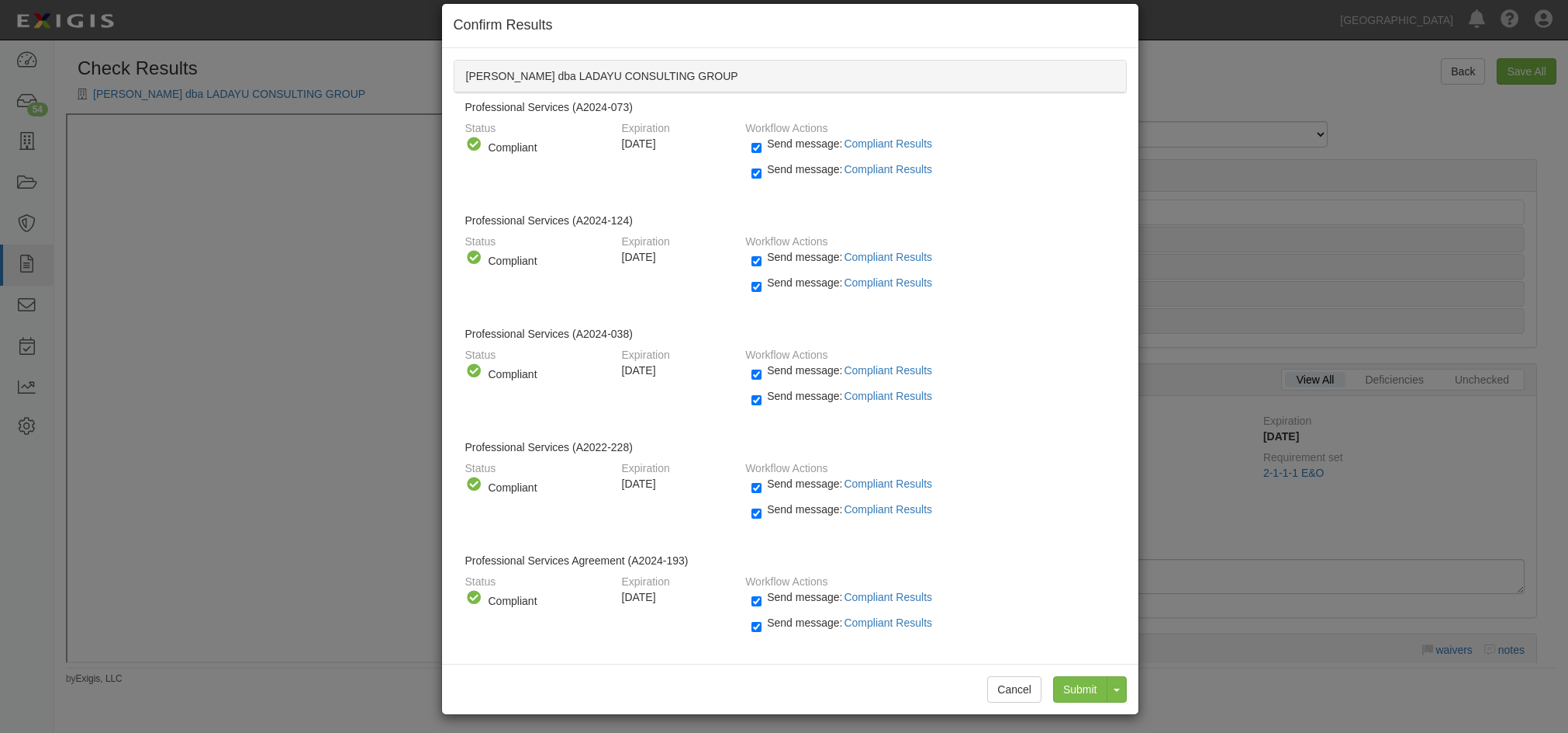
scroll to position [26, 0]
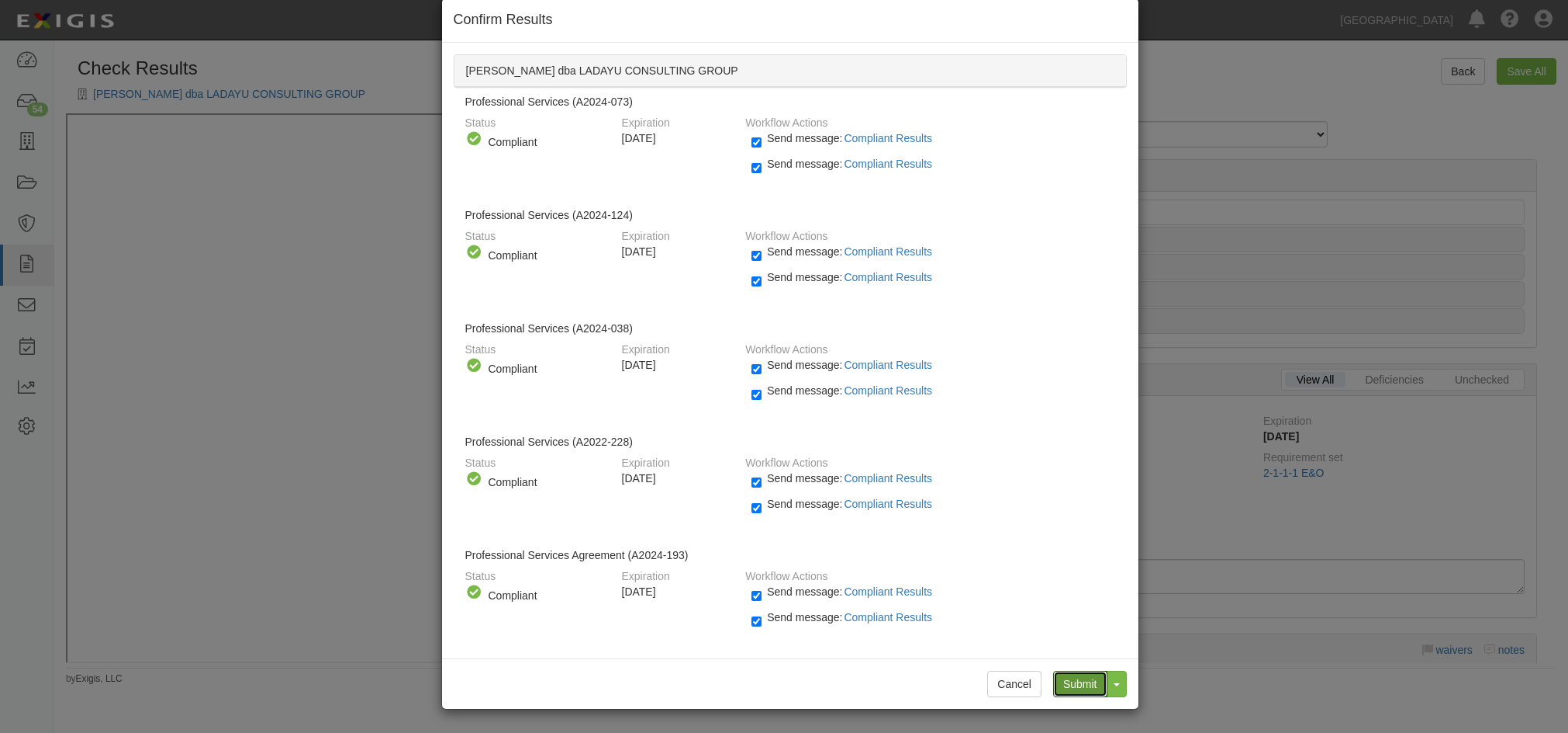
click at [1076, 684] on input "Submit" at bounding box center [1080, 684] width 55 height 26
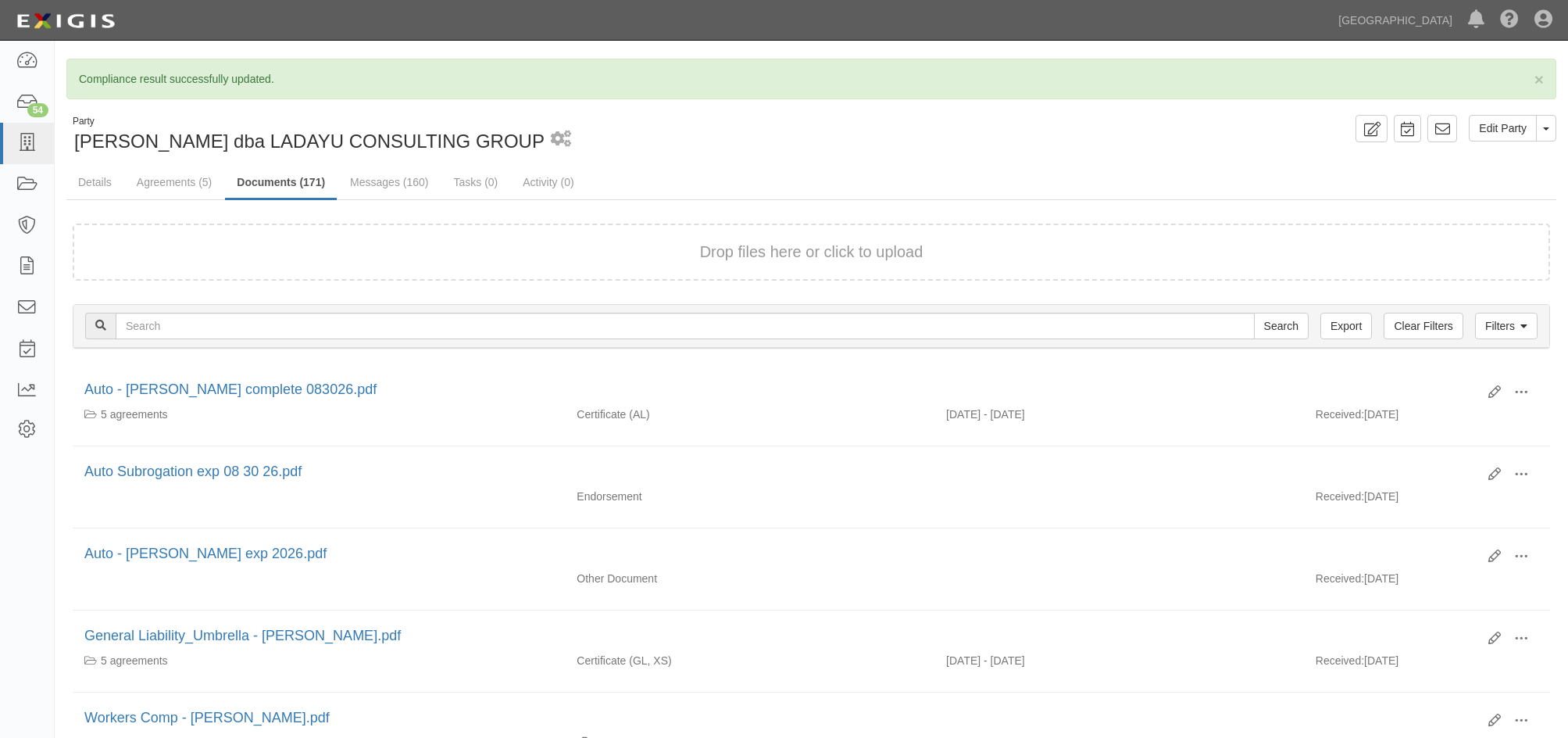
click at [777, 124] on div "Party [PERSON_NAME] dba LADAYU CONSULTING GROUP 1 scheduled workflow" at bounding box center [432, 135] width 733 height 40
click at [1416, 25] on link "[GEOGRAPHIC_DATA]" at bounding box center [1394, 20] width 130 height 31
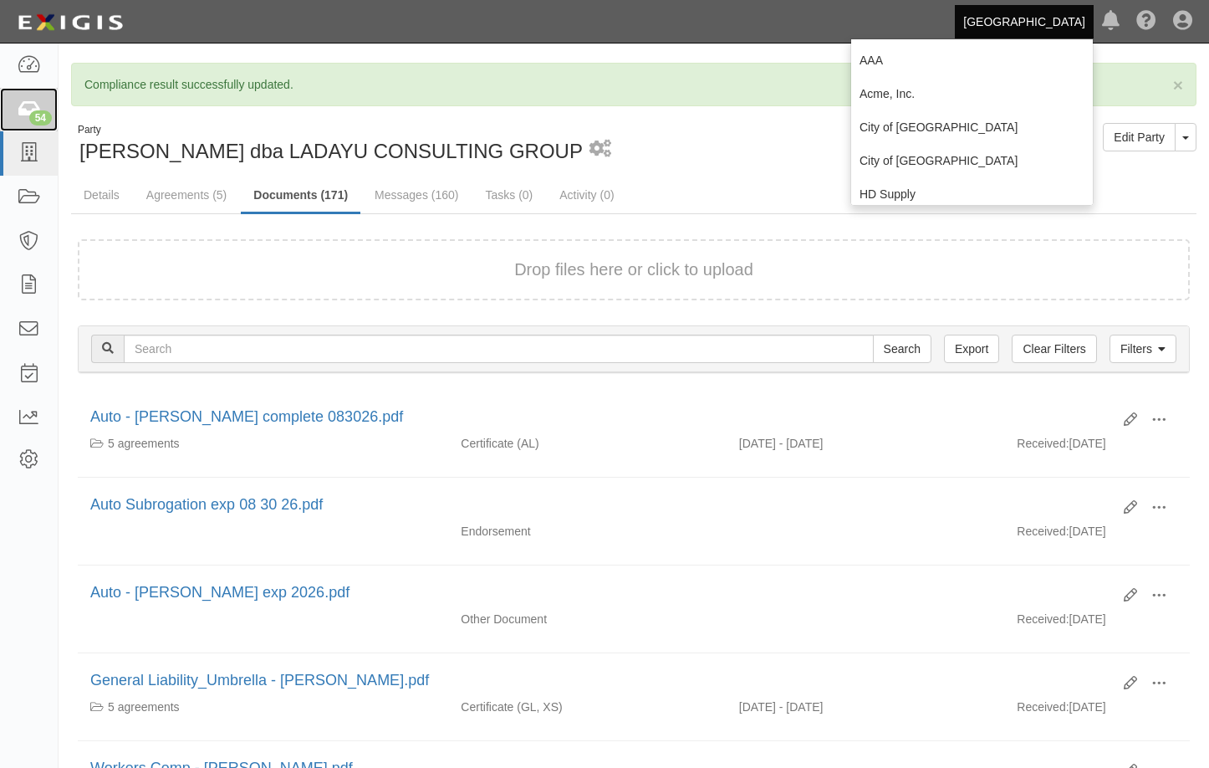
click at [35, 120] on div "54" at bounding box center [40, 117] width 23 height 15
